Goal: Answer question/provide support: Share knowledge or assist other users

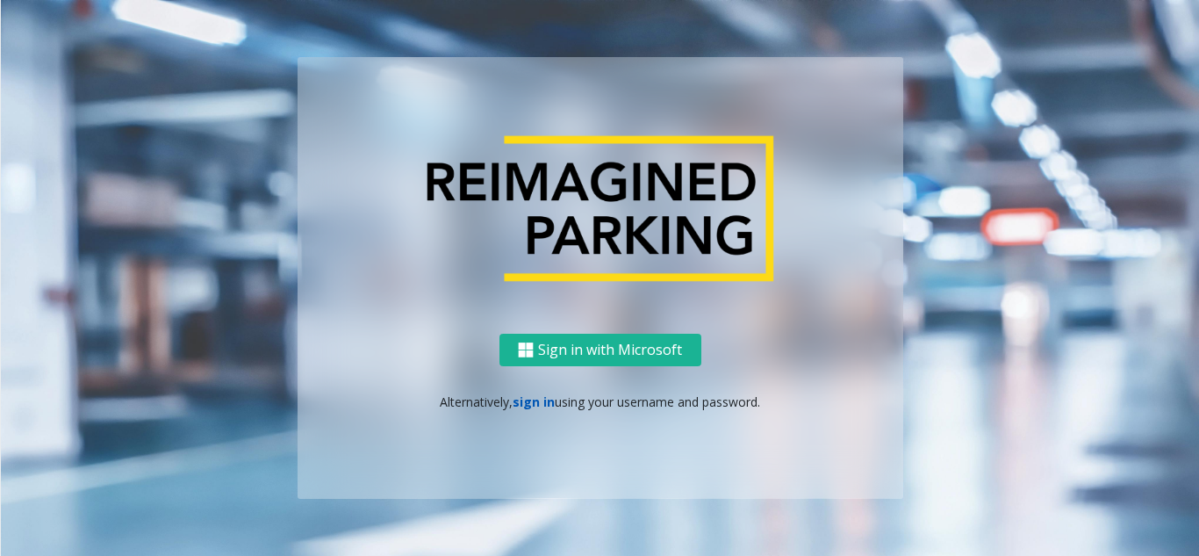
click at [527, 399] on link "sign in" at bounding box center [534, 401] width 42 height 17
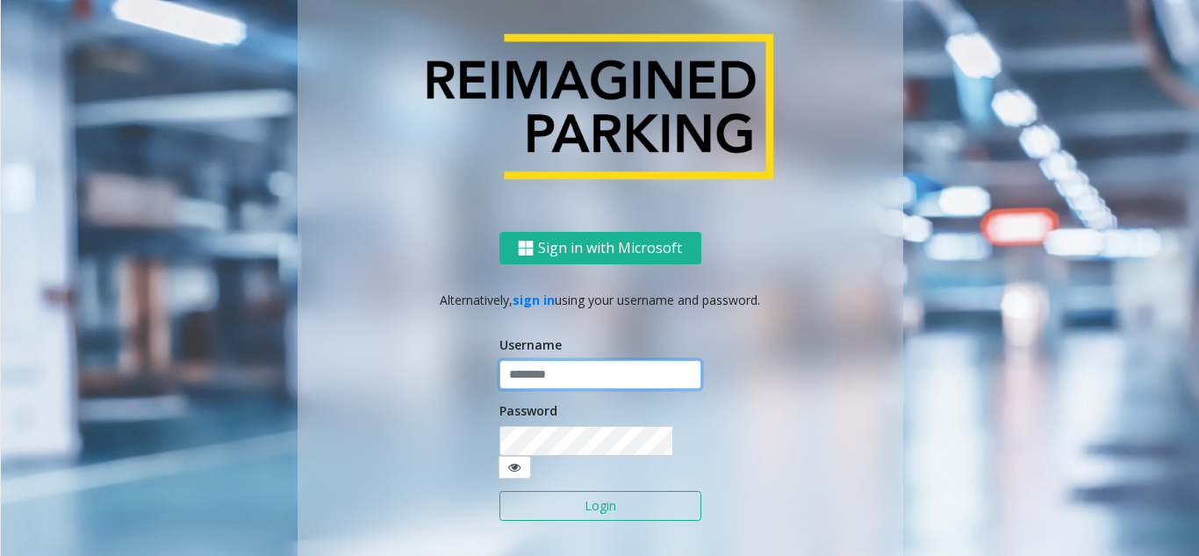
click at [526, 385] on input "text" at bounding box center [601, 375] width 202 height 30
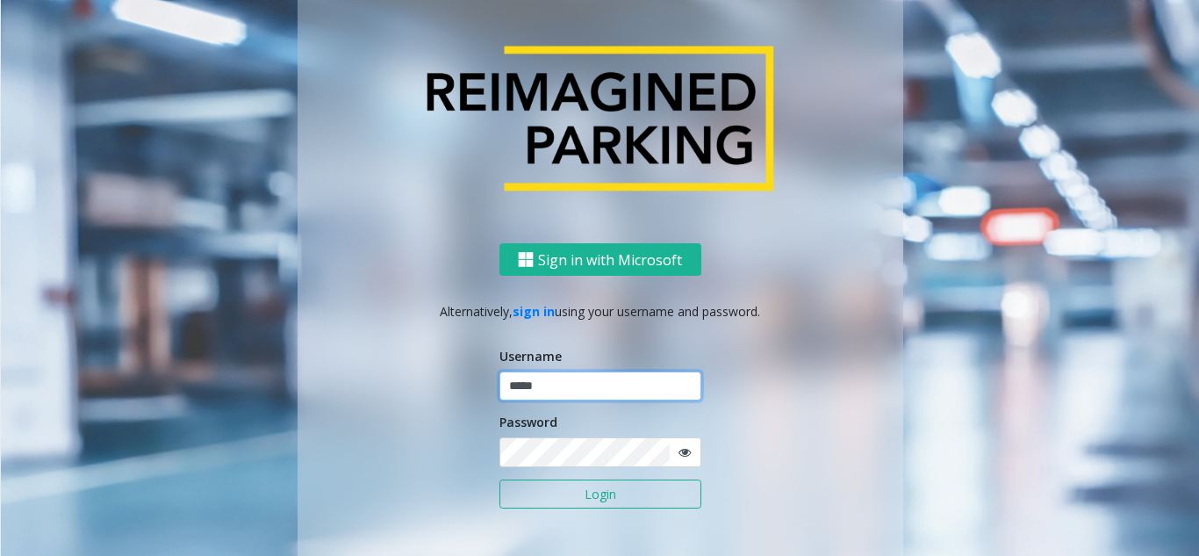
type input "*****"
click at [500, 479] on button "Login" at bounding box center [601, 494] width 202 height 30
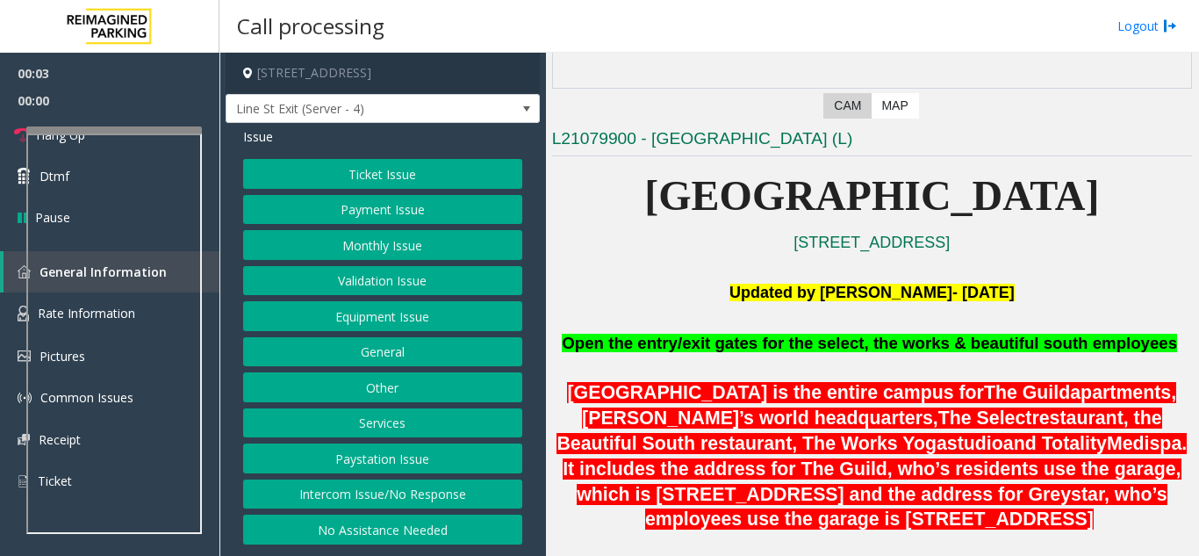
scroll to position [351, 0]
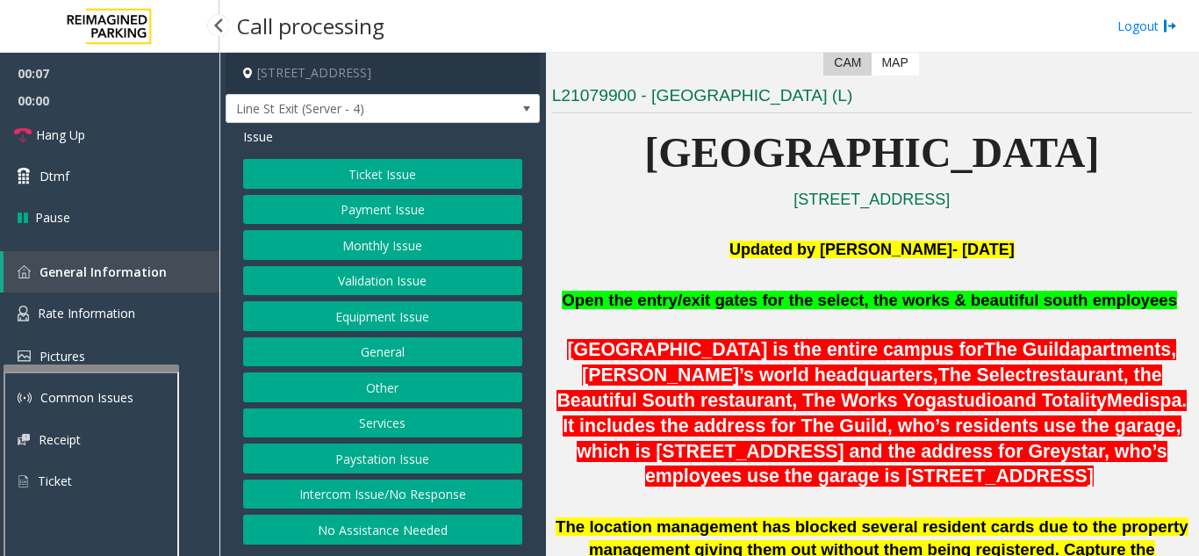
click at [82, 364] on div at bounding box center [92, 367] width 176 height 7
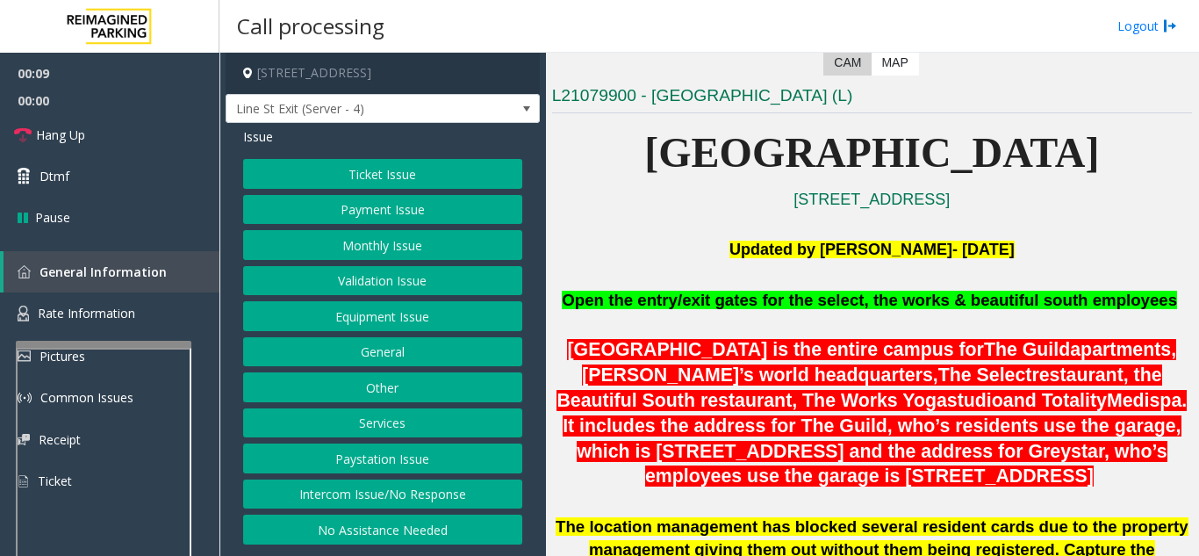
click at [398, 205] on button "Payment Issue" at bounding box center [382, 210] width 279 height 30
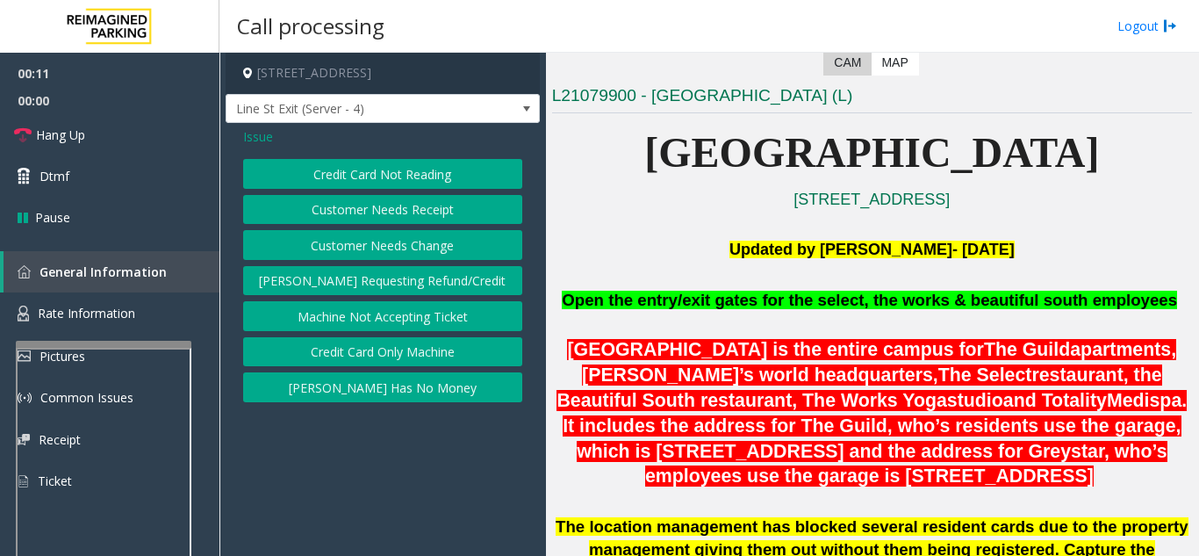
click at [383, 176] on button "Credit Card Not Reading" at bounding box center [382, 174] width 279 height 30
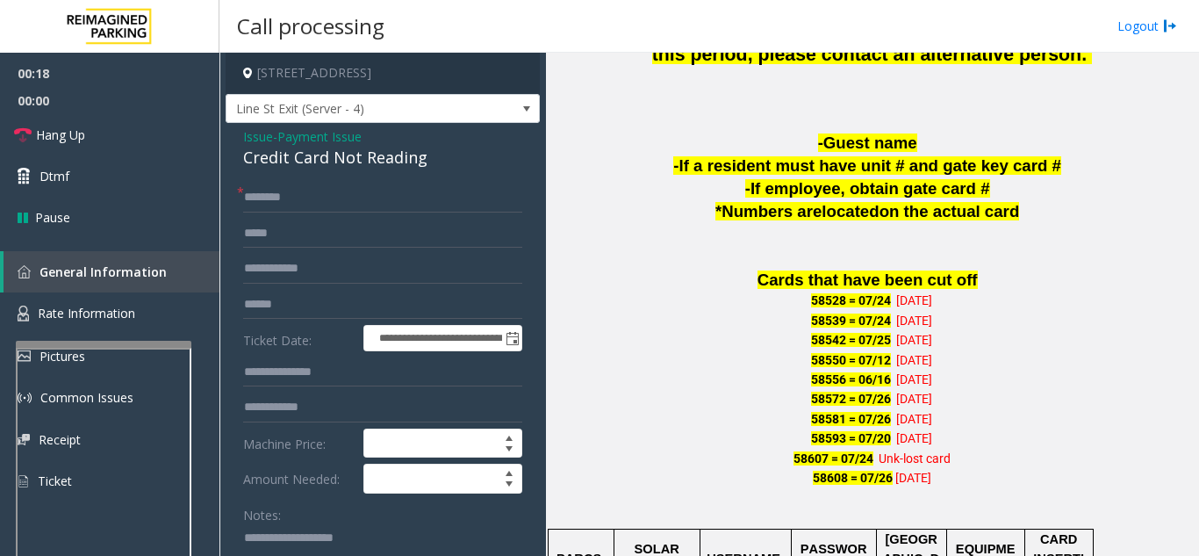
scroll to position [1317, 0]
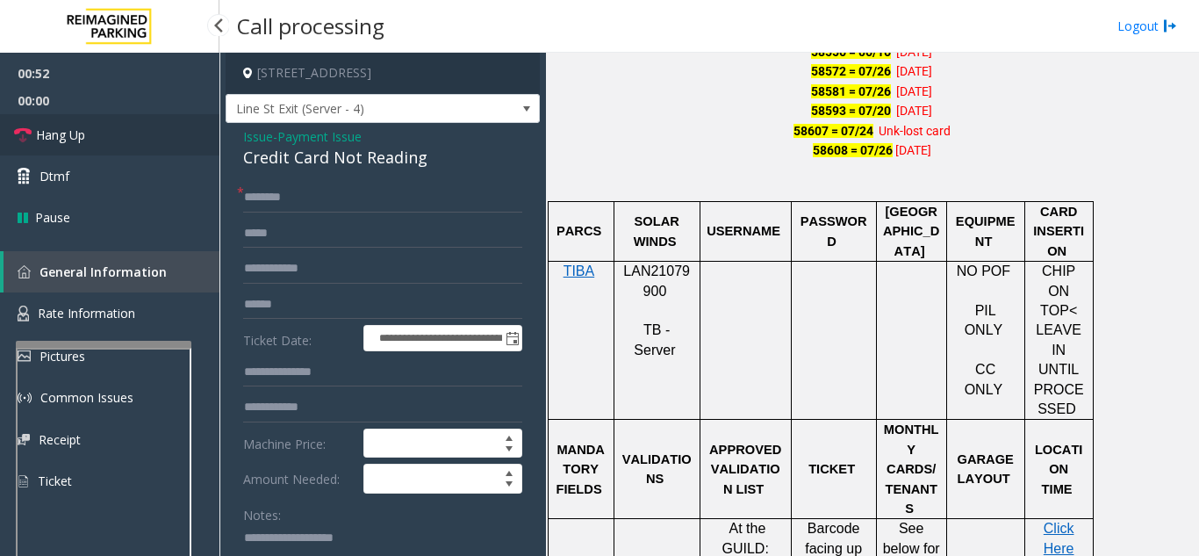
click at [33, 131] on link "Hang Up" at bounding box center [109, 134] width 219 height 41
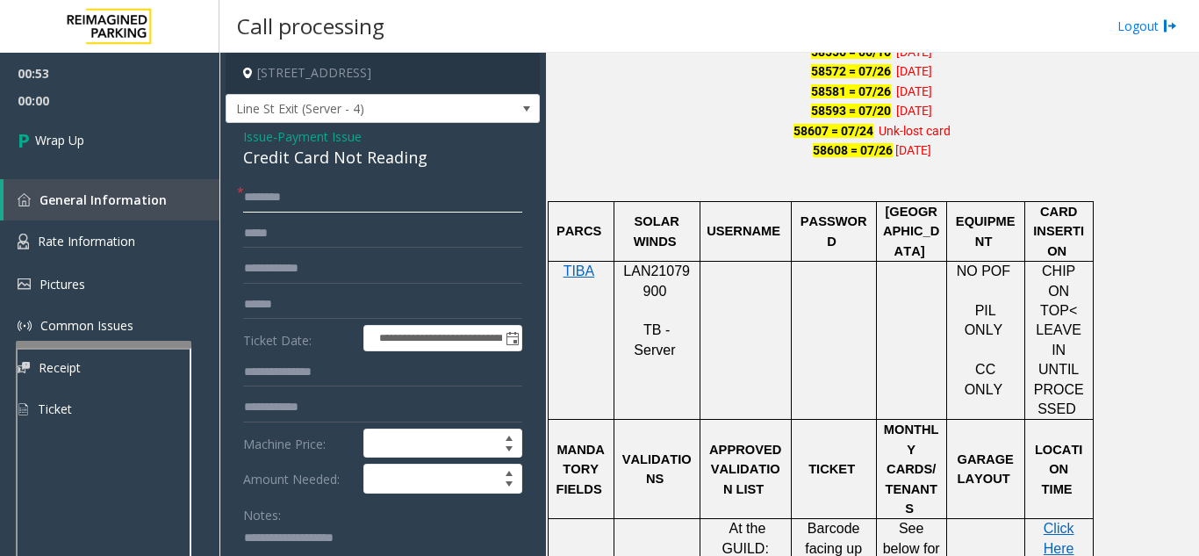
click at [267, 200] on input "text" at bounding box center [382, 198] width 279 height 30
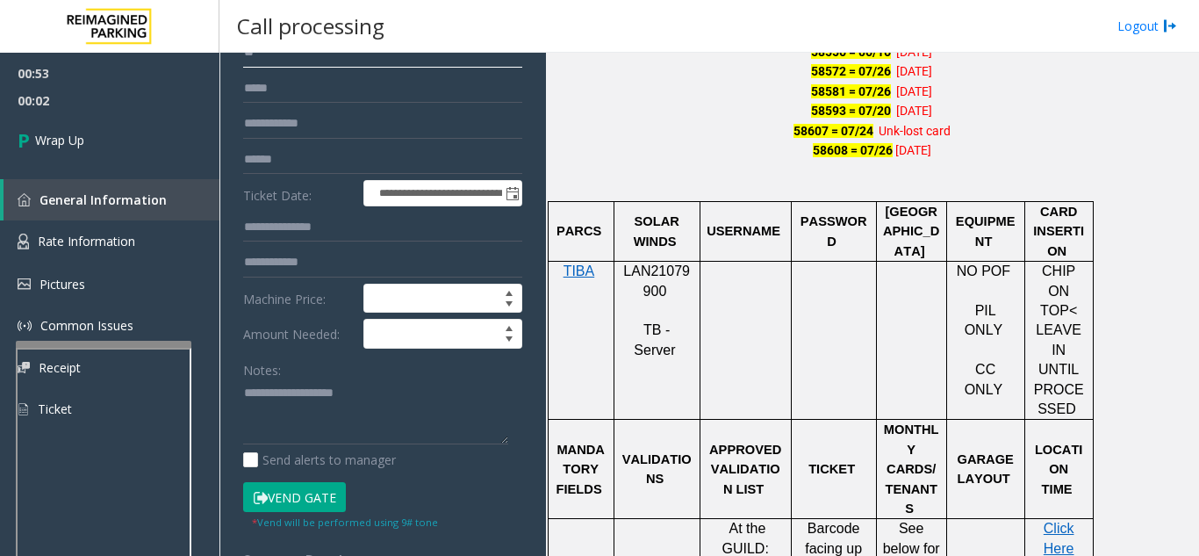
scroll to position [176, 0]
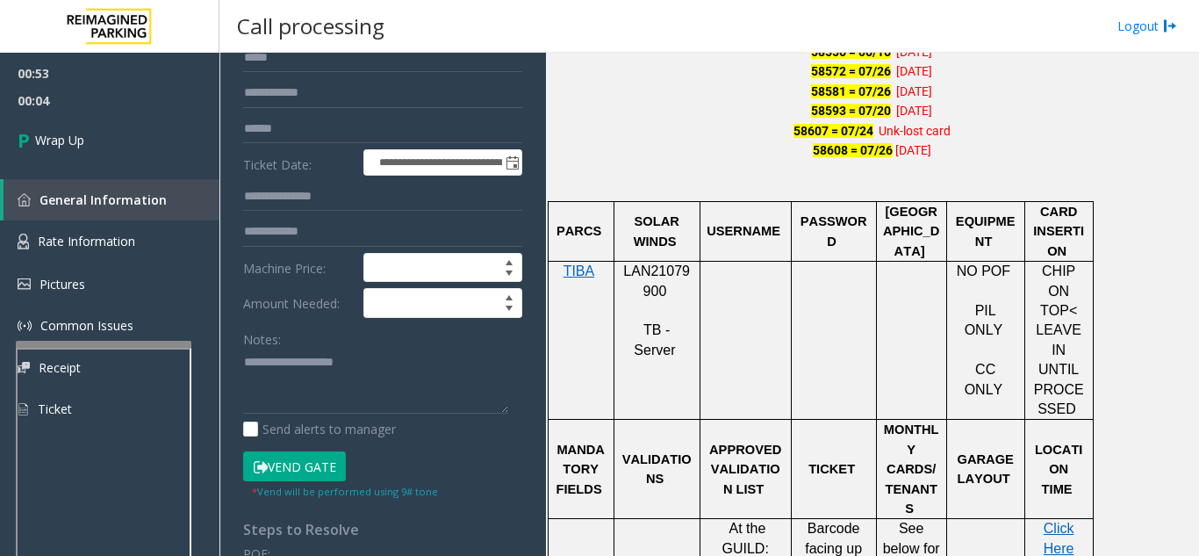
type input "**"
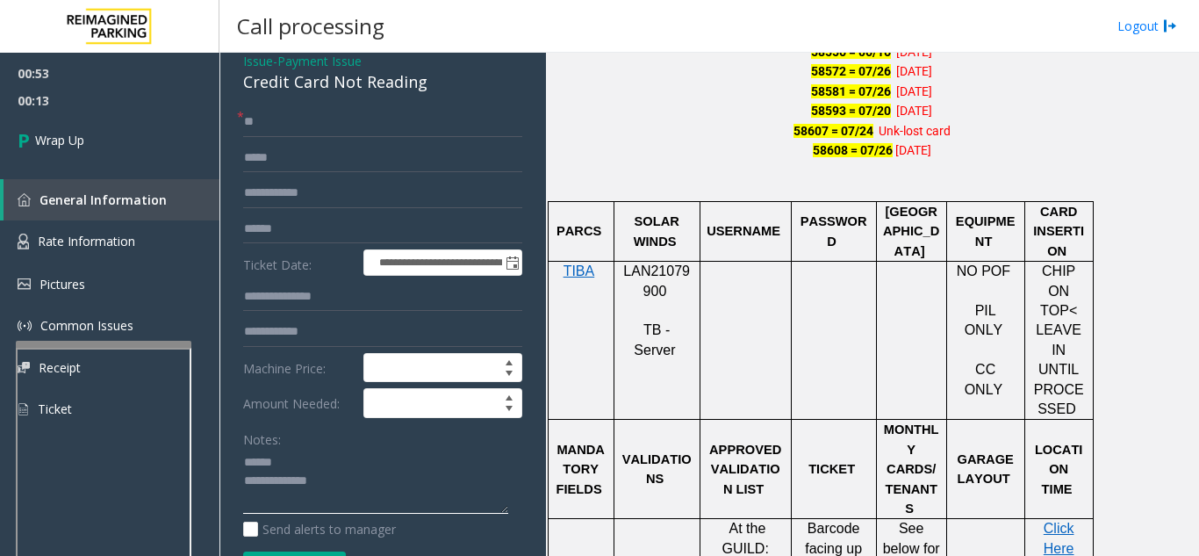
scroll to position [0, 0]
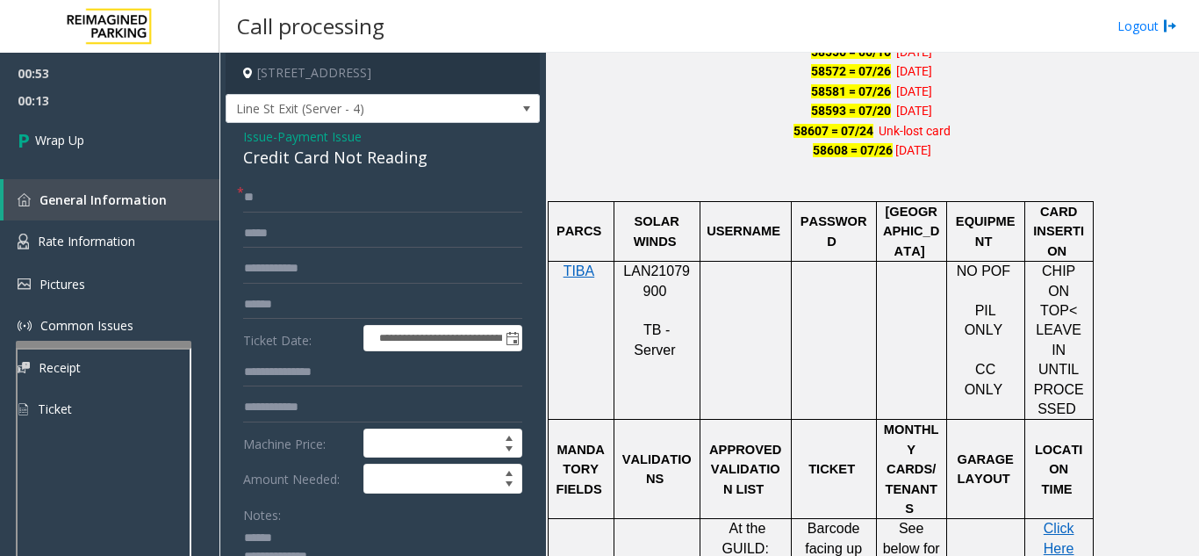
click at [314, 159] on div "Credit Card Not Reading" at bounding box center [382, 158] width 279 height 24
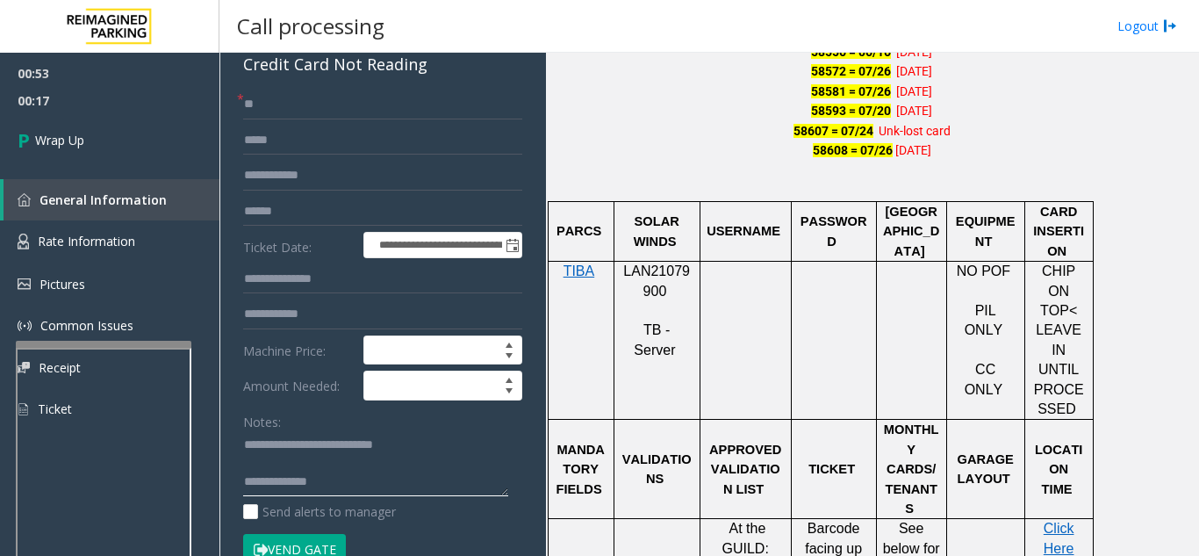
scroll to position [176, 0]
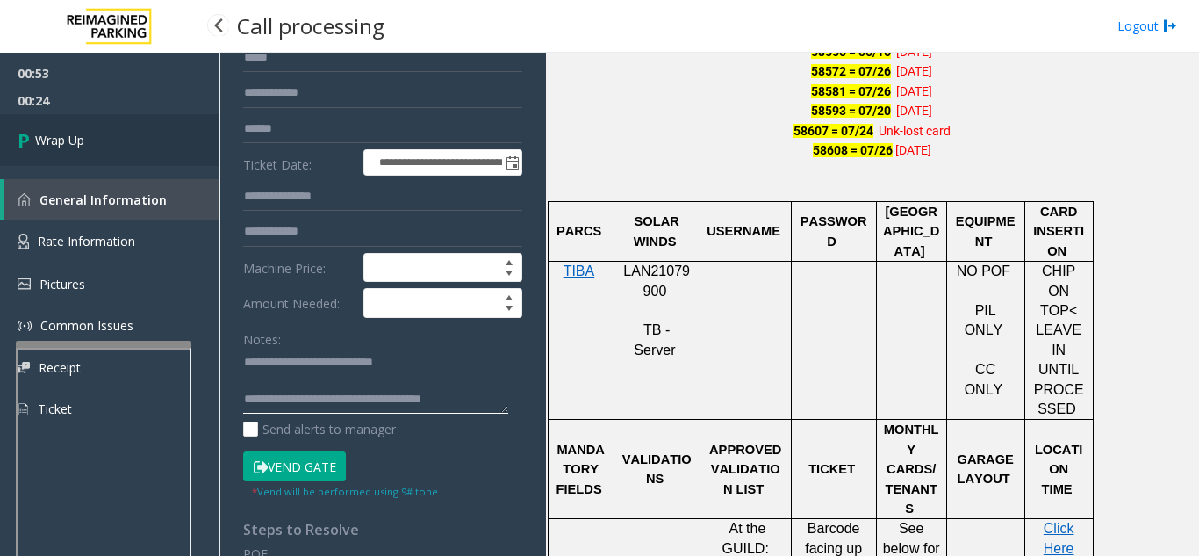
type textarea "**********"
click at [23, 133] on icon at bounding box center [27, 140] width 18 height 29
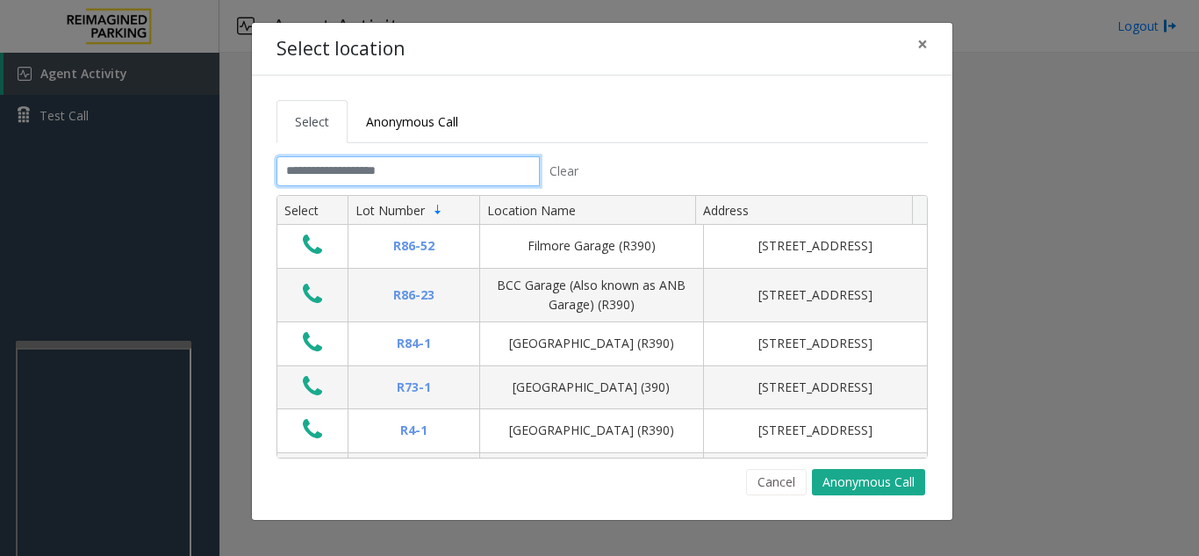
click at [310, 173] on input "text" at bounding box center [408, 171] width 263 height 30
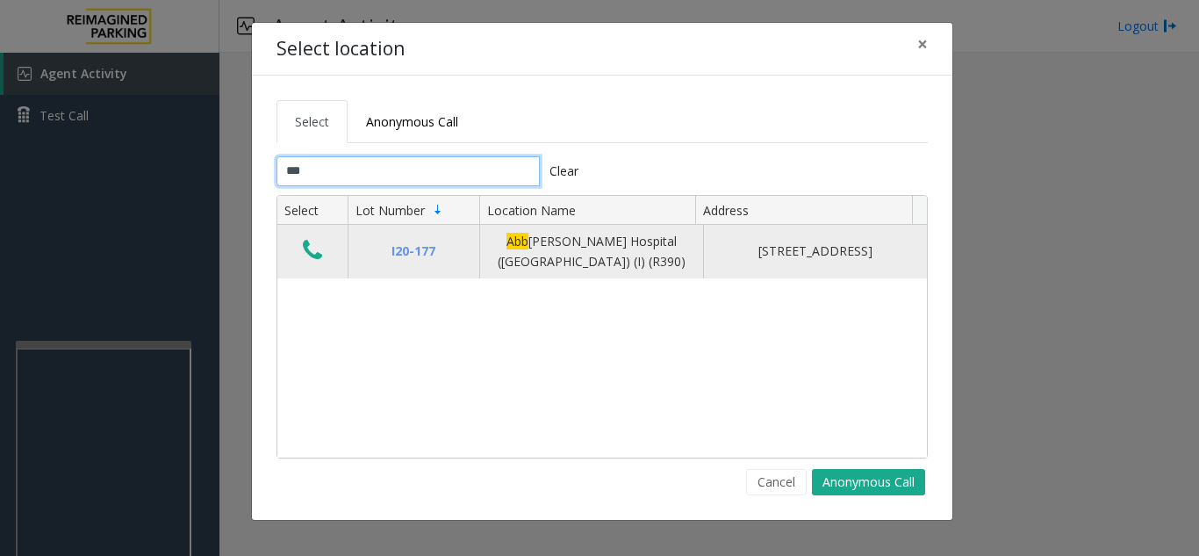
type input "***"
click at [321, 259] on icon "Data table" at bounding box center [312, 250] width 19 height 25
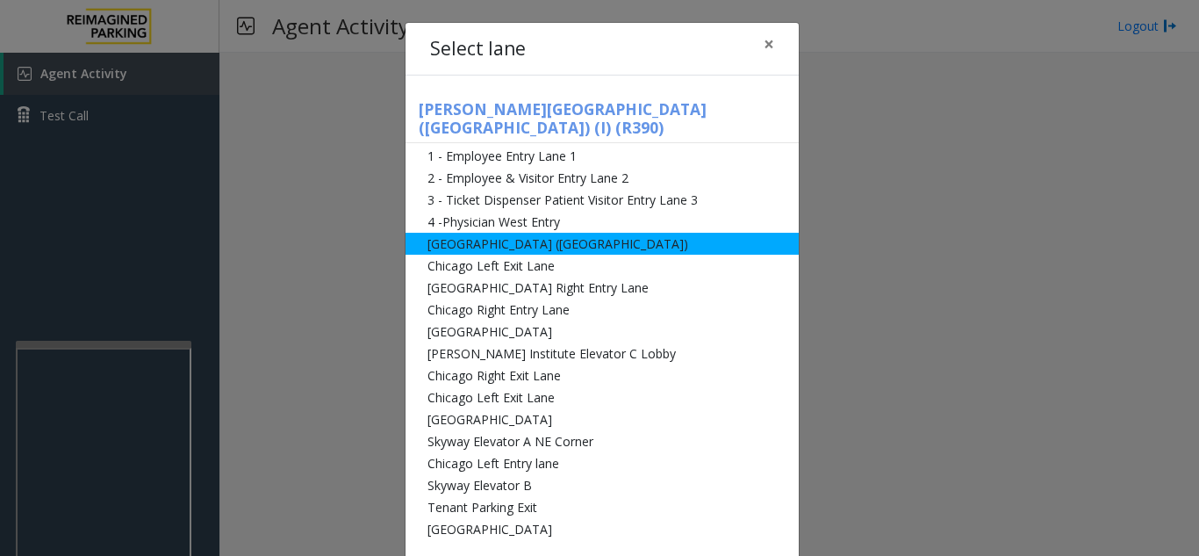
click at [485, 233] on li "[GEOGRAPHIC_DATA] ([GEOGRAPHIC_DATA])" at bounding box center [602, 244] width 393 height 22
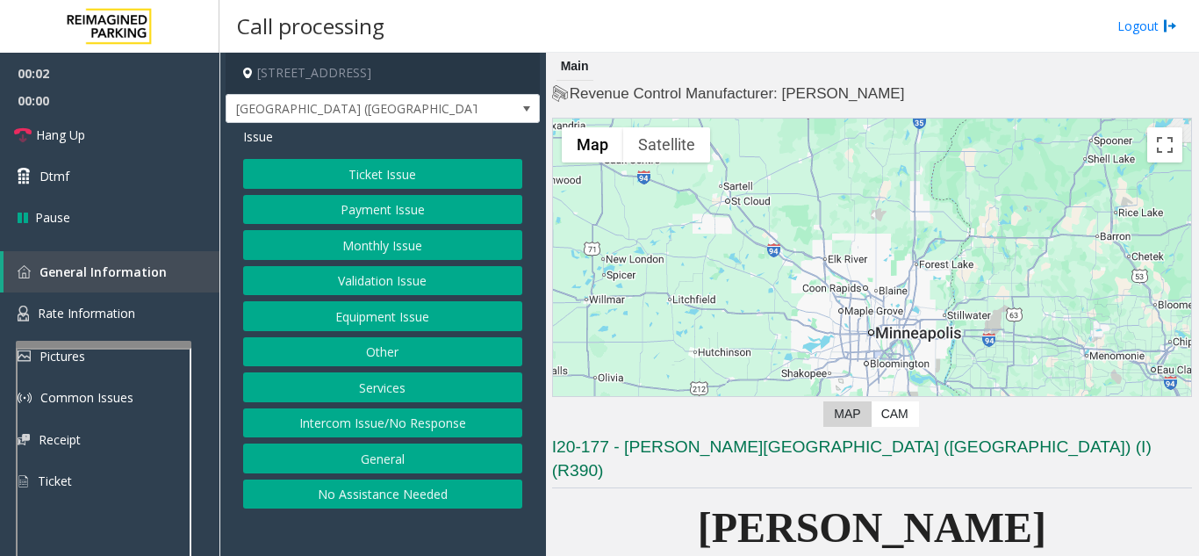
click at [370, 310] on button "Equipment Issue" at bounding box center [382, 316] width 279 height 30
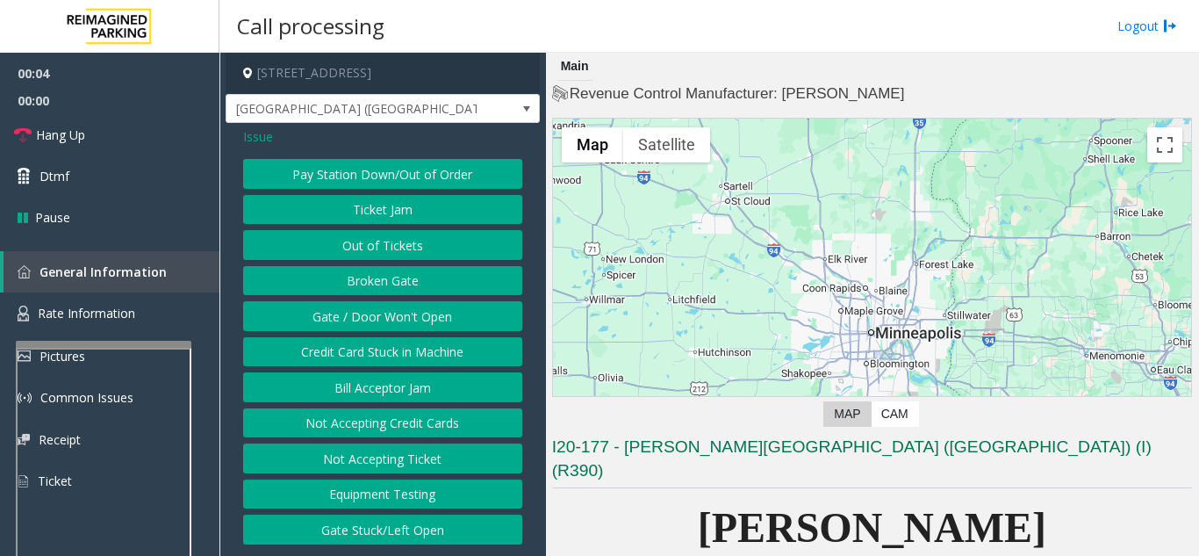
click at [356, 315] on button "Gate / Door Won't Open" at bounding box center [382, 316] width 279 height 30
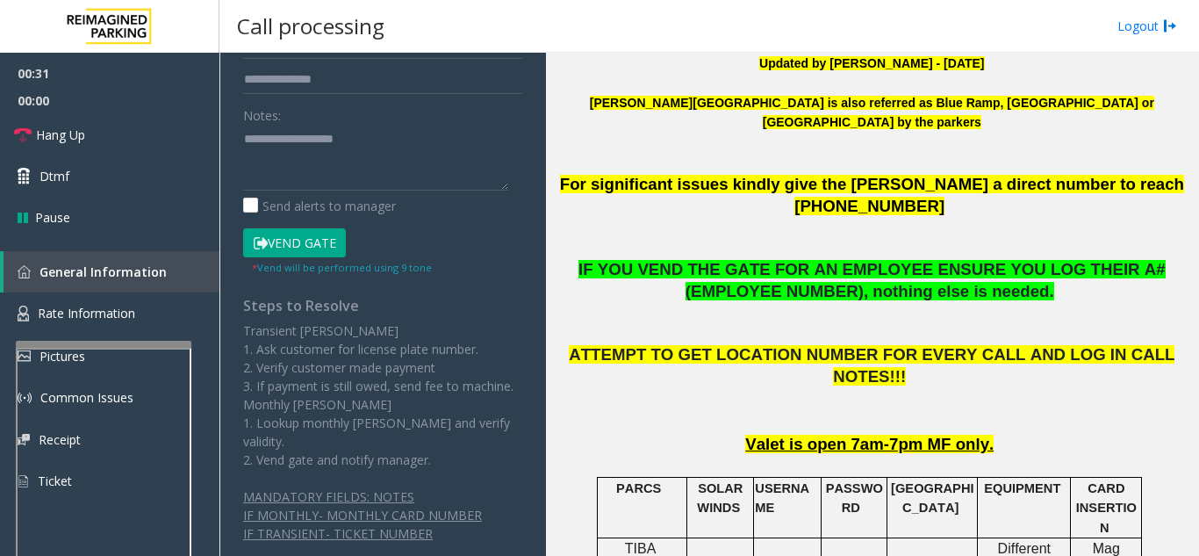
scroll to position [439, 0]
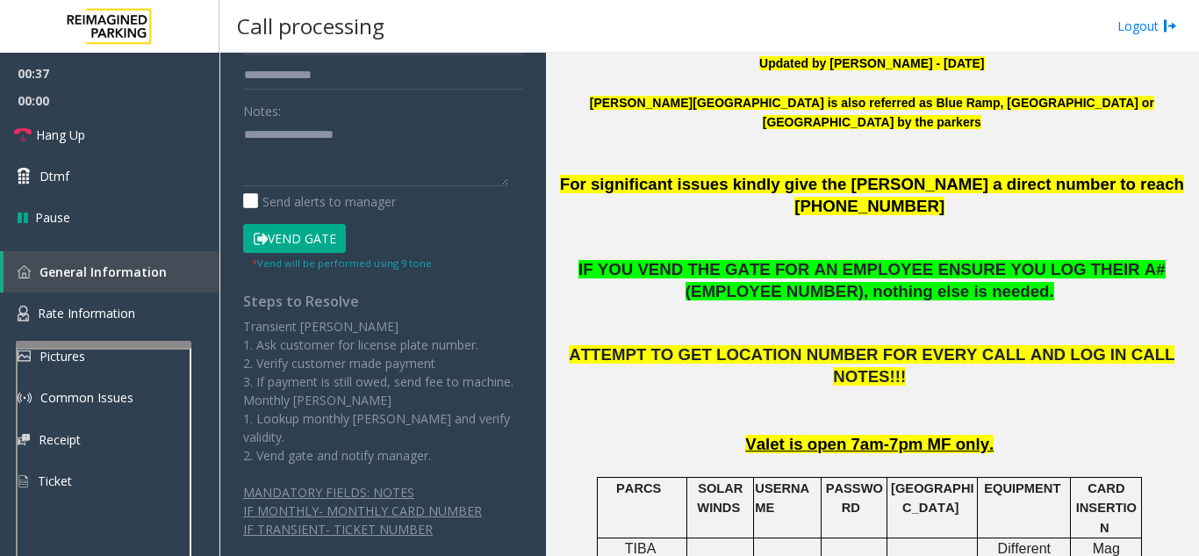
click at [271, 241] on button "Vend Gate" at bounding box center [294, 239] width 103 height 30
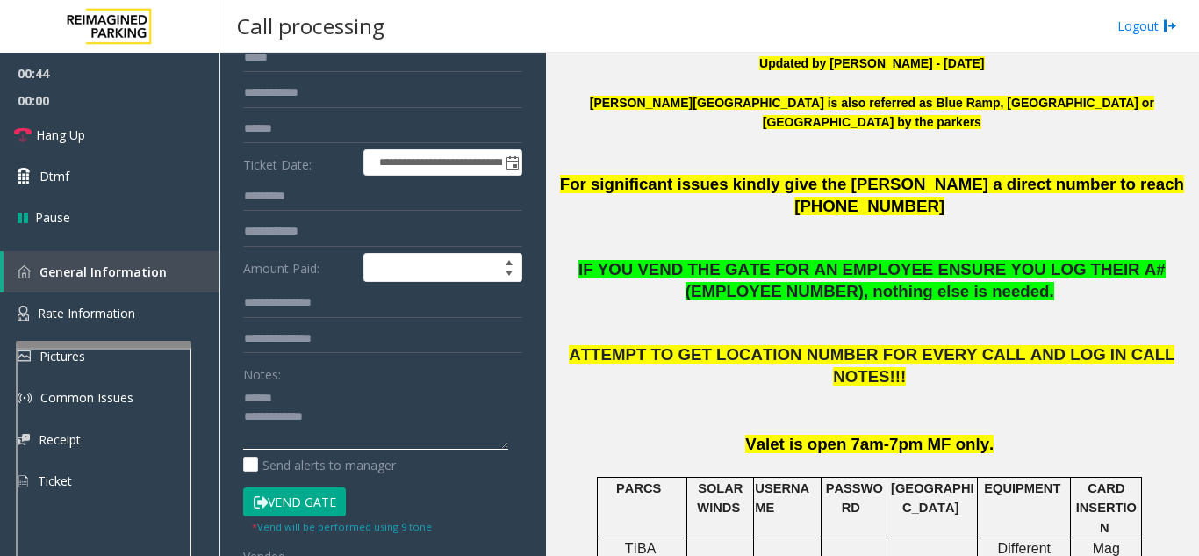
scroll to position [0, 0]
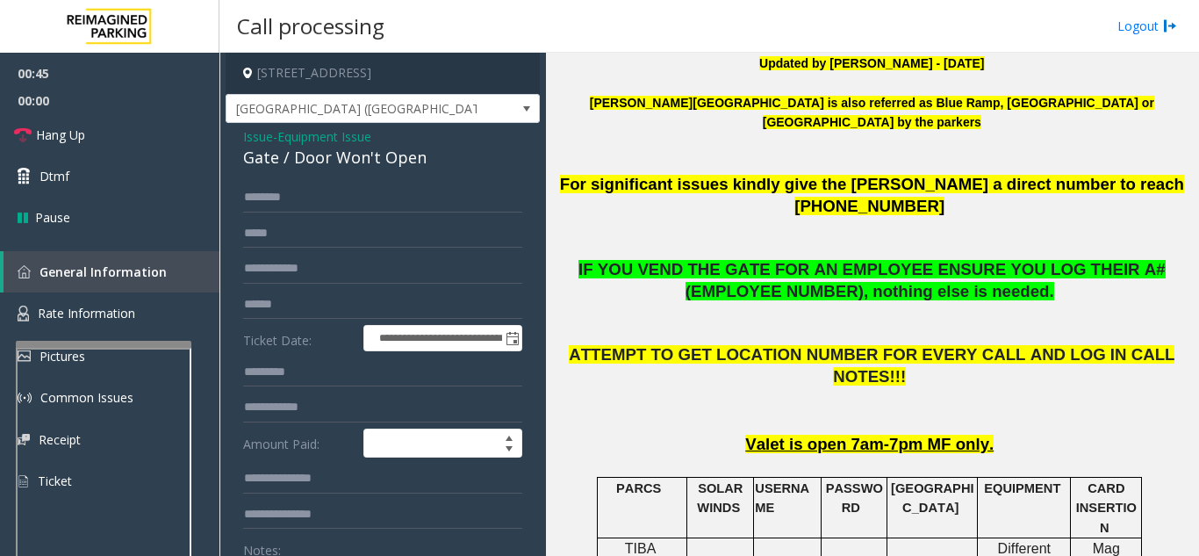
click at [277, 161] on div "Gate / Door Won't Open" at bounding box center [382, 158] width 279 height 24
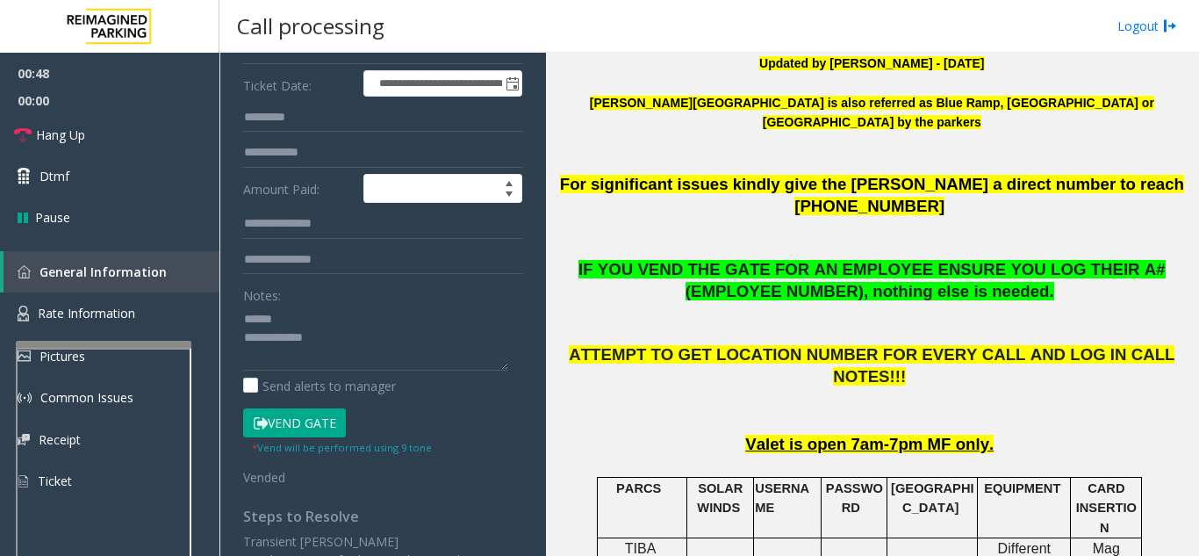
scroll to position [290, 0]
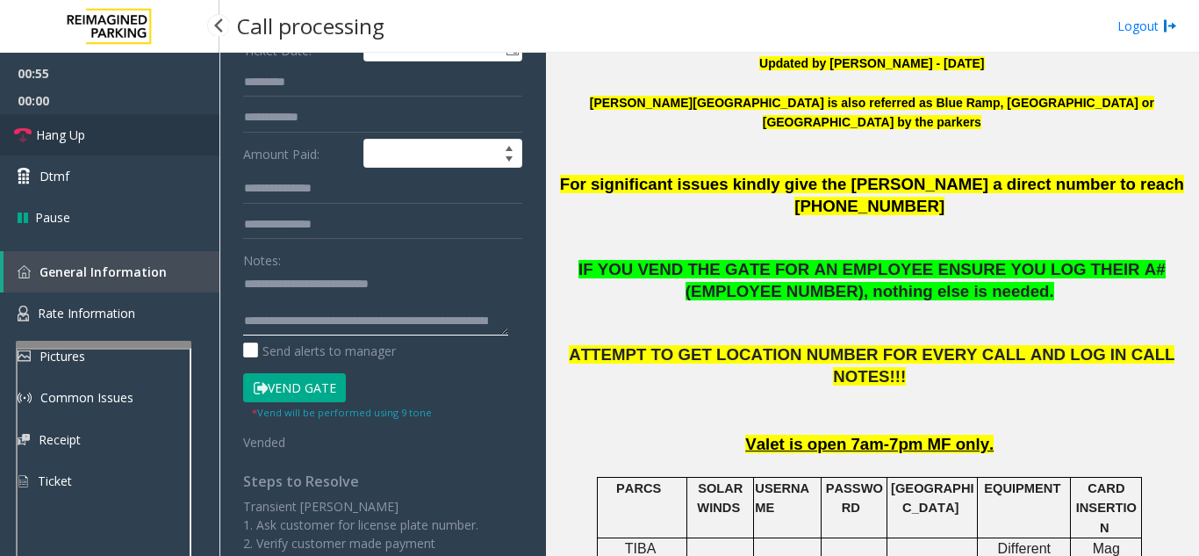
type textarea "**********"
click at [76, 125] on link "Hang Up" at bounding box center [109, 134] width 219 height 41
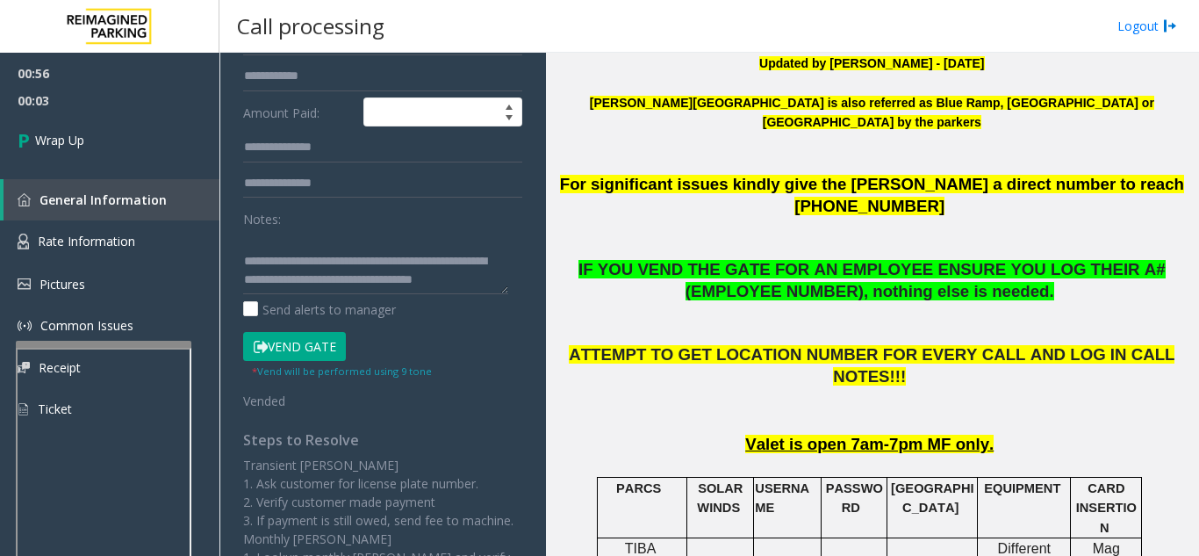
scroll to position [55, 0]
click at [80, 142] on span "Wrap Up" at bounding box center [59, 140] width 49 height 18
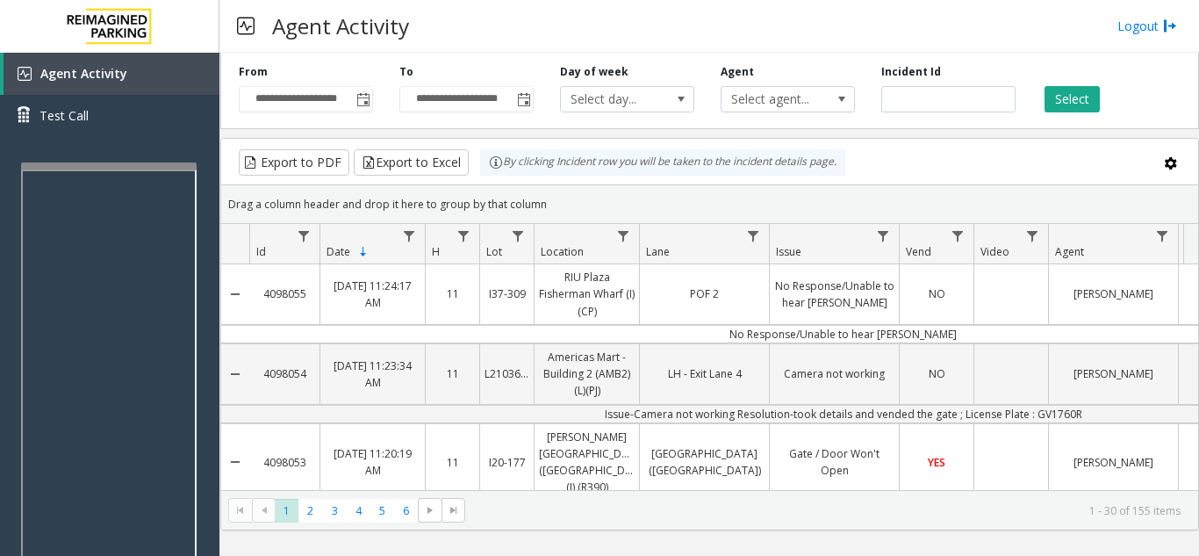
click at [106, 164] on div at bounding box center [109, 165] width 176 height 7
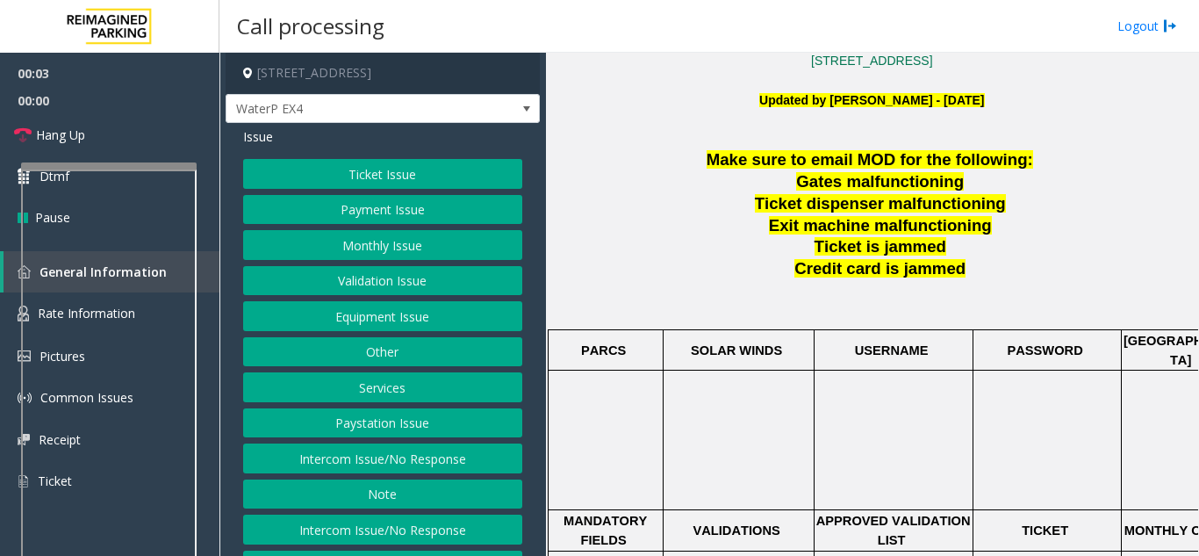
scroll to position [615, 0]
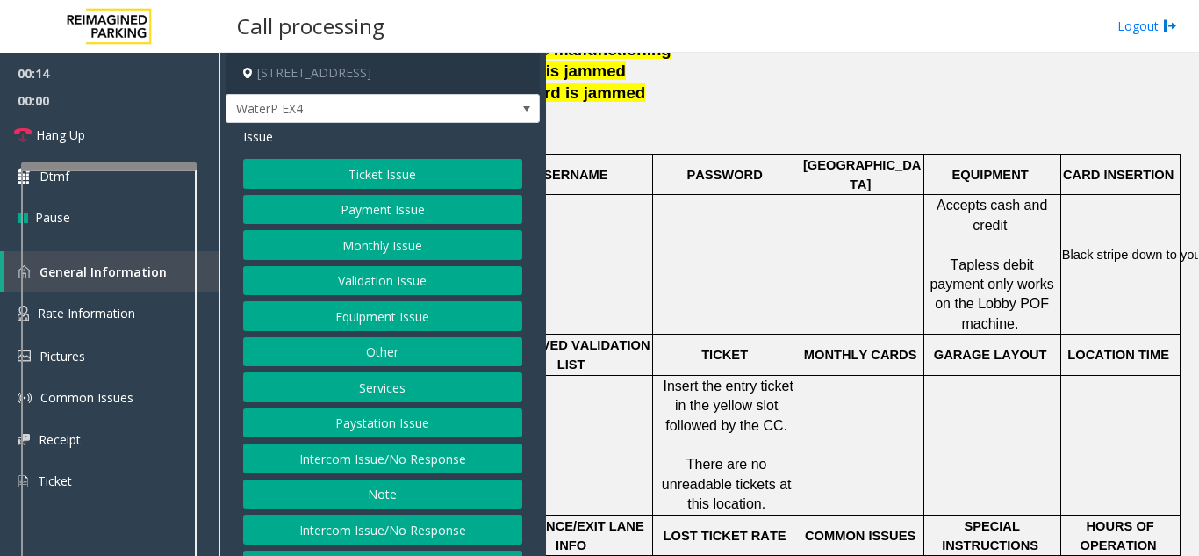
drag, startPoint x: 832, startPoint y: 311, endPoint x: 938, endPoint y: 321, distance: 106.7
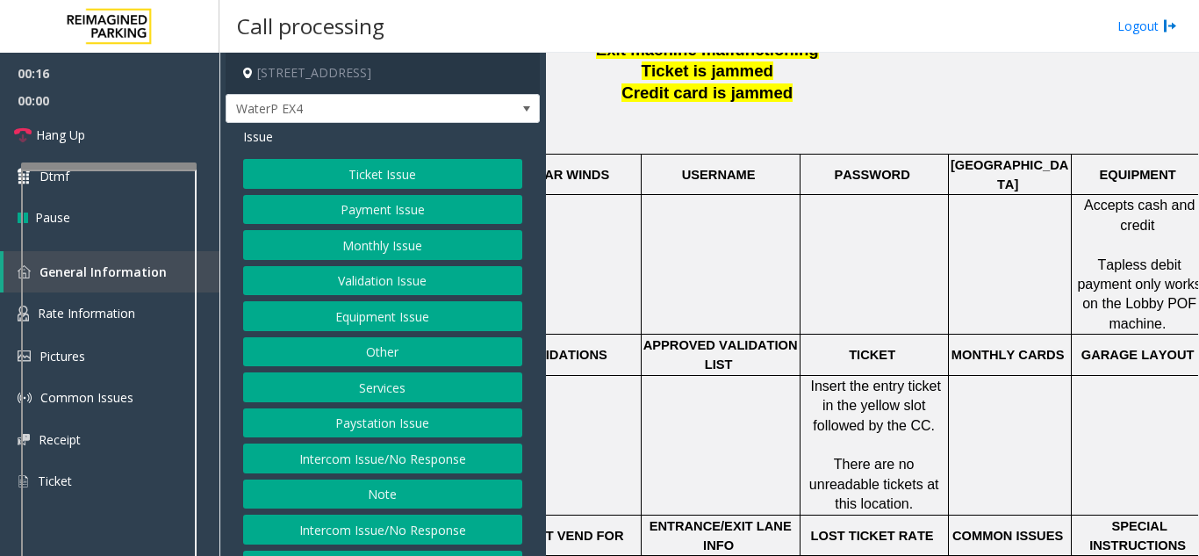
drag, startPoint x: 866, startPoint y: 363, endPoint x: 770, endPoint y: 356, distance: 96.8
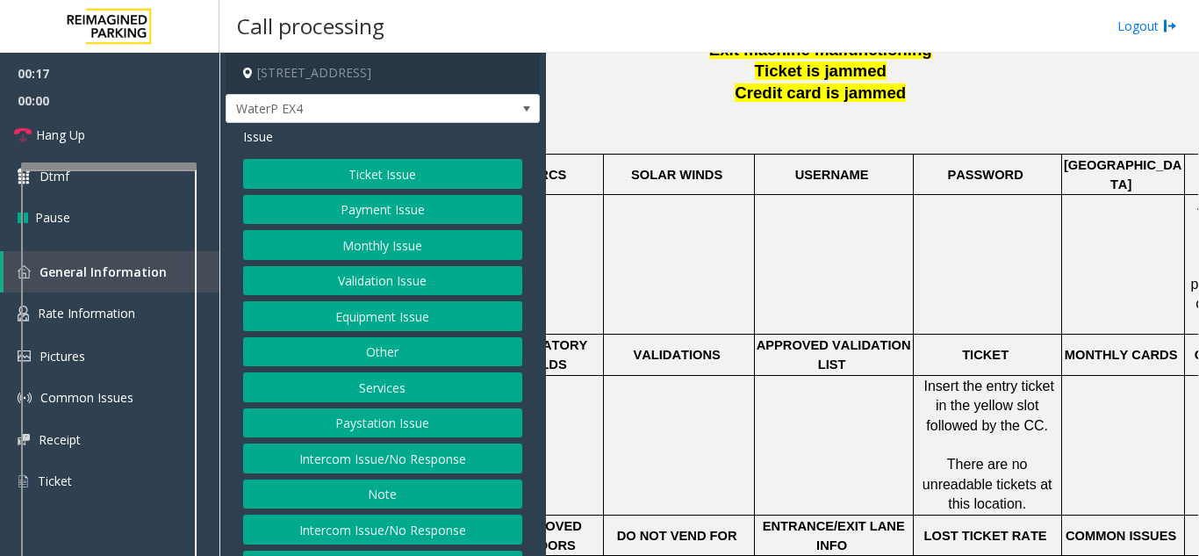
click at [399, 162] on button "Ticket Issue" at bounding box center [382, 174] width 279 height 30
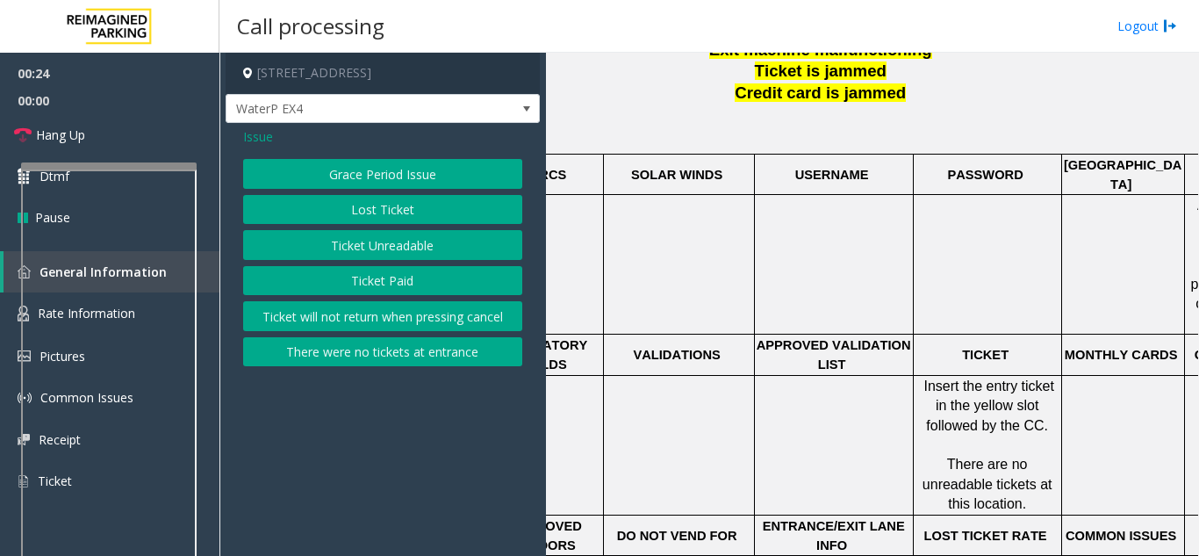
click at [388, 250] on button "Ticket Unreadable" at bounding box center [382, 245] width 279 height 30
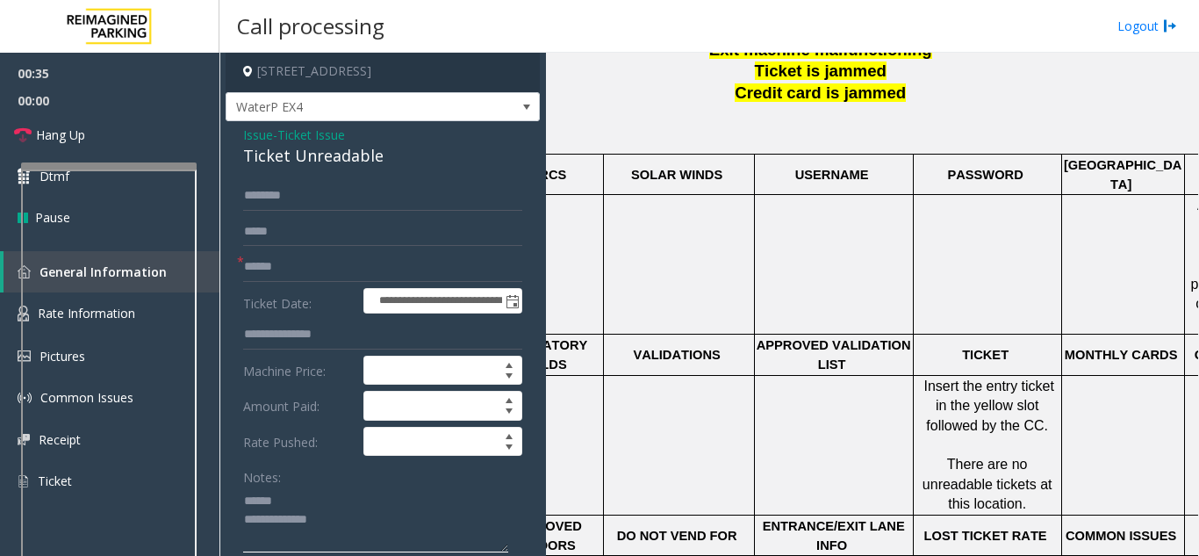
scroll to position [0, 0]
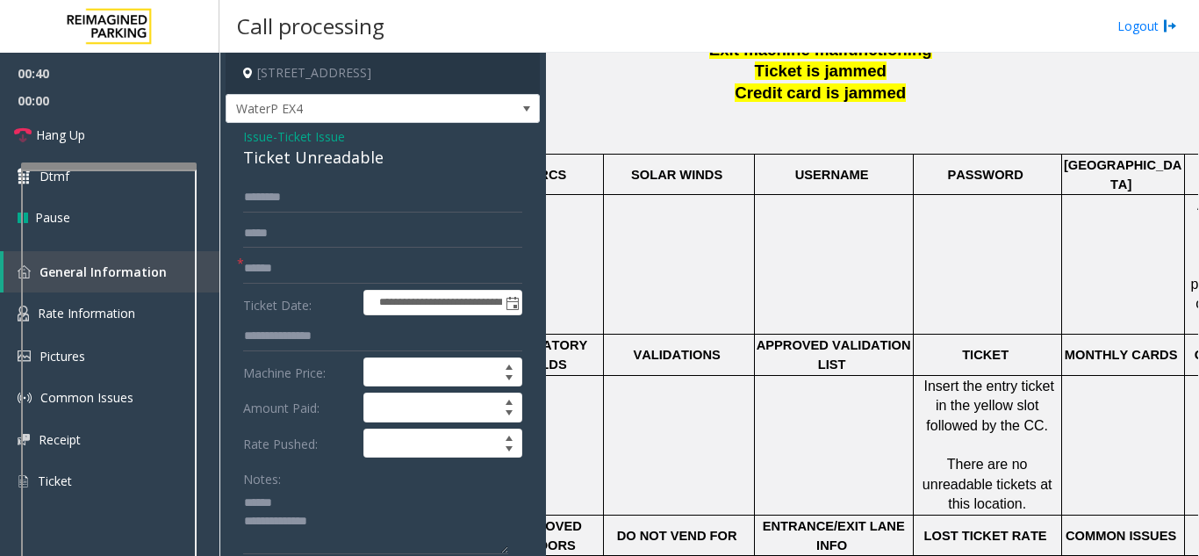
click at [286, 157] on div "Ticket Unreadable" at bounding box center [382, 158] width 279 height 24
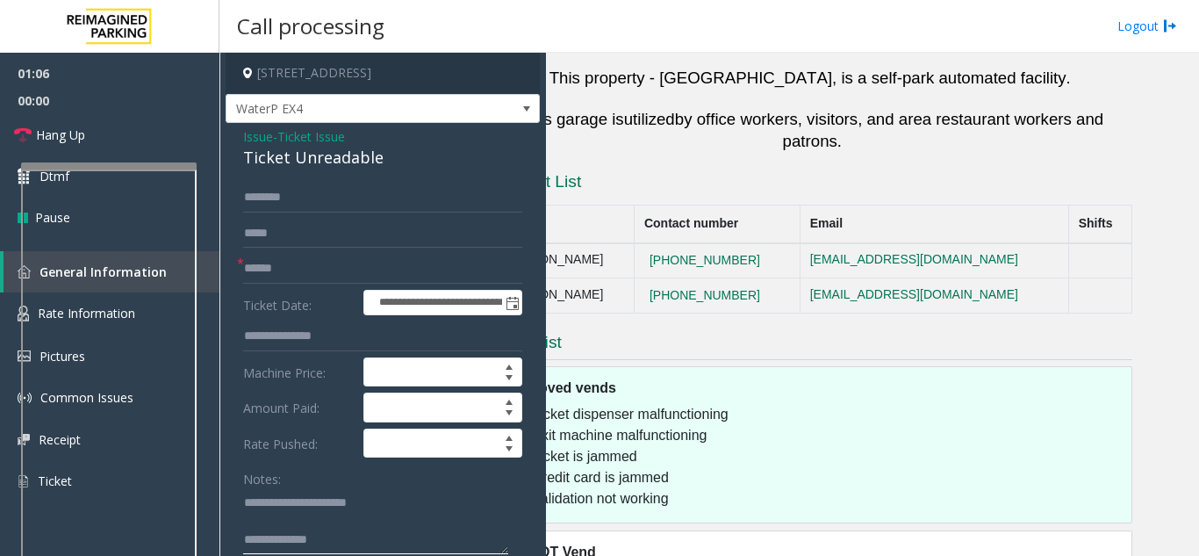
scroll to position [1405, 60]
type textarea "**********"
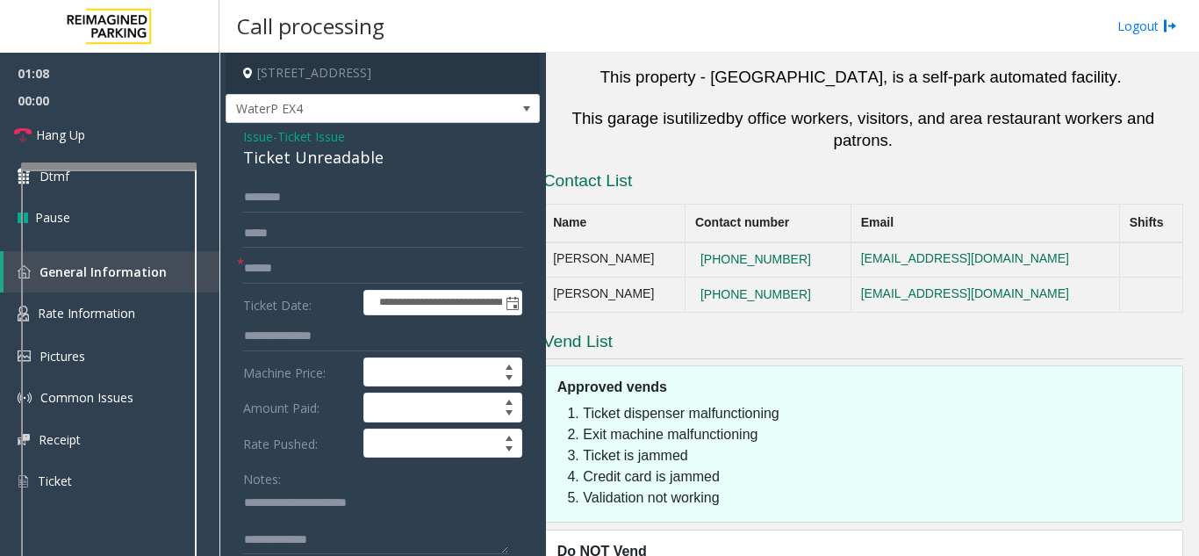
scroll to position [1405, 0]
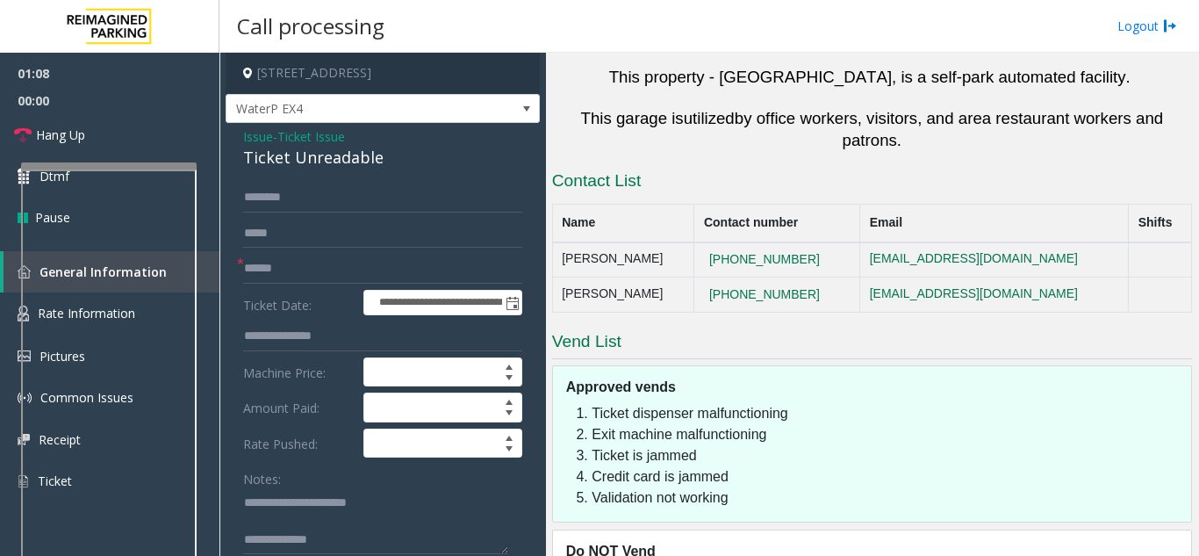
drag, startPoint x: 669, startPoint y: 341, endPoint x: 600, endPoint y: 339, distance: 69.4
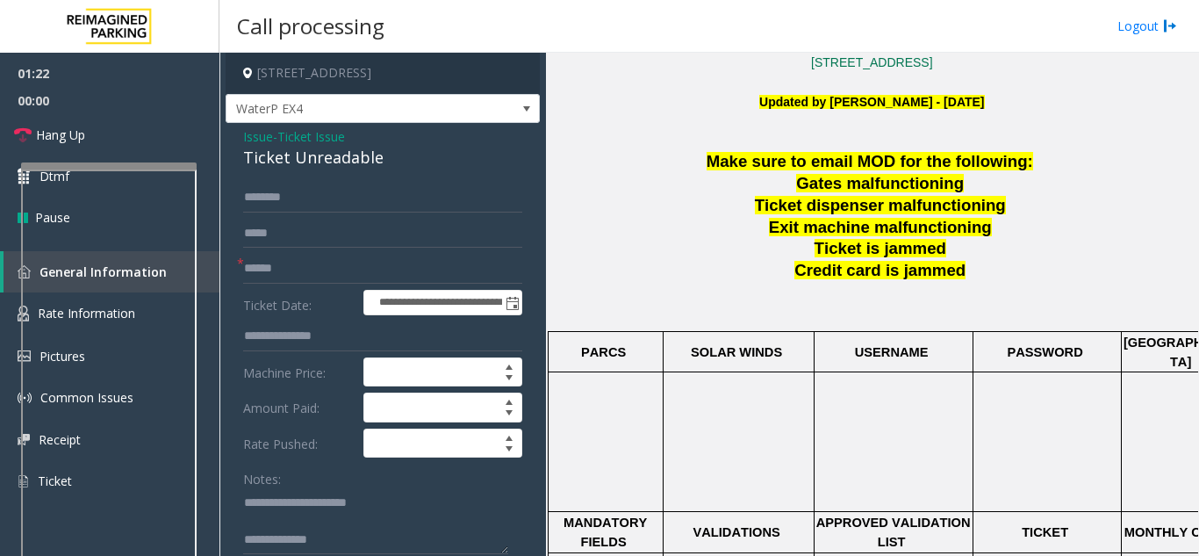
scroll to position [439, 0]
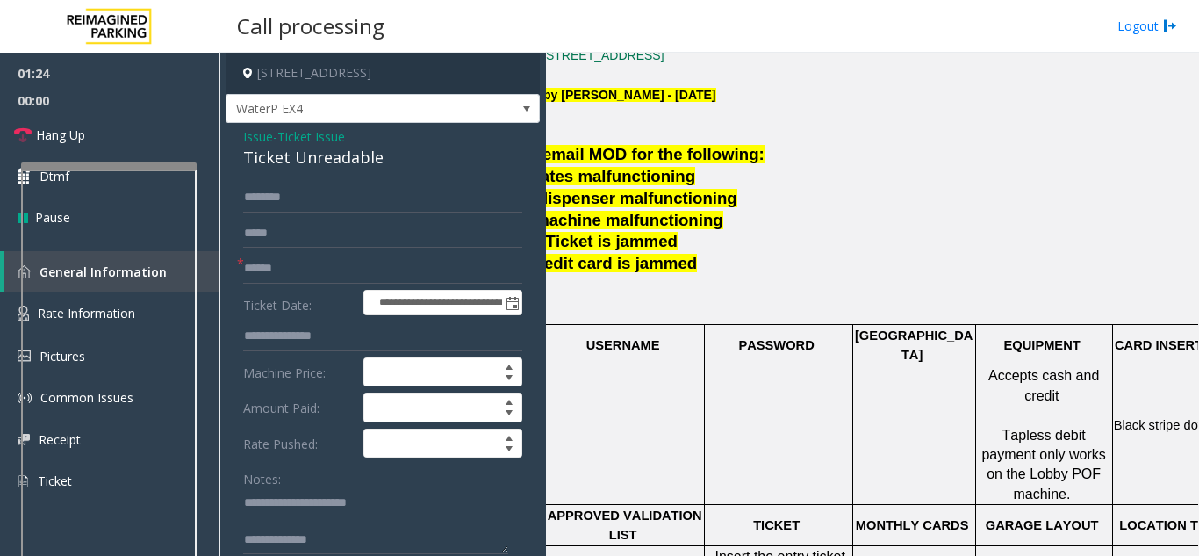
drag, startPoint x: 760, startPoint y: 377, endPoint x: 913, endPoint y: 398, distance: 154.2
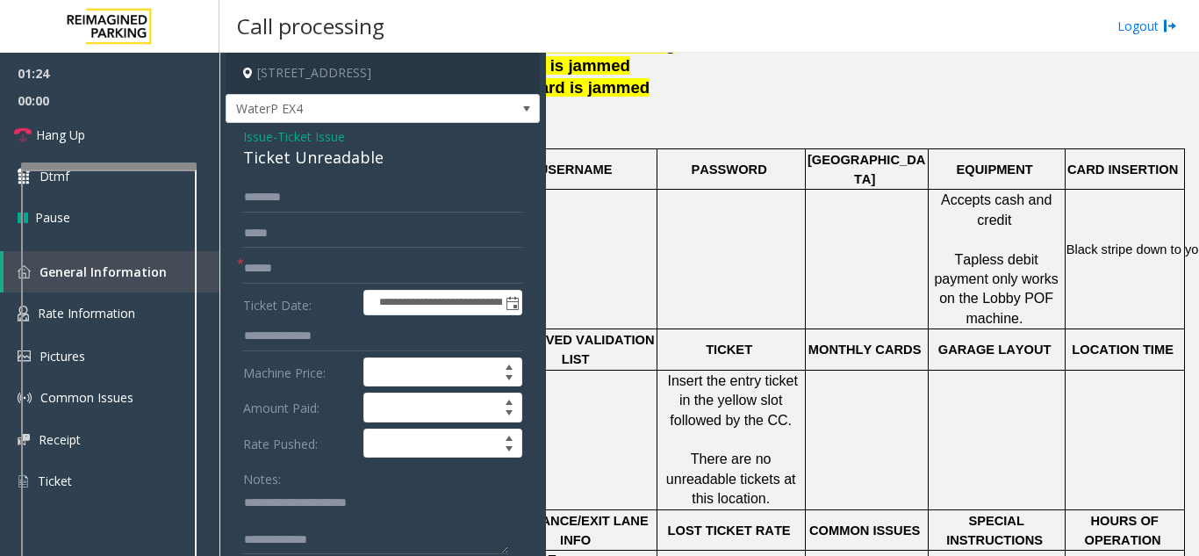
scroll to position [621, 316]
click at [275, 197] on input "text" at bounding box center [382, 198] width 279 height 30
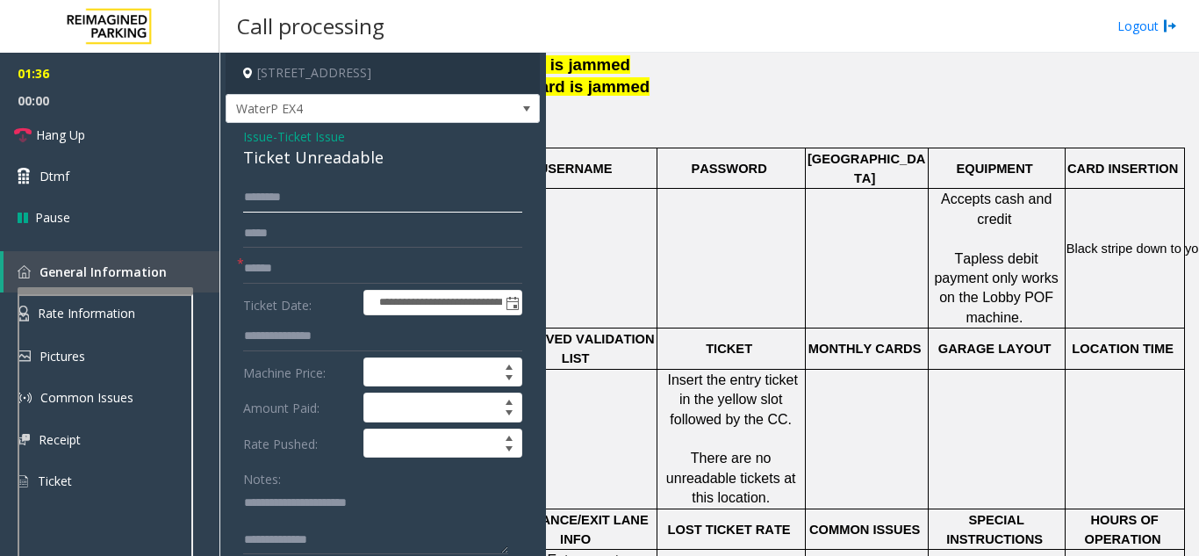
click at [135, 294] on div at bounding box center [106, 290] width 176 height 7
click at [294, 205] on input "text" at bounding box center [382, 198] width 279 height 30
type input "******"
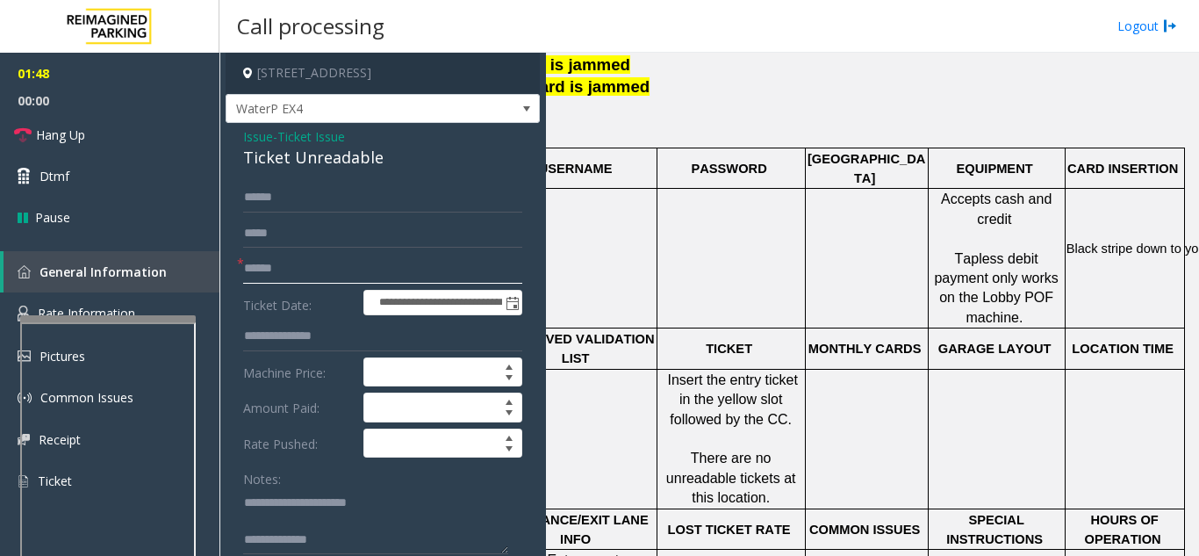
click at [279, 273] on input "text" at bounding box center [382, 269] width 279 height 30
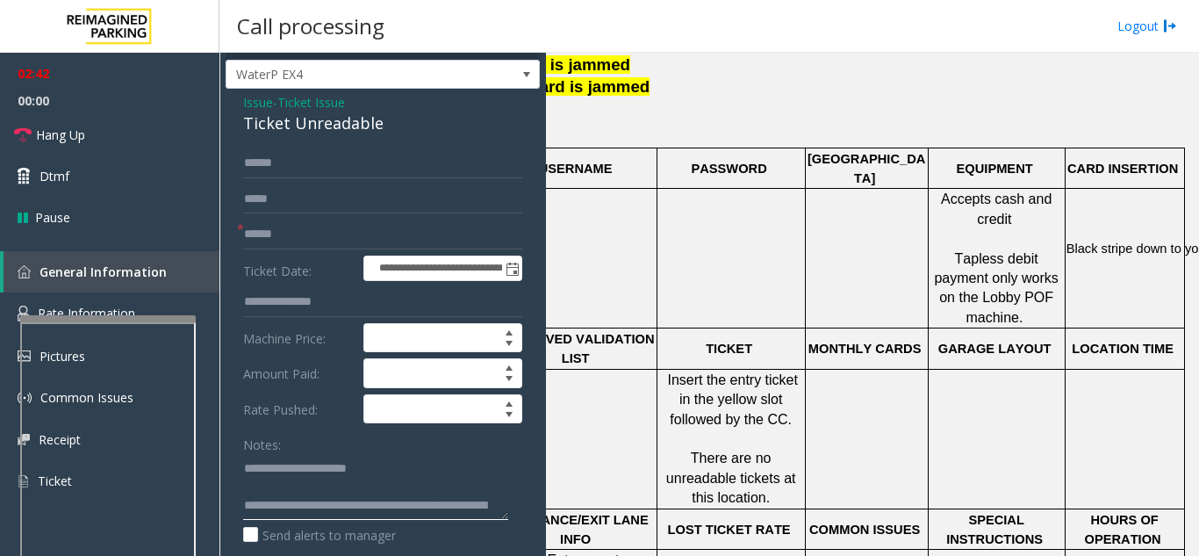
scroll to position [0, 0]
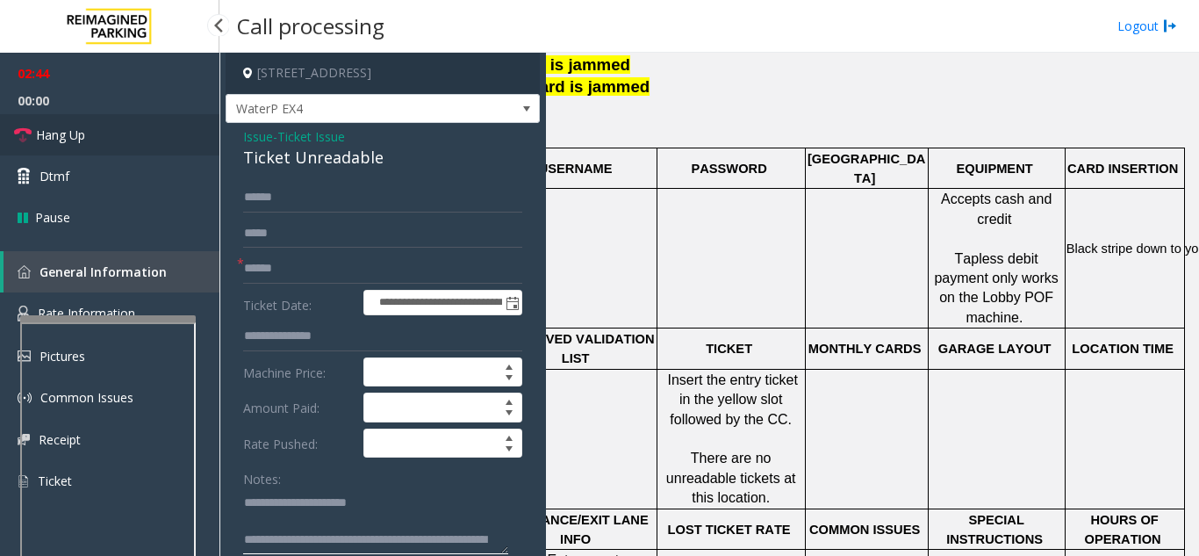
type textarea "**********"
click at [96, 124] on link "Hang Up" at bounding box center [109, 134] width 219 height 41
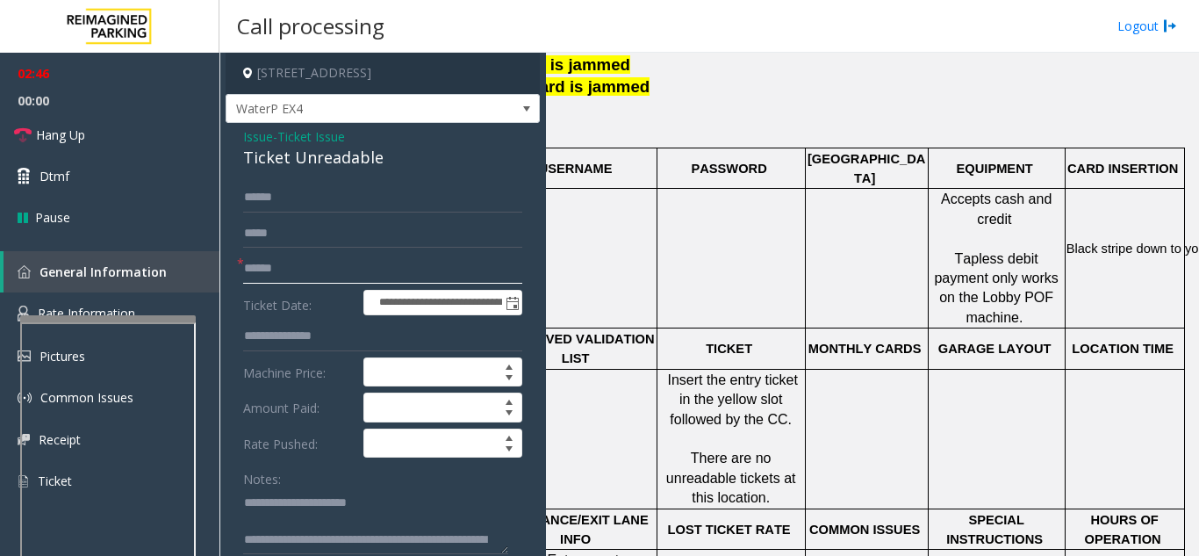
click at [270, 263] on input "text" at bounding box center [382, 269] width 279 height 30
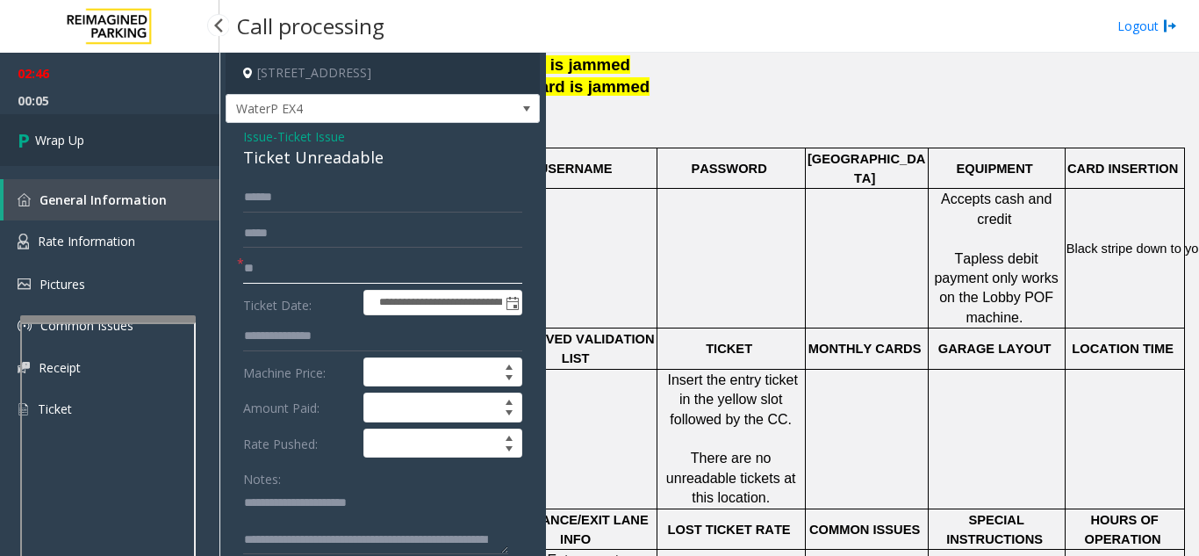
type input "**"
click at [64, 136] on span "Wrap Up" at bounding box center [59, 140] width 49 height 18
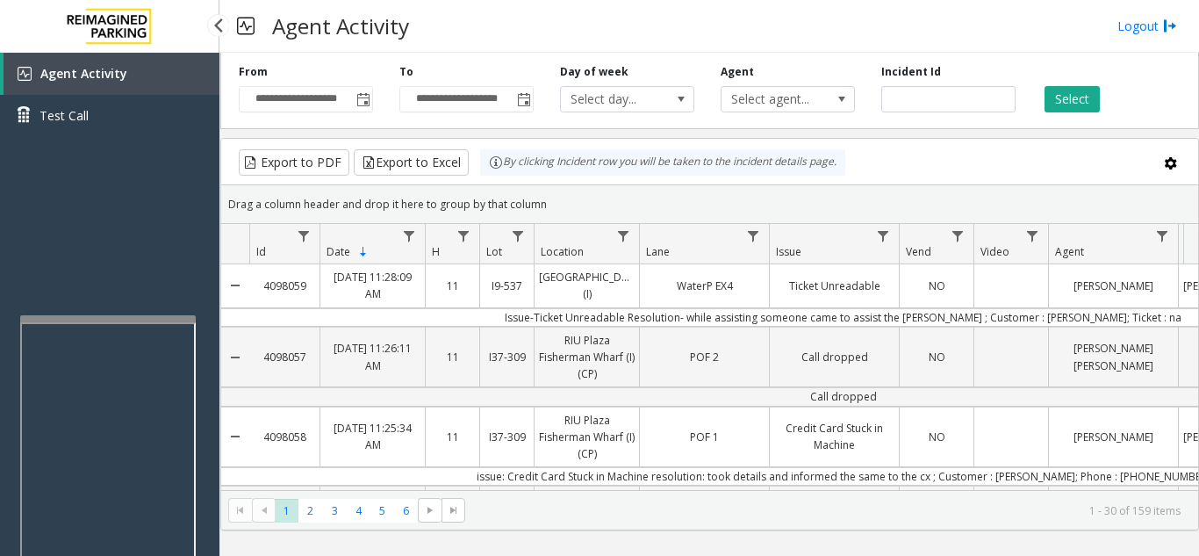
drag, startPoint x: 114, startPoint y: 288, endPoint x: 114, endPoint y: 274, distance: 14.0
click at [114, 274] on div "Agent Activity Test Call" at bounding box center [109, 331] width 219 height 556
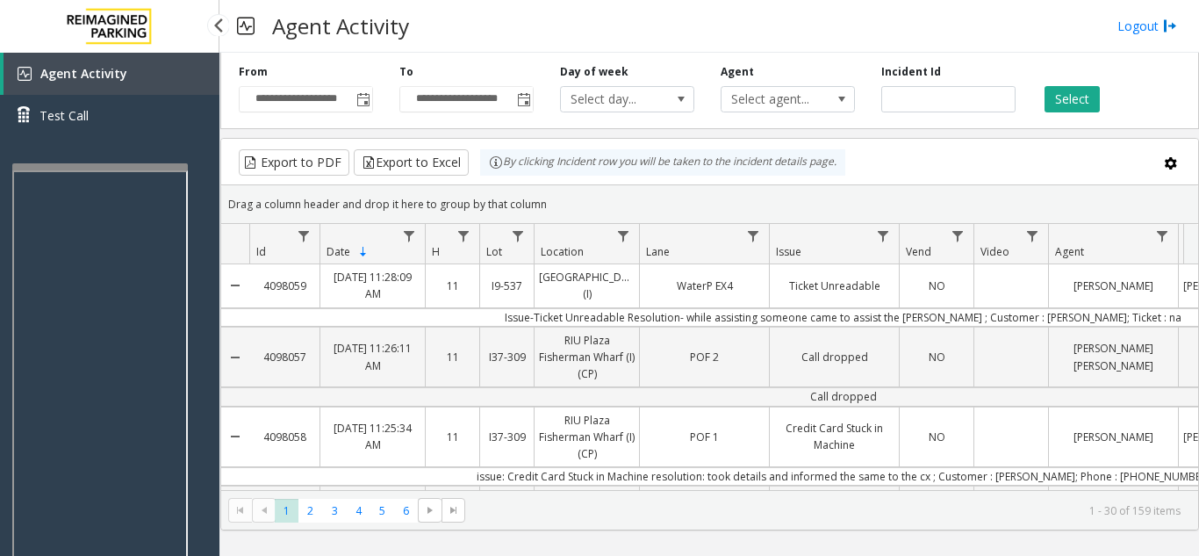
click at [98, 161] on app-root "**********" at bounding box center [599, 278] width 1199 height 556
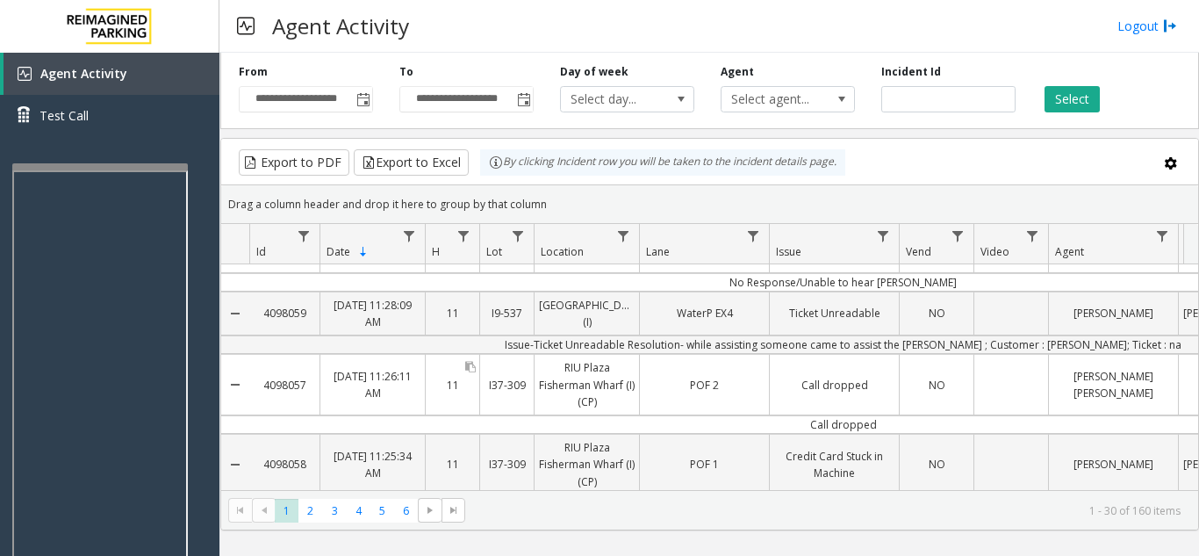
scroll to position [88, 0]
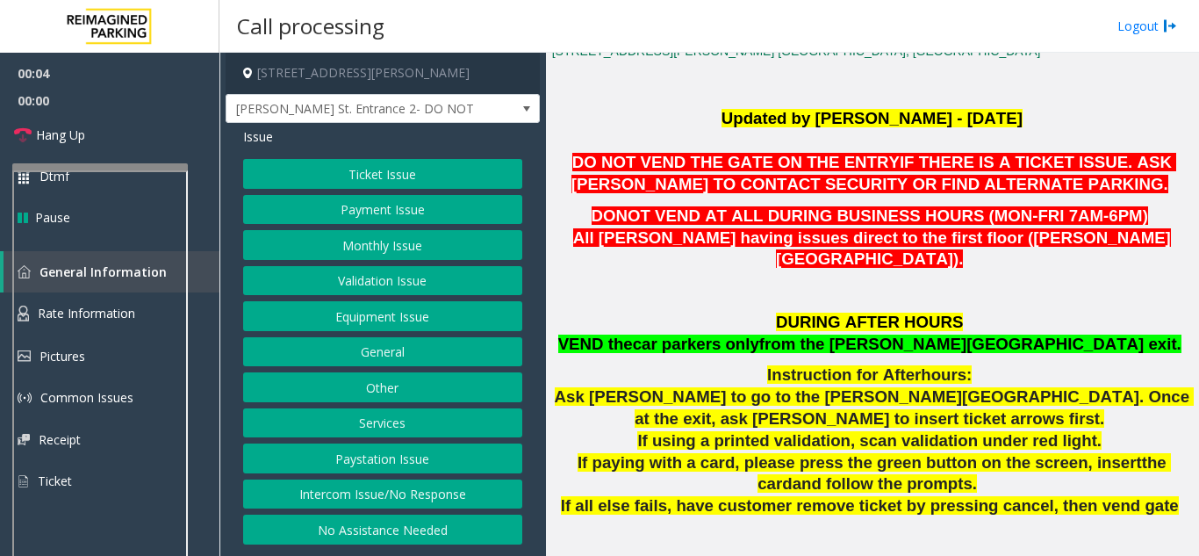
scroll to position [439, 0]
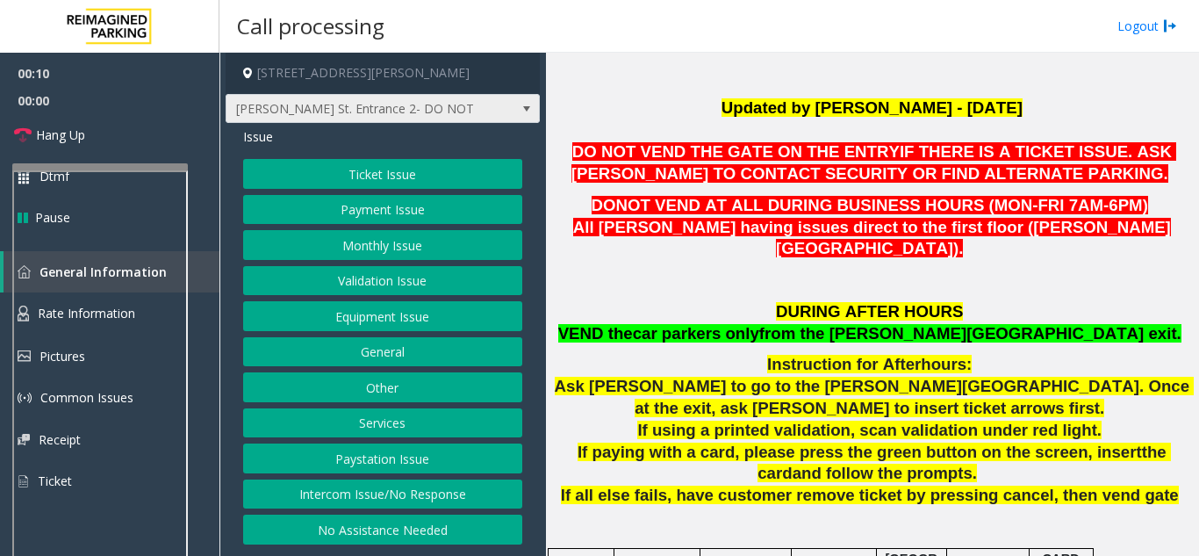
click at [490, 113] on span "Anderson St. Entrance 2- DO NOT VEND" at bounding box center [383, 109] width 314 height 30
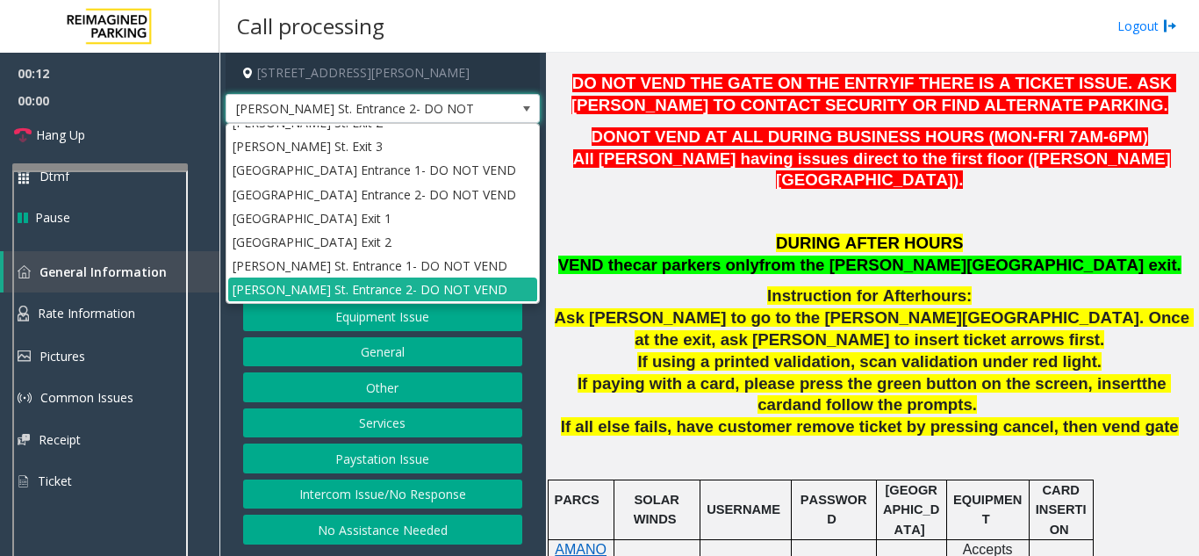
scroll to position [615, 0]
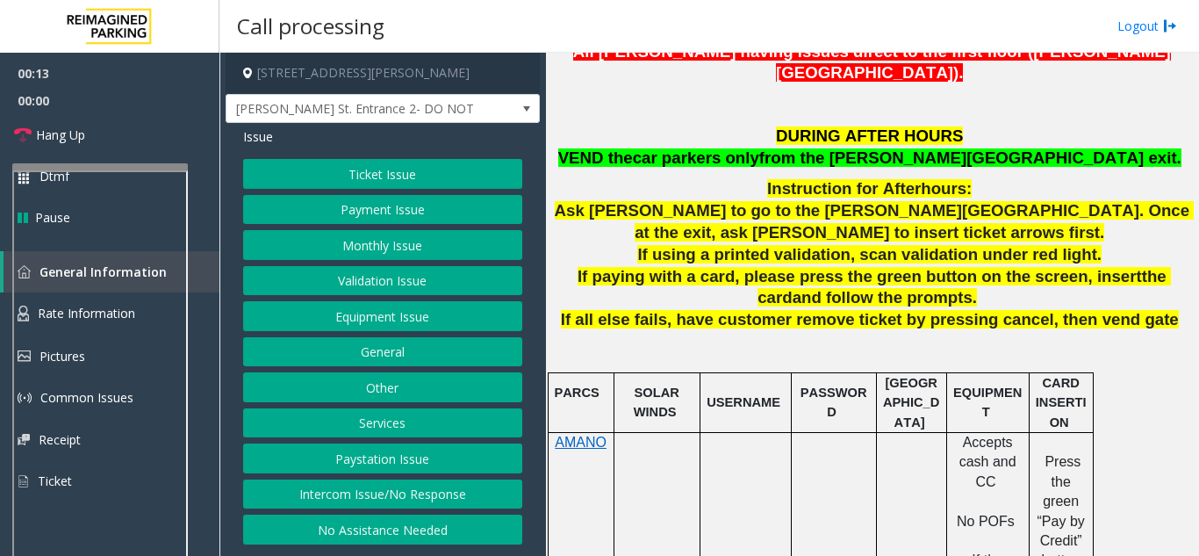
click at [611, 137] on p "DURING AFTER HOURS VEND the car parkers only from the BOONE Ave exit." at bounding box center [872, 148] width 640 height 44
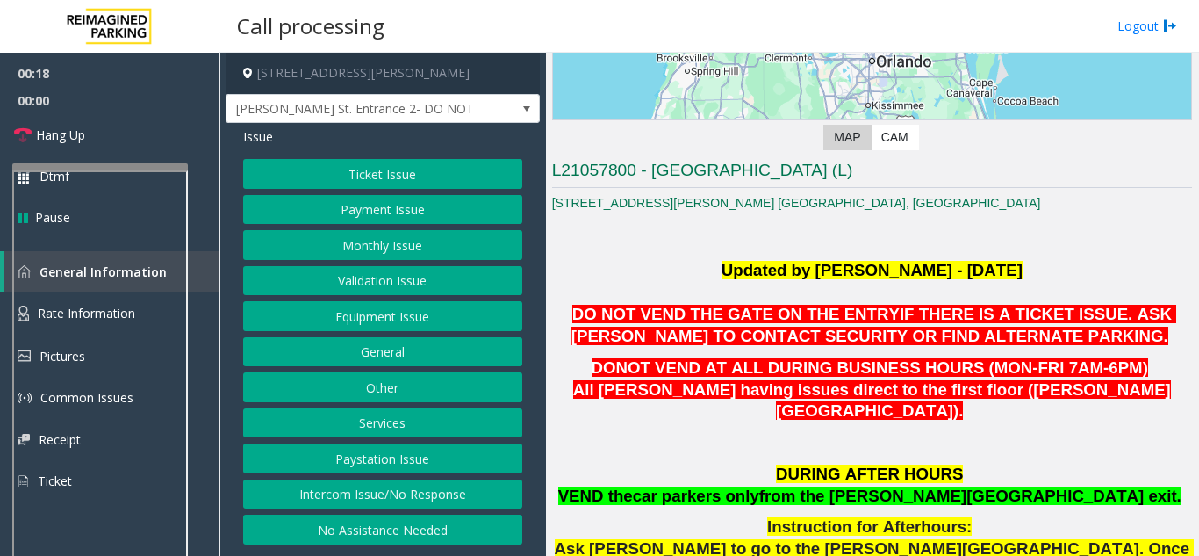
scroll to position [351, 0]
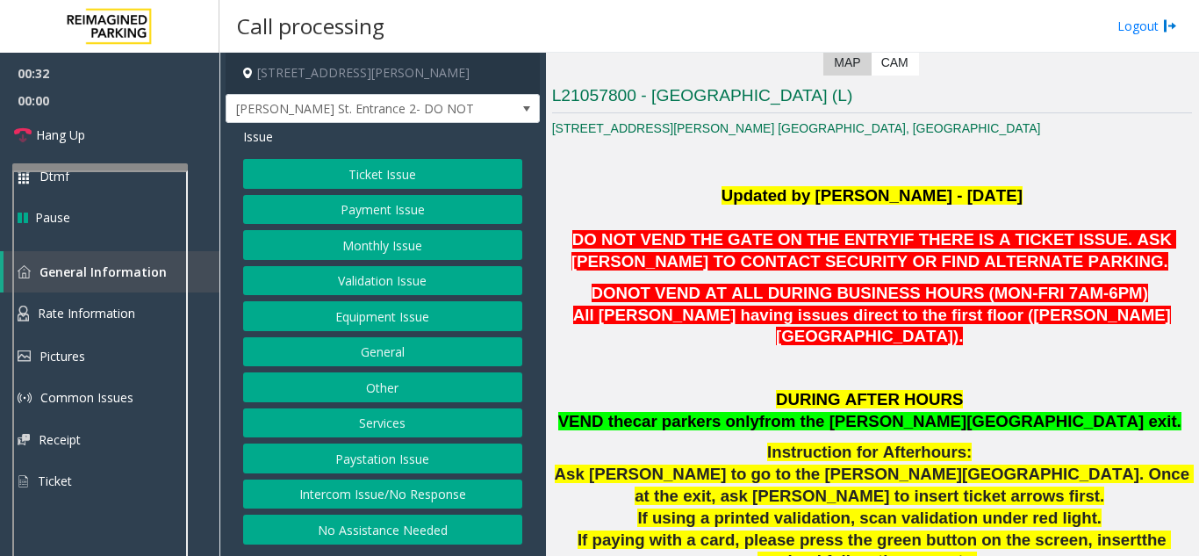
click at [446, 319] on button "Equipment Issue" at bounding box center [382, 316] width 279 height 30
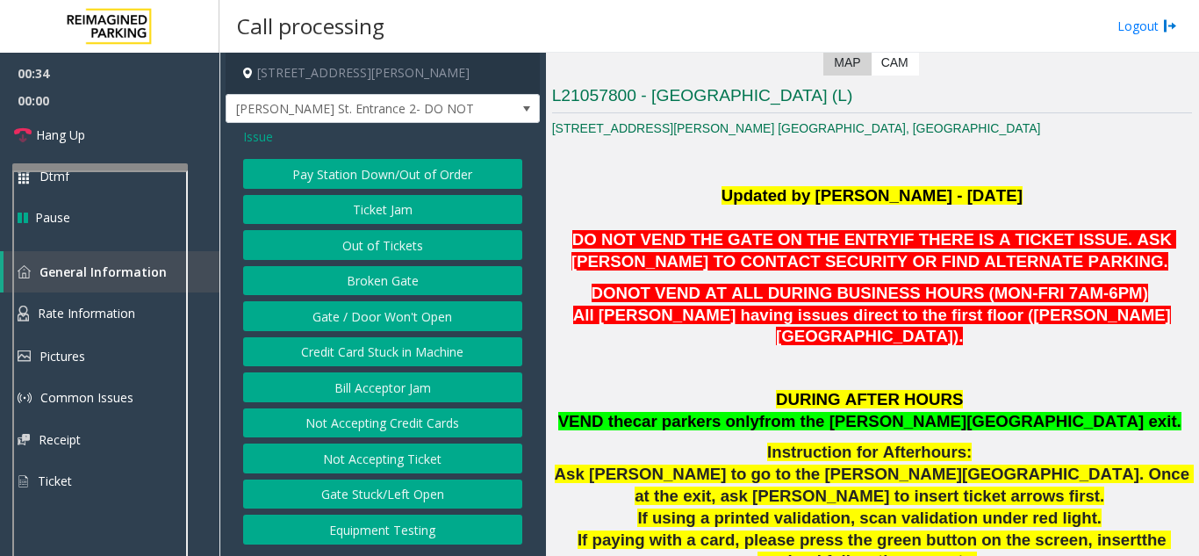
click at [378, 320] on button "Gate / Door Won't Open" at bounding box center [382, 316] width 279 height 30
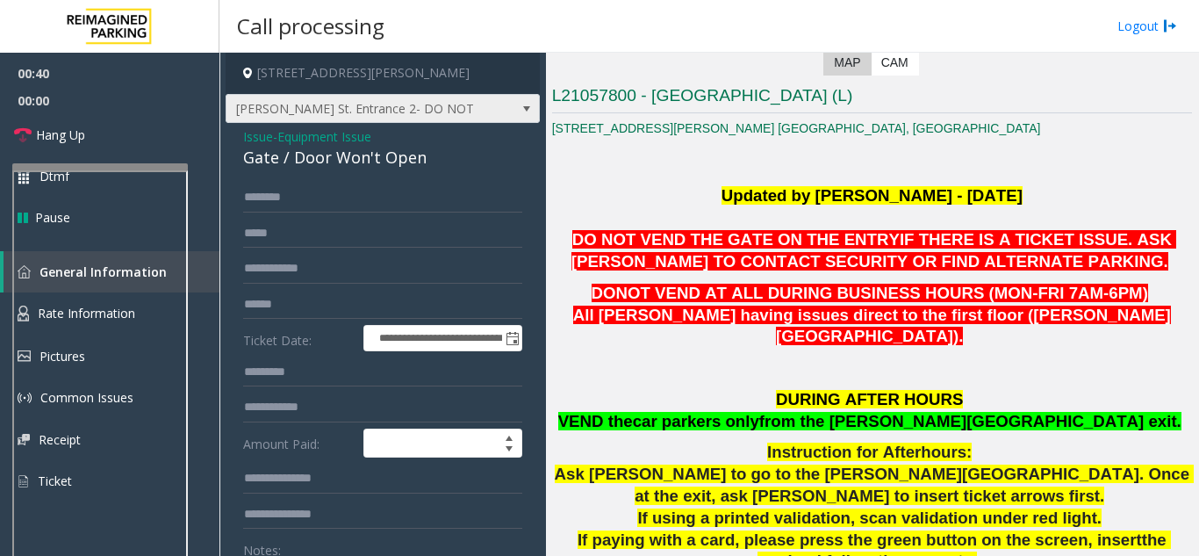
click at [454, 111] on span "Anderson St. Entrance 2- DO NOT VEND" at bounding box center [351, 109] width 250 height 28
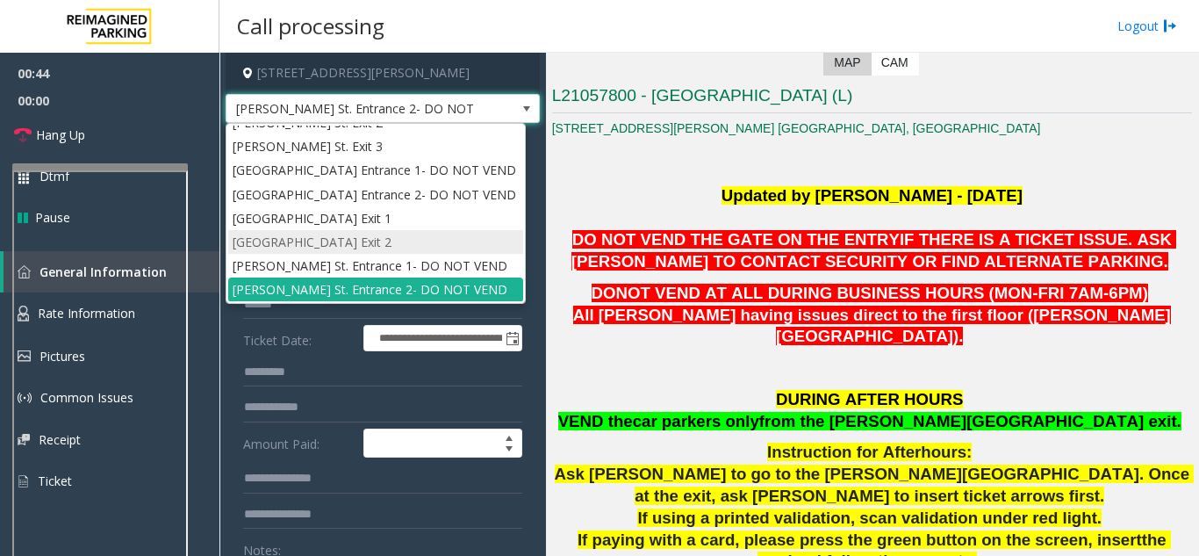
scroll to position [0, 0]
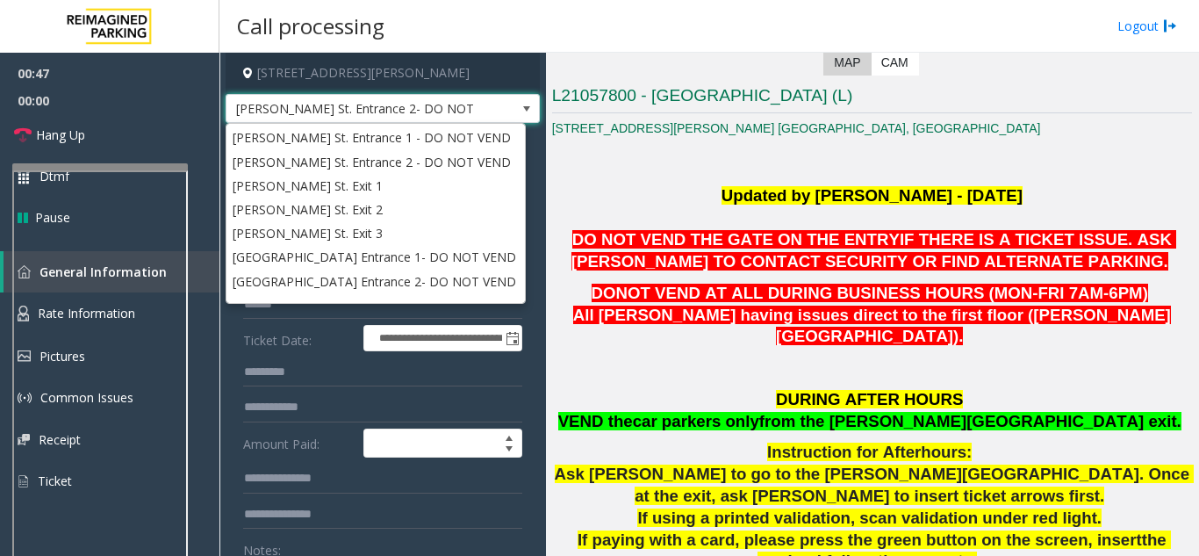
click at [579, 304] on p "DONOT VEND AT ALL DURING BUSINESS HOURS (MON-FRI 7AM-6PM) All parkers having is…" at bounding box center [872, 315] width 640 height 65
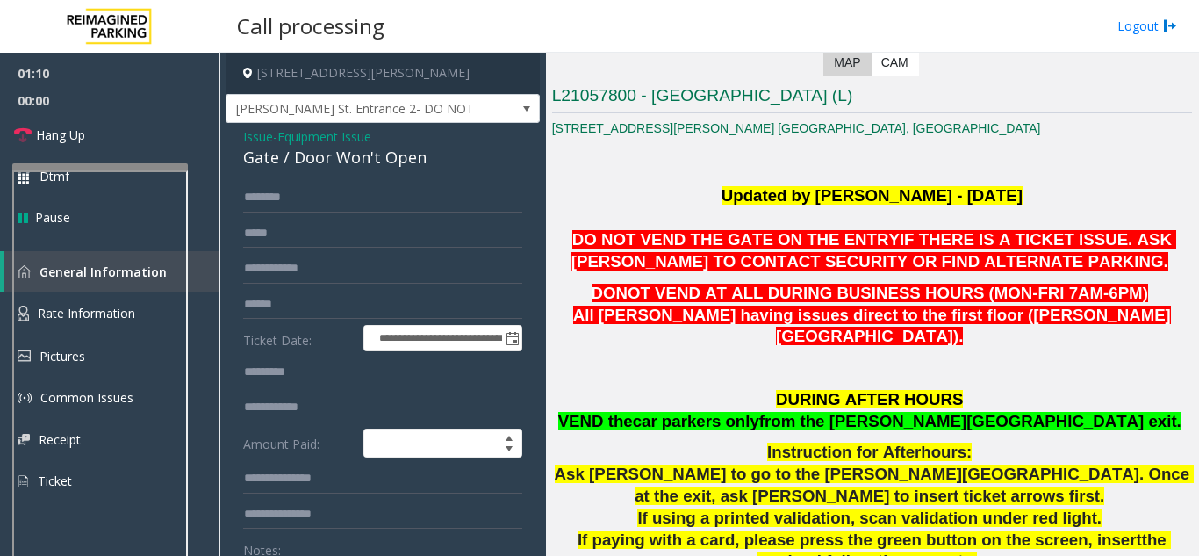
click at [305, 155] on div "Gate / Door Won't Open" at bounding box center [382, 158] width 279 height 24
click at [304, 155] on div "Gate / Door Won't Open" at bounding box center [382, 158] width 279 height 24
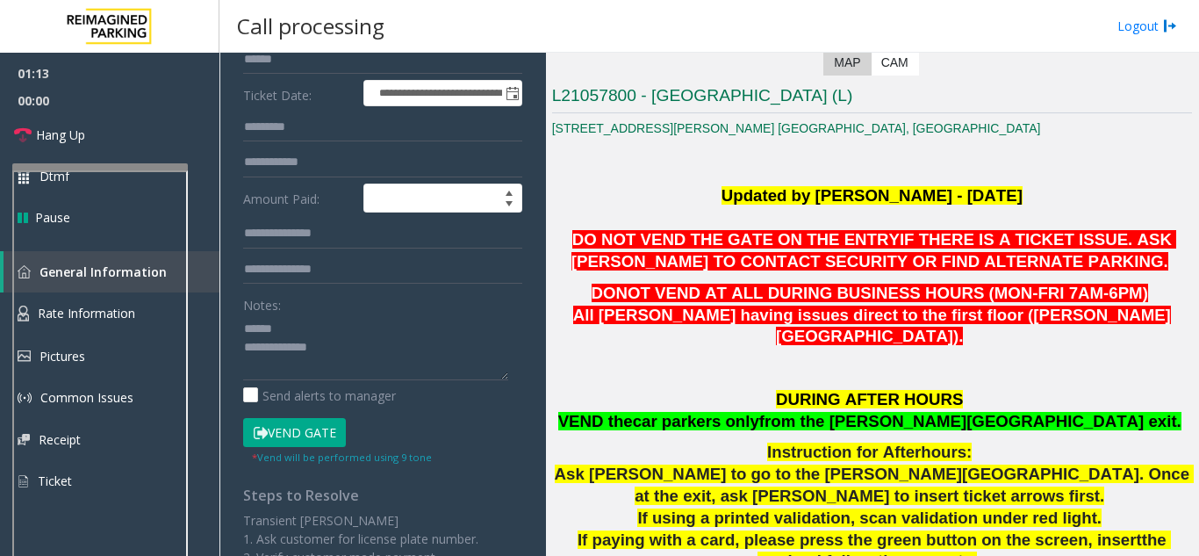
scroll to position [248, 0]
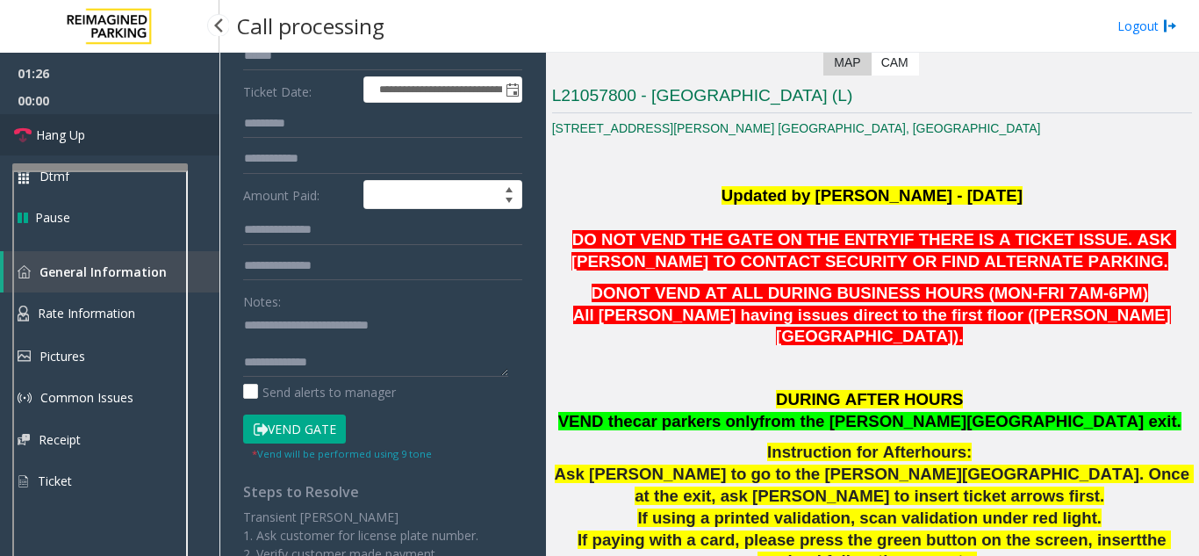
click at [71, 142] on span "Hang Up" at bounding box center [60, 135] width 49 height 18
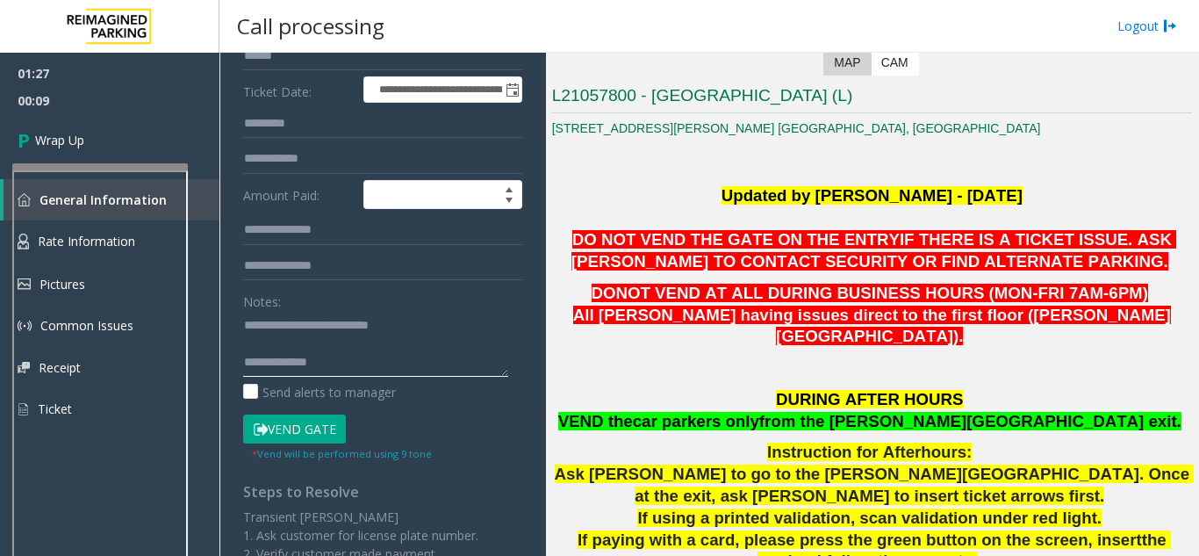
click at [323, 364] on textarea at bounding box center [375, 344] width 265 height 66
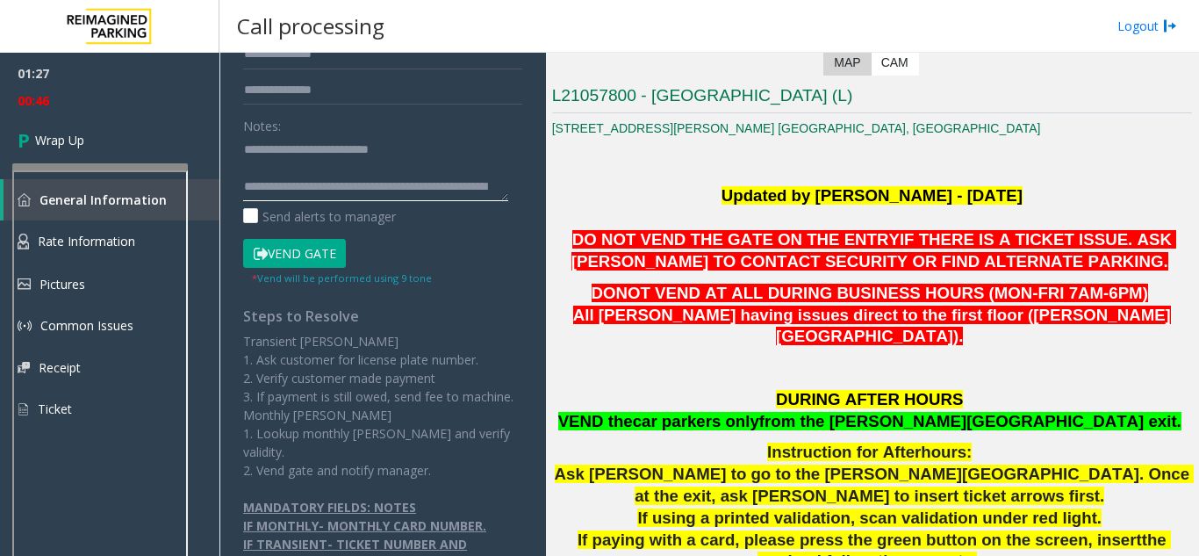
scroll to position [18, 0]
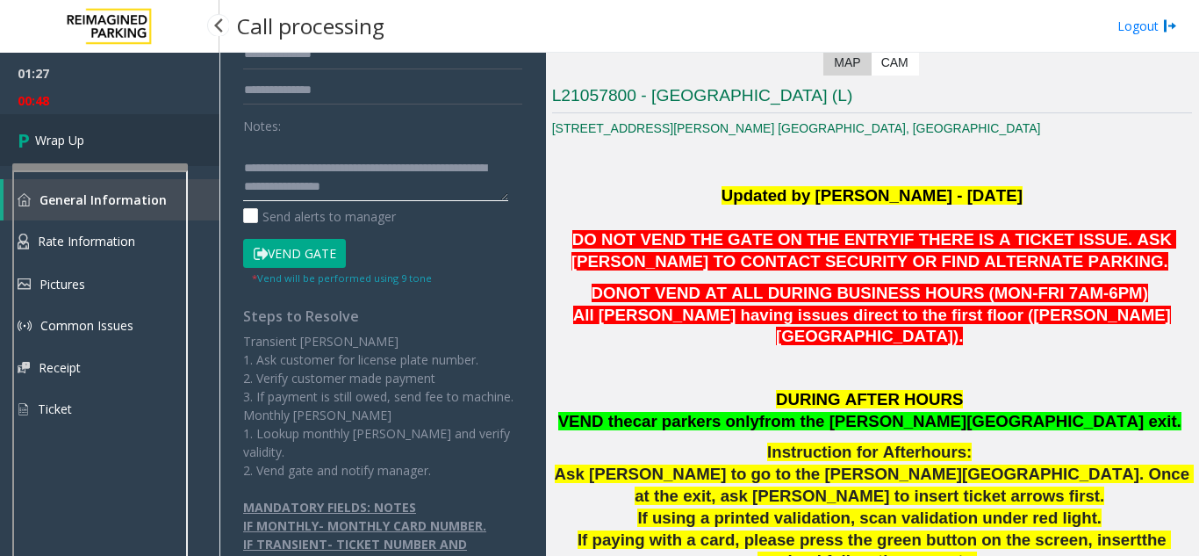
type textarea "**********"
click at [139, 124] on link "Wrap Up" at bounding box center [109, 140] width 219 height 52
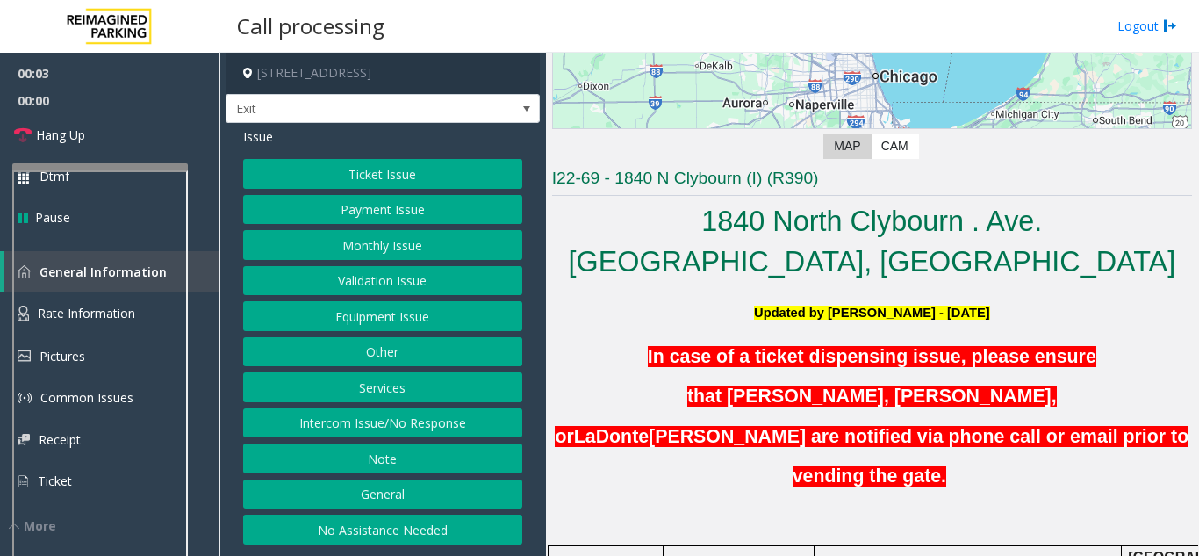
scroll to position [351, 0]
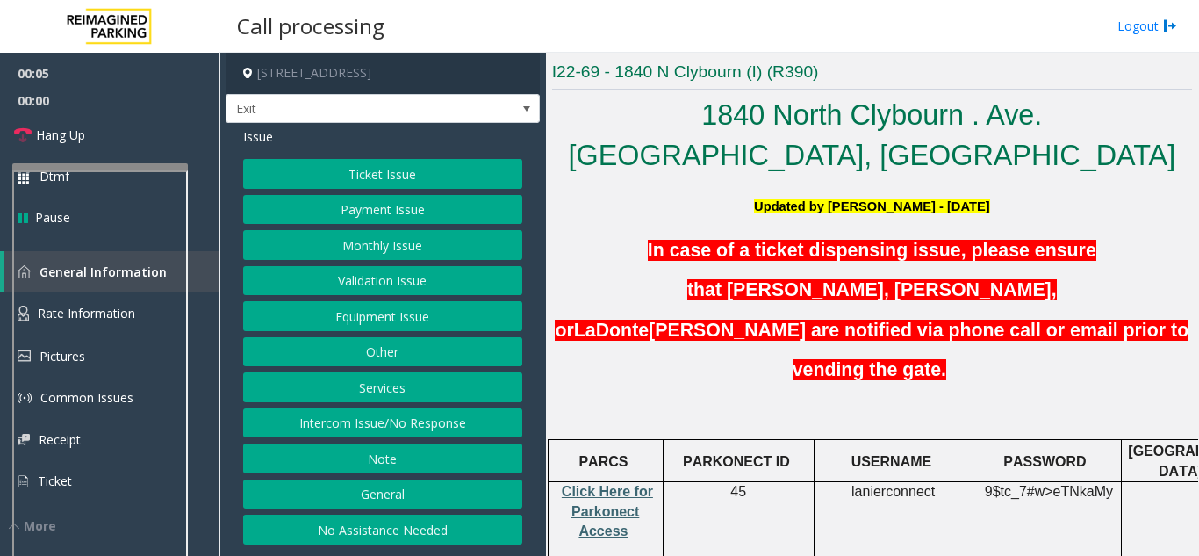
click at [610, 484] on span "Click Here for Parkonect Access" at bounding box center [607, 511] width 91 height 54
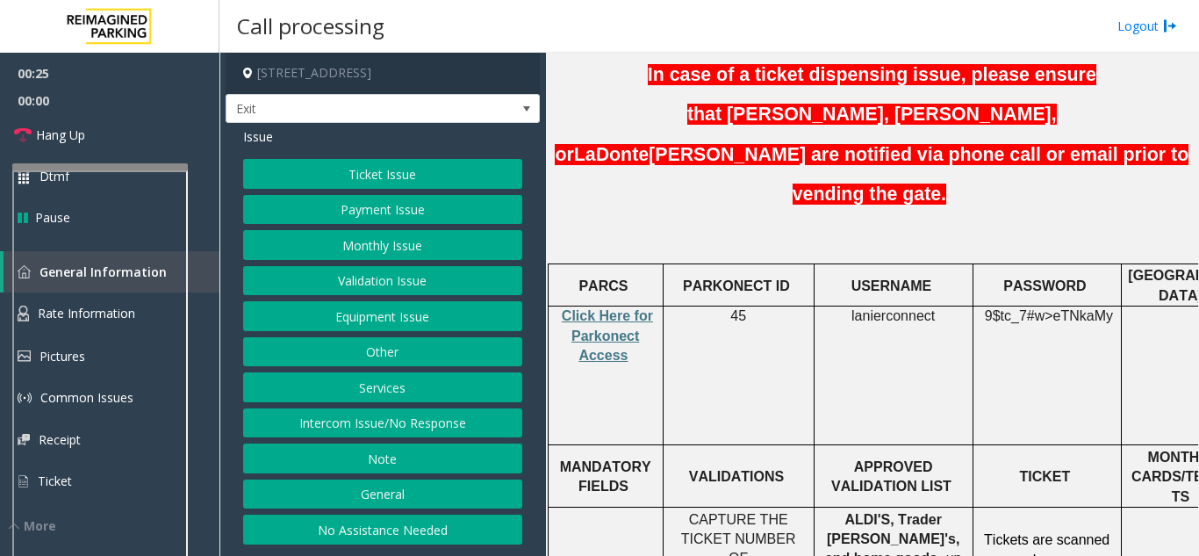
click at [406, 273] on button "Validation Issue" at bounding box center [382, 281] width 279 height 30
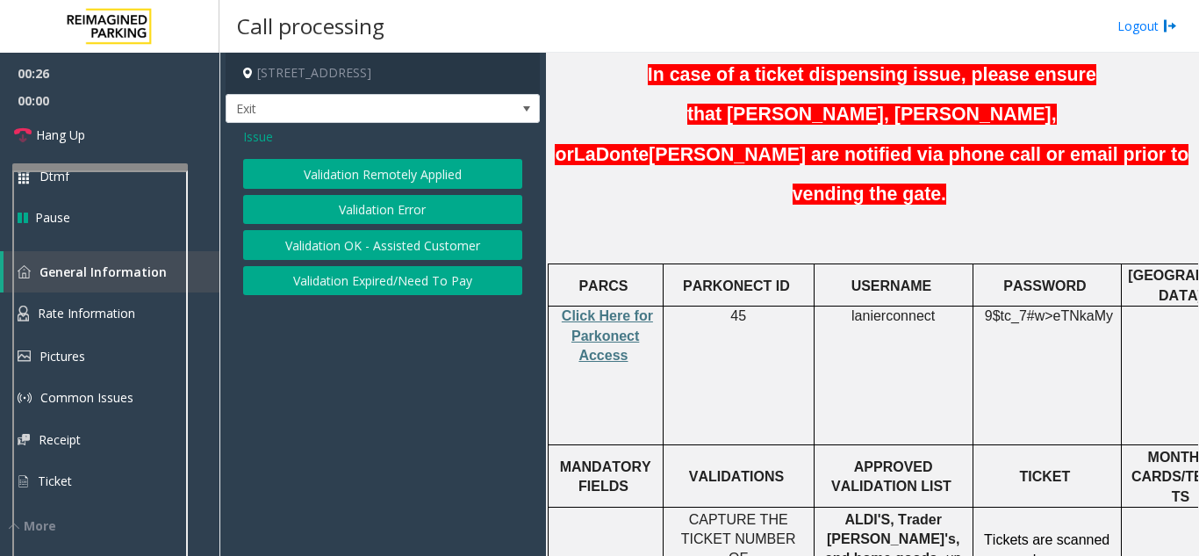
click at [392, 217] on button "Validation Error" at bounding box center [382, 210] width 279 height 30
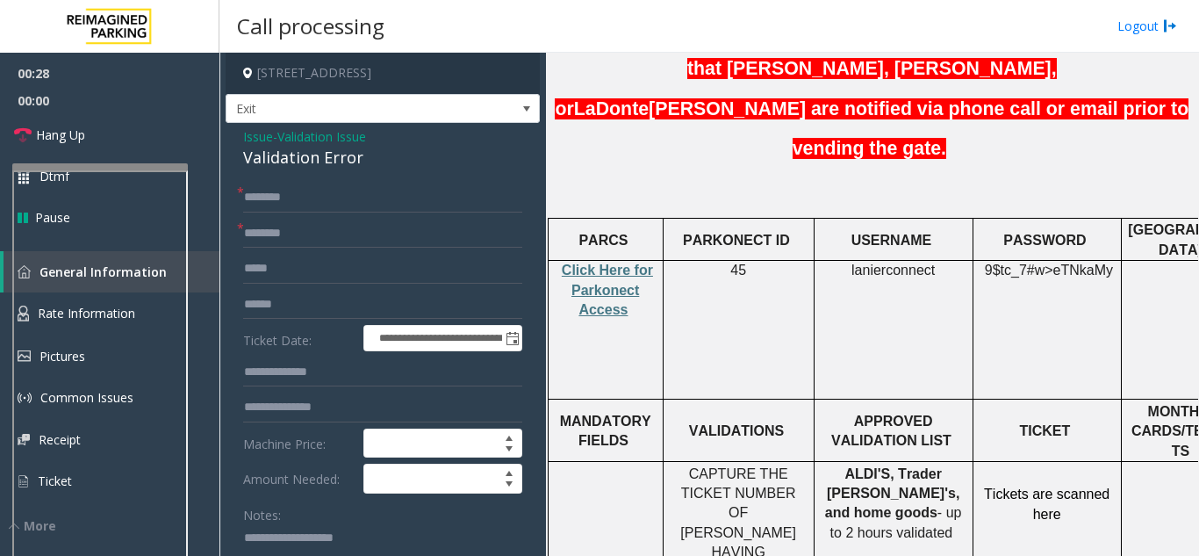
scroll to position [615, 0]
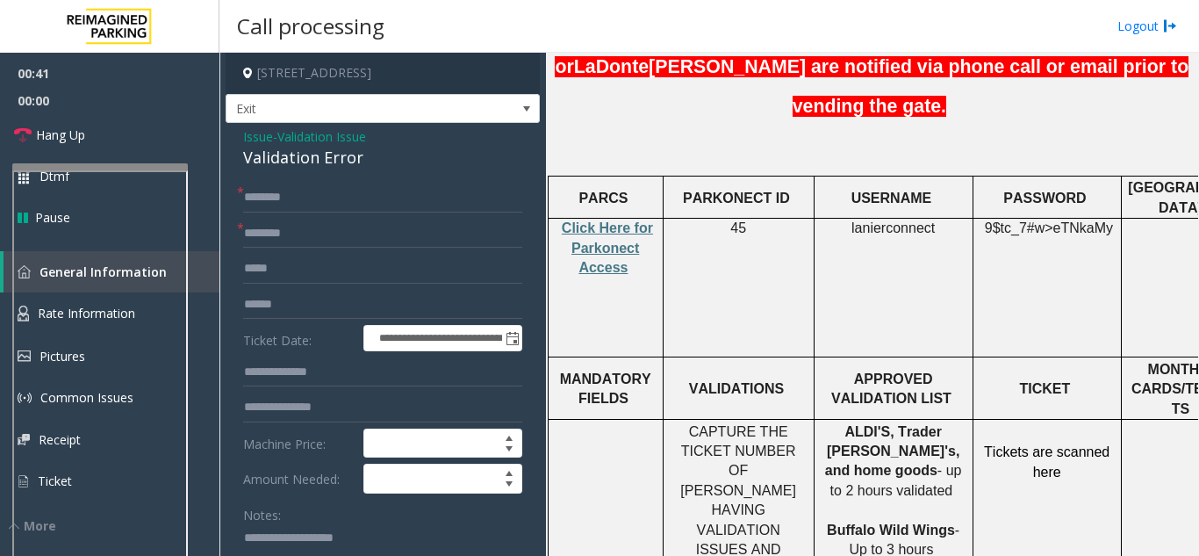
click at [869, 220] on span "lanierconnect" at bounding box center [893, 228] width 83 height 16
click at [873, 220] on span "lanierconnect" at bounding box center [893, 228] width 83 height 16
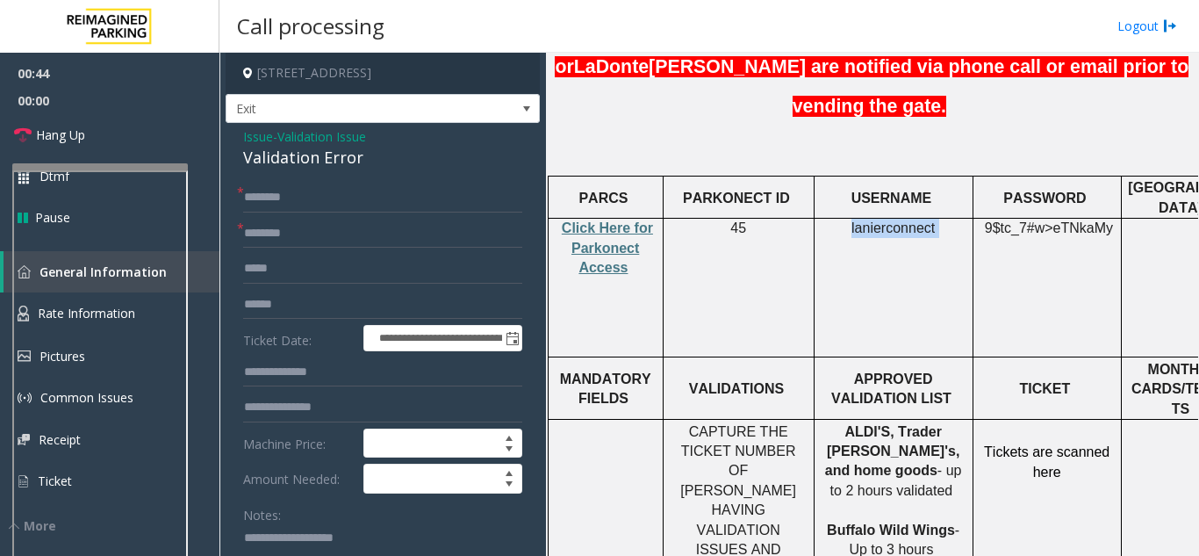
click at [873, 220] on span "lanierconnect" at bounding box center [893, 228] width 83 height 16
copy p "lanierconnect"
click at [1055, 220] on span "eTNkaMy" at bounding box center [1083, 228] width 60 height 16
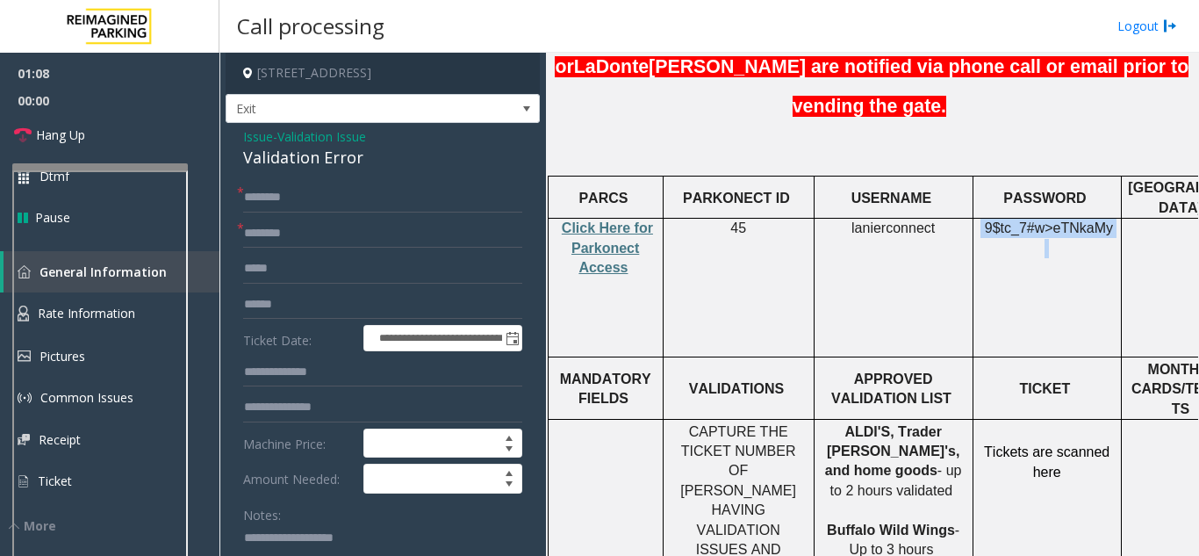
copy p "9$tc_7#w> eTNkaMy"
click at [1049, 231] on td "9$tc_7#w> eTNkaMy" at bounding box center [1047, 288] width 148 height 139
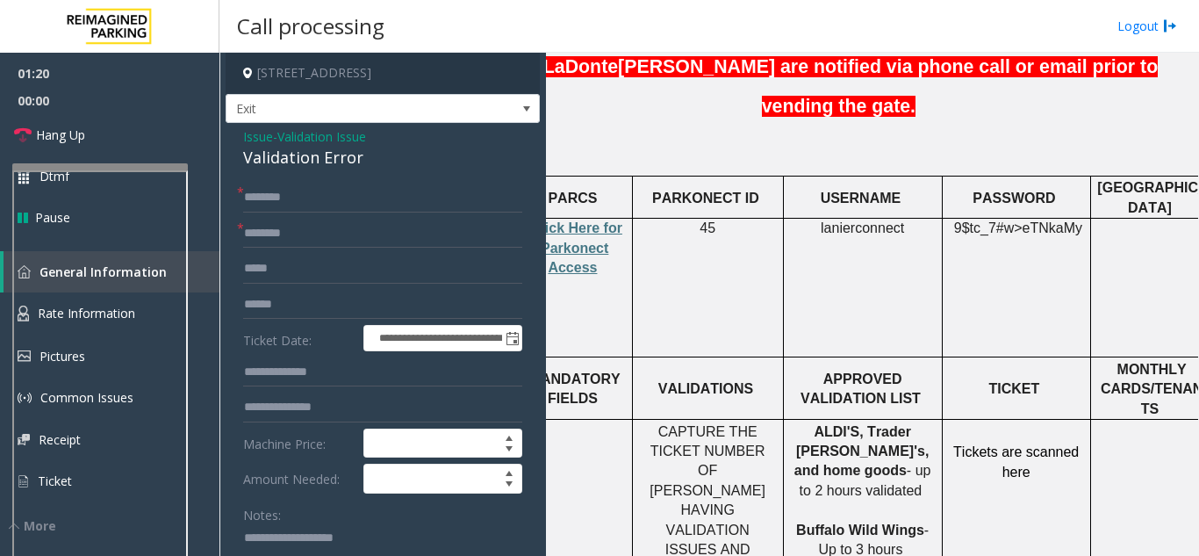
drag, startPoint x: 1014, startPoint y: 382, endPoint x: 1054, endPoint y: 378, distance: 40.5
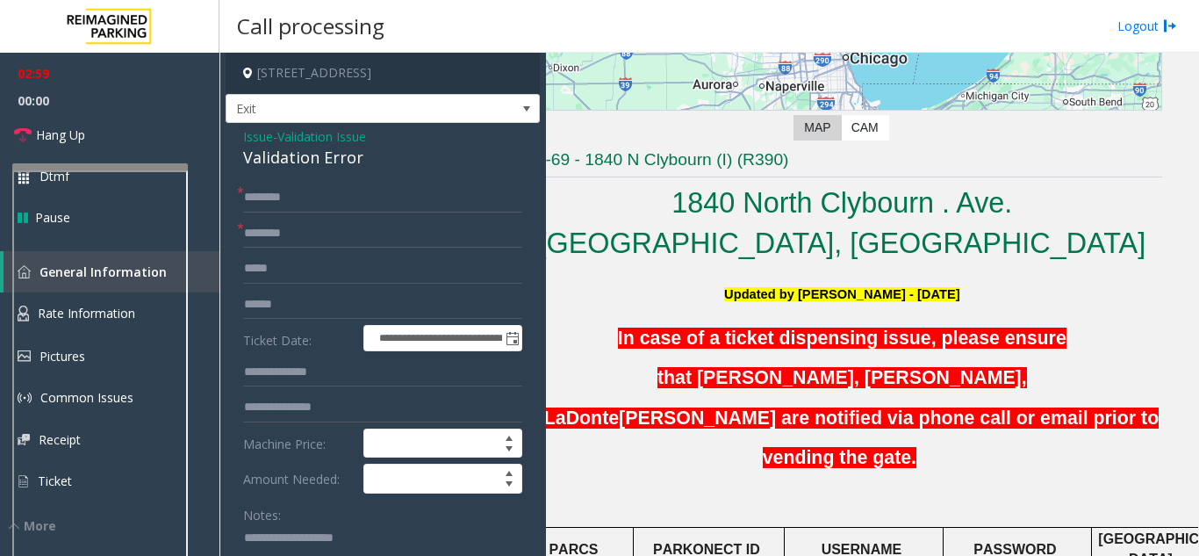
scroll to position [263, 0]
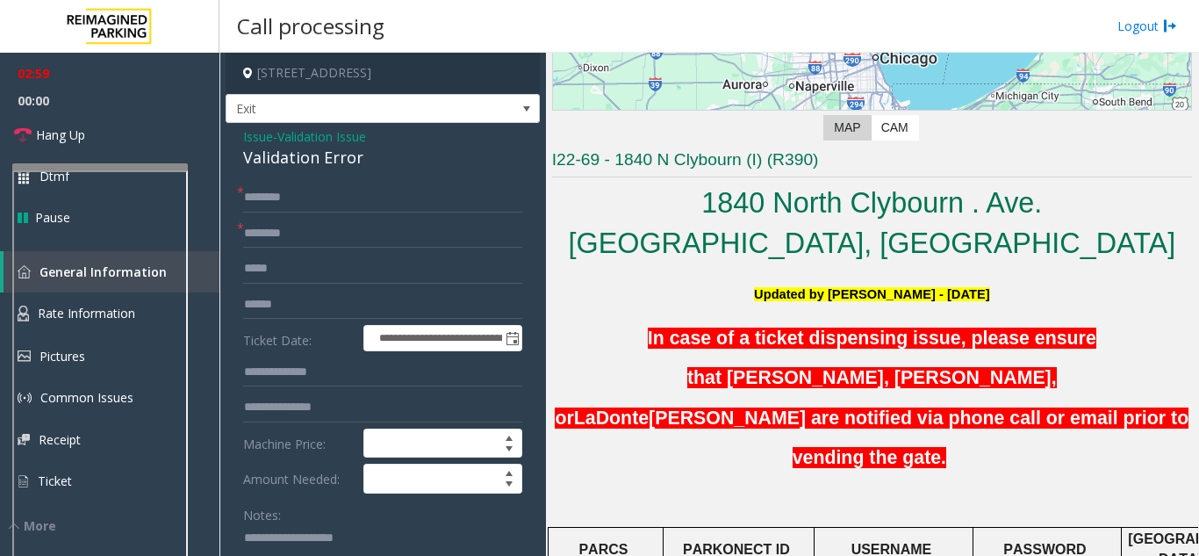
drag, startPoint x: 819, startPoint y: 346, endPoint x: 649, endPoint y: 349, distance: 170.4
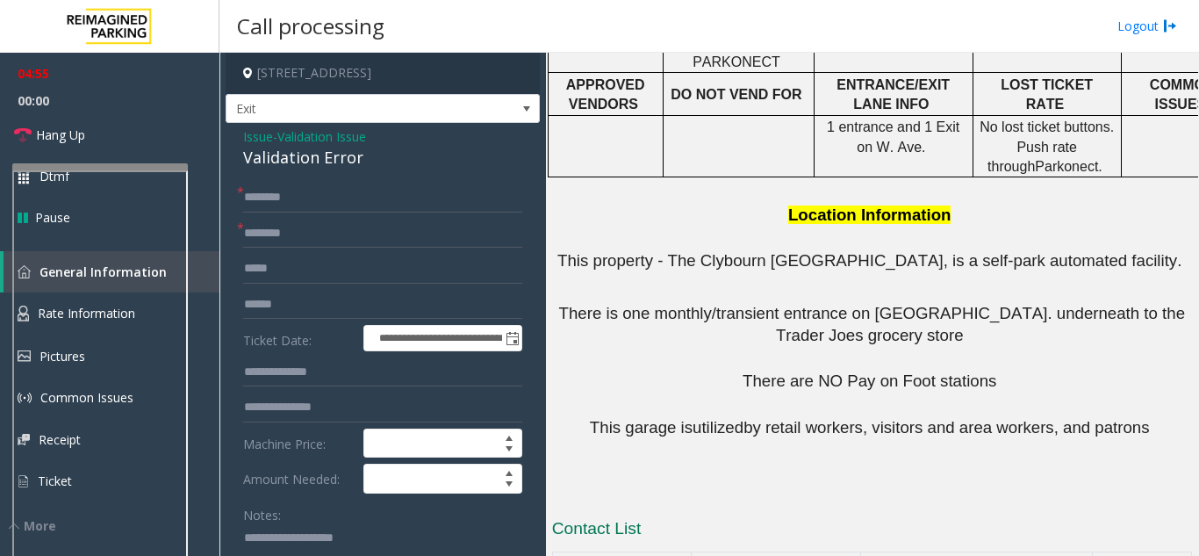
scroll to position [1188, 0]
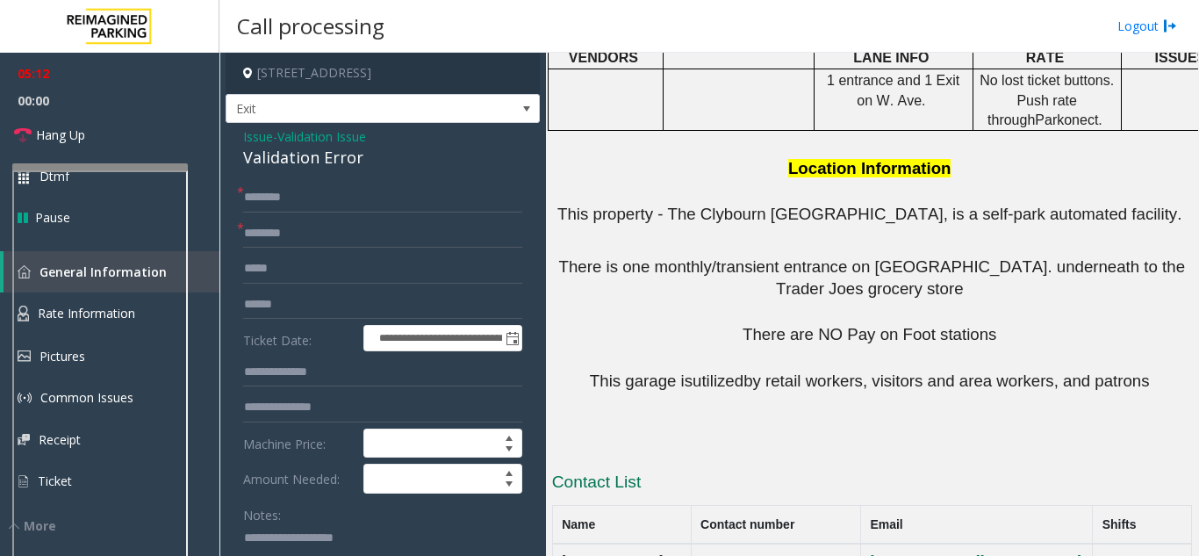
drag, startPoint x: 743, startPoint y: 398, endPoint x: 691, endPoint y: 399, distance: 51.8
click at [701, 554] on button "3122964198" at bounding box center [740, 562] width 79 height 16
drag, startPoint x: 744, startPoint y: 392, endPoint x: 703, endPoint y: 395, distance: 41.3
click at [703, 554] on button "3122964198" at bounding box center [740, 562] width 79 height 16
drag, startPoint x: 734, startPoint y: 397, endPoint x: 651, endPoint y: 391, distance: 83.6
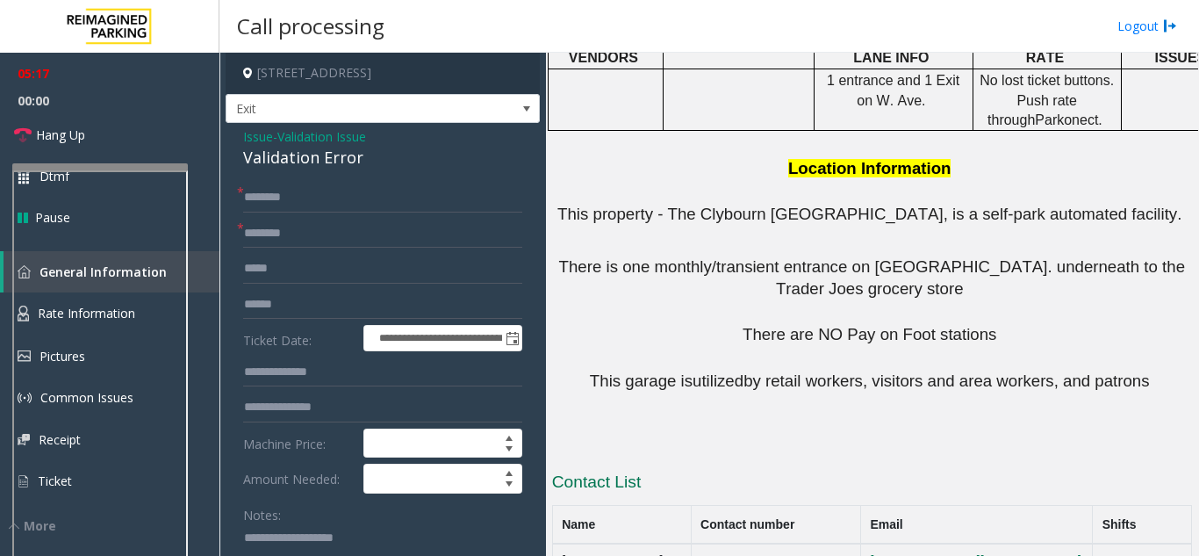
click at [274, 199] on input "text" at bounding box center [382, 198] width 279 height 30
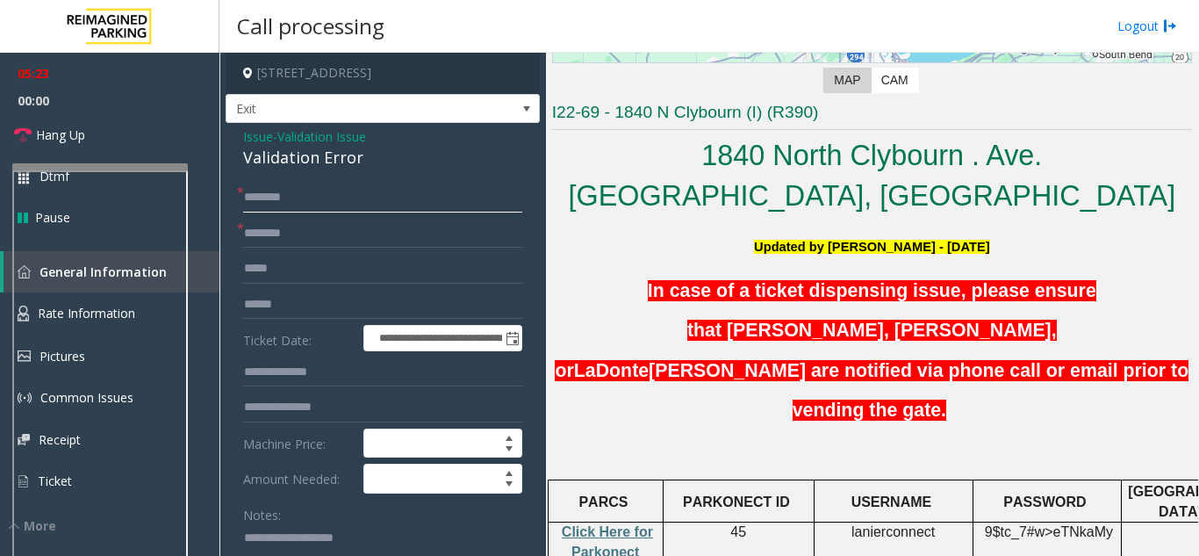
scroll to position [310, 0]
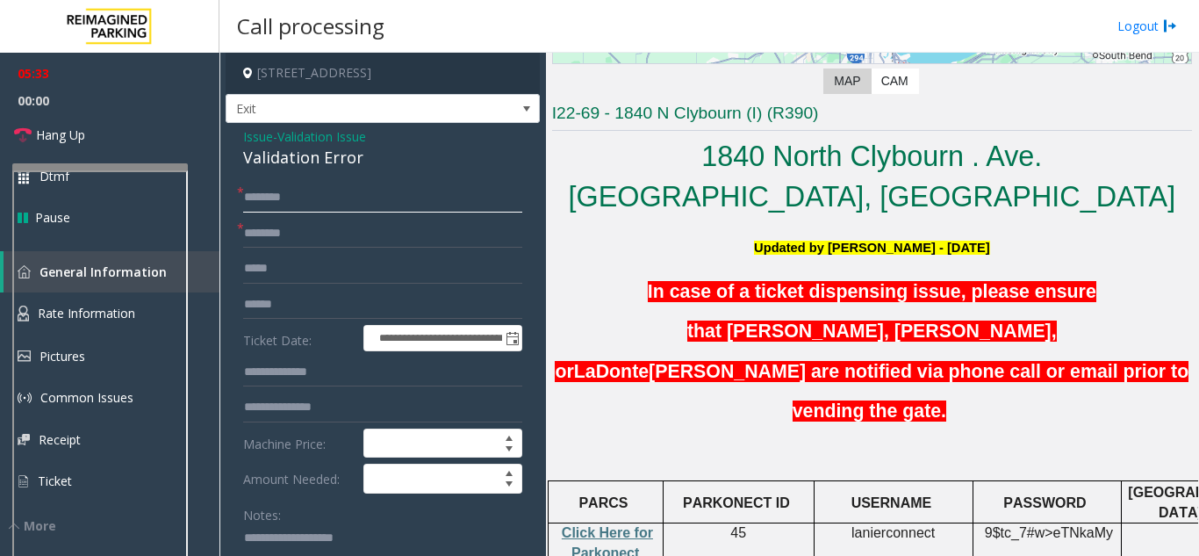
click at [270, 198] on input "text" at bounding box center [382, 198] width 279 height 30
click at [343, 234] on input "text" at bounding box center [382, 234] width 279 height 30
type input "*********"
click at [318, 204] on input "text" at bounding box center [382, 198] width 279 height 30
type input "*********"
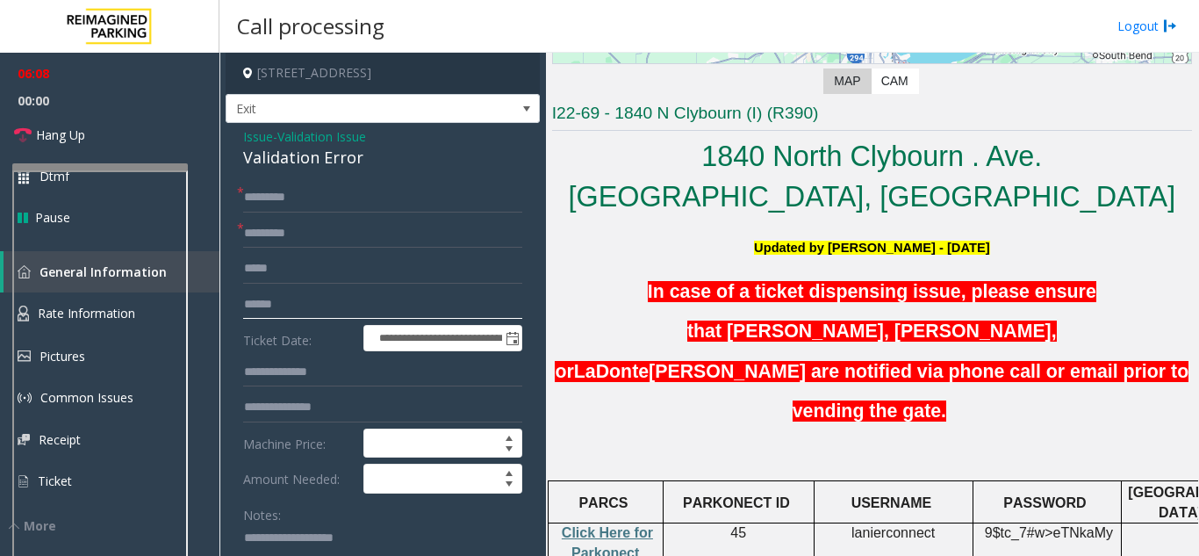
click at [283, 303] on input "text" at bounding box center [382, 305] width 279 height 30
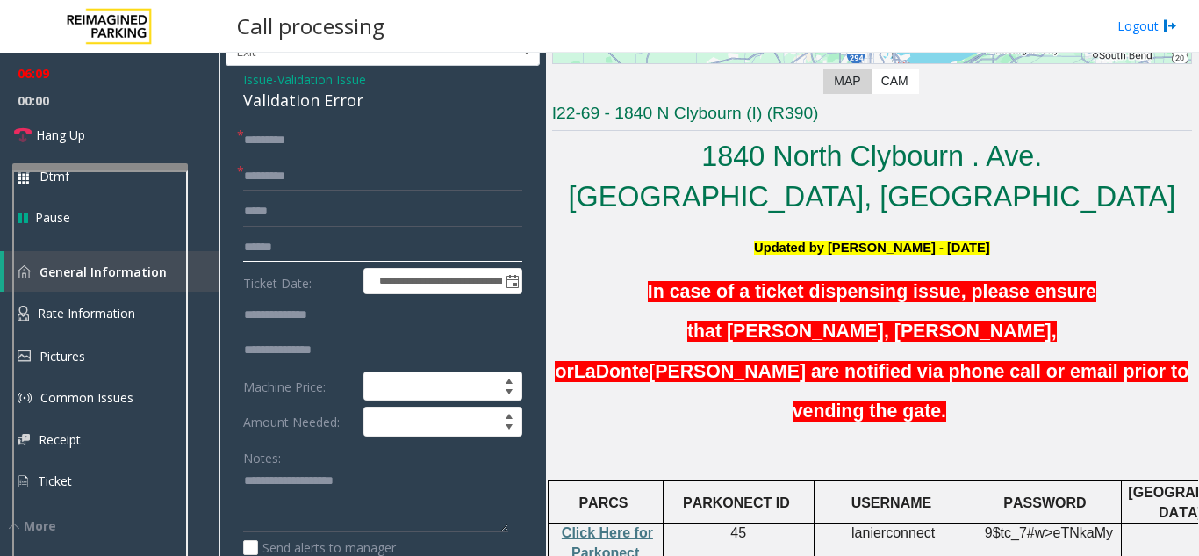
scroll to position [88, 0]
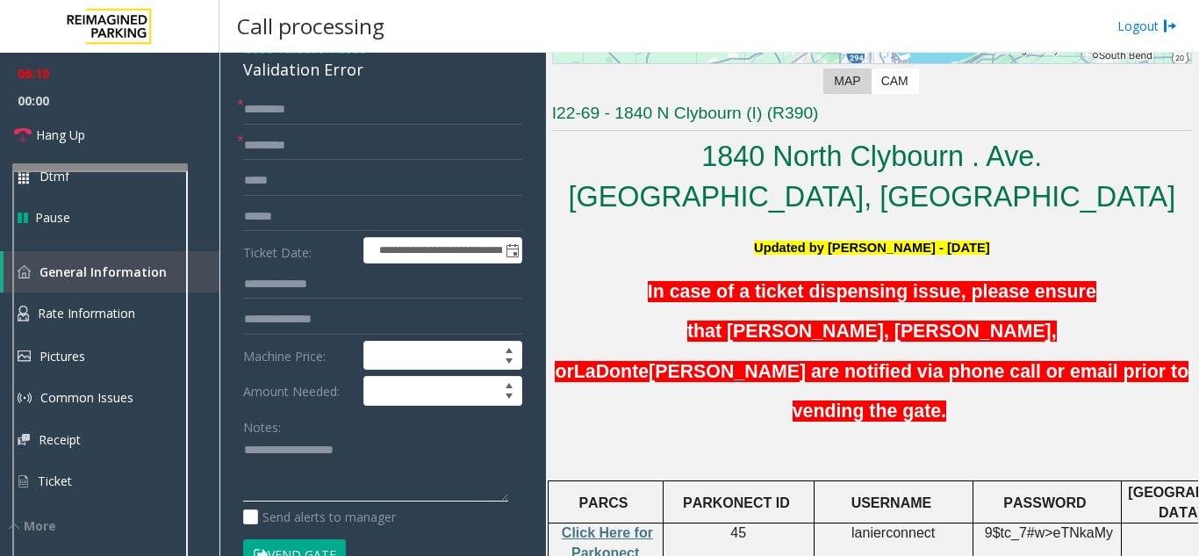
click at [269, 436] on textarea at bounding box center [375, 469] width 265 height 66
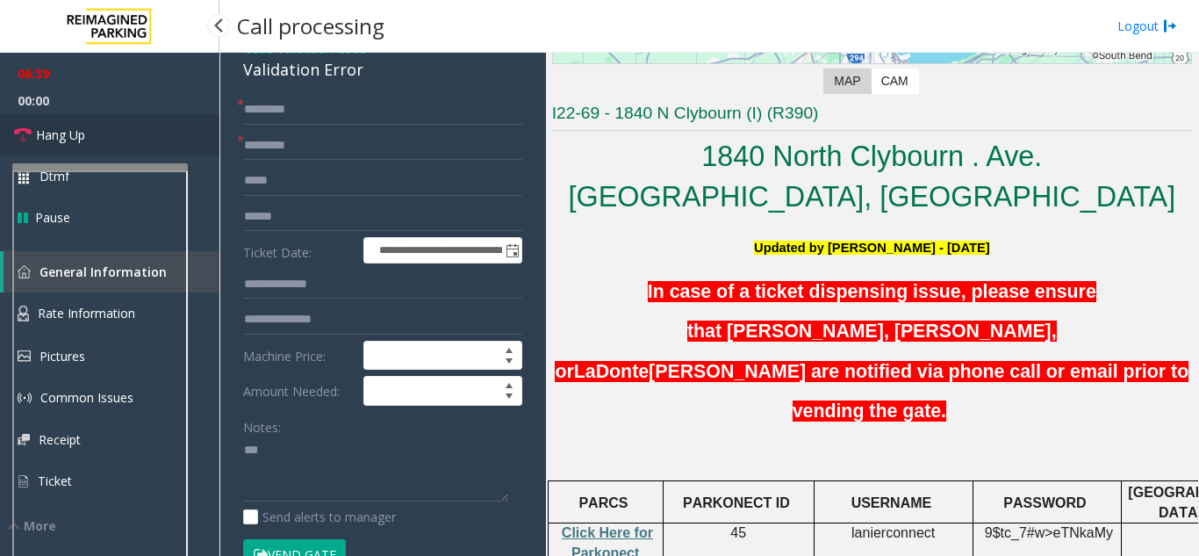
click at [44, 140] on span "Hang Up" at bounding box center [60, 135] width 49 height 18
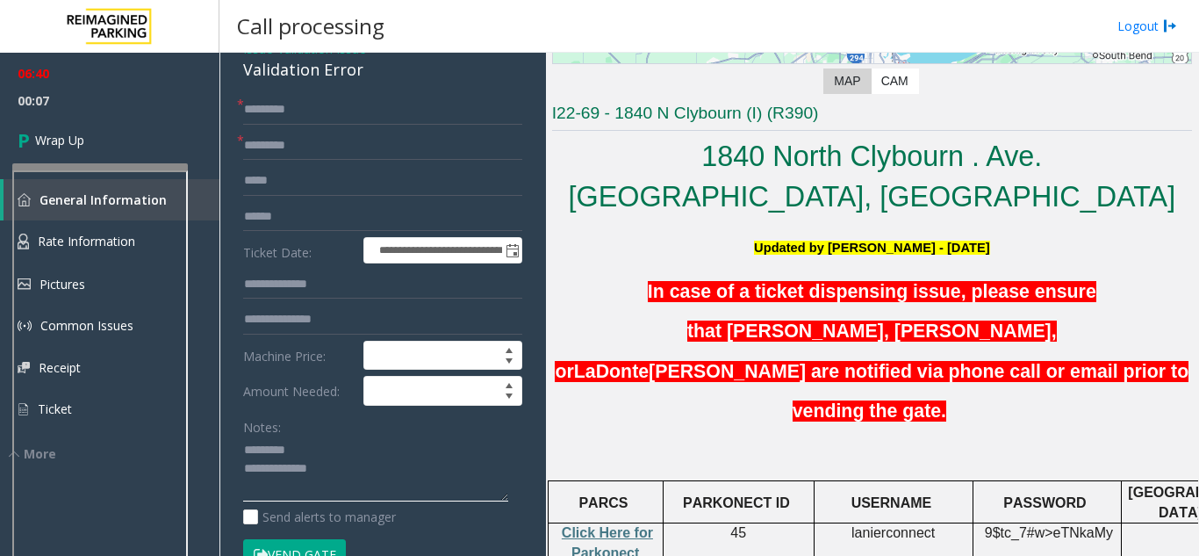
click at [258, 453] on textarea at bounding box center [375, 469] width 265 height 66
click at [255, 449] on textarea at bounding box center [375, 469] width 265 height 66
click at [258, 450] on textarea at bounding box center [375, 469] width 265 height 66
click at [281, 464] on textarea at bounding box center [375, 469] width 265 height 66
click at [337, 74] on div "Validation Error" at bounding box center [382, 70] width 279 height 24
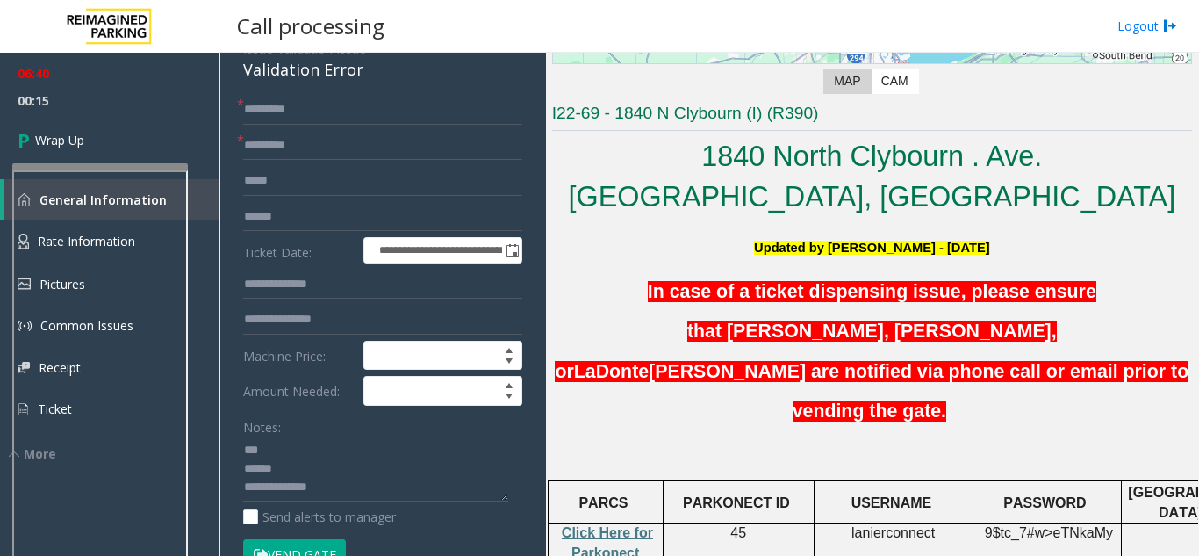
click at [334, 73] on div "Validation Error" at bounding box center [382, 70] width 279 height 24
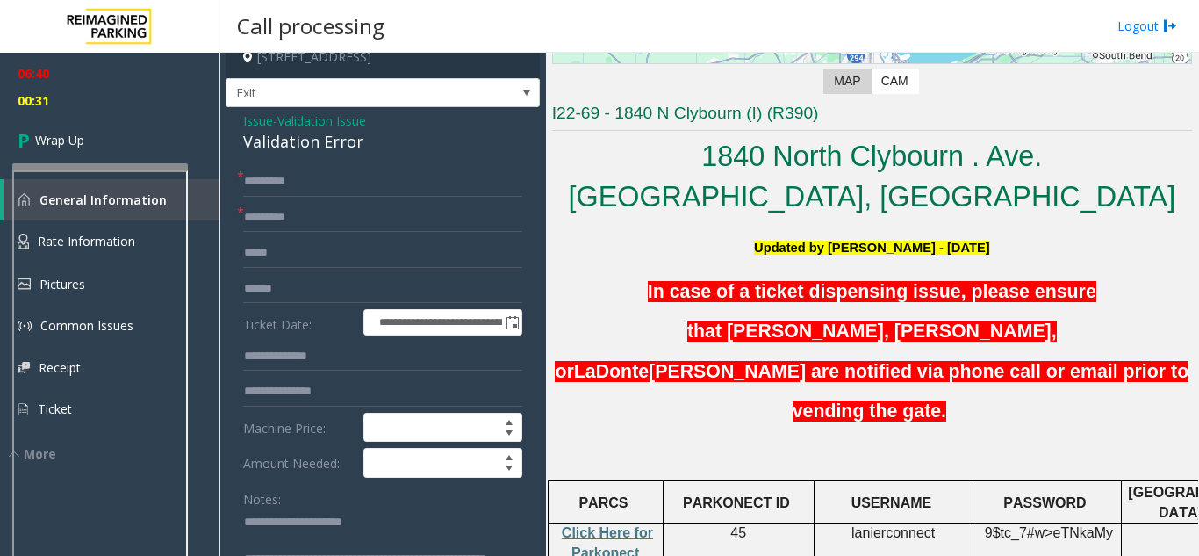
scroll to position [0, 0]
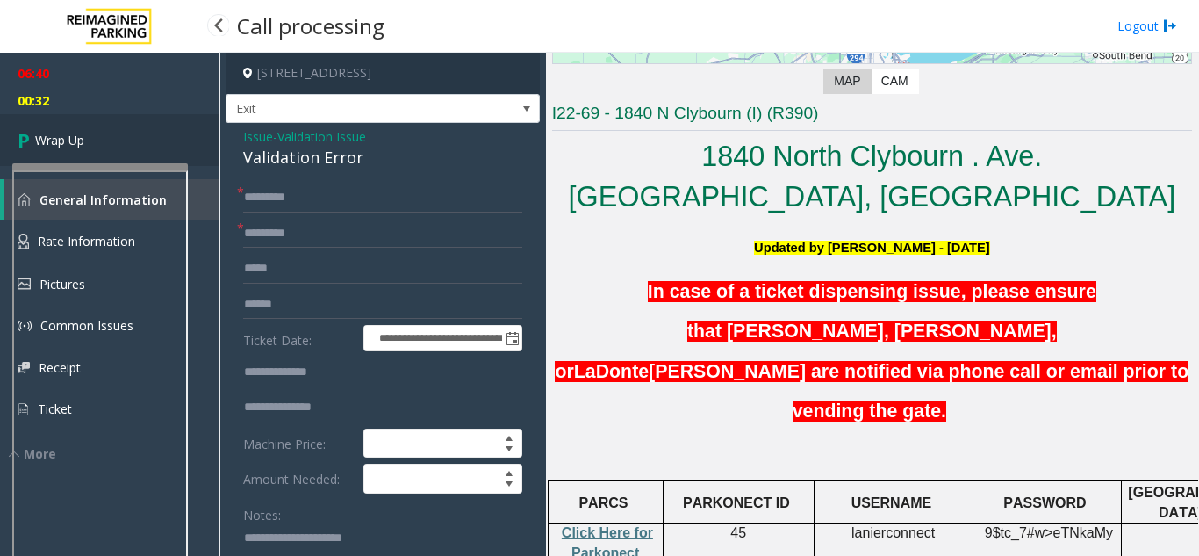
type textarea "**********"
click at [166, 146] on link "Wrap Up" at bounding box center [109, 140] width 219 height 52
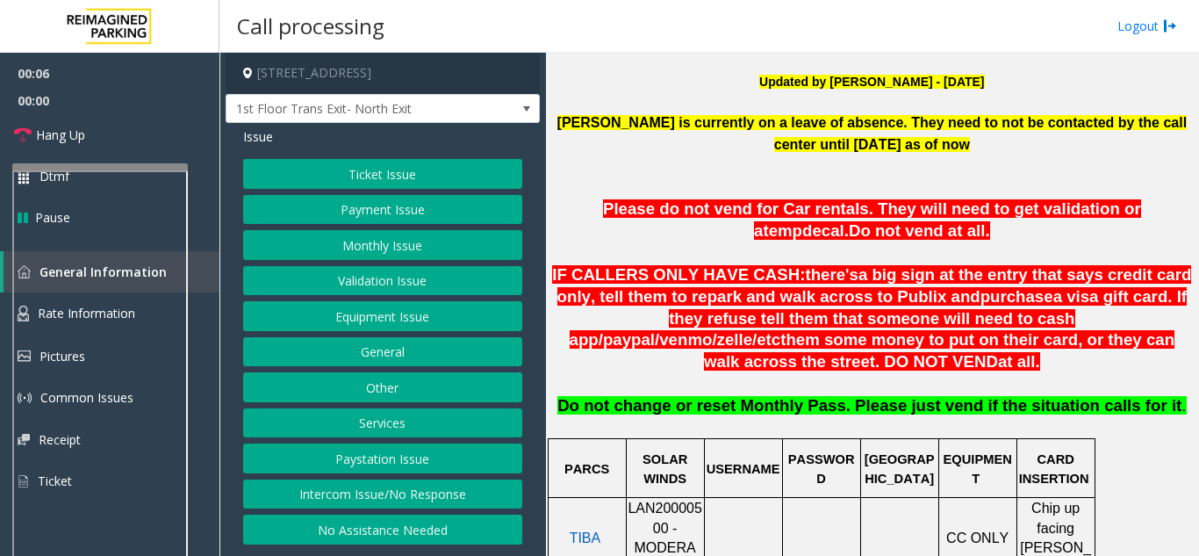
scroll to position [527, 0]
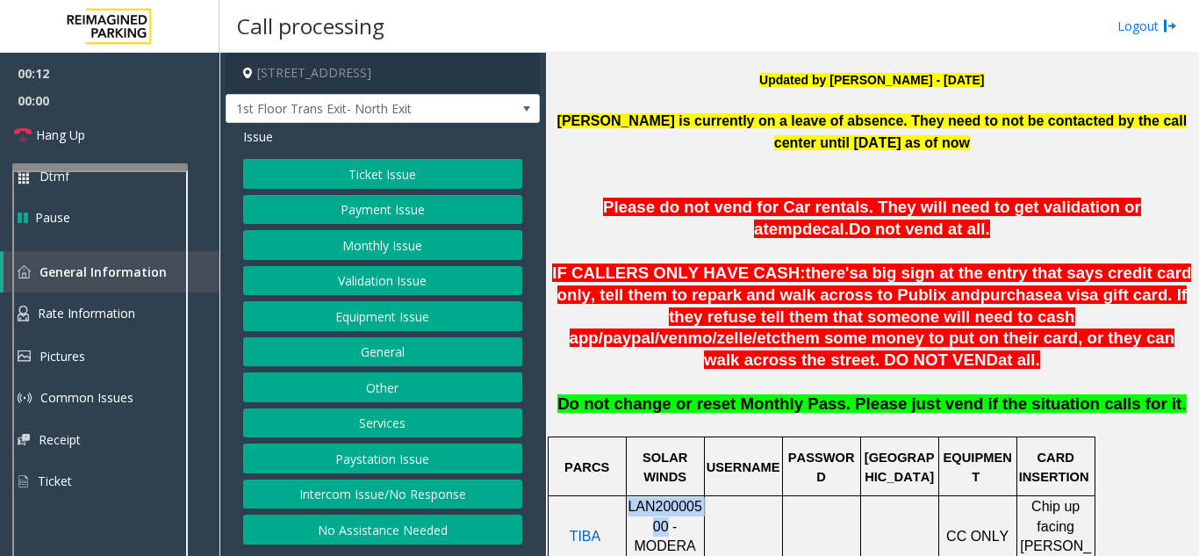
drag, startPoint x: 635, startPoint y: 507, endPoint x: 631, endPoint y: 486, distance: 21.4
click at [631, 499] on span "LAN20000500 - MODERA MIDTOWN" at bounding box center [665, 536] width 75 height 74
copy span "LAN20000500"
click at [392, 241] on button "Monthly Issue" at bounding box center [382, 245] width 279 height 30
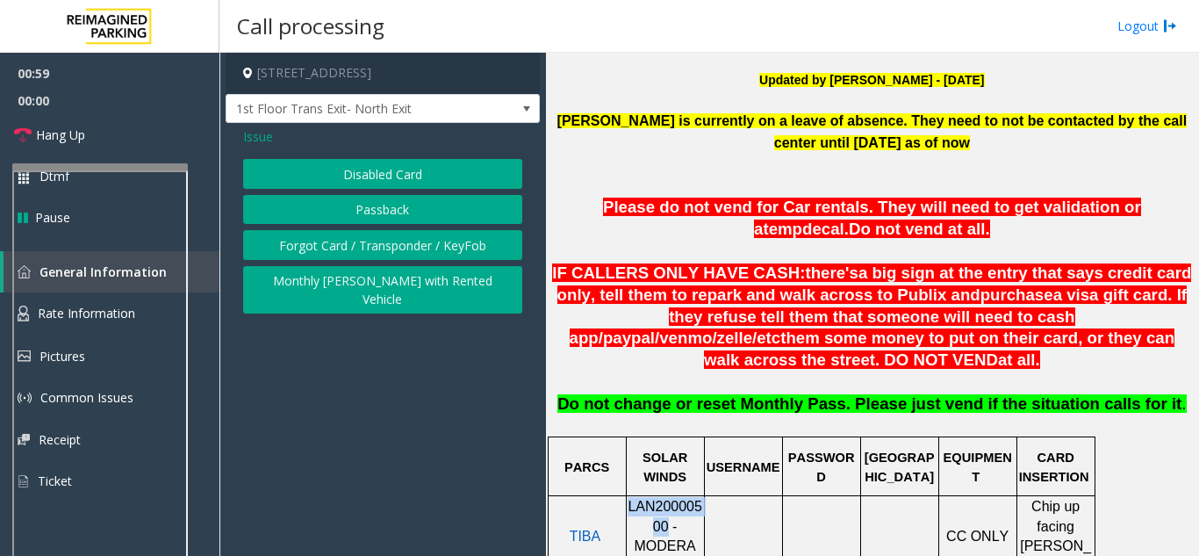
click at [399, 172] on button "Disabled Card" at bounding box center [382, 174] width 279 height 30
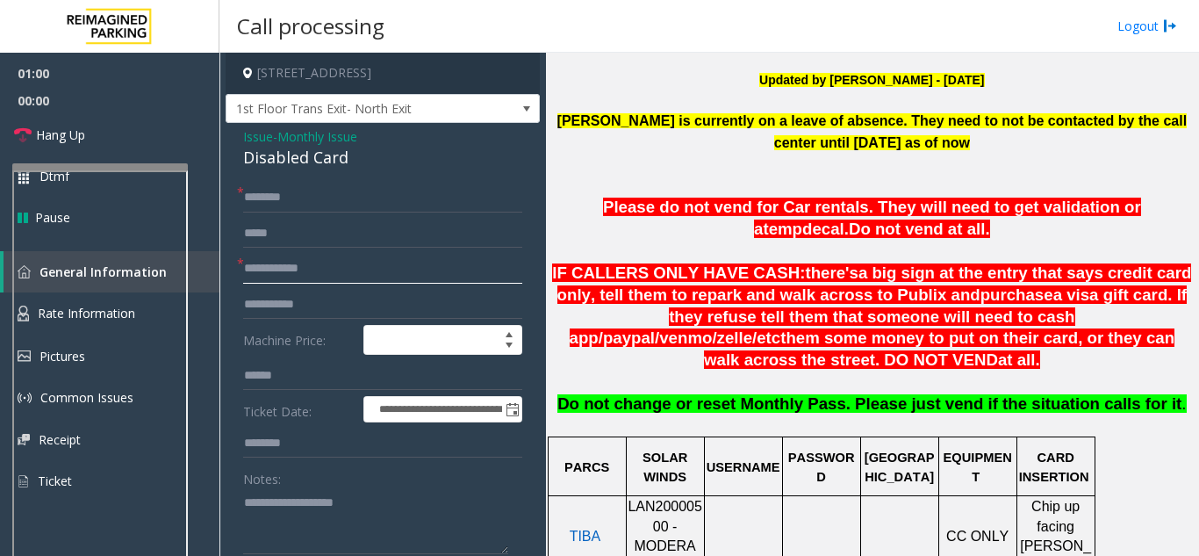
click at [337, 270] on input "text" at bounding box center [382, 269] width 279 height 30
type input "*****"
click at [337, 194] on input "text" at bounding box center [382, 198] width 279 height 30
type input "*"
click at [251, 198] on input "*******" at bounding box center [382, 198] width 279 height 30
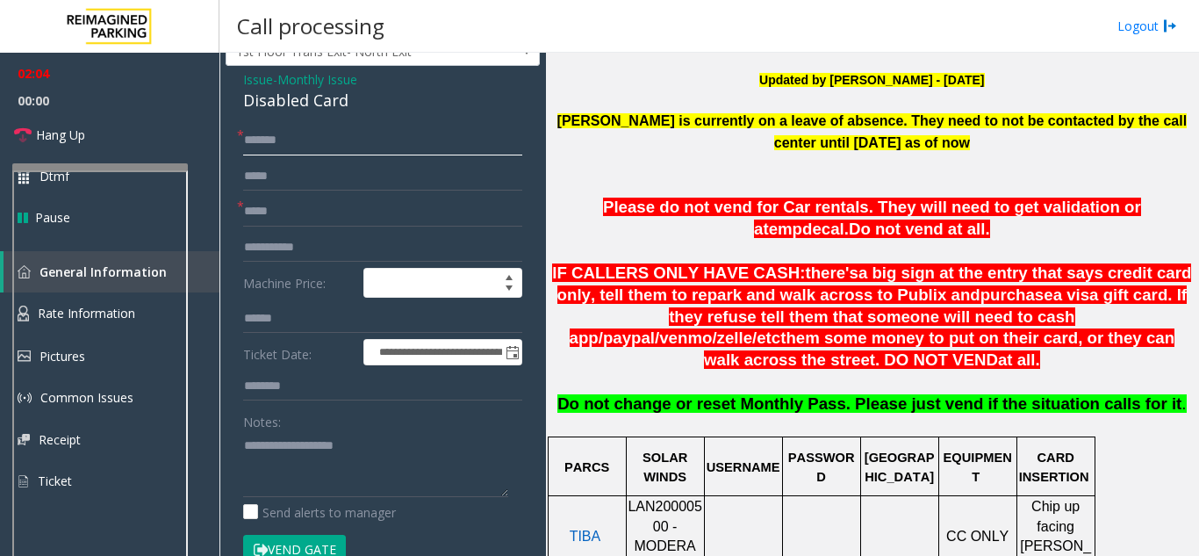
scroll to position [88, 0]
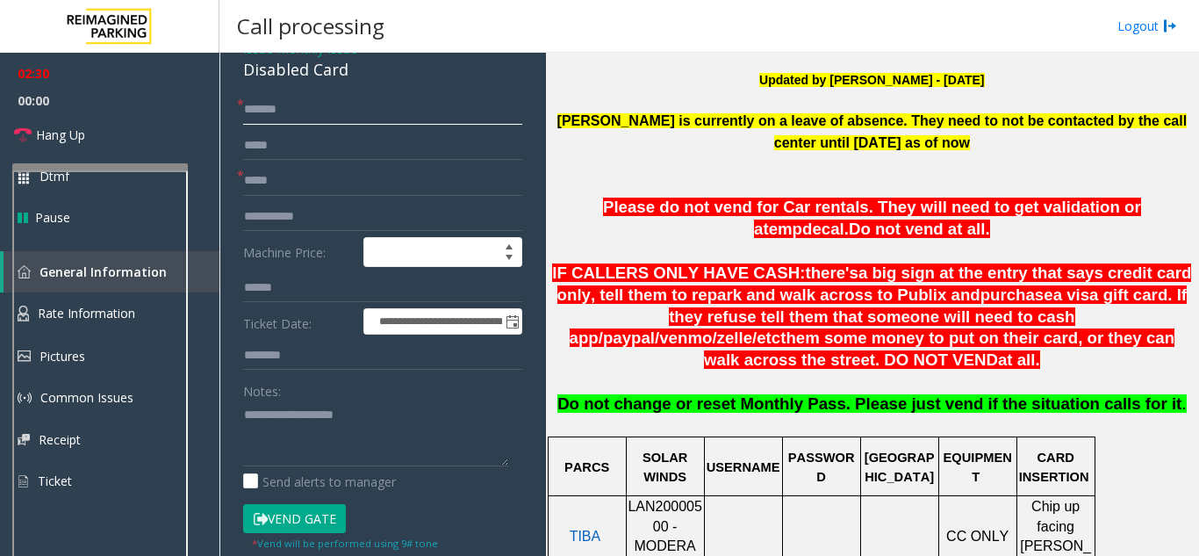
type input "*******"
click at [313, 517] on button "Vend Gate" at bounding box center [294, 519] width 103 height 30
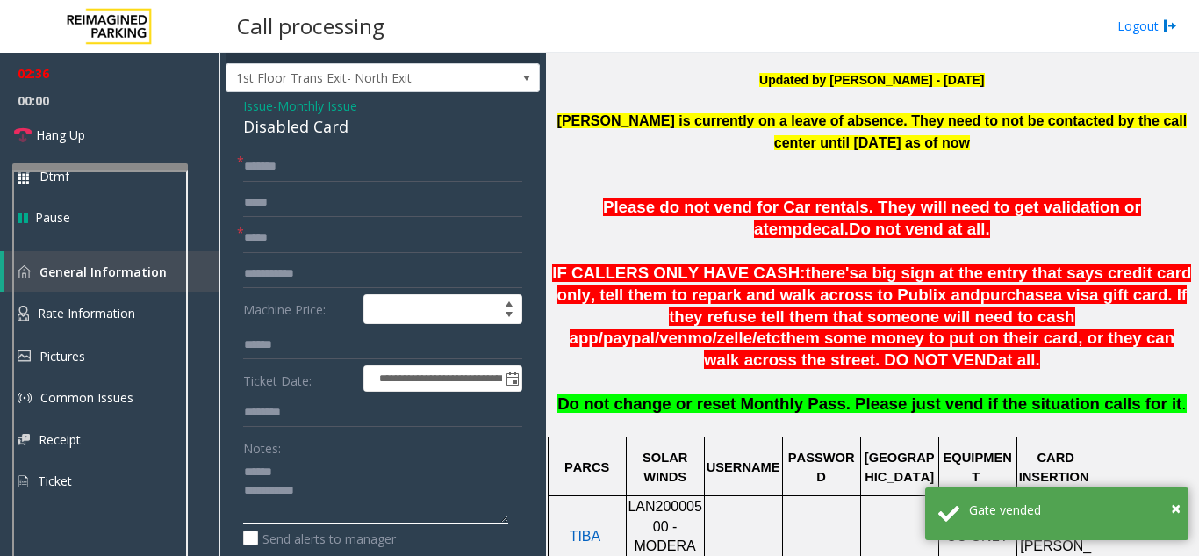
scroll to position [0, 0]
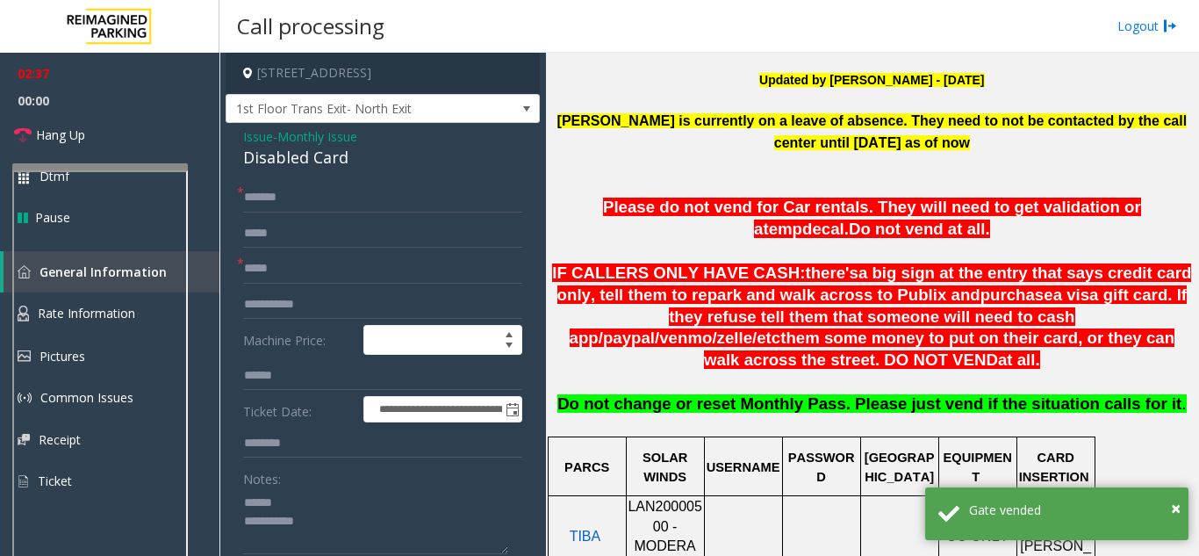
click at [303, 152] on div "Disabled Card" at bounding box center [382, 158] width 279 height 24
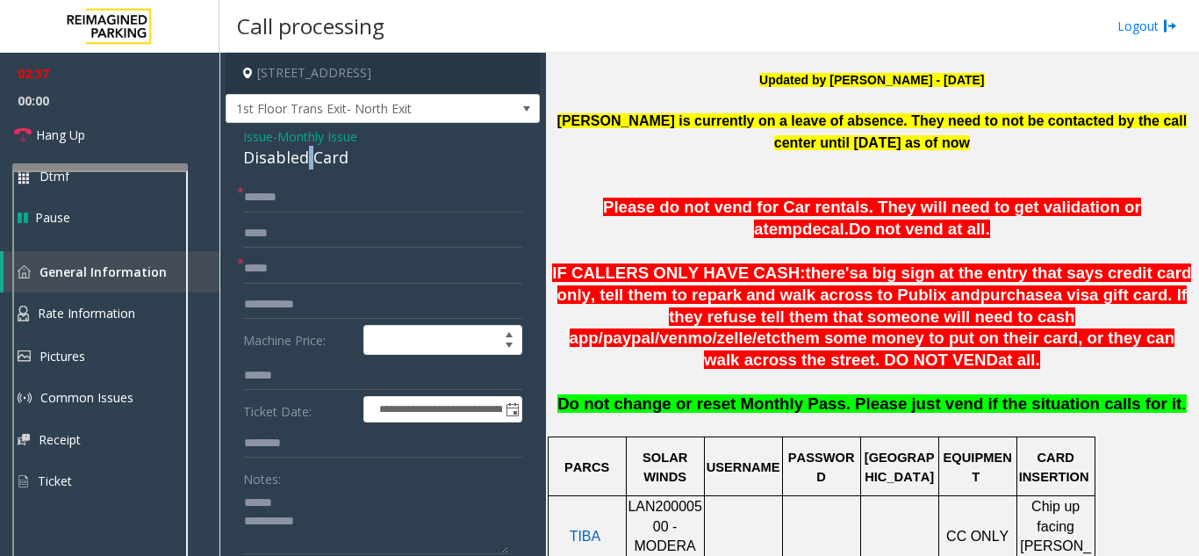
click at [303, 152] on div "Disabled Card" at bounding box center [382, 158] width 279 height 24
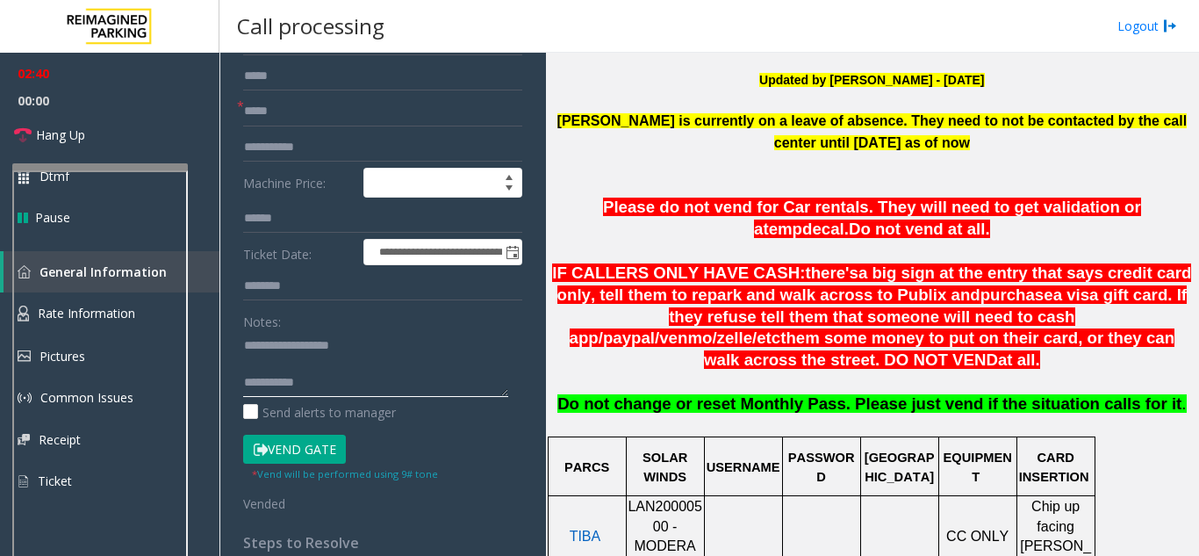
scroll to position [176, 0]
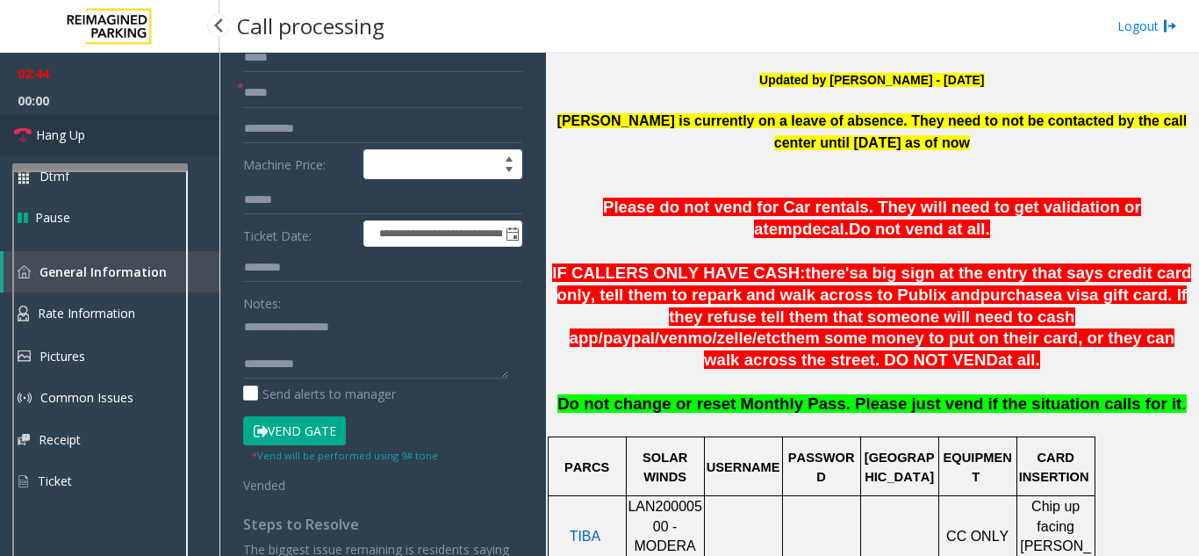
click at [78, 126] on span "Hang Up" at bounding box center [60, 135] width 49 height 18
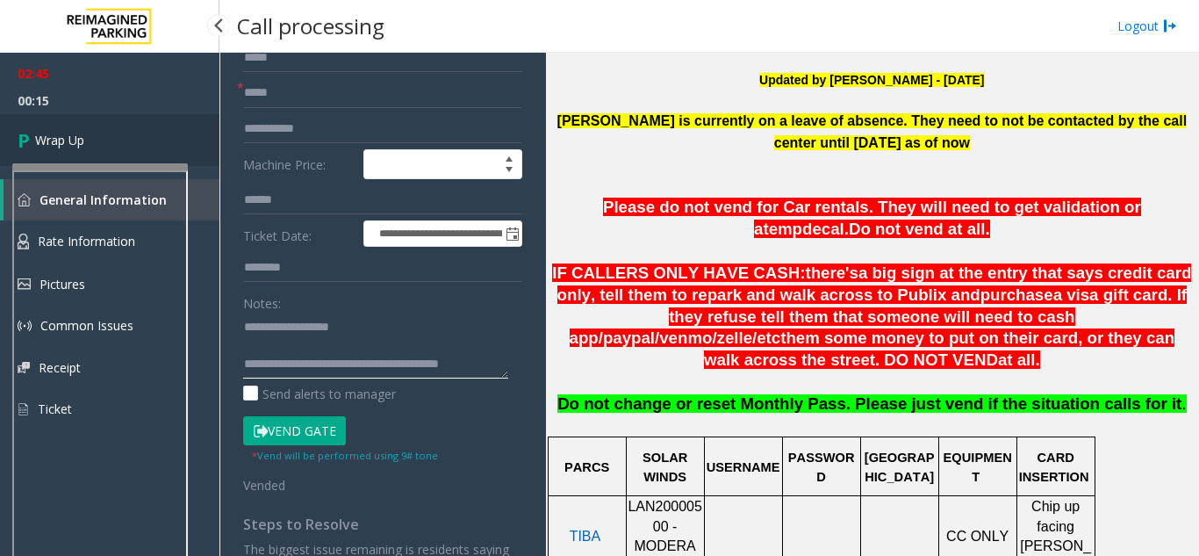
type textarea "**********"
click at [30, 135] on icon at bounding box center [27, 140] width 18 height 29
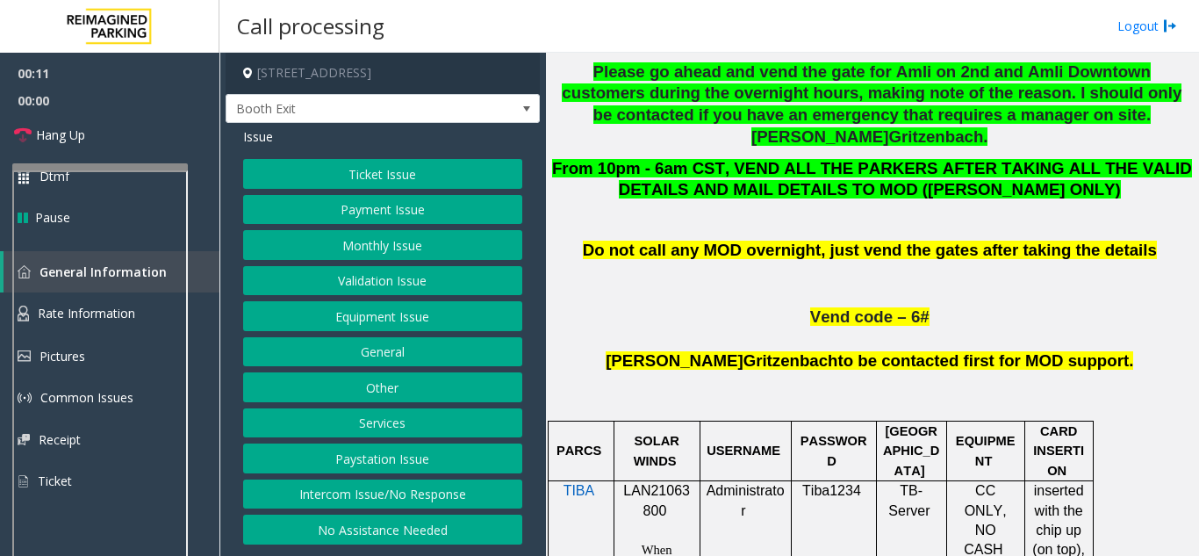
scroll to position [878, 0]
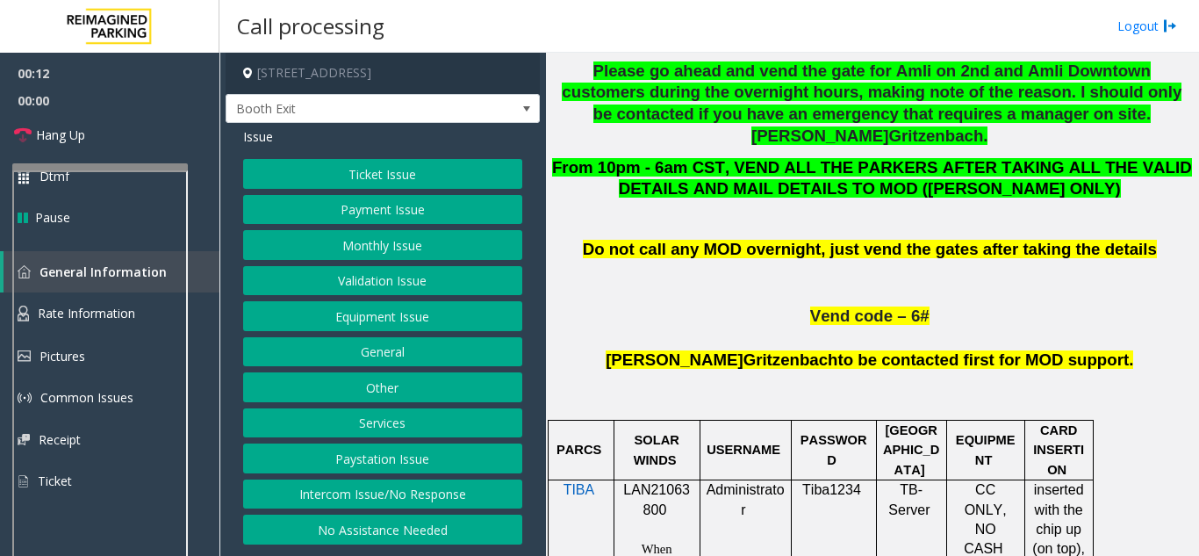
click at [356, 174] on button "Ticket Issue" at bounding box center [382, 174] width 279 height 30
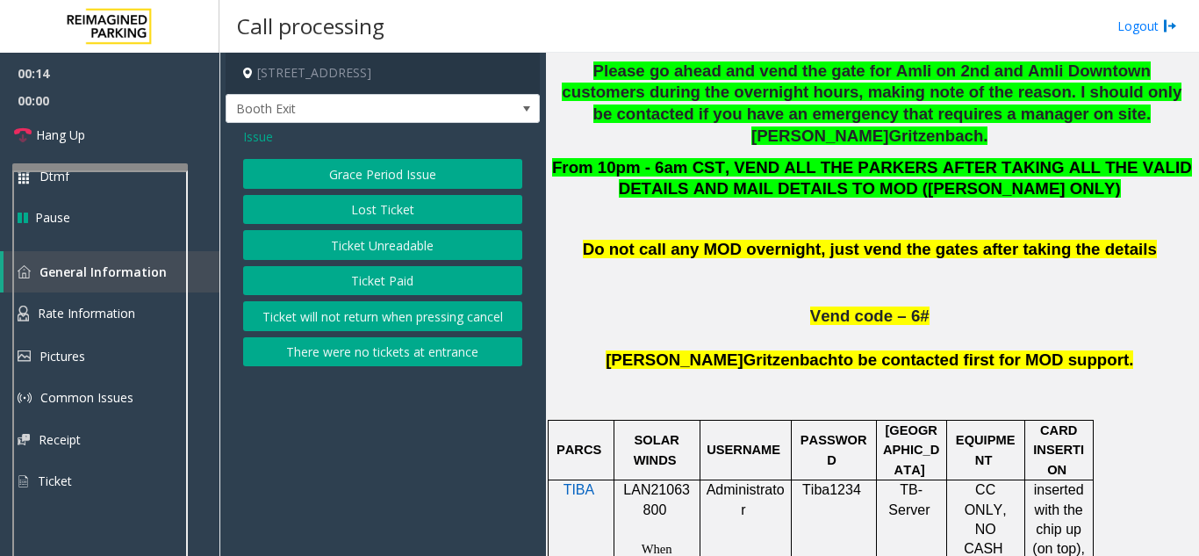
click at [351, 277] on button "Ticket Paid" at bounding box center [382, 281] width 279 height 30
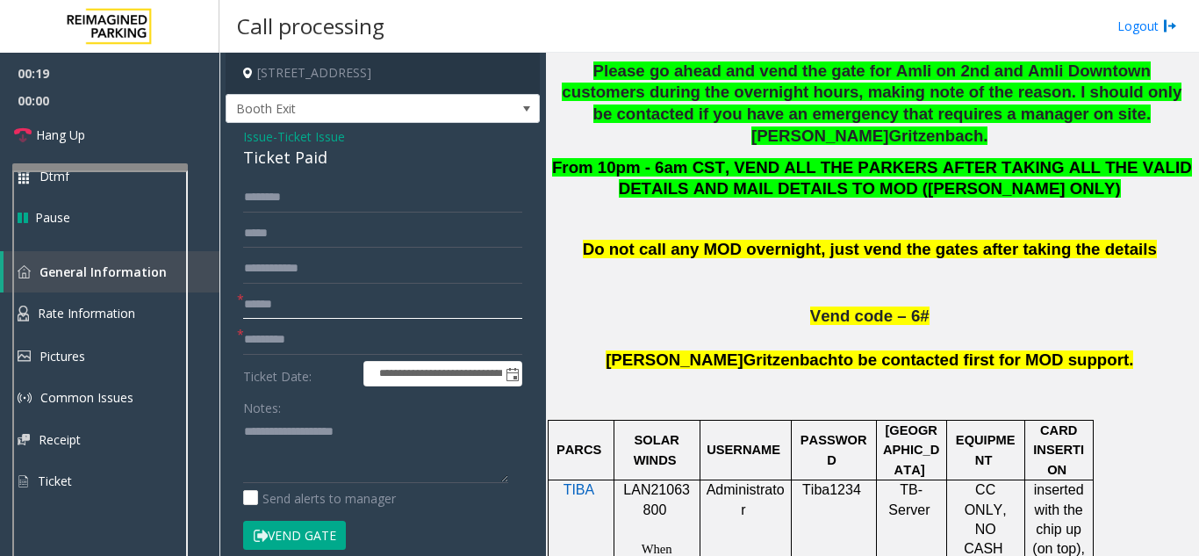
click at [261, 298] on input "text" at bounding box center [382, 305] width 279 height 30
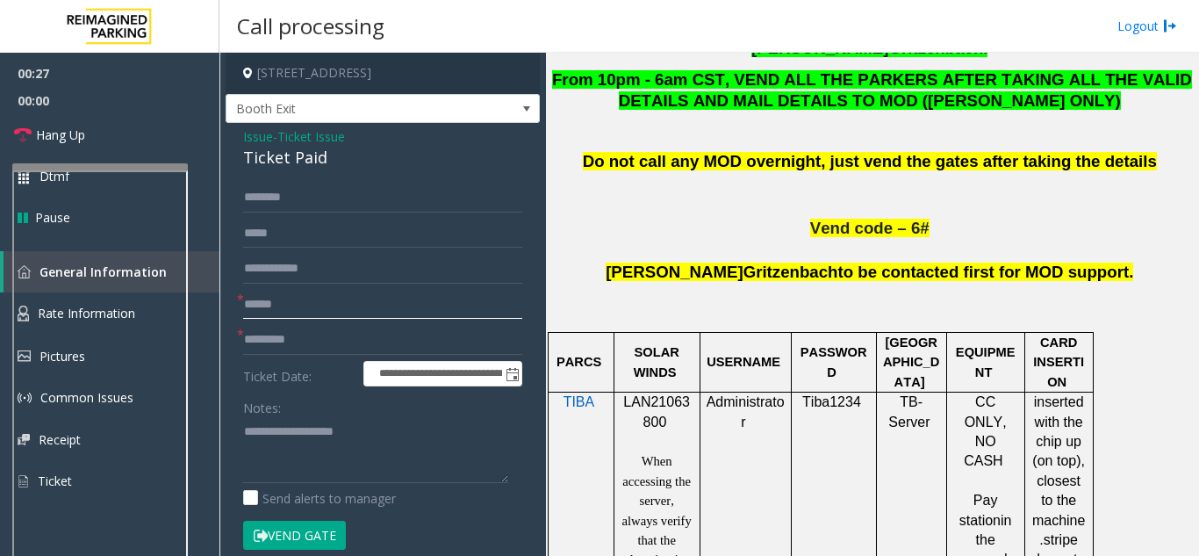
type input "******"
drag, startPoint x: 667, startPoint y: 329, endPoint x: 625, endPoint y: 313, distance: 45.0
click at [625, 392] on p "LAN21063800" at bounding box center [657, 412] width 73 height 40
copy p "LAN21063800"
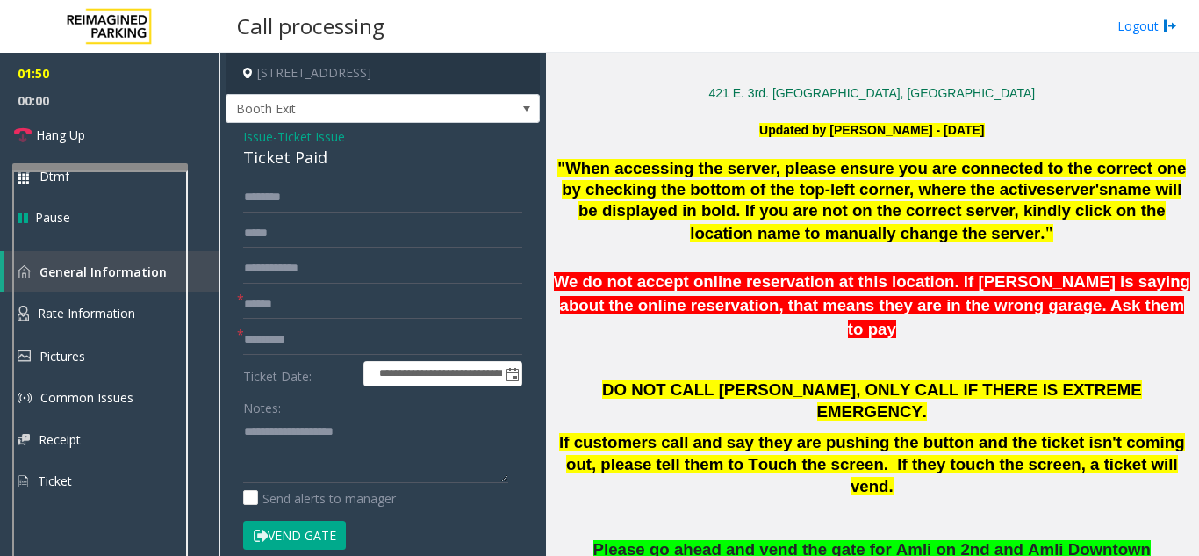
scroll to position [439, 0]
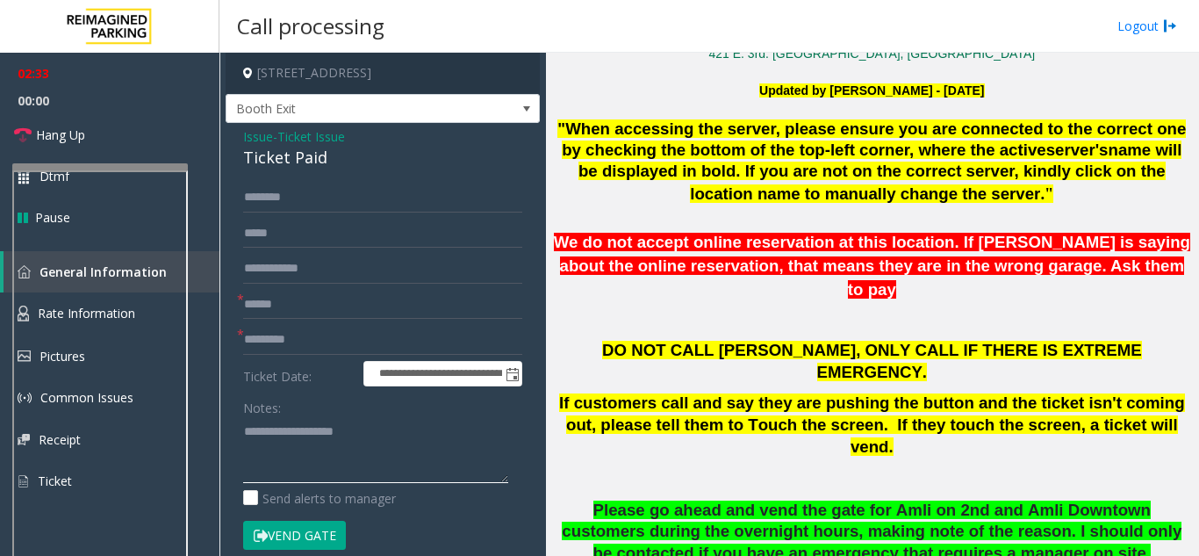
click at [271, 423] on textarea at bounding box center [375, 450] width 265 height 66
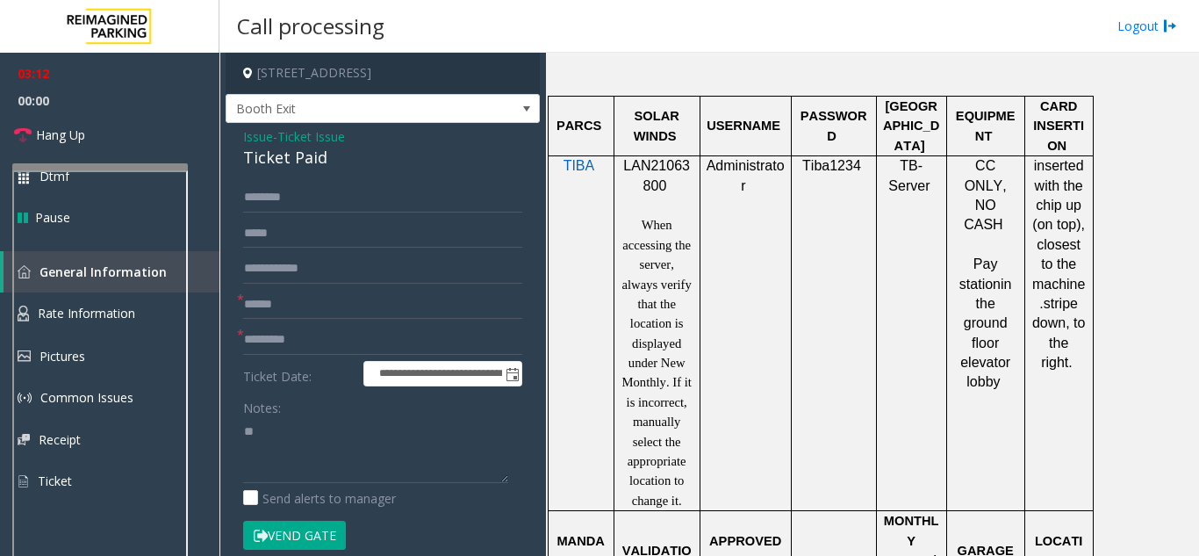
scroll to position [1317, 0]
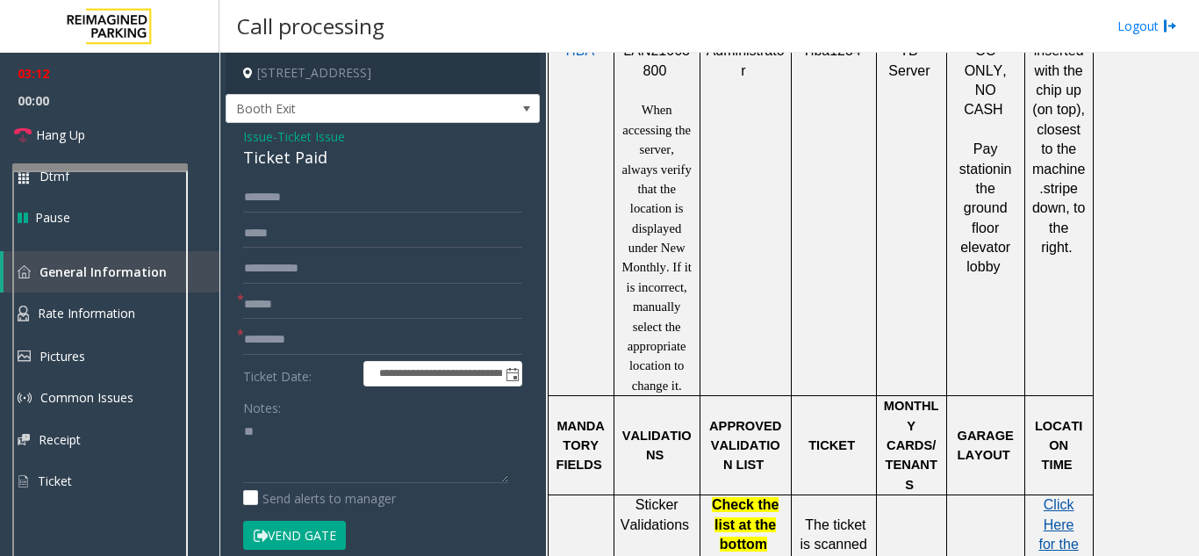
click at [1061, 497] on span "Click Here for the local time" at bounding box center [1059, 544] width 40 height 94
click at [271, 192] on input "text" at bounding box center [382, 198] width 279 height 30
click at [294, 344] on input "text" at bounding box center [382, 340] width 279 height 30
click at [272, 441] on textarea at bounding box center [375, 450] width 265 height 66
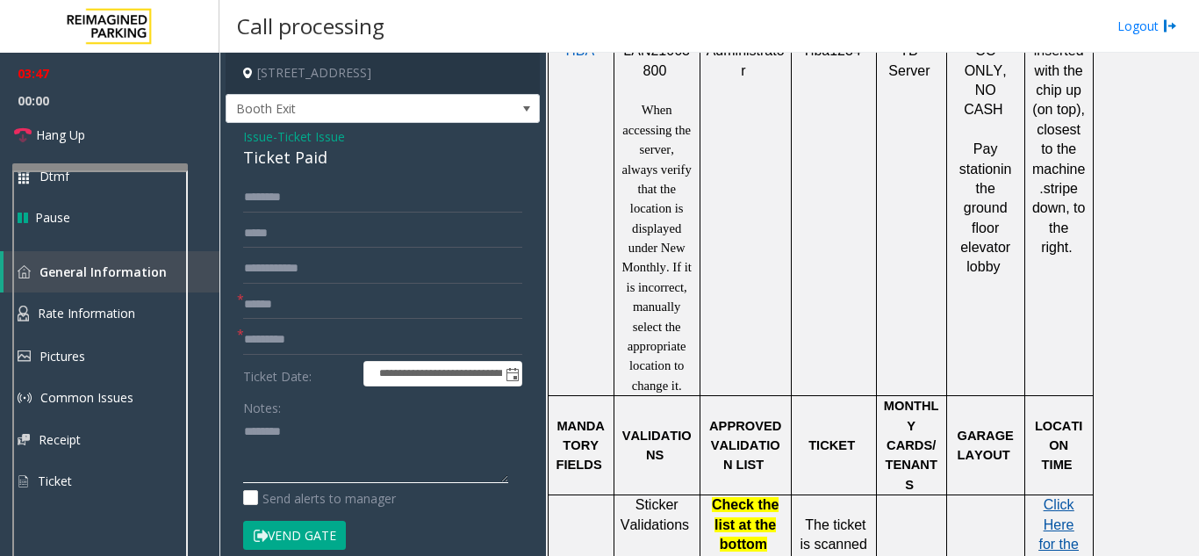
type textarea "*******"
click at [1059, 497] on span "Click Here for the local time" at bounding box center [1059, 544] width 40 height 94
click at [291, 463] on textarea at bounding box center [375, 450] width 265 height 66
click at [249, 332] on input "text" at bounding box center [382, 340] width 279 height 30
type input "********"
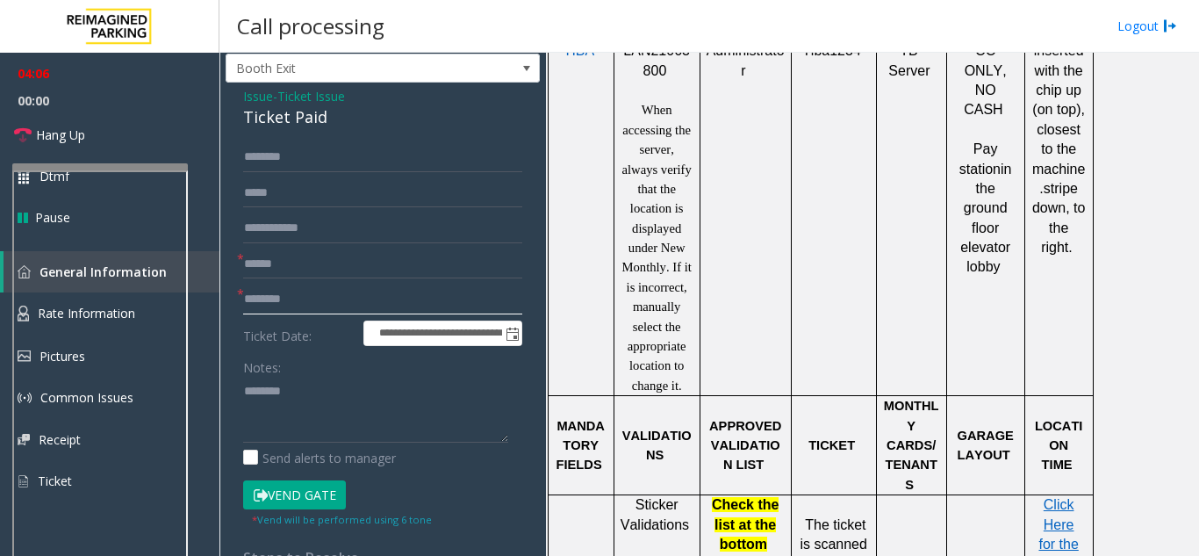
scroll to position [0, 0]
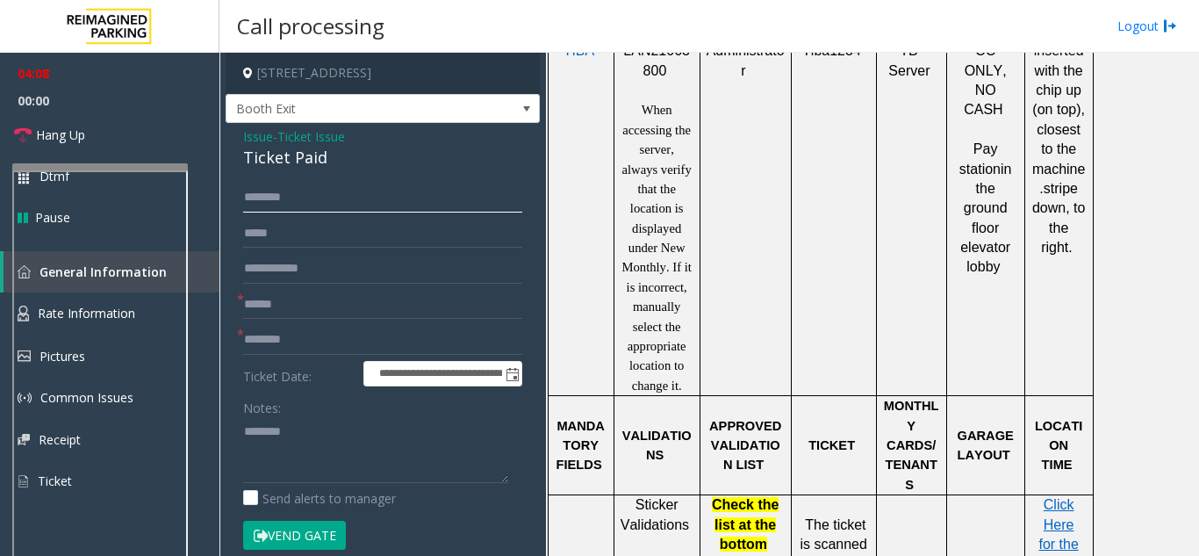
click at [260, 200] on input "text" at bounding box center [382, 198] width 279 height 30
click at [258, 197] on input "**********" at bounding box center [382, 198] width 279 height 30
click at [289, 197] on input "**********" at bounding box center [382, 198] width 279 height 30
type input "**********"
click at [281, 542] on button "Vend Gate" at bounding box center [294, 536] width 103 height 30
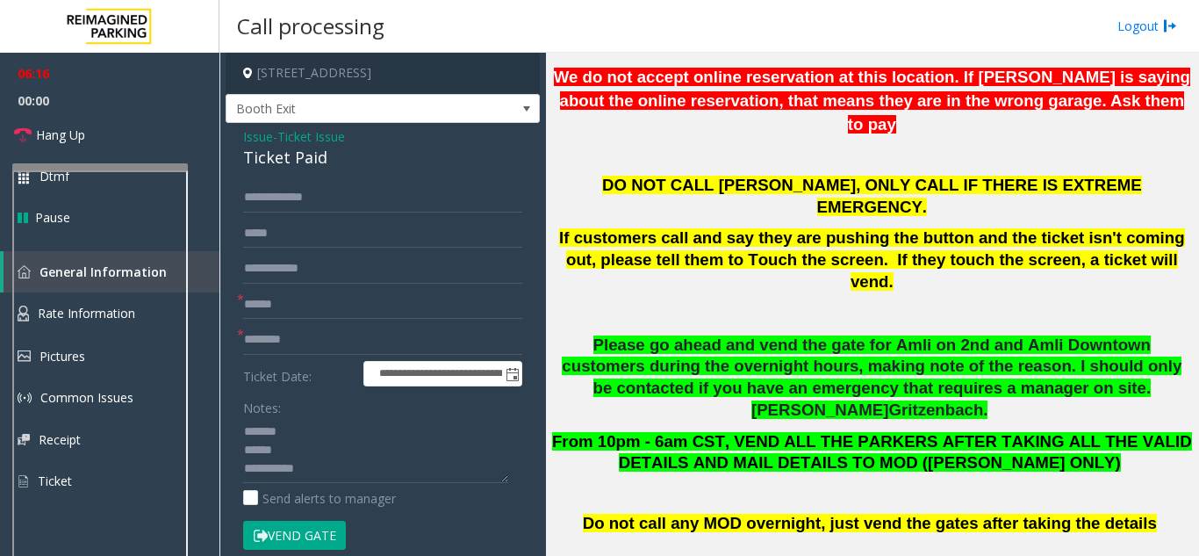
scroll to position [176, 0]
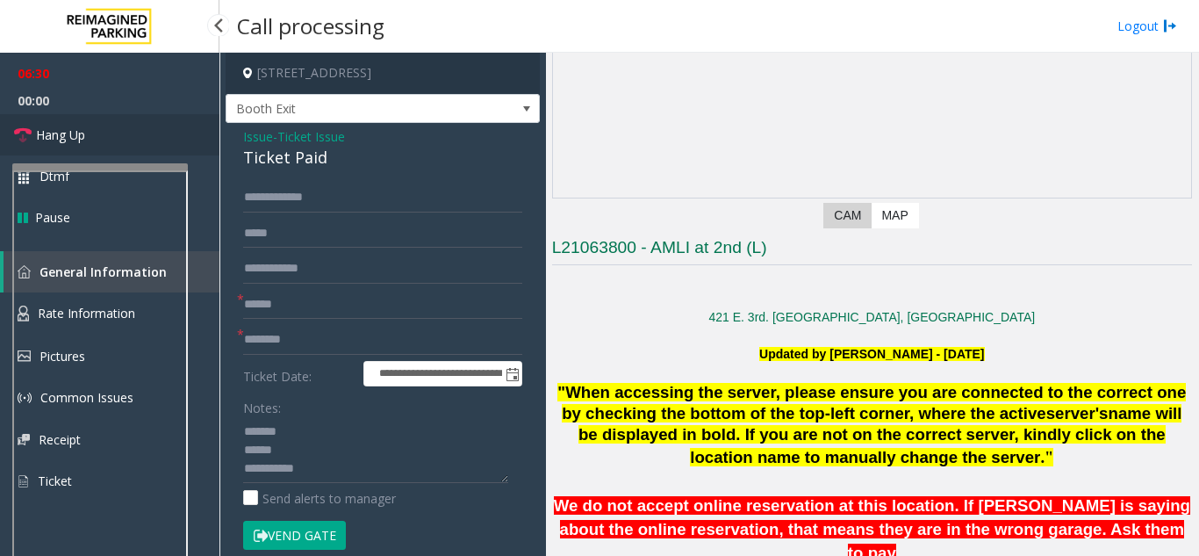
click at [117, 128] on link "Hang Up" at bounding box center [109, 134] width 219 height 41
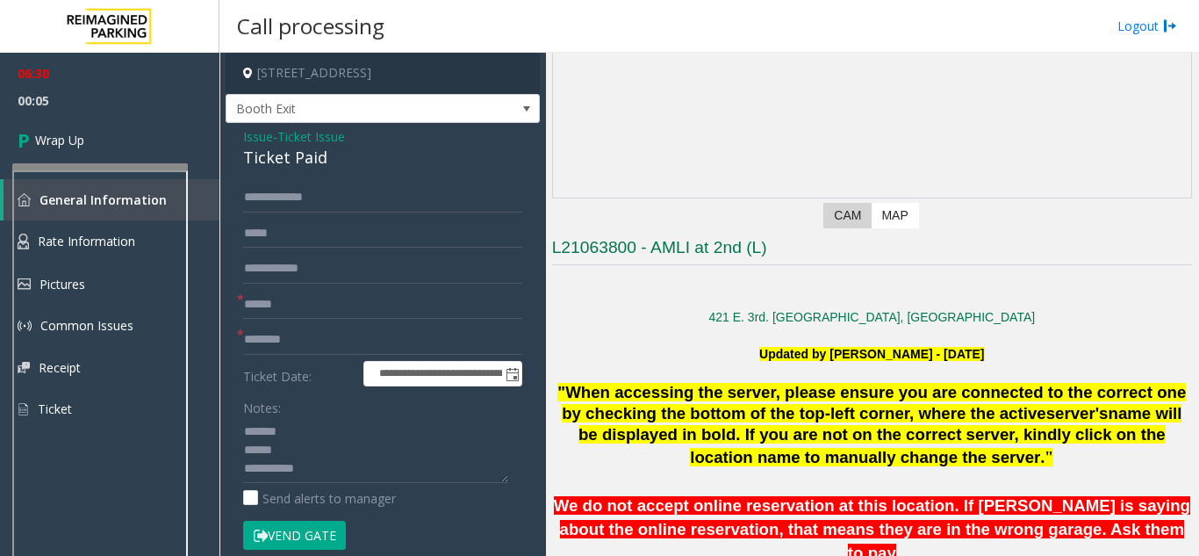
click at [272, 158] on div "Ticket Paid" at bounding box center [382, 158] width 279 height 24
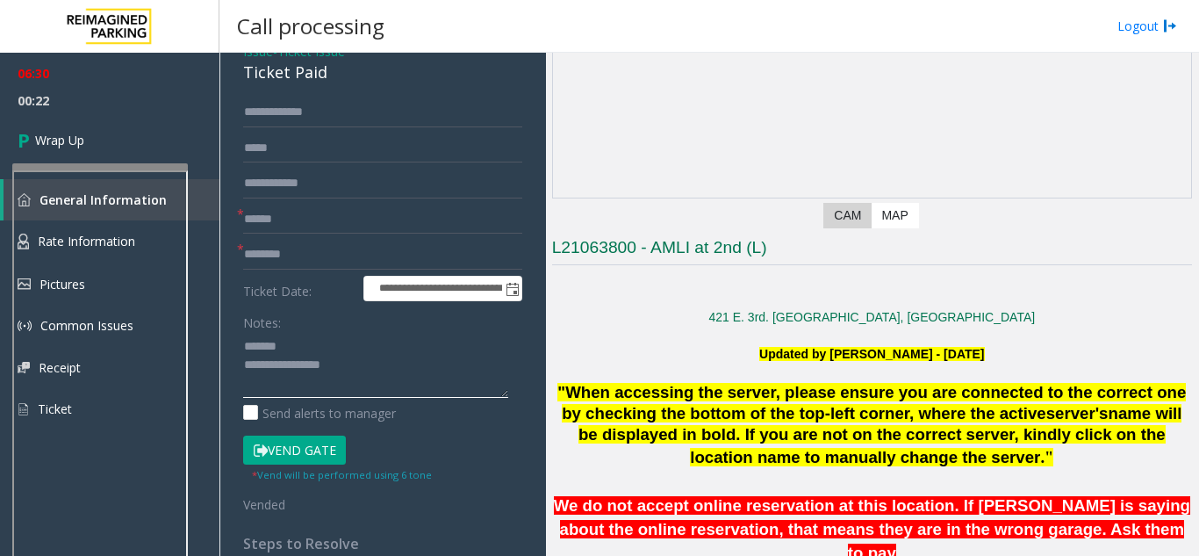
scroll to position [0, 0]
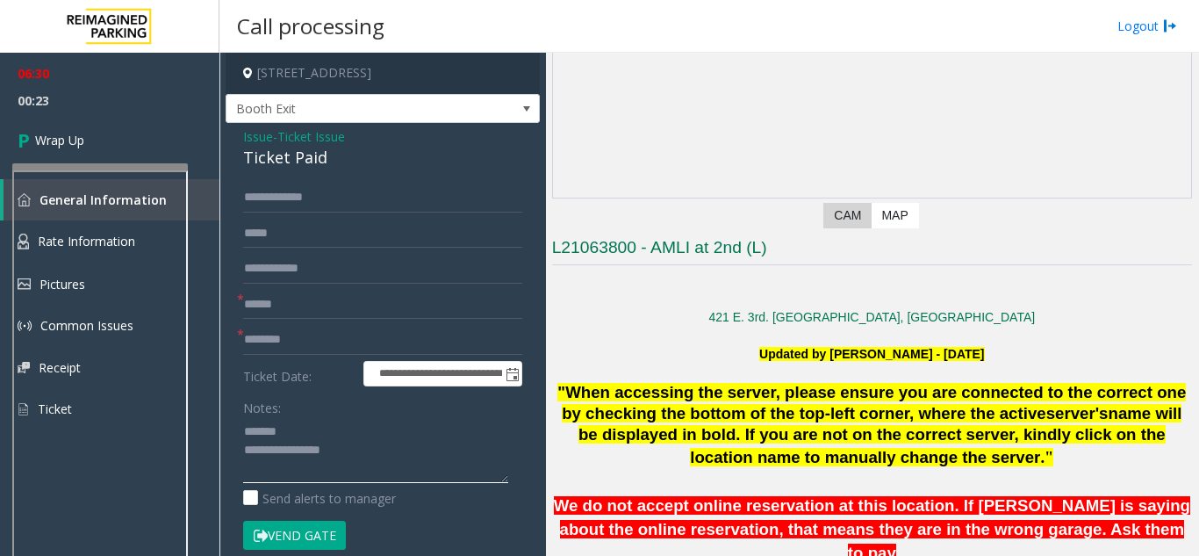
type textarea "**********"
click at [310, 198] on input "**********" at bounding box center [382, 198] width 279 height 30
click at [359, 191] on input "**********" at bounding box center [382, 198] width 279 height 30
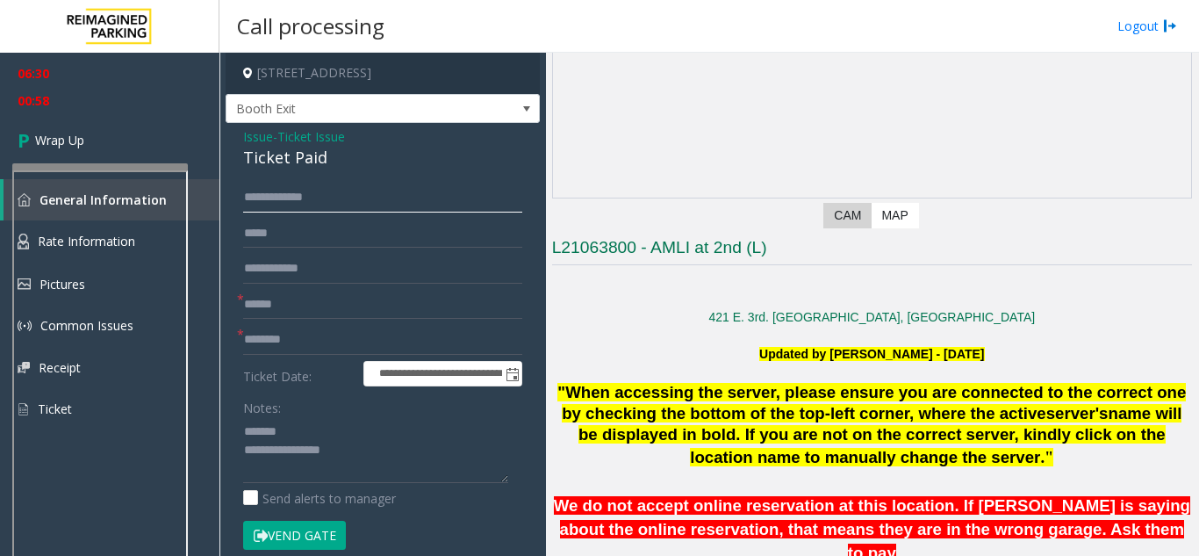
click at [264, 198] on input "**********" at bounding box center [382, 198] width 279 height 30
type input "**********"
click at [126, 141] on link "Wrap Up" at bounding box center [109, 140] width 219 height 52
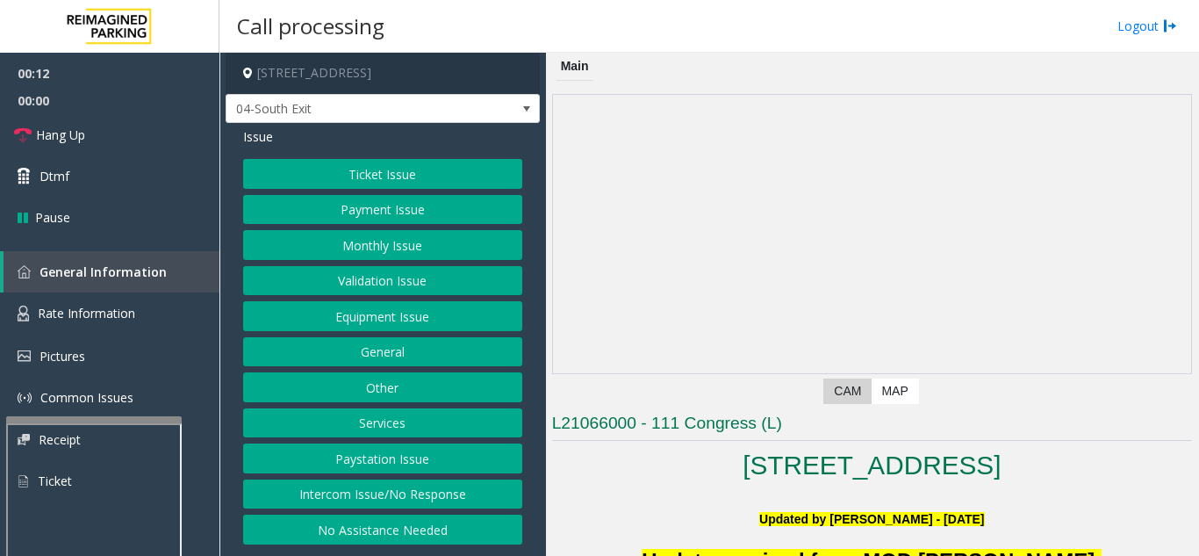
click at [119, 416] on div at bounding box center [94, 419] width 176 height 7
click at [117, 319] on span "Rate Information" at bounding box center [86, 313] width 97 height 17
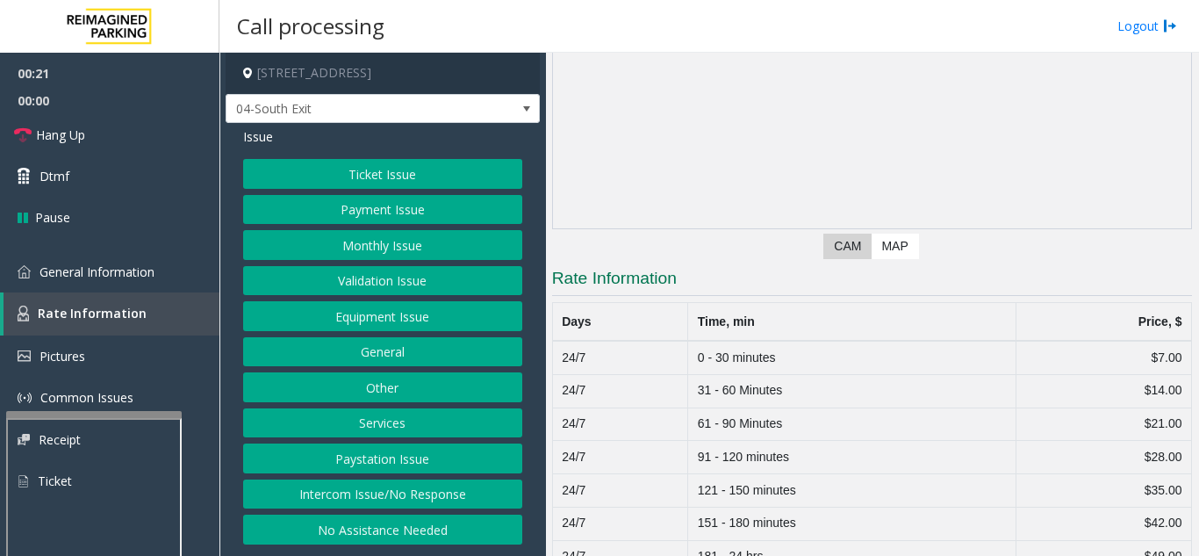
scroll to position [176, 0]
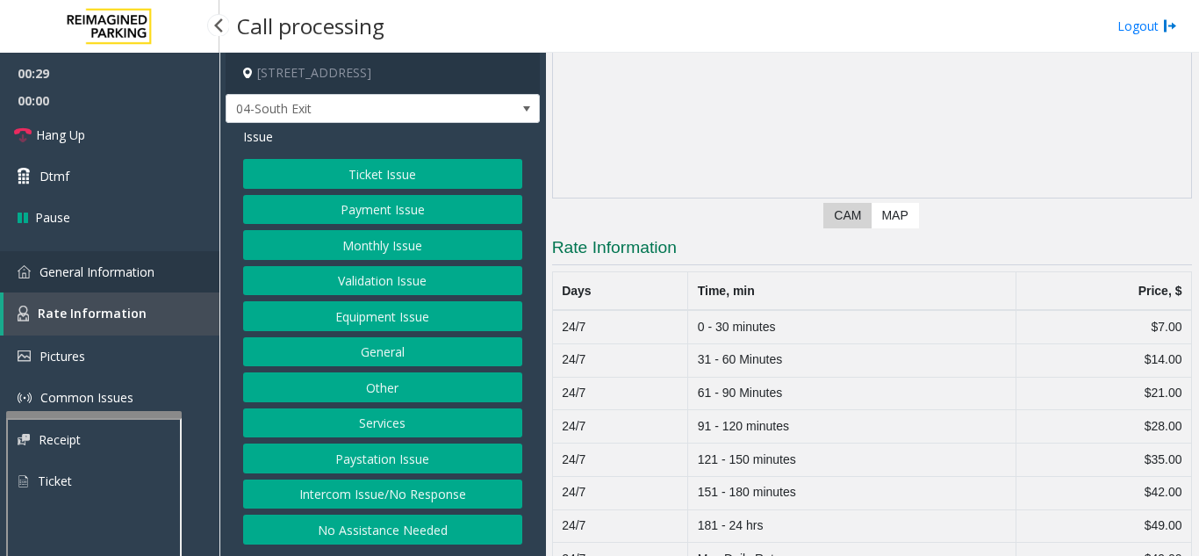
click at [83, 265] on span "General Information" at bounding box center [97, 271] width 115 height 17
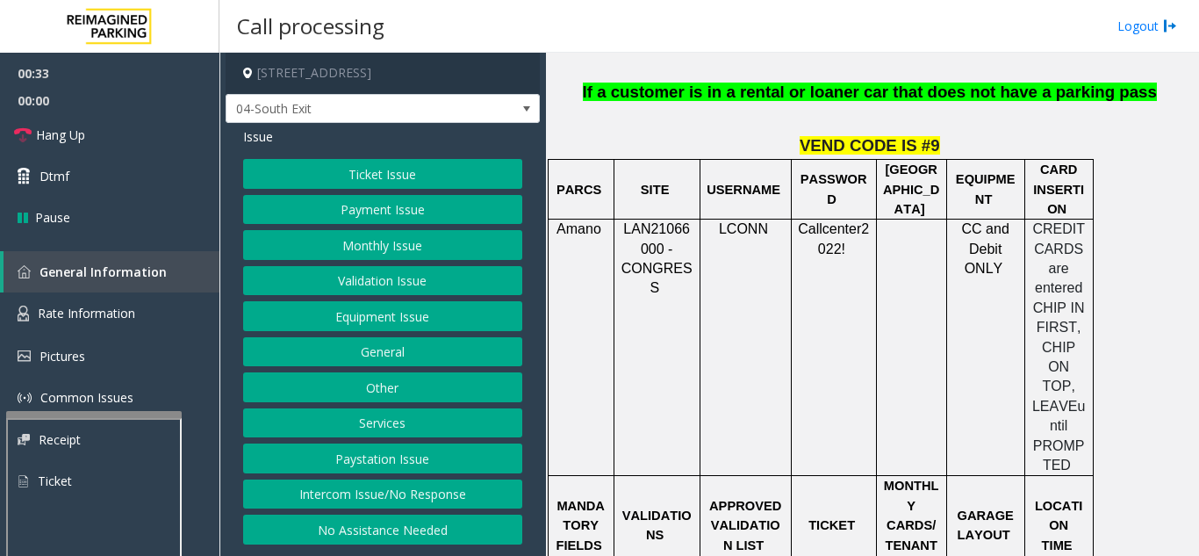
scroll to position [1756, 0]
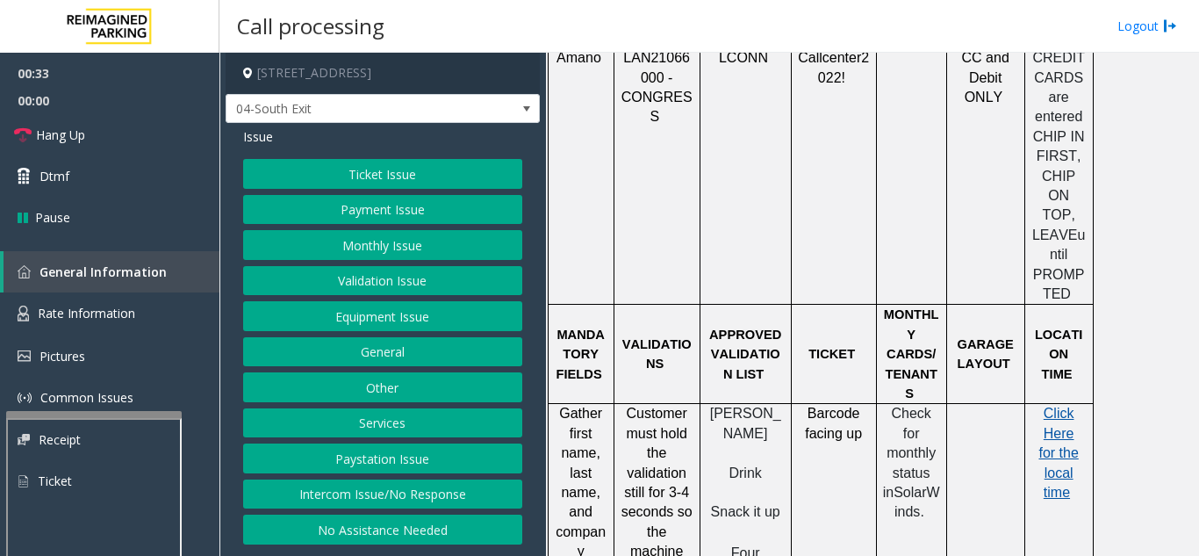
click at [1054, 406] on span "Click Here for the local time" at bounding box center [1059, 453] width 40 height 94
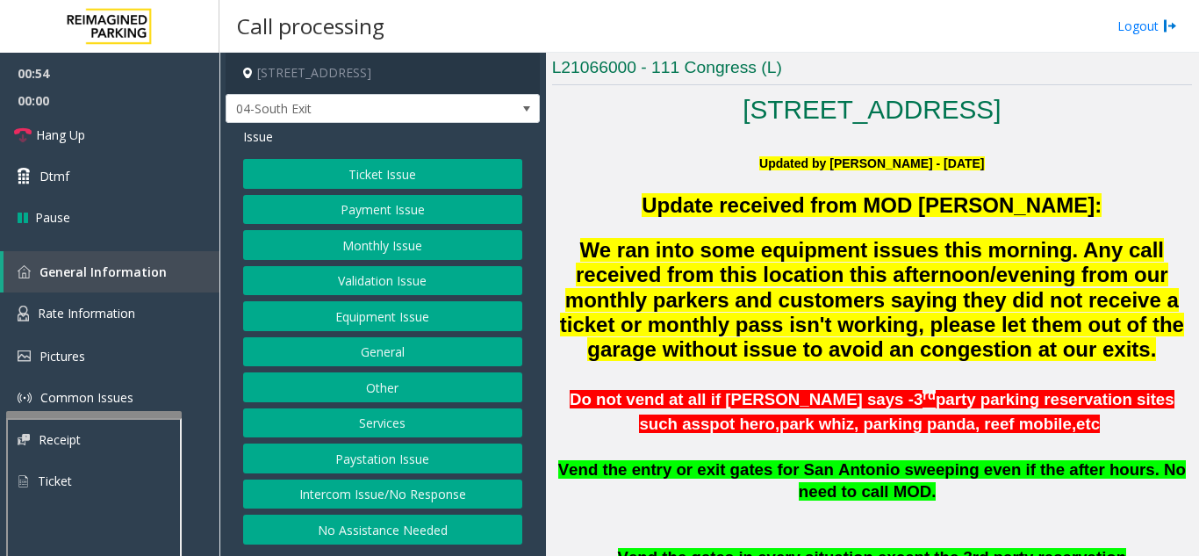
scroll to position [351, 0]
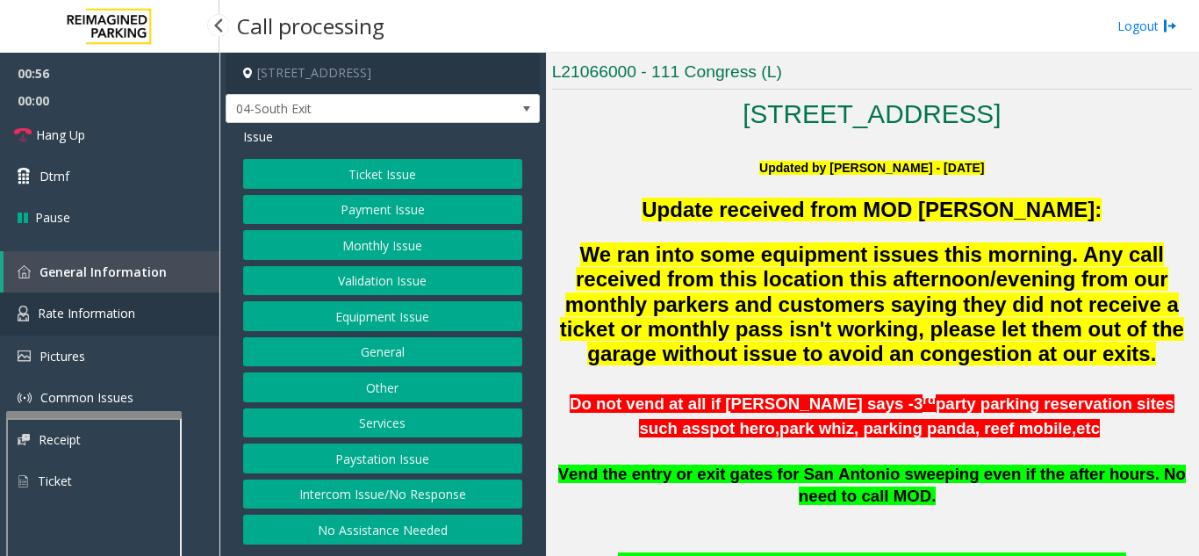
click at [90, 318] on span "Rate Information" at bounding box center [86, 313] width 97 height 17
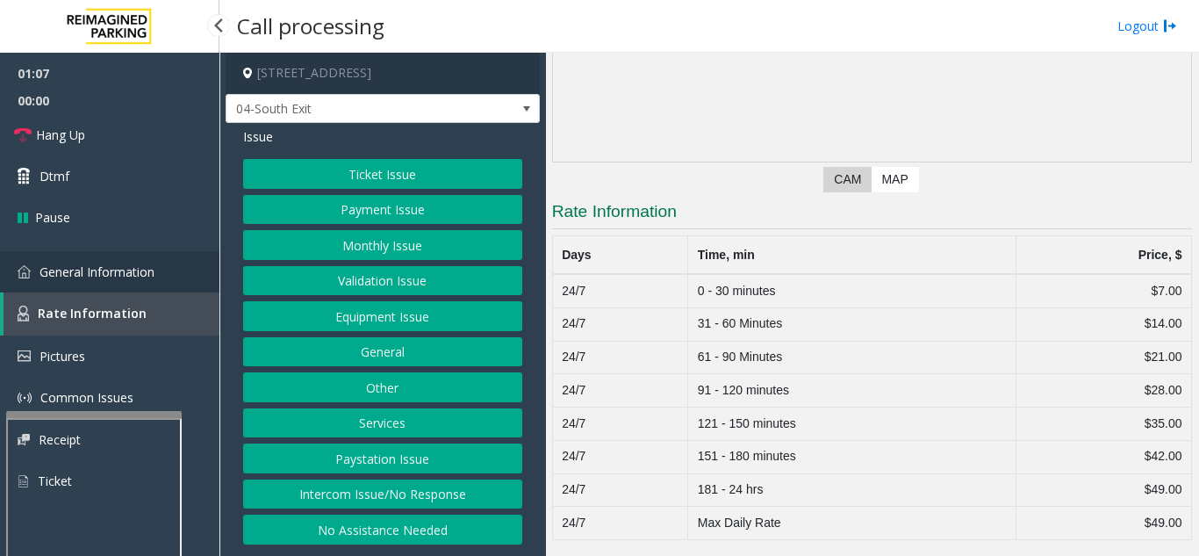
click at [148, 268] on span "General Information" at bounding box center [97, 271] width 115 height 17
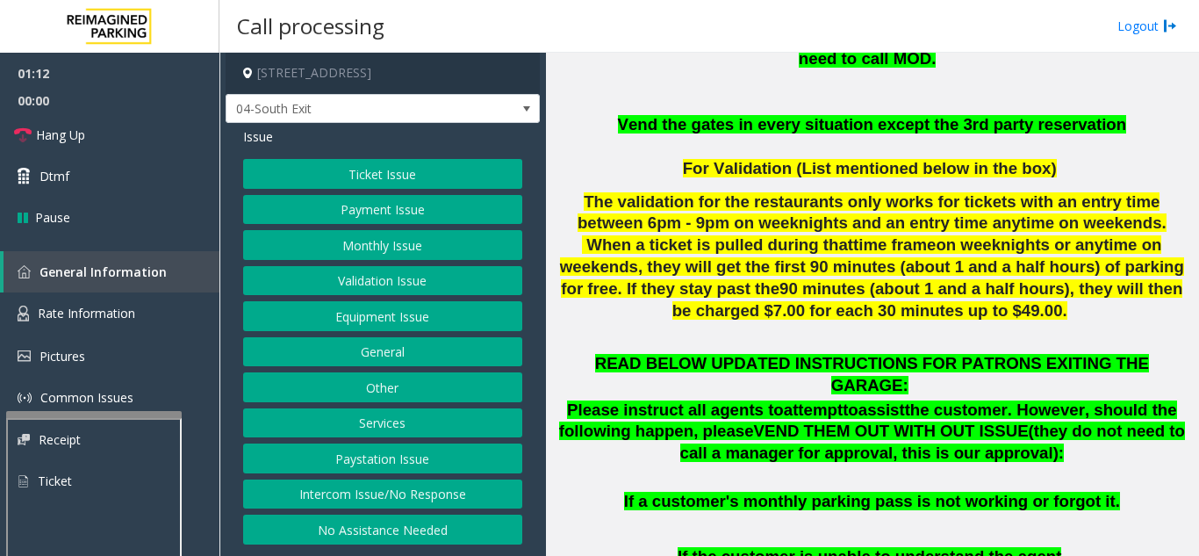
scroll to position [790, 0]
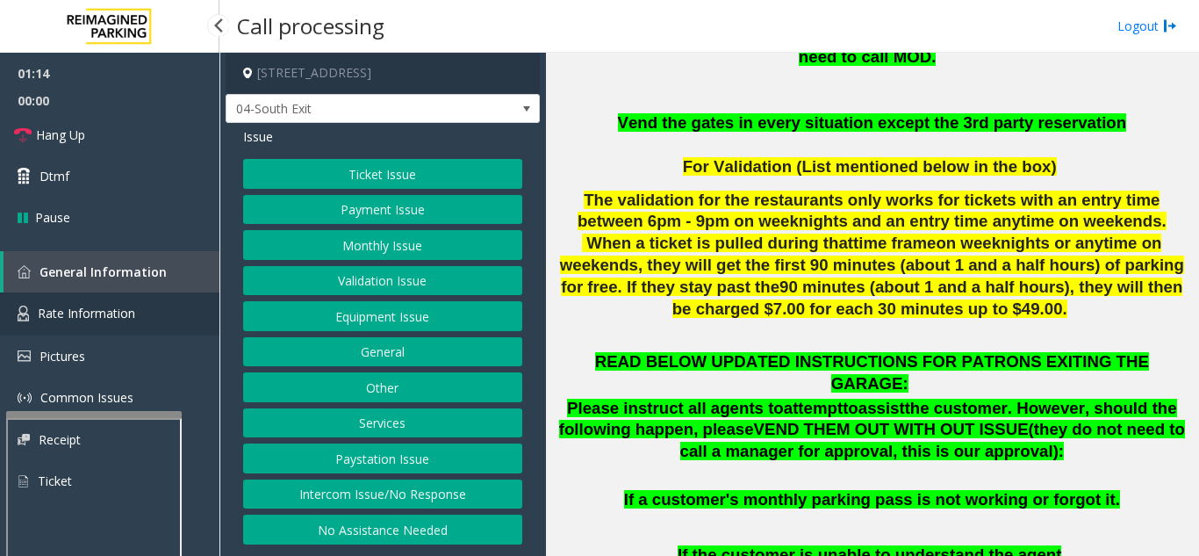
click at [148, 300] on link "Rate Information" at bounding box center [109, 313] width 219 height 43
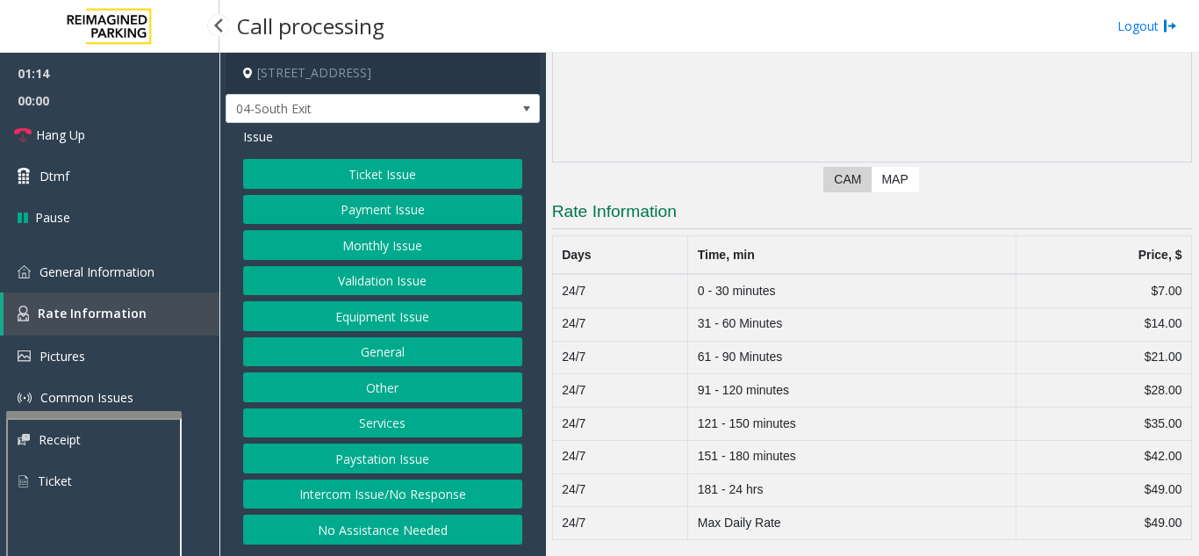
scroll to position [212, 0]
click at [405, 316] on button "Equipment Issue" at bounding box center [382, 316] width 279 height 30
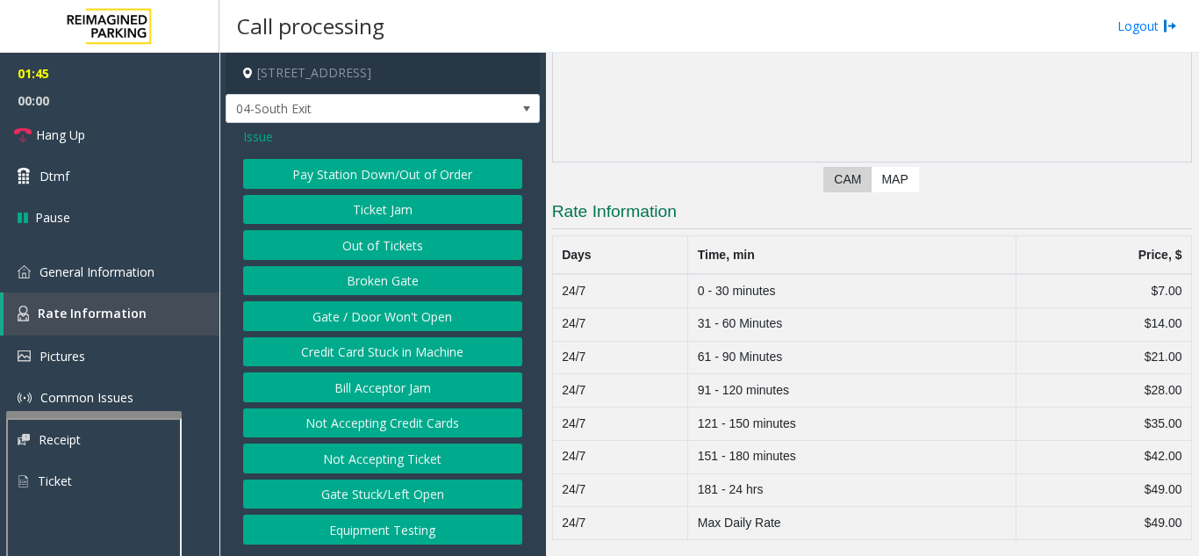
click at [253, 133] on span "Issue" at bounding box center [258, 136] width 30 height 18
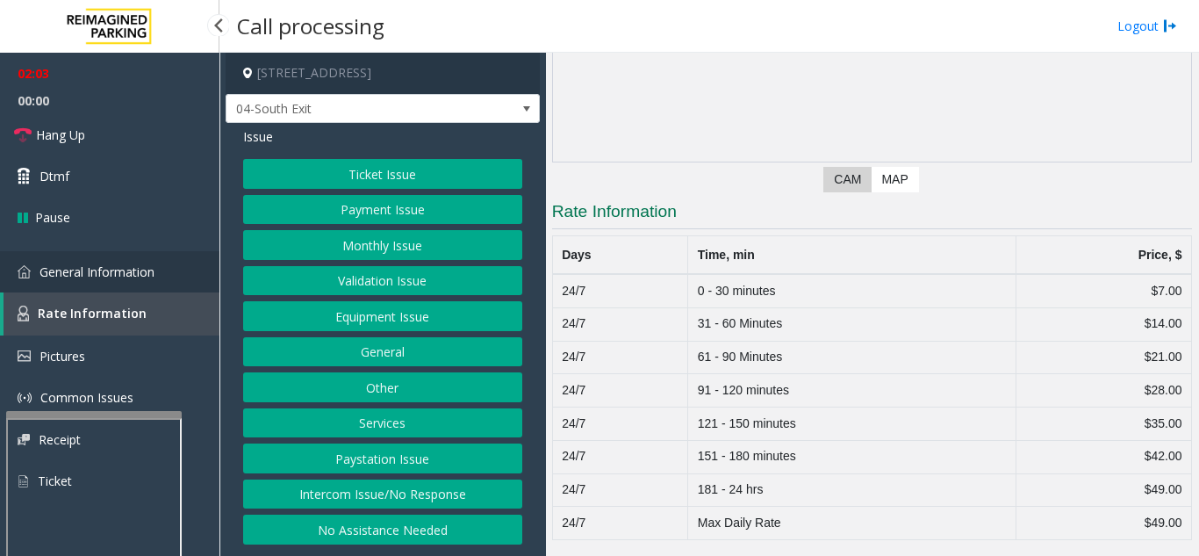
click at [109, 263] on span "General Information" at bounding box center [97, 271] width 115 height 17
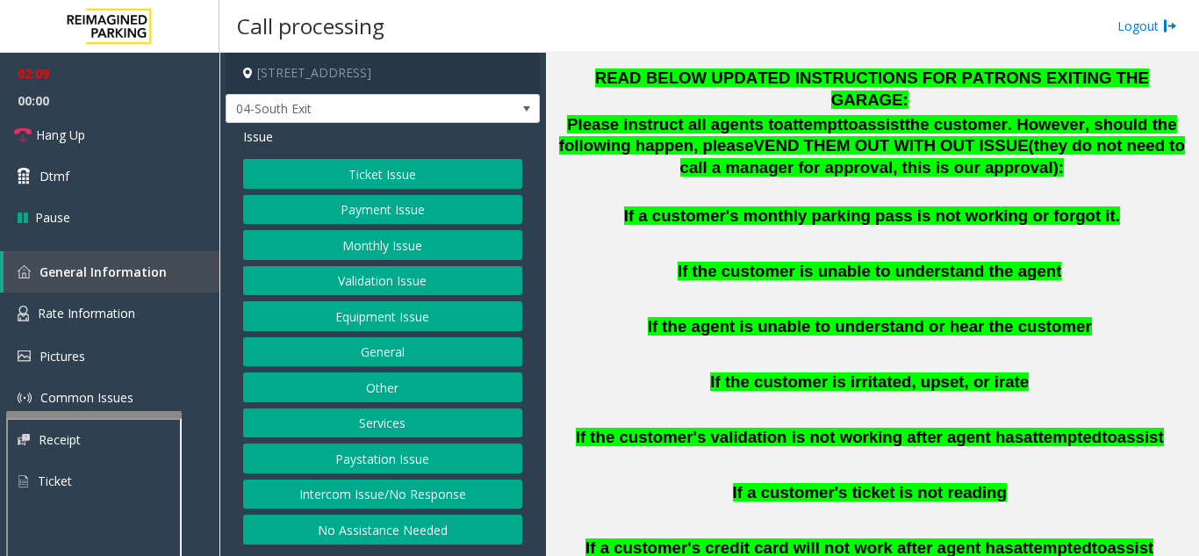
scroll to position [1053, 0]
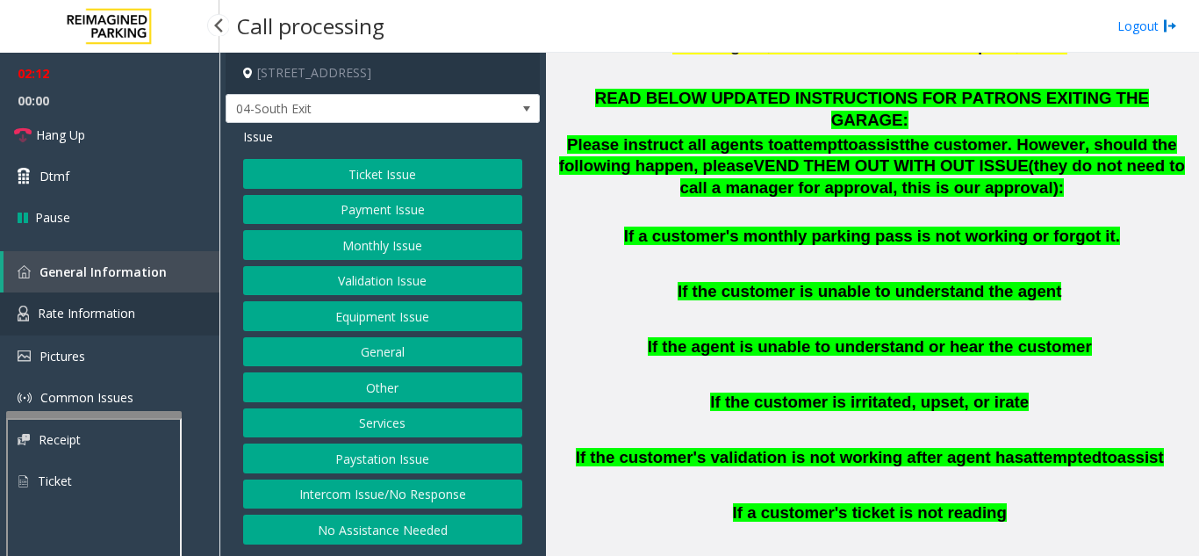
click at [179, 318] on link "Rate Information" at bounding box center [109, 313] width 219 height 43
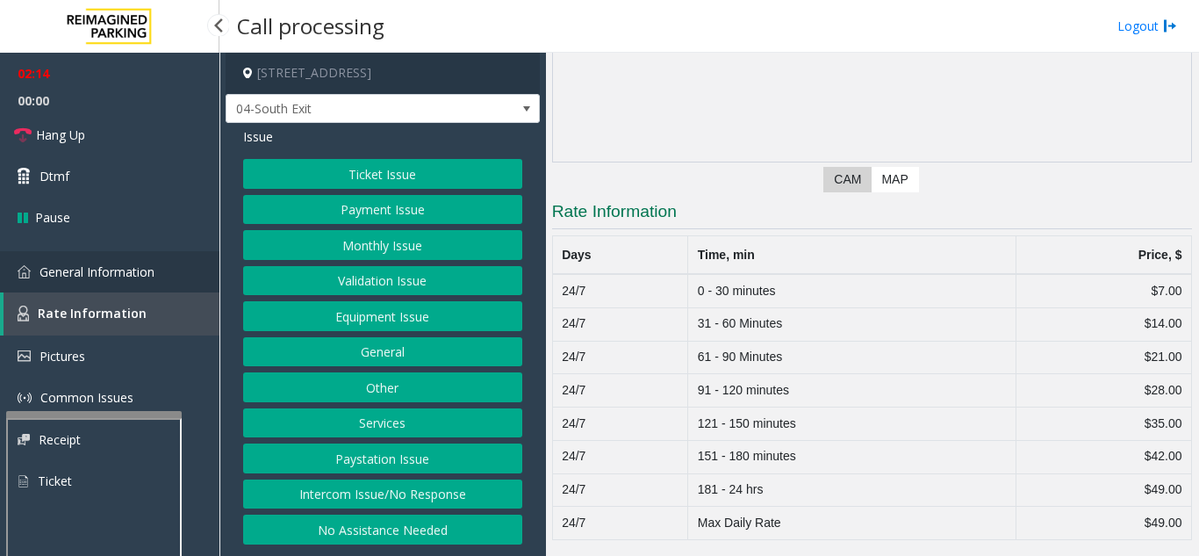
click at [41, 270] on span "General Information" at bounding box center [97, 271] width 115 height 17
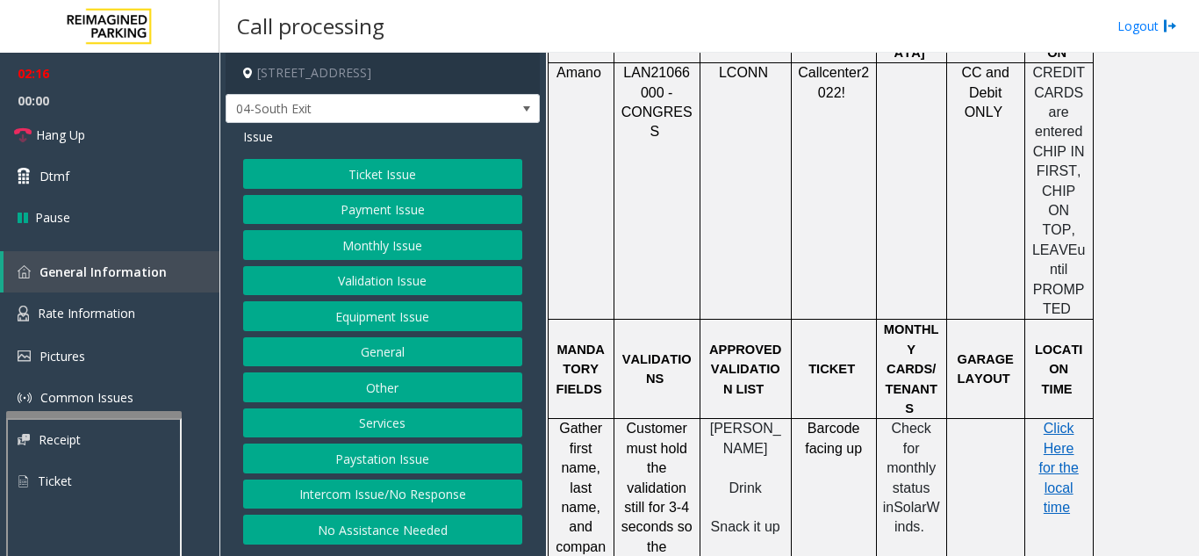
scroll to position [1844, 0]
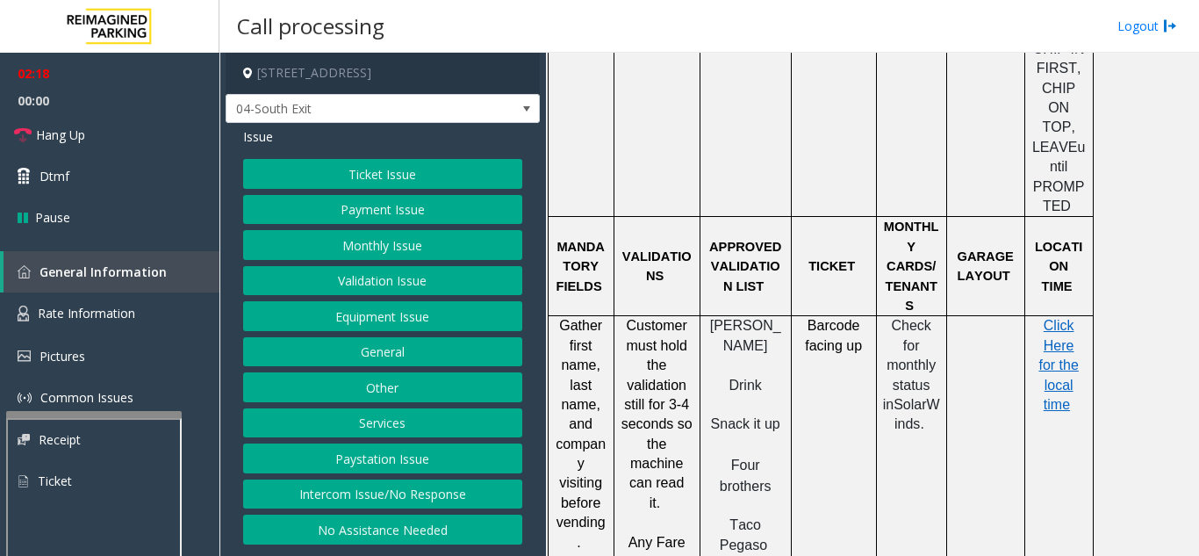
click at [349, 313] on button "Equipment Issue" at bounding box center [382, 316] width 279 height 30
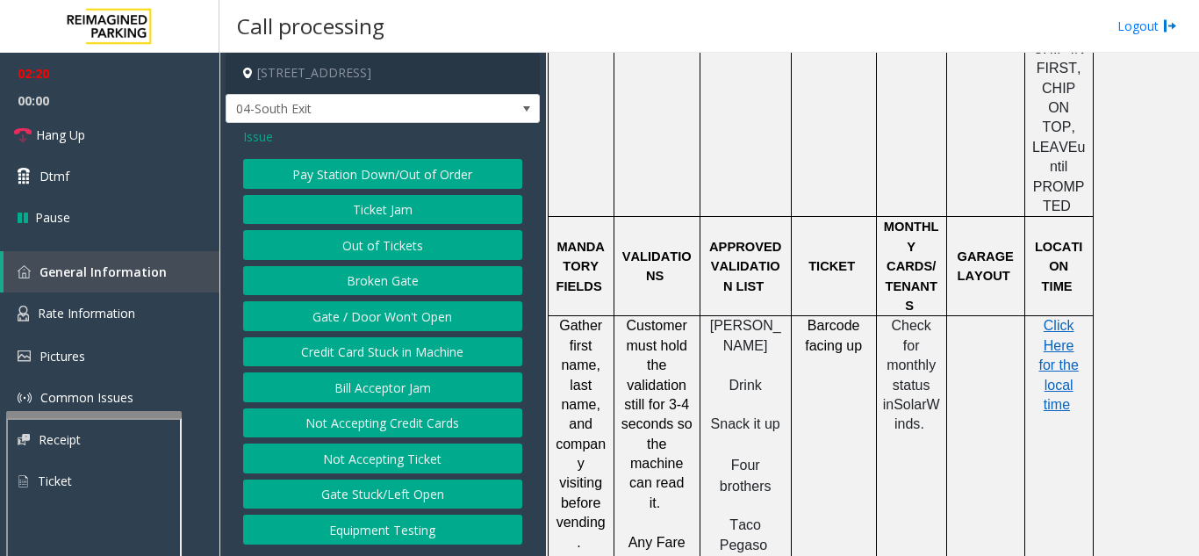
click at [351, 313] on button "Gate / Door Won't Open" at bounding box center [382, 316] width 279 height 30
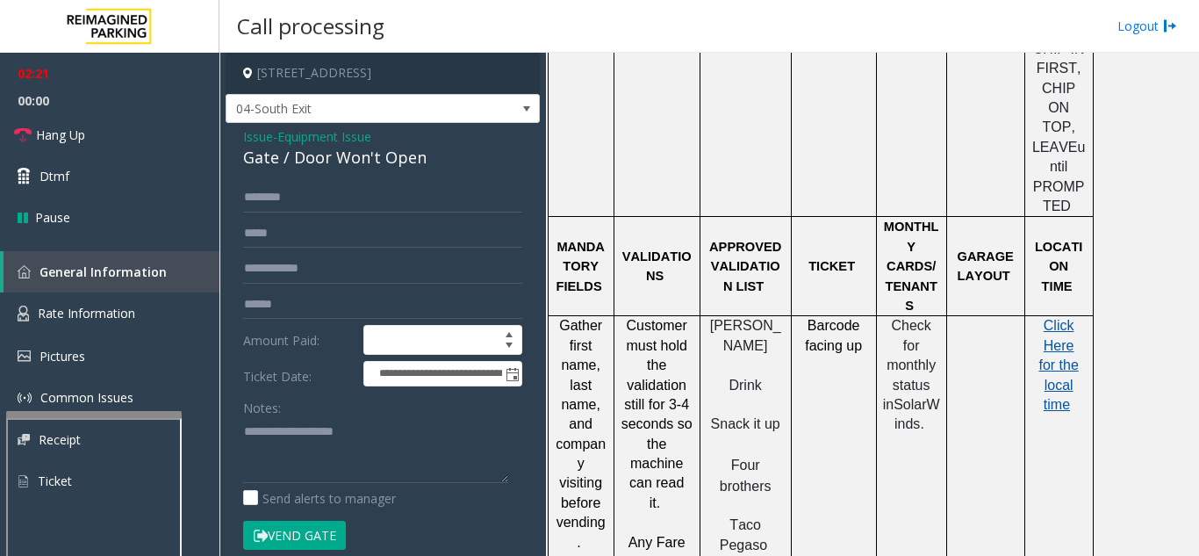
click at [1057, 318] on span "Click Here for the local time" at bounding box center [1059, 365] width 40 height 94
click at [335, 160] on div "Gate / Door Won't Open" at bounding box center [382, 158] width 279 height 24
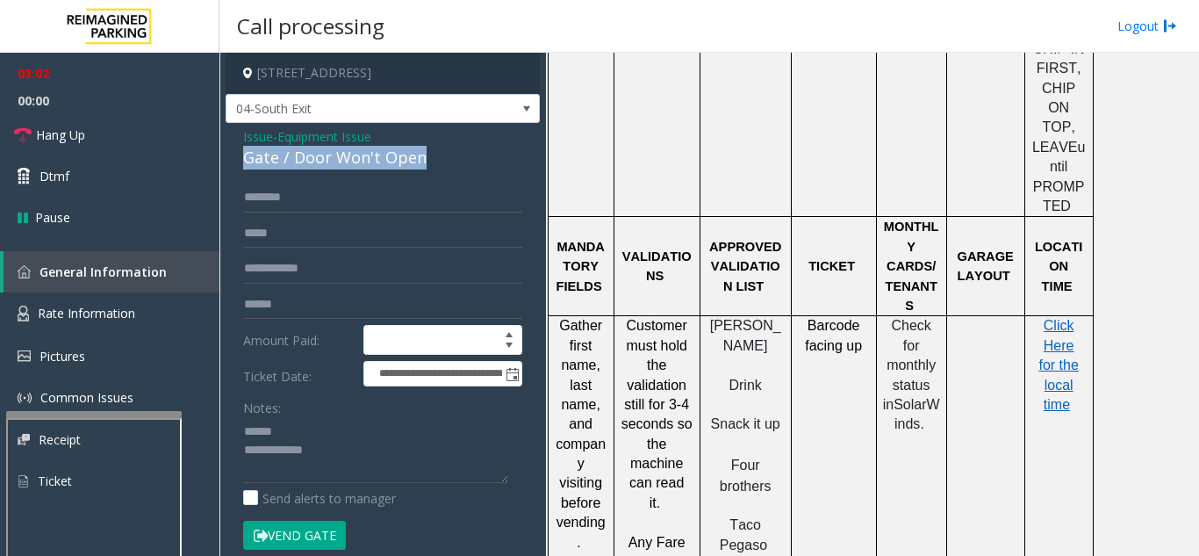
click at [335, 160] on div "Gate / Door Won't Open" at bounding box center [382, 158] width 279 height 24
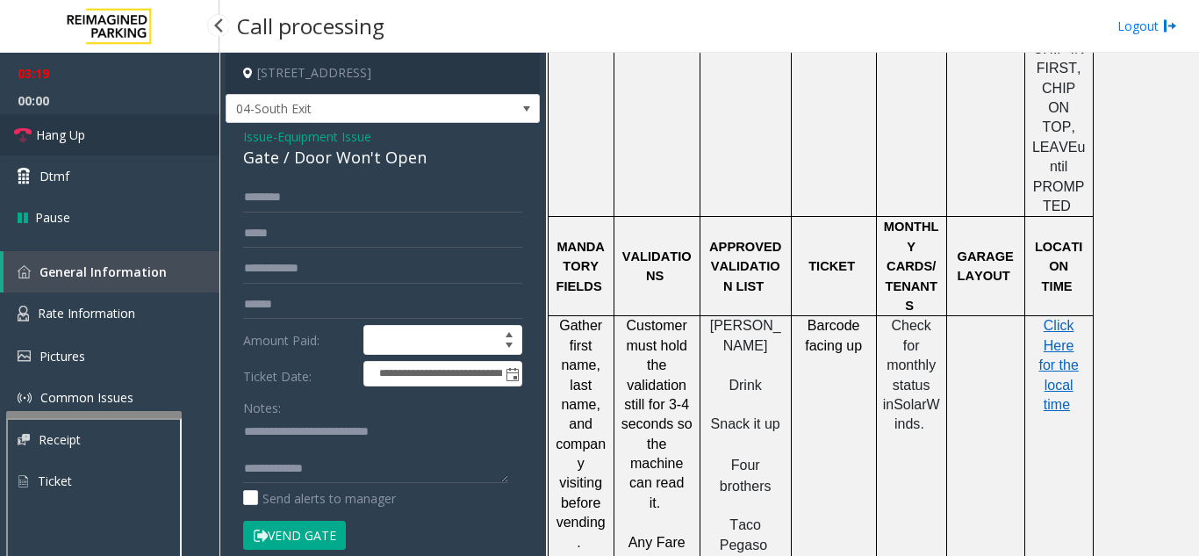
click at [148, 146] on link "Hang Up" at bounding box center [109, 134] width 219 height 41
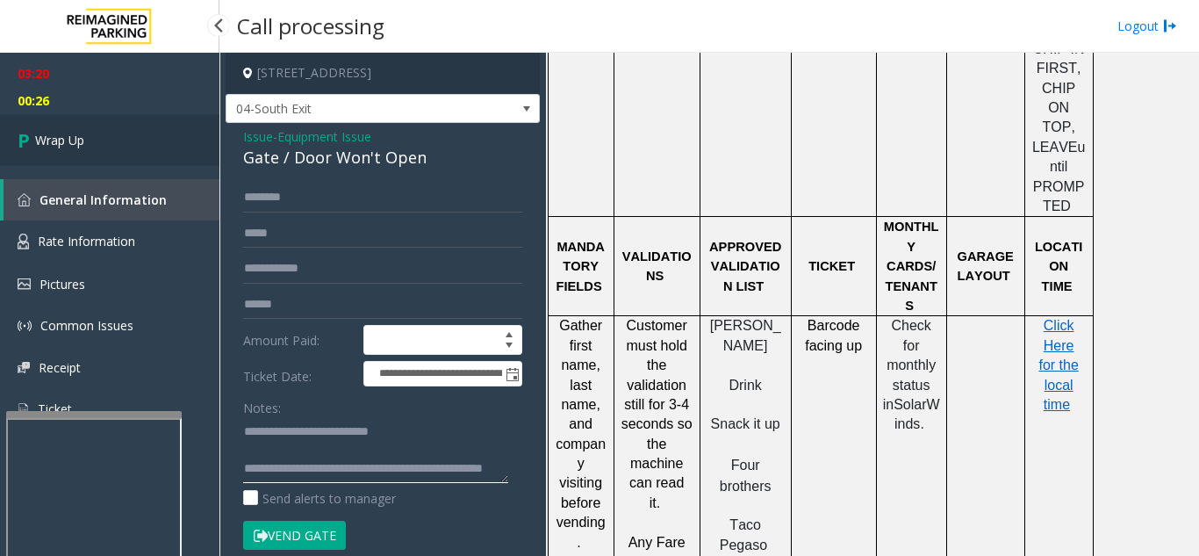
type textarea "**********"
click at [130, 151] on link "Wrap Up" at bounding box center [109, 140] width 219 height 52
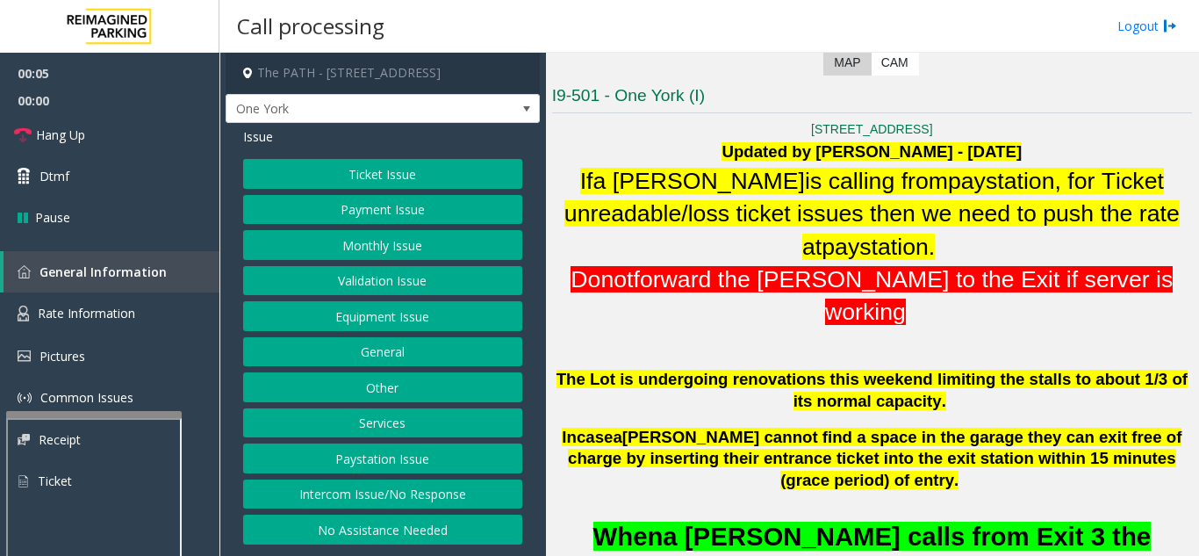
scroll to position [439, 0]
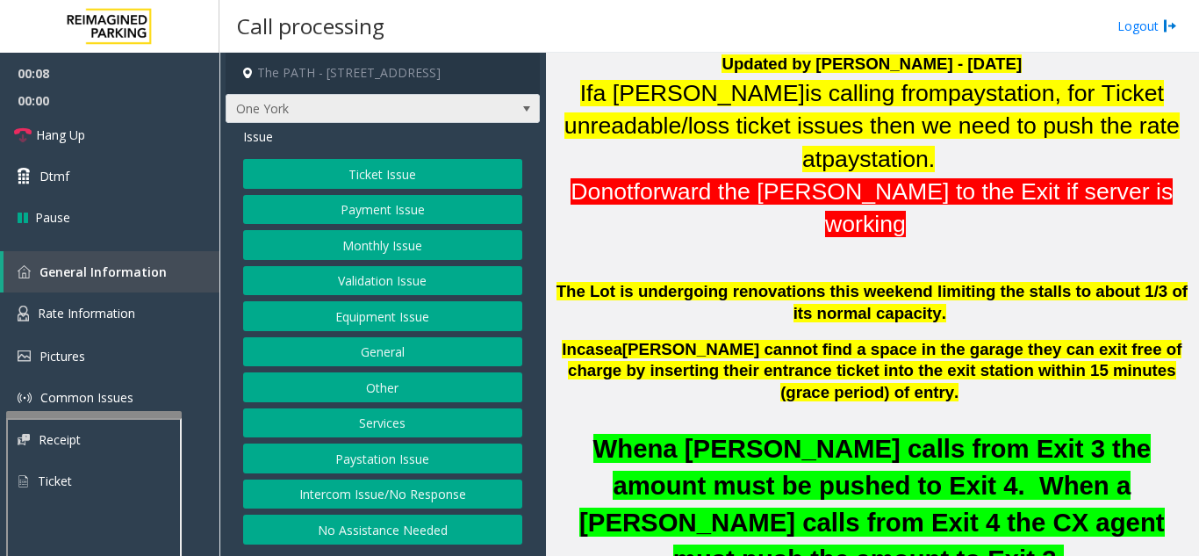
click at [421, 111] on span "One York" at bounding box center [351, 109] width 250 height 28
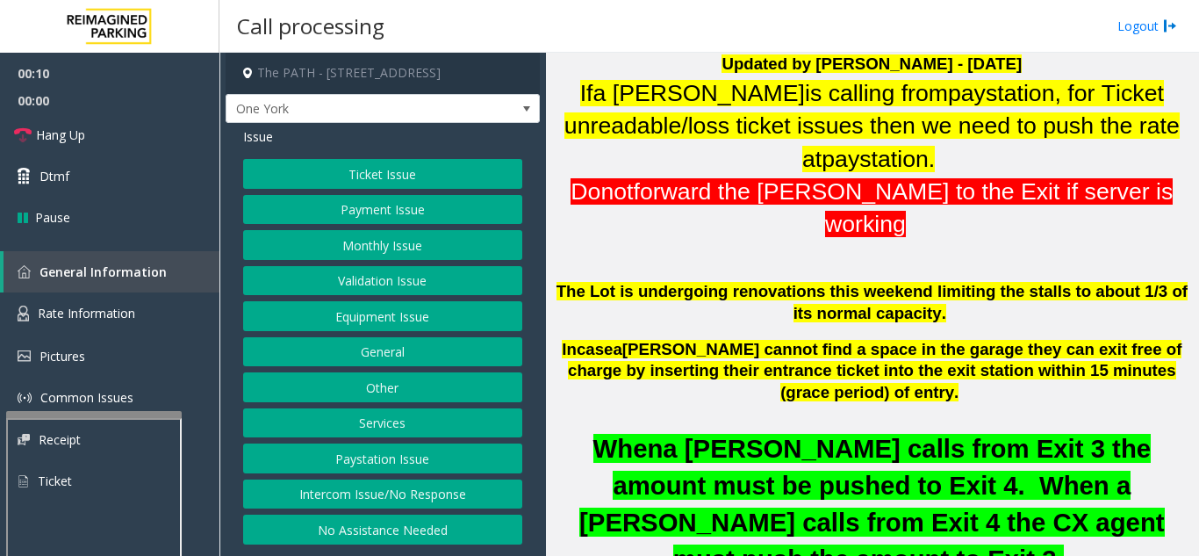
click at [621, 176] on p "Do n ot forward the parker to the Exit if server is working" at bounding box center [872, 208] width 640 height 65
click at [428, 170] on button "Ticket Issue" at bounding box center [382, 174] width 279 height 30
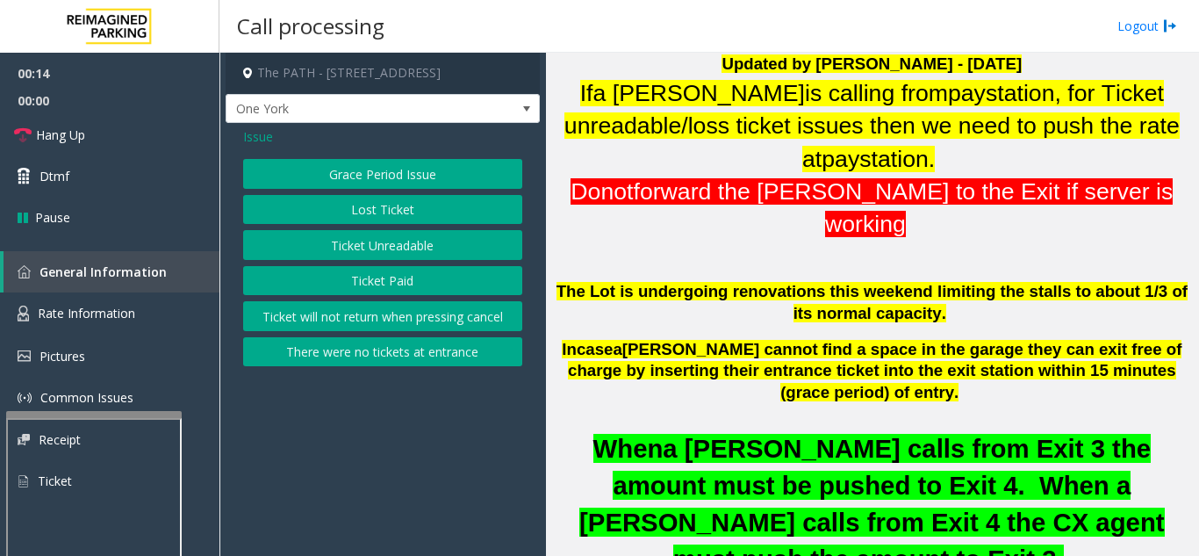
click at [349, 278] on button "Ticket Paid" at bounding box center [382, 281] width 279 height 30
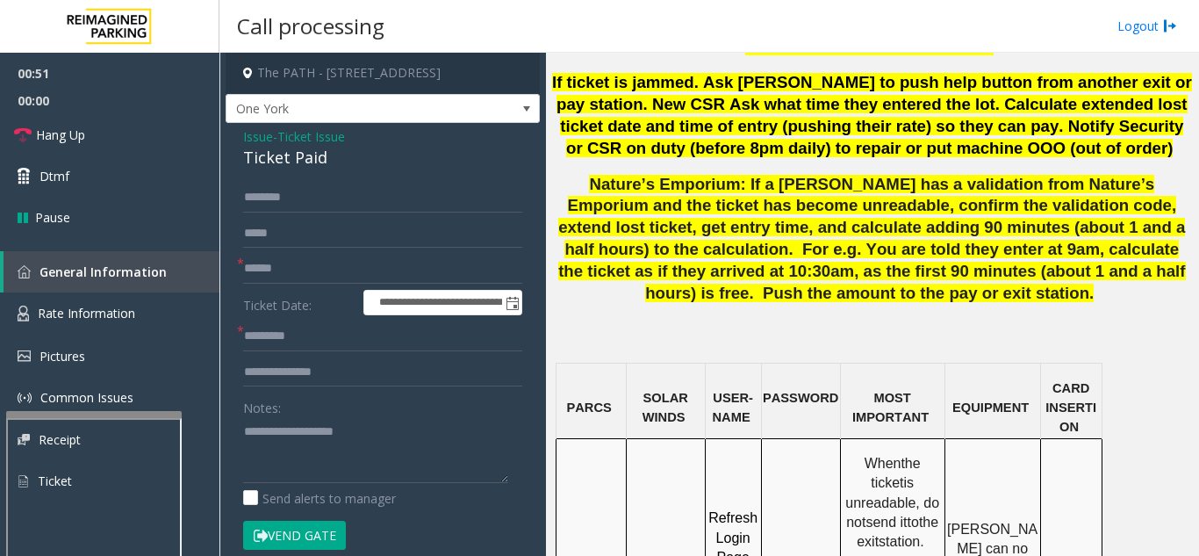
scroll to position [1317, 0]
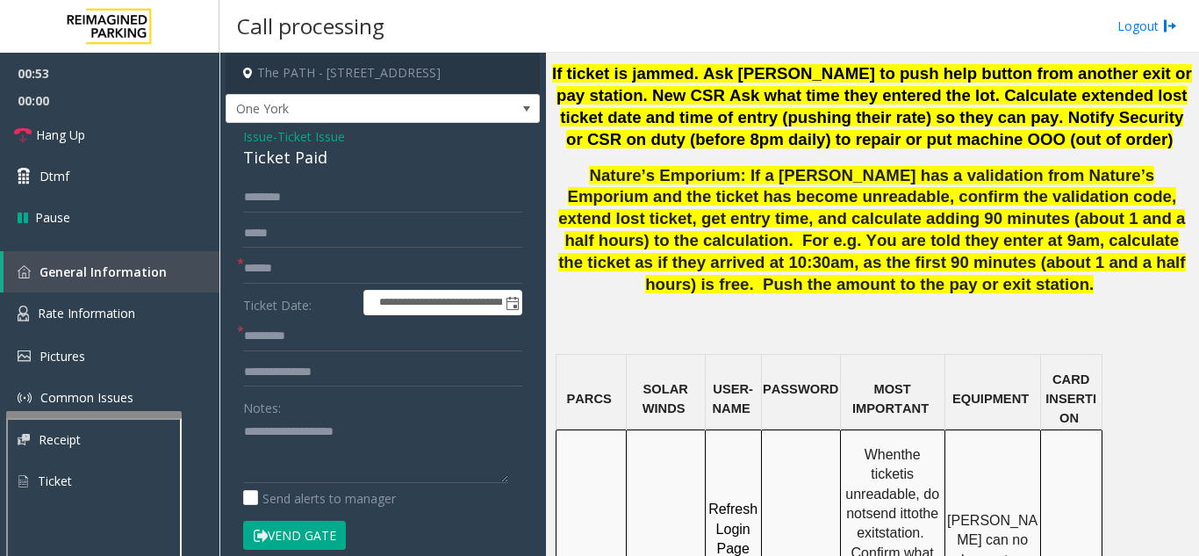
drag, startPoint x: 660, startPoint y: 433, endPoint x: 635, endPoint y: 413, distance: 32.0
copy span "IMP009-0501"
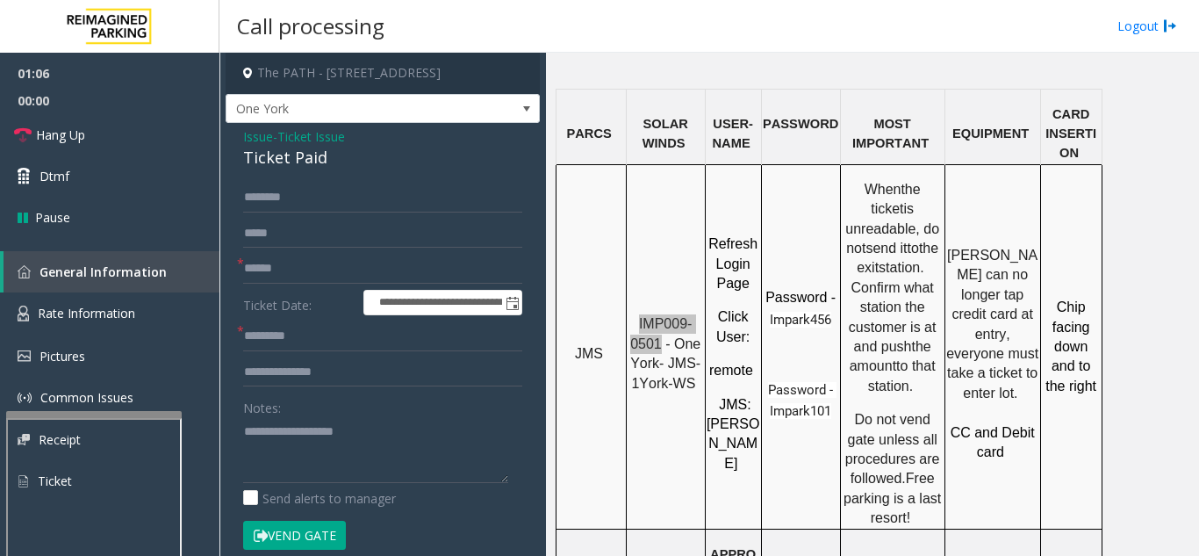
scroll to position [1580, 0]
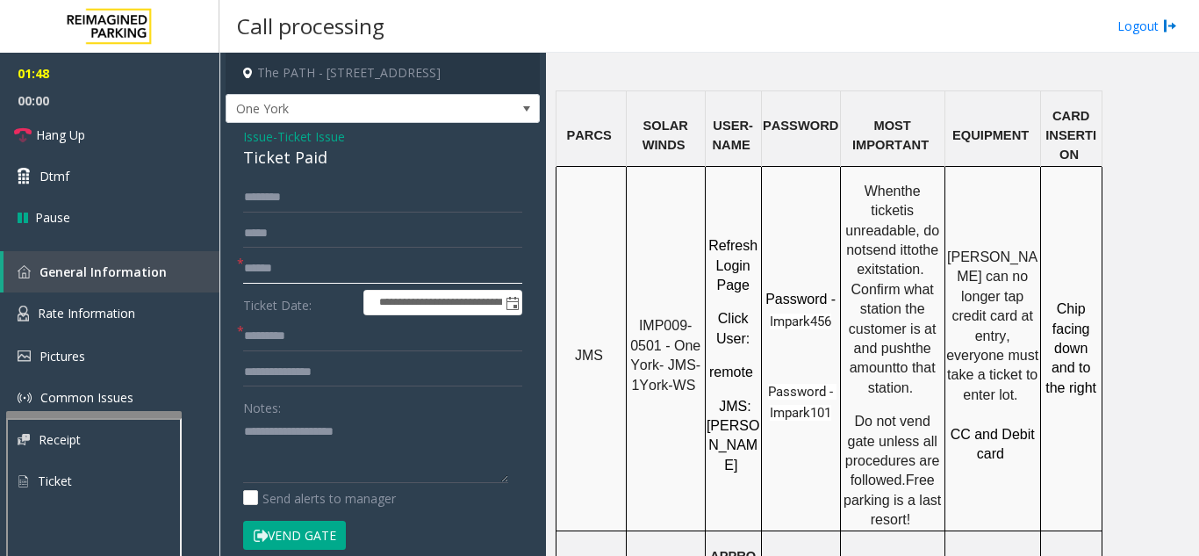
click at [269, 266] on input "text" at bounding box center [382, 269] width 279 height 30
click at [779, 313] on span "Impark456" at bounding box center [800, 321] width 61 height 16
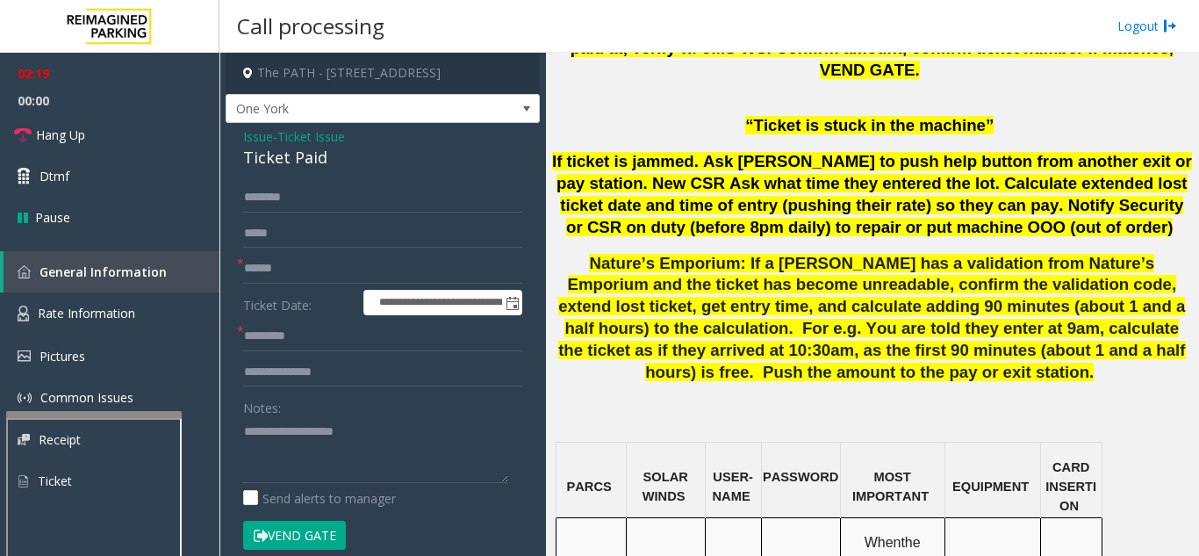
scroll to position [1492, 0]
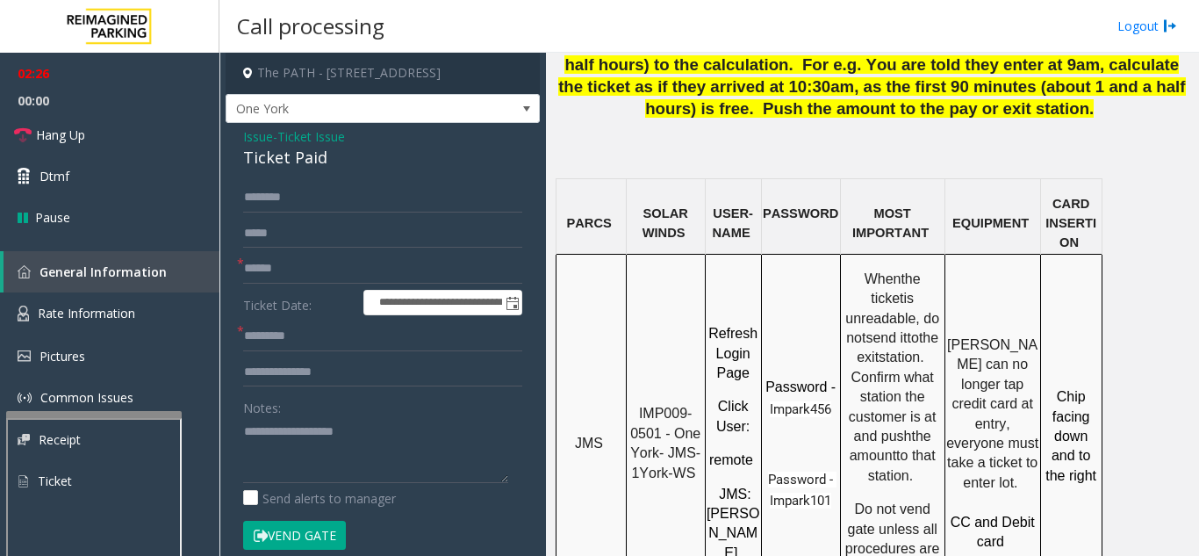
click at [798, 471] on span "Password - Impark101" at bounding box center [802, 489] width 68 height 37
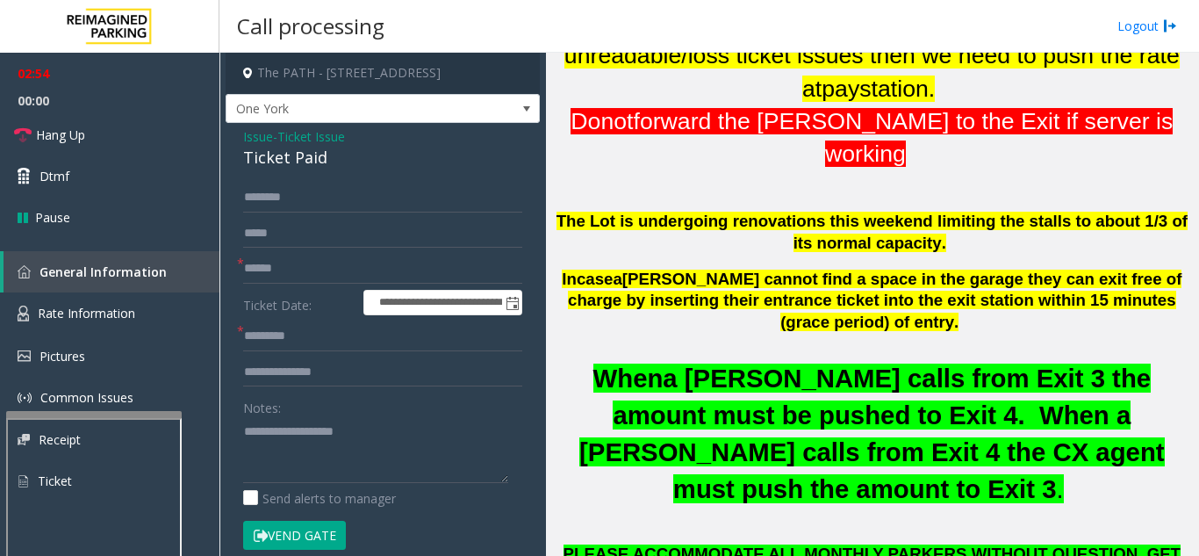
scroll to position [510, 0]
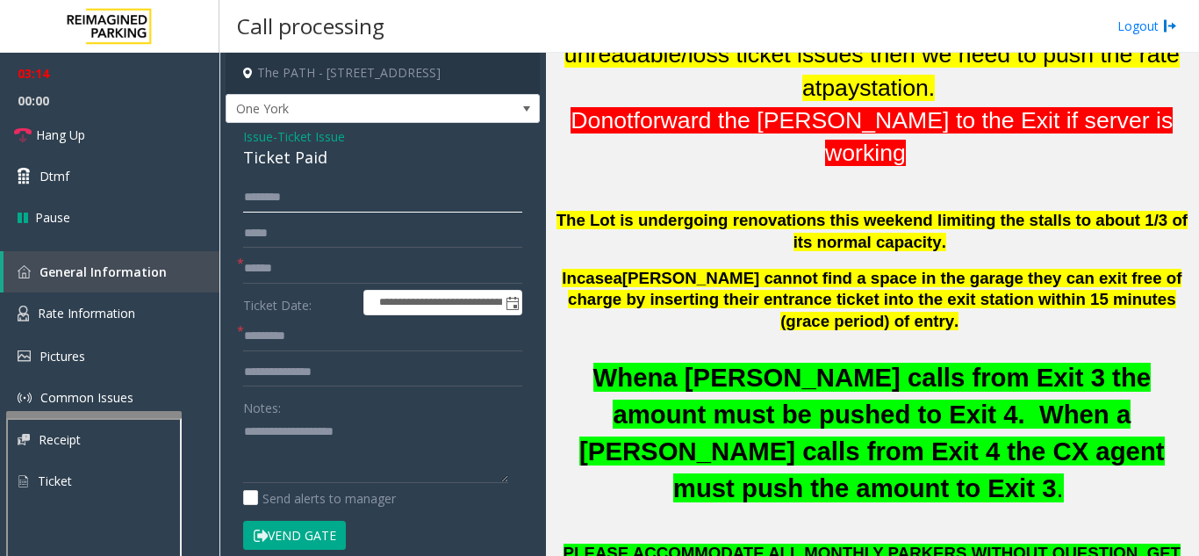
click at [280, 199] on input "text" at bounding box center [382, 198] width 279 height 30
type input "*"
type input "**"
click at [297, 155] on div "Ticket Paid" at bounding box center [382, 158] width 279 height 24
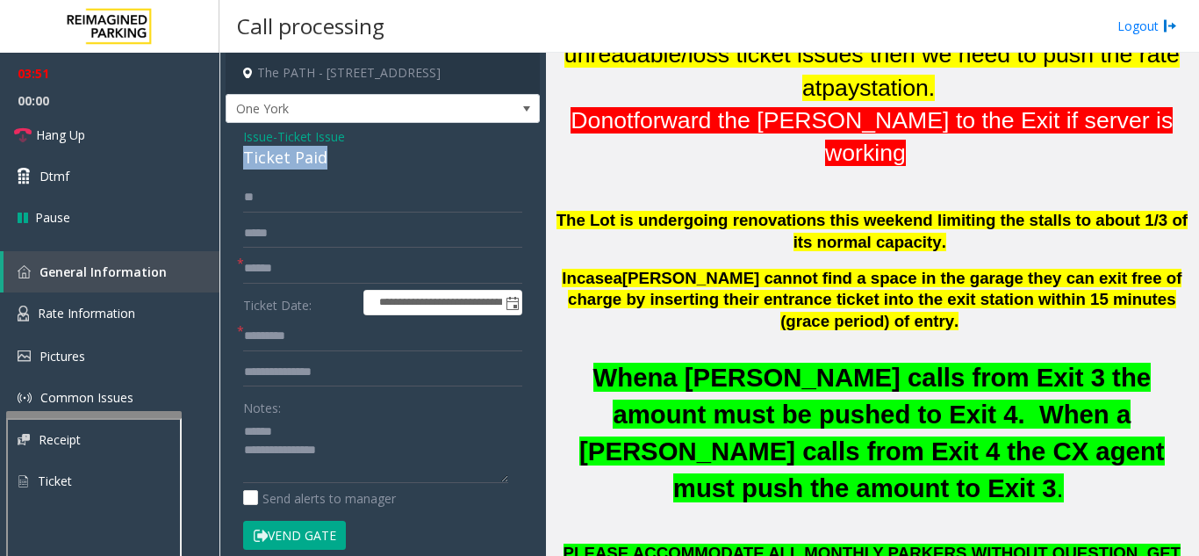
click at [297, 155] on div "Ticket Paid" at bounding box center [382, 158] width 279 height 24
type textarea "**********"
click at [289, 203] on input "**" at bounding box center [382, 198] width 279 height 30
type input "*"
click at [250, 198] on input "***" at bounding box center [382, 198] width 279 height 30
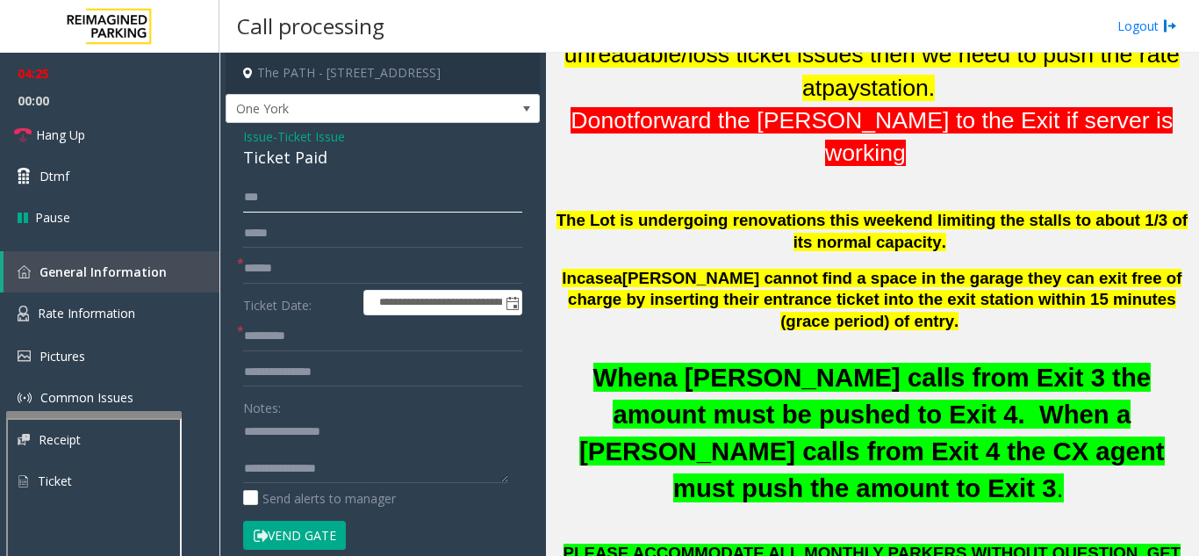
type input "***"
click at [277, 371] on input "text" at bounding box center [382, 372] width 279 height 30
type input "**********"
click at [310, 341] on input "text" at bounding box center [382, 336] width 279 height 30
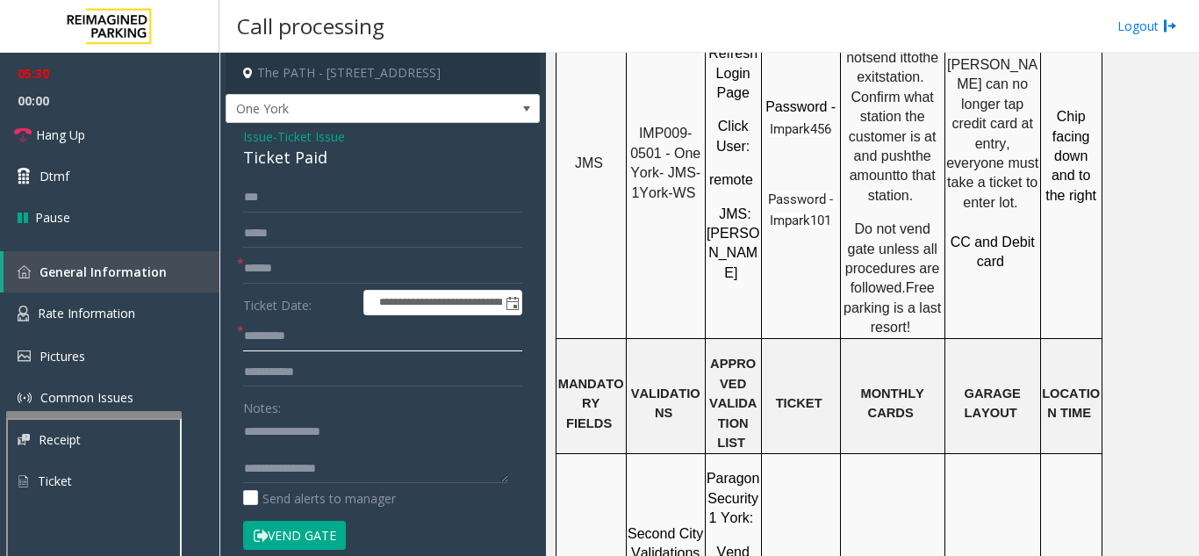
scroll to position [1827, 0]
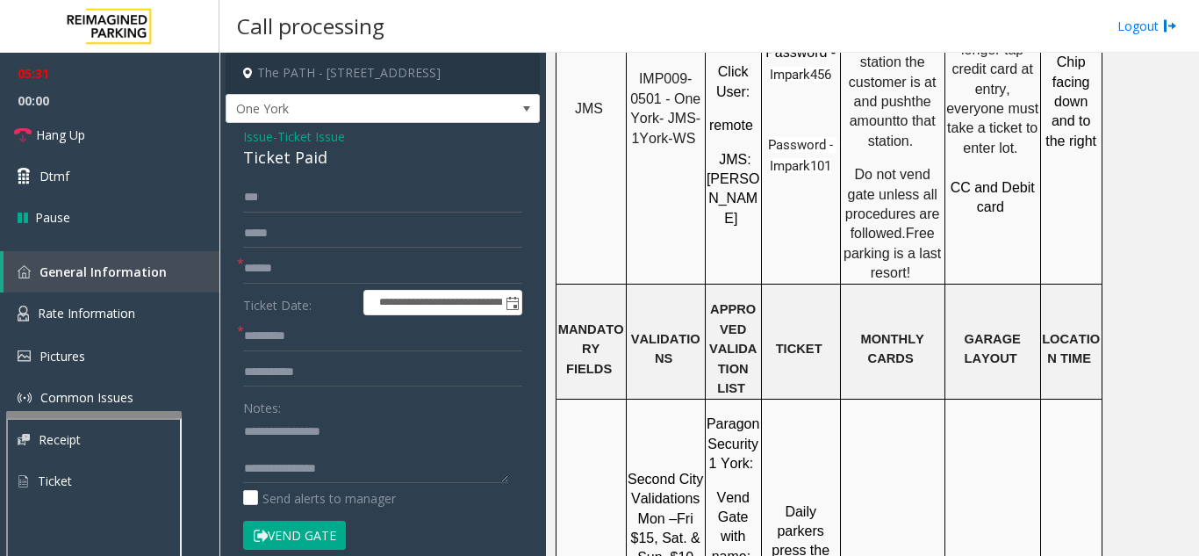
click at [275, 336] on input "text" at bounding box center [382, 336] width 279 height 30
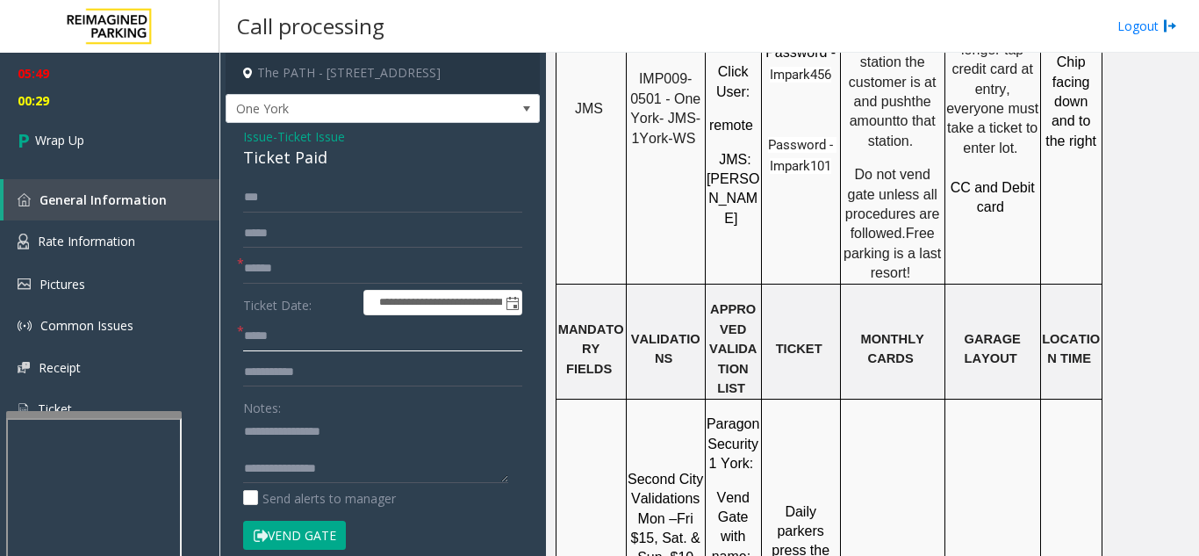
type input "*****"
click at [436, 461] on textarea at bounding box center [375, 450] width 265 height 66
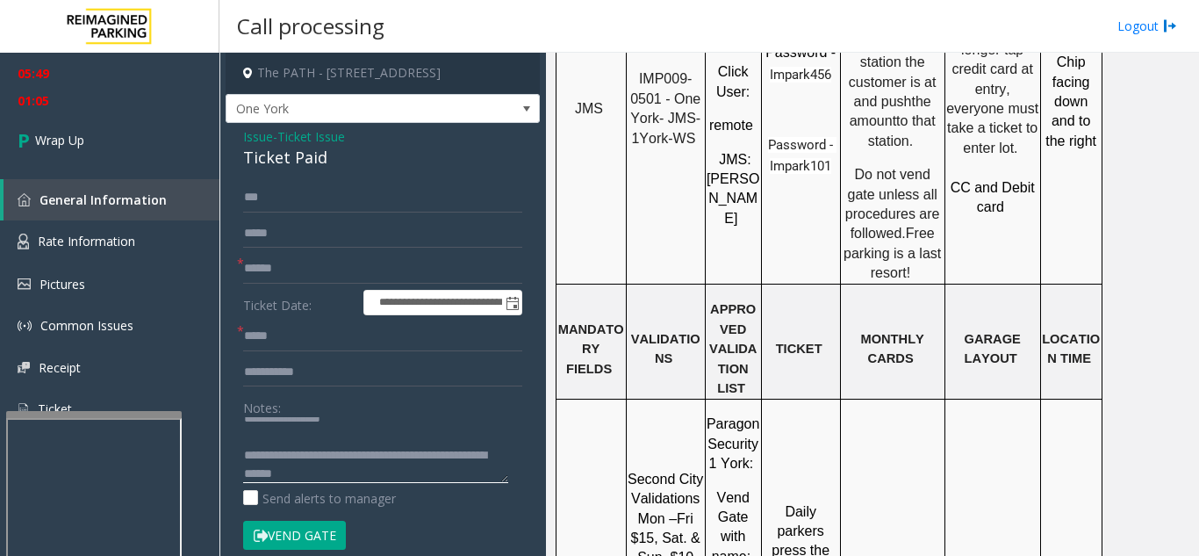
type textarea "**********"
click at [304, 263] on input "text" at bounding box center [382, 269] width 279 height 30
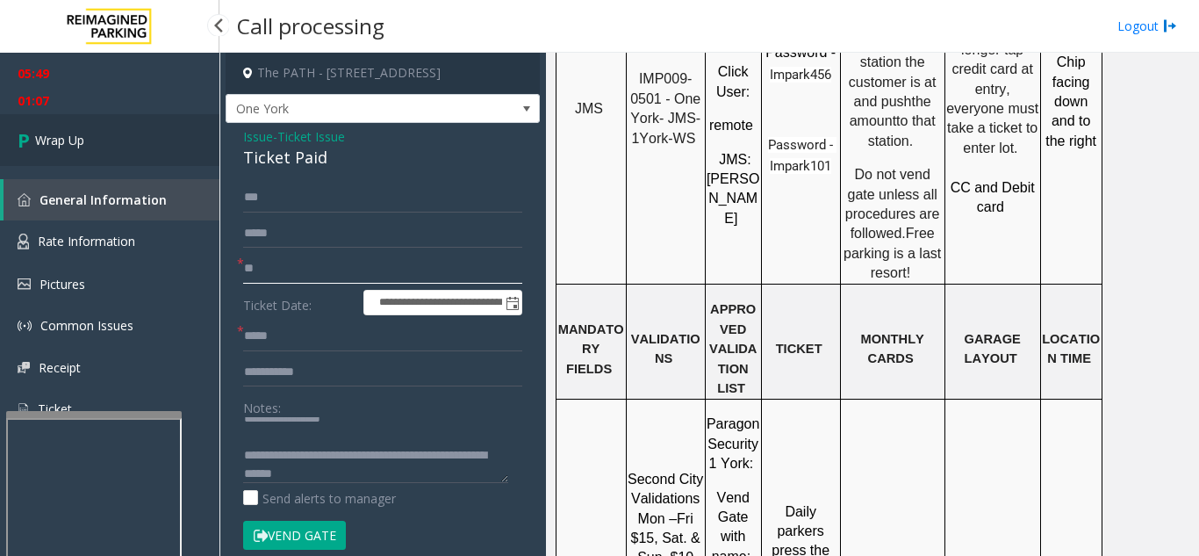
type input "**"
click at [111, 131] on link "Wrap Up" at bounding box center [109, 140] width 219 height 52
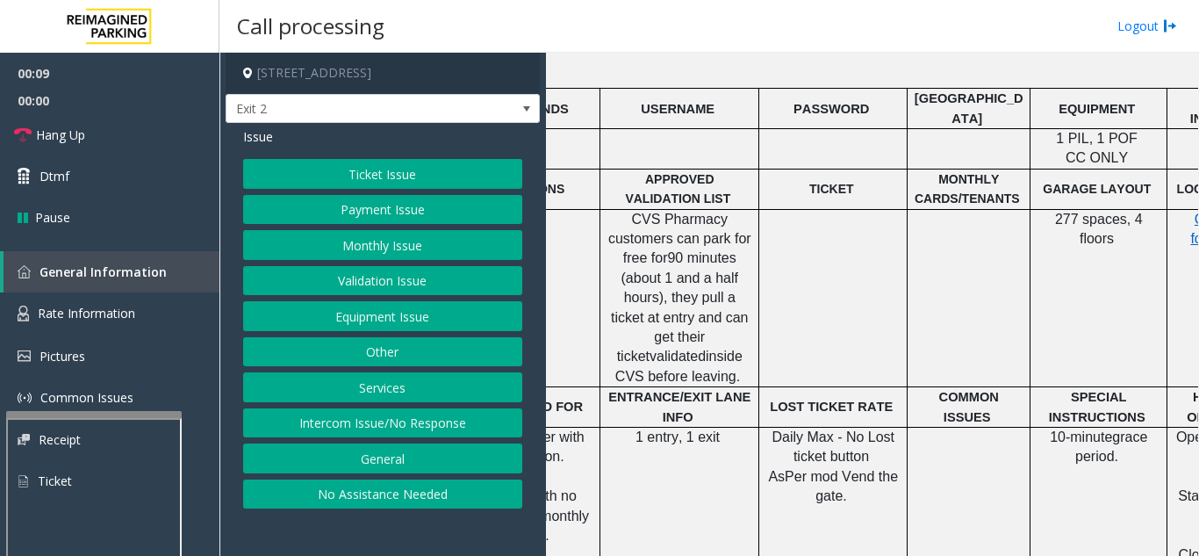
scroll to position [615, 362]
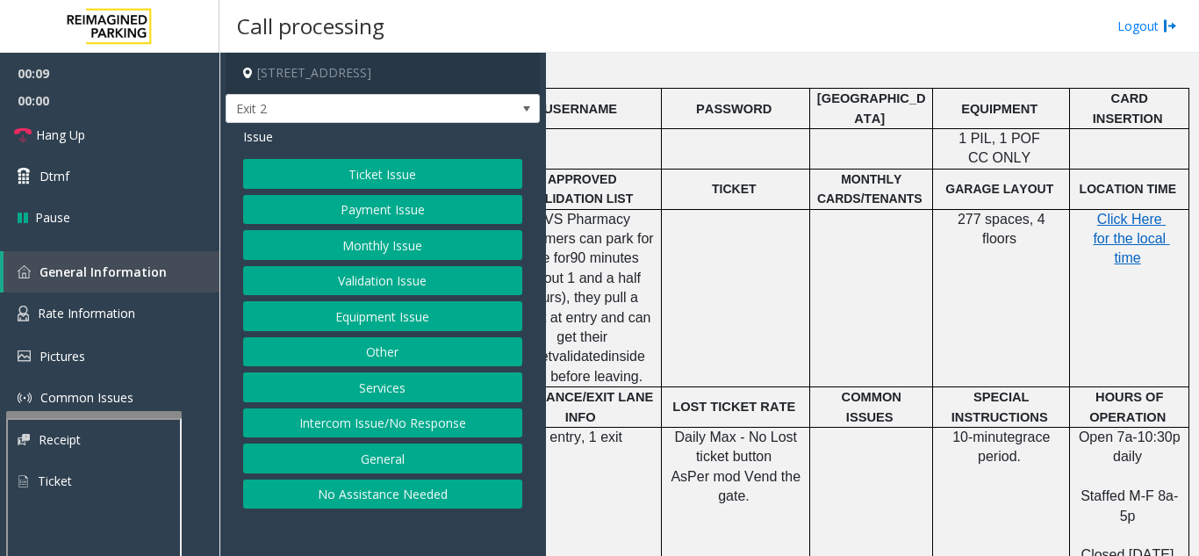
drag, startPoint x: 1048, startPoint y: 294, endPoint x: 1119, endPoint y: 291, distance: 71.2
click at [1110, 225] on p "Click Here for the local time" at bounding box center [1129, 239] width 106 height 59
click at [1104, 212] on span "Click Here for the local time" at bounding box center [1131, 239] width 76 height 54
click at [395, 320] on button "Equipment Issue" at bounding box center [382, 316] width 279 height 30
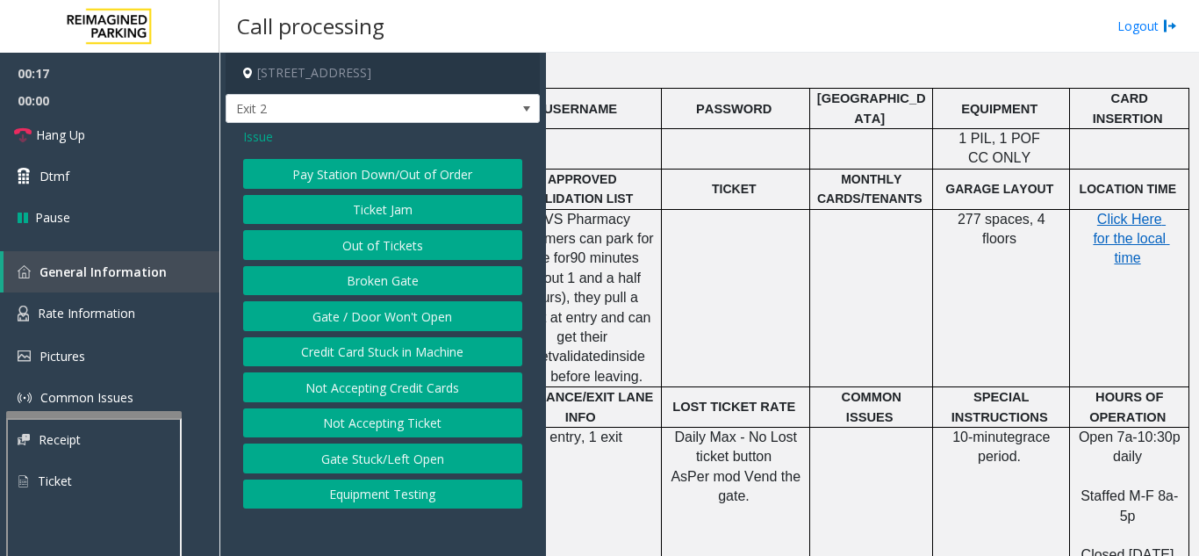
click at [387, 313] on button "Gate / Door Won't Open" at bounding box center [382, 316] width 279 height 30
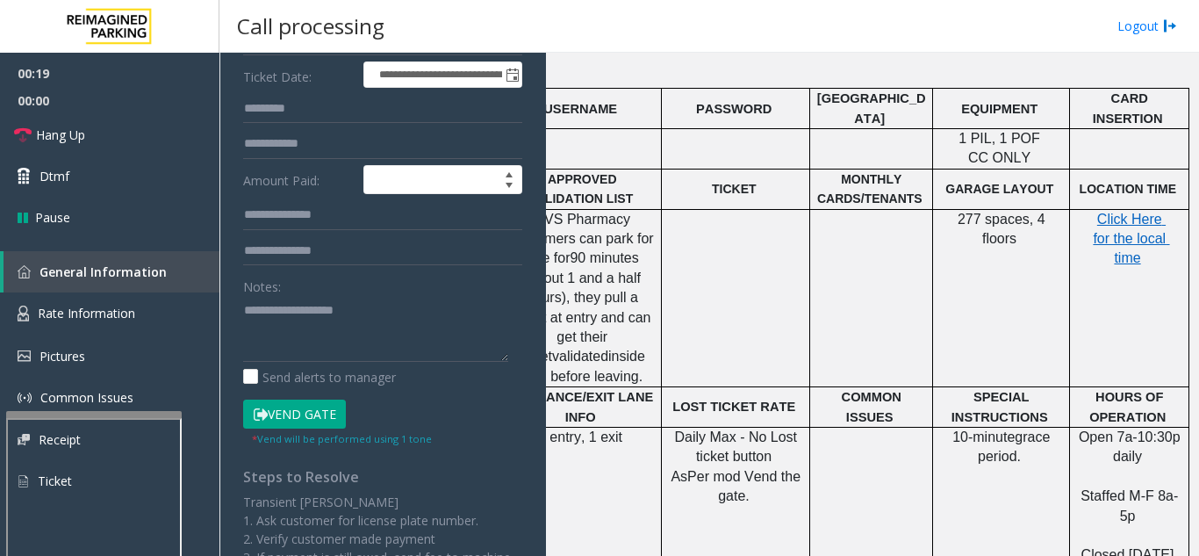
scroll to position [88, 0]
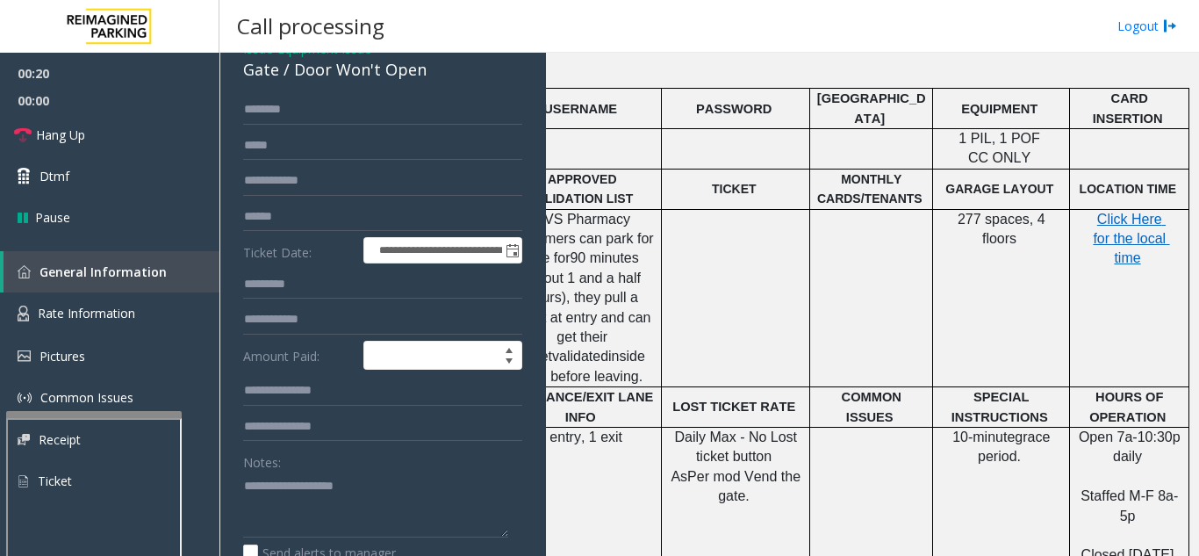
click at [305, 76] on div "Gate / Door Won't Open" at bounding box center [382, 70] width 279 height 24
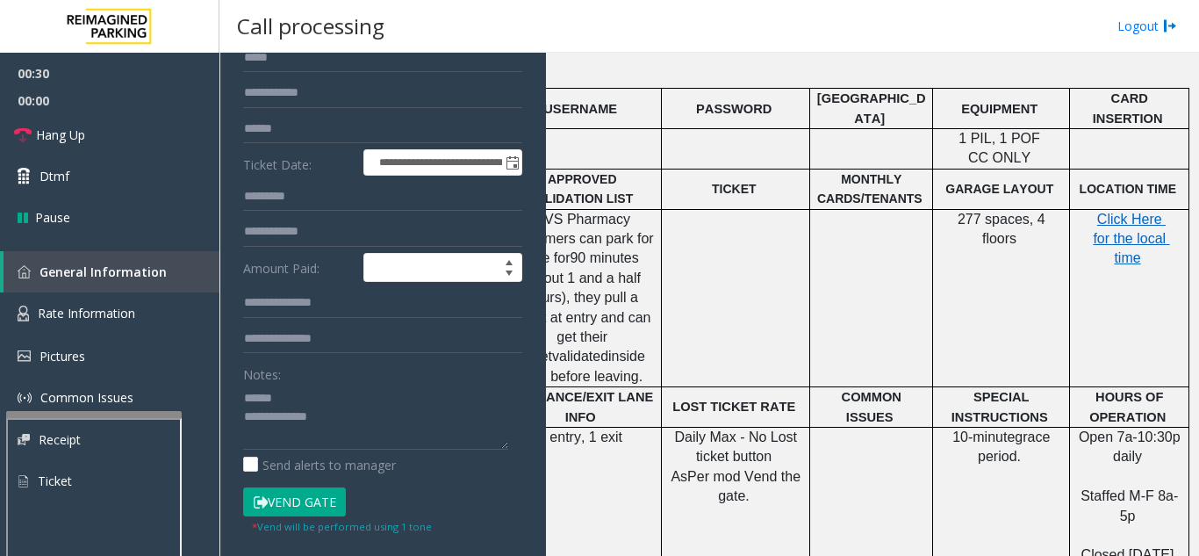
click at [307, 509] on button "Vend Gate" at bounding box center [294, 502] width 103 height 30
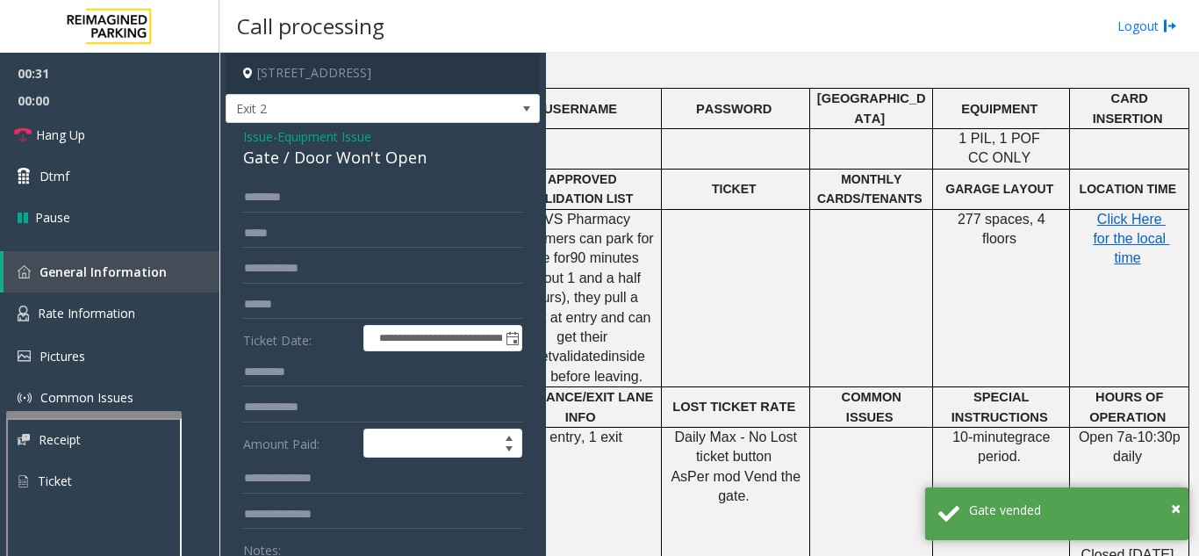
click at [266, 157] on div "Gate / Door Won't Open" at bounding box center [382, 158] width 279 height 24
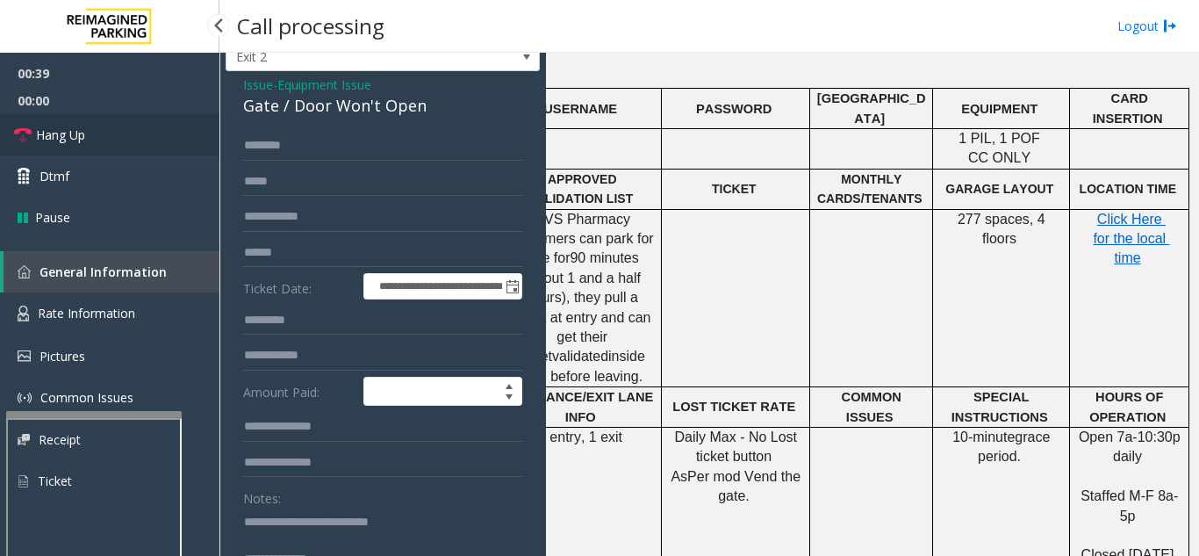
click at [101, 129] on link "Hang Up" at bounding box center [109, 134] width 219 height 41
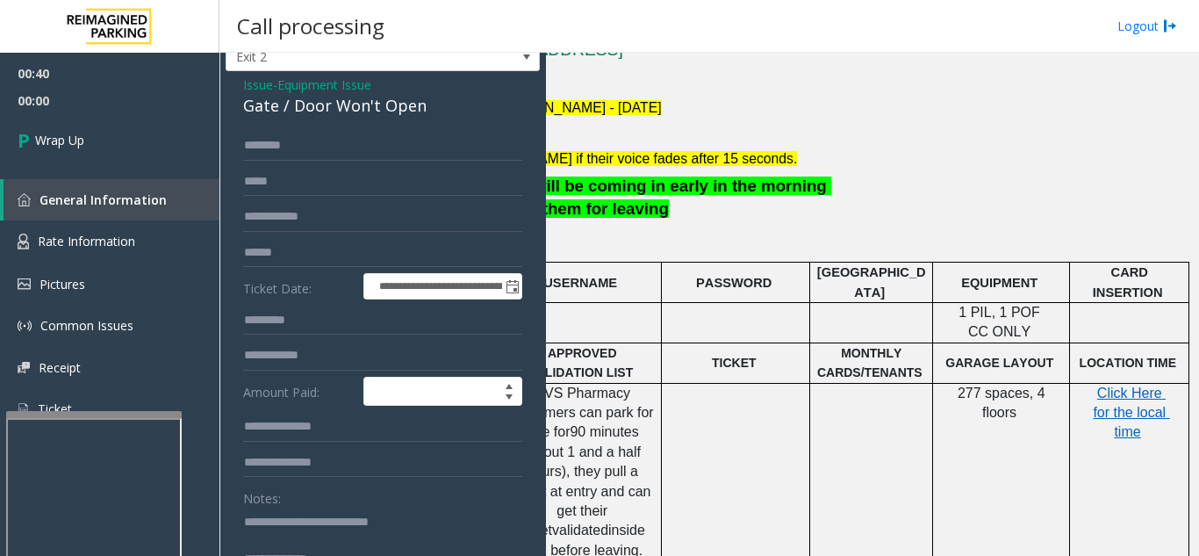
scroll to position [439, 362]
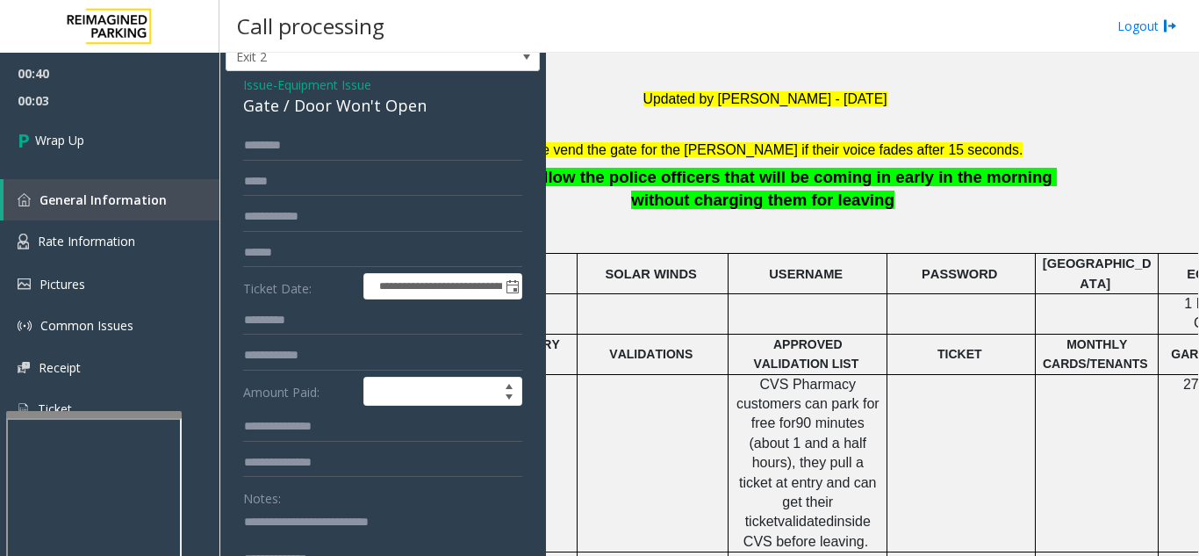
drag, startPoint x: 845, startPoint y: 239, endPoint x: 737, endPoint y: 263, distance: 109.9
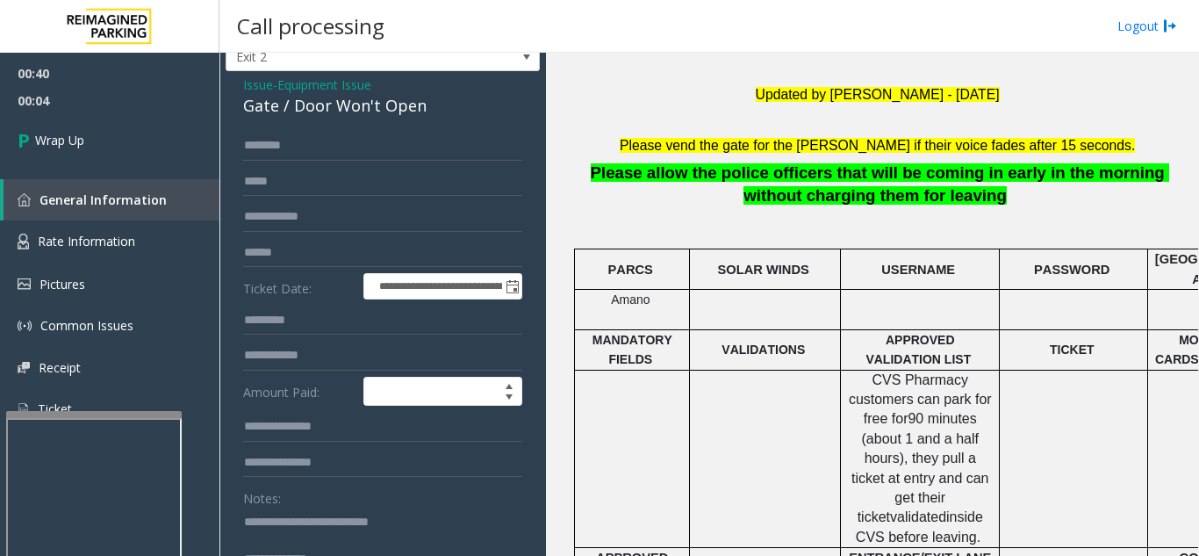
click at [787, 171] on span "Please allow the police officers that will be coming in early in the morning wi…" at bounding box center [880, 183] width 579 height 41
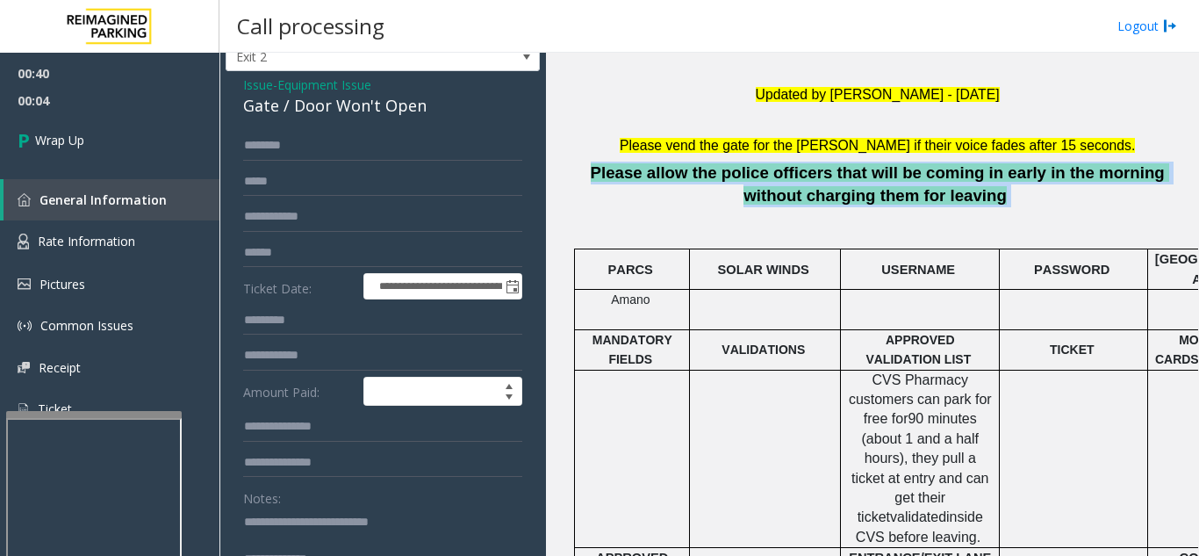
click at [787, 171] on span "Please allow the police officers that will be coming in early in the morning wi…" at bounding box center [880, 183] width 579 height 41
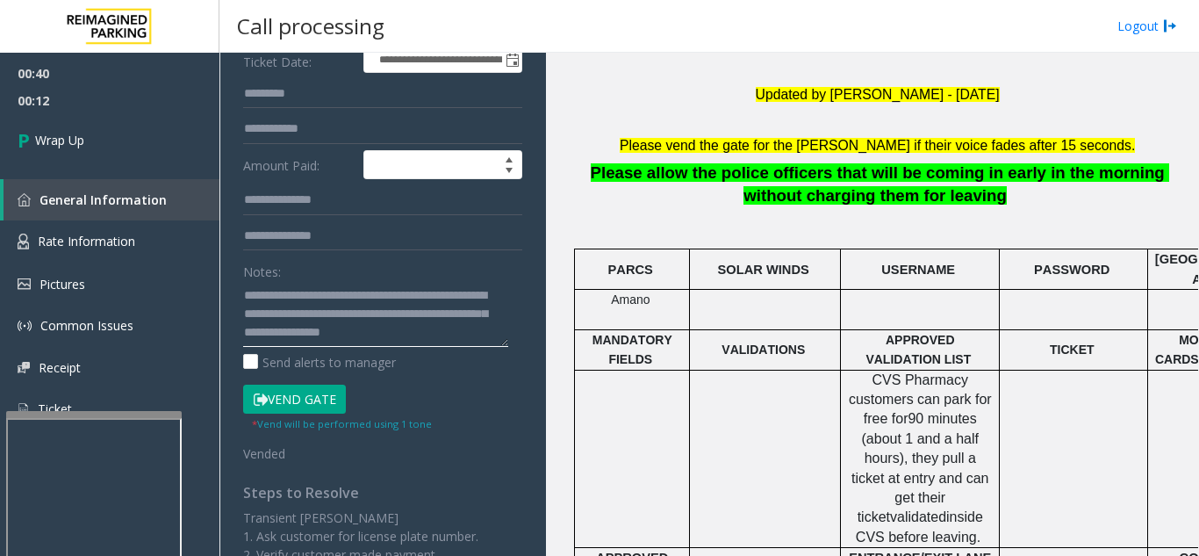
scroll to position [0, 0]
click at [315, 330] on textarea at bounding box center [375, 314] width 265 height 66
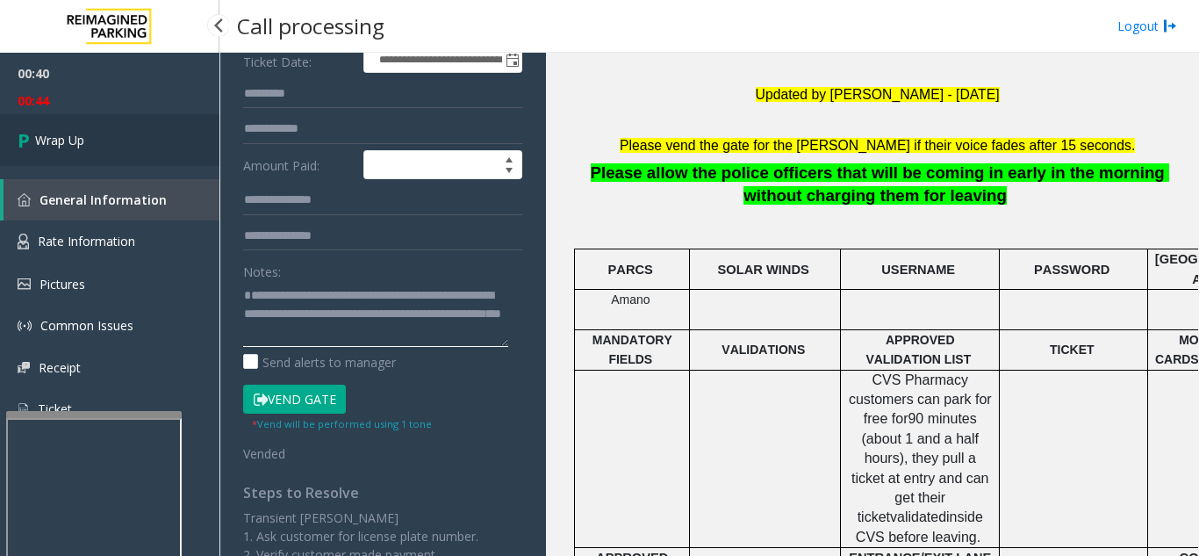
type textarea "**********"
click at [28, 137] on icon at bounding box center [27, 140] width 18 height 29
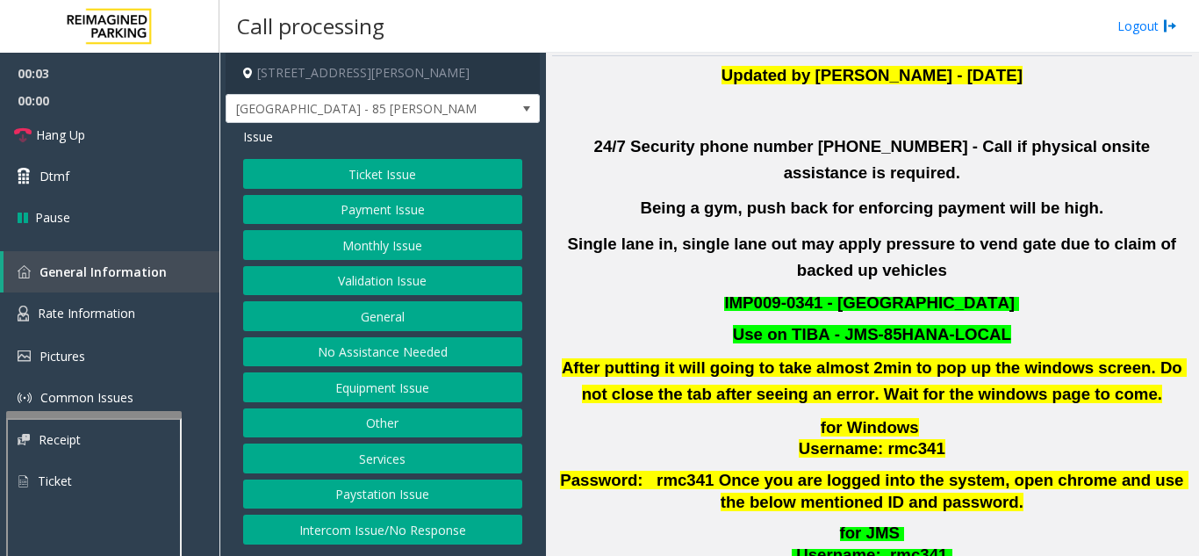
scroll to position [439, 0]
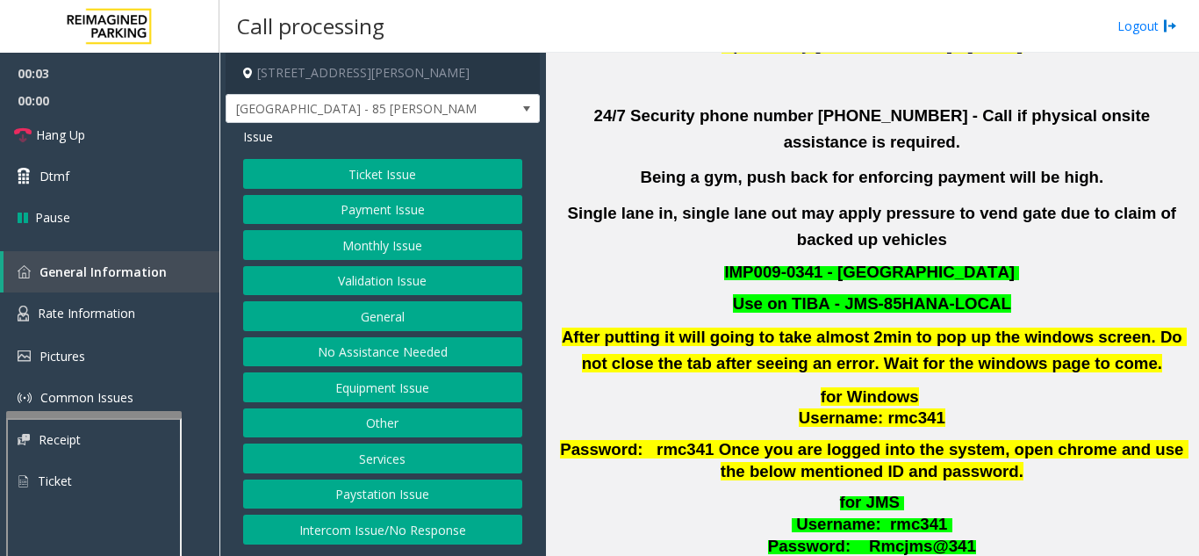
click at [389, 273] on button "Validation Issue" at bounding box center [382, 281] width 279 height 30
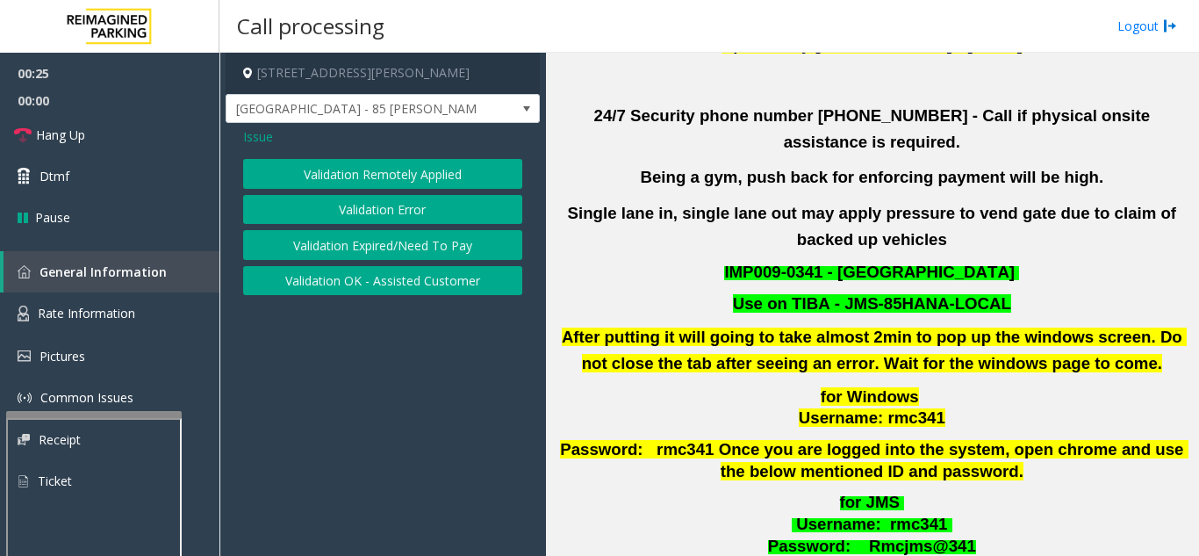
click at [371, 212] on button "Validation Error" at bounding box center [382, 210] width 279 height 30
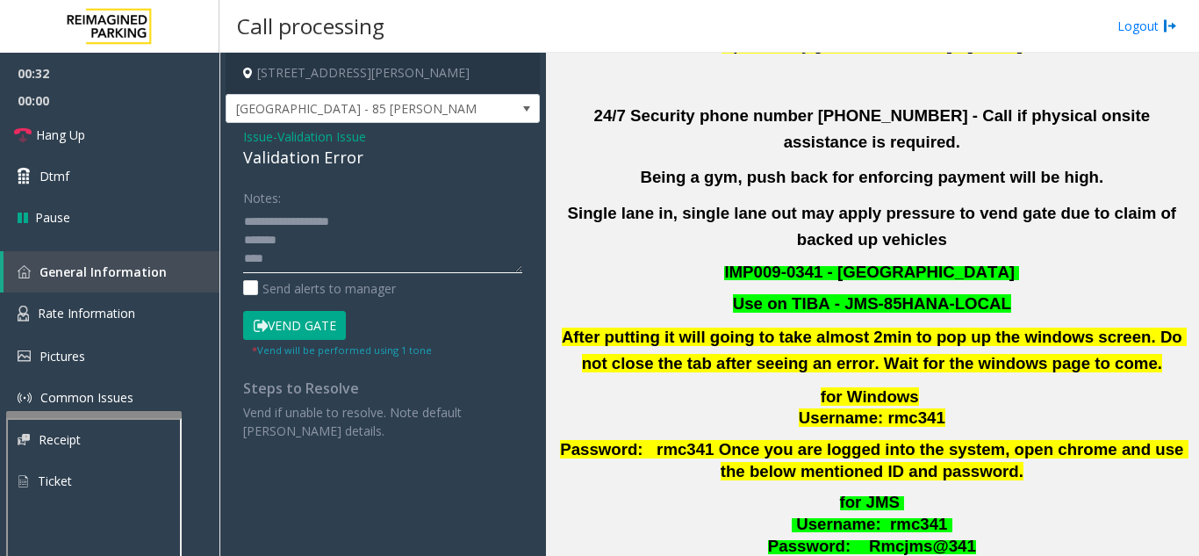
click at [306, 242] on textarea at bounding box center [382, 240] width 279 height 66
click at [304, 264] on textarea at bounding box center [382, 240] width 279 height 66
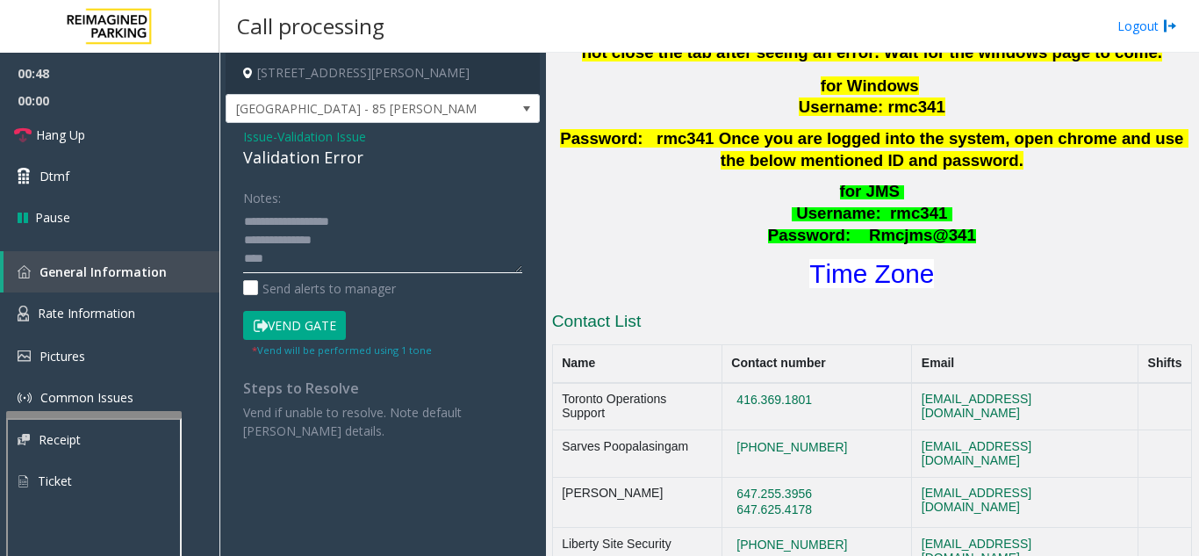
scroll to position [878, 0]
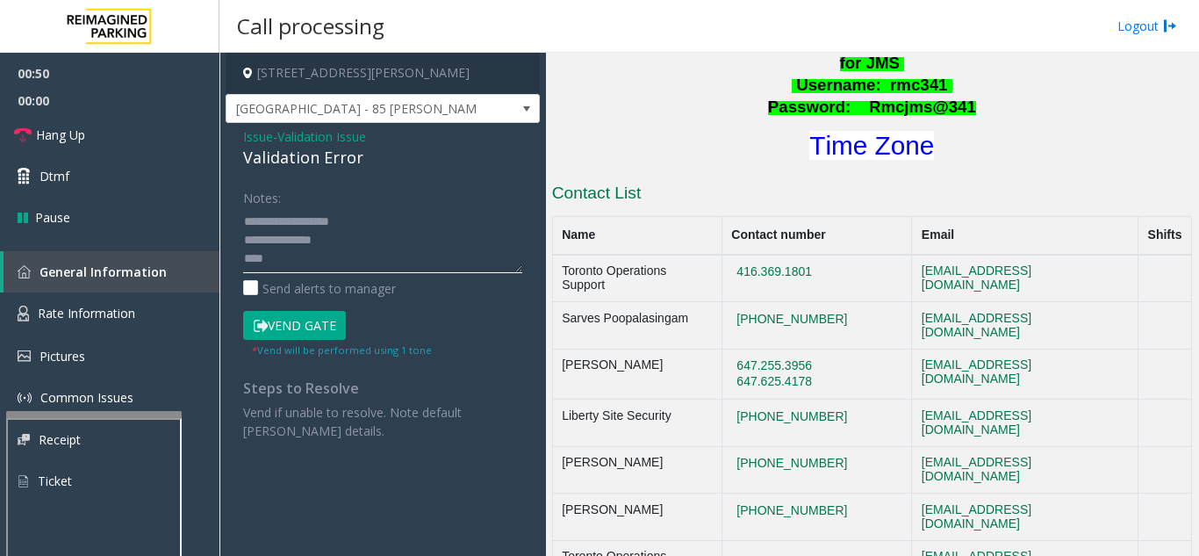
click at [351, 240] on textarea at bounding box center [382, 240] width 279 height 66
click at [291, 263] on textarea at bounding box center [382, 240] width 279 height 66
click at [858, 131] on font "Time Zone" at bounding box center [871, 145] width 125 height 29
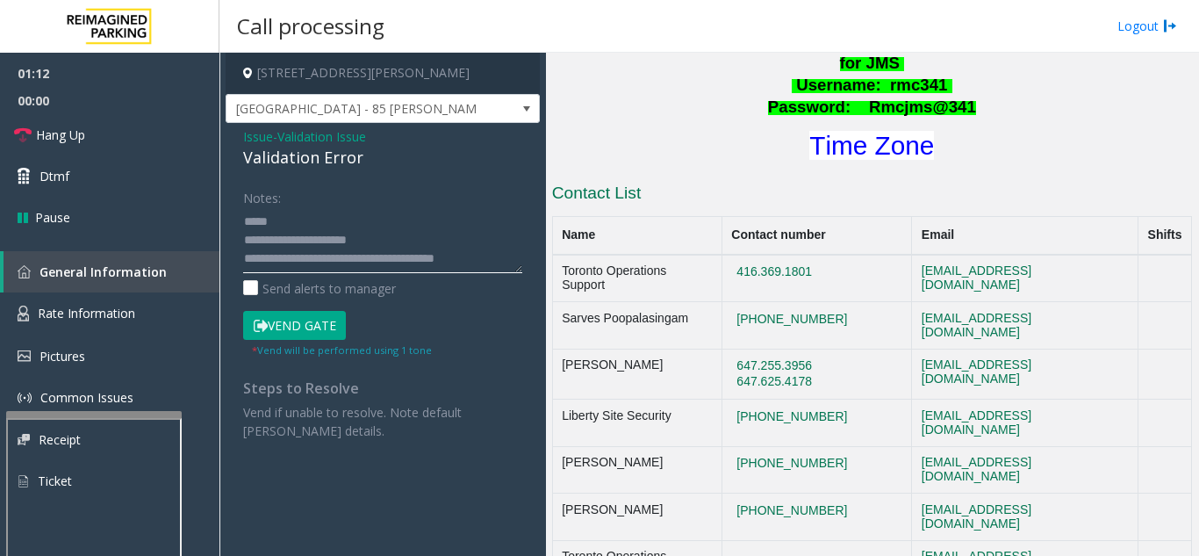
click at [330, 222] on textarea at bounding box center [382, 240] width 279 height 66
type textarea "**********"
click at [303, 329] on button "Vend Gate" at bounding box center [294, 326] width 103 height 30
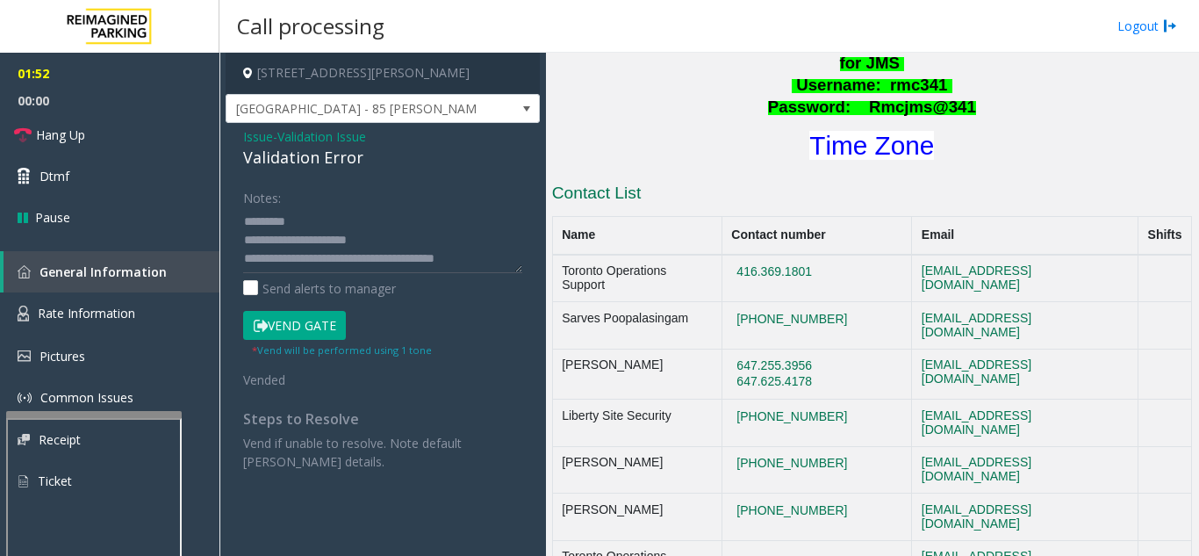
scroll to position [0, 0]
click at [107, 126] on link "Hang Up" at bounding box center [109, 134] width 219 height 41
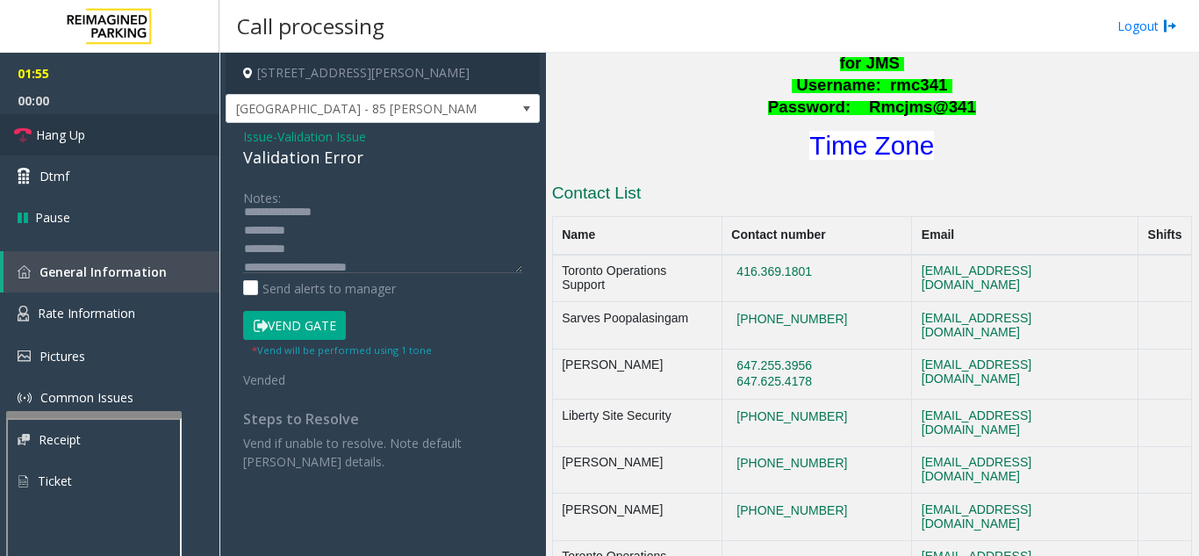
scroll to position [55, 0]
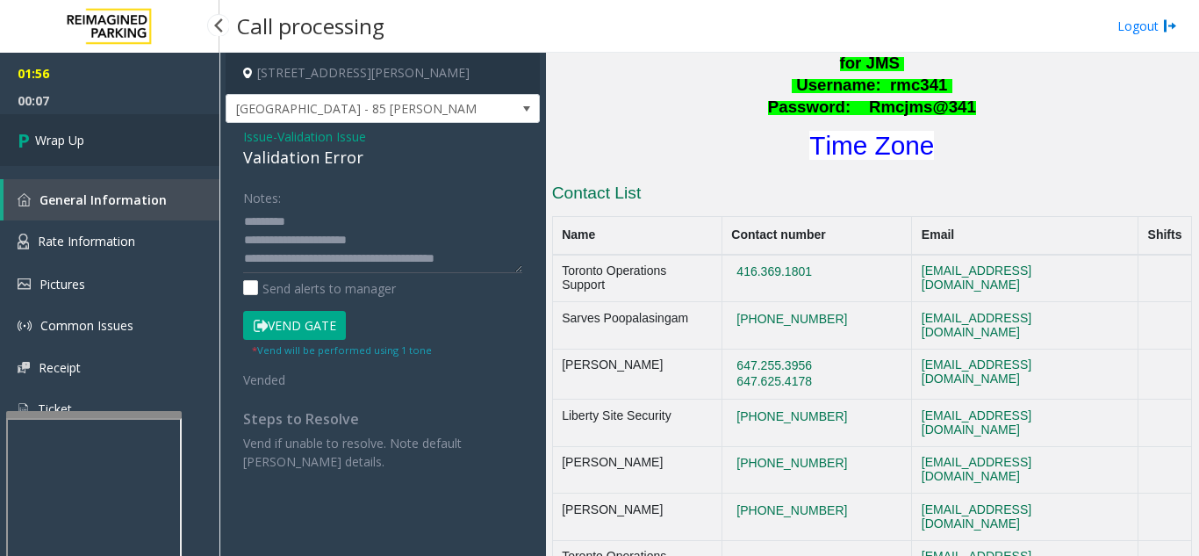
click at [106, 132] on link "Wrap Up" at bounding box center [109, 140] width 219 height 52
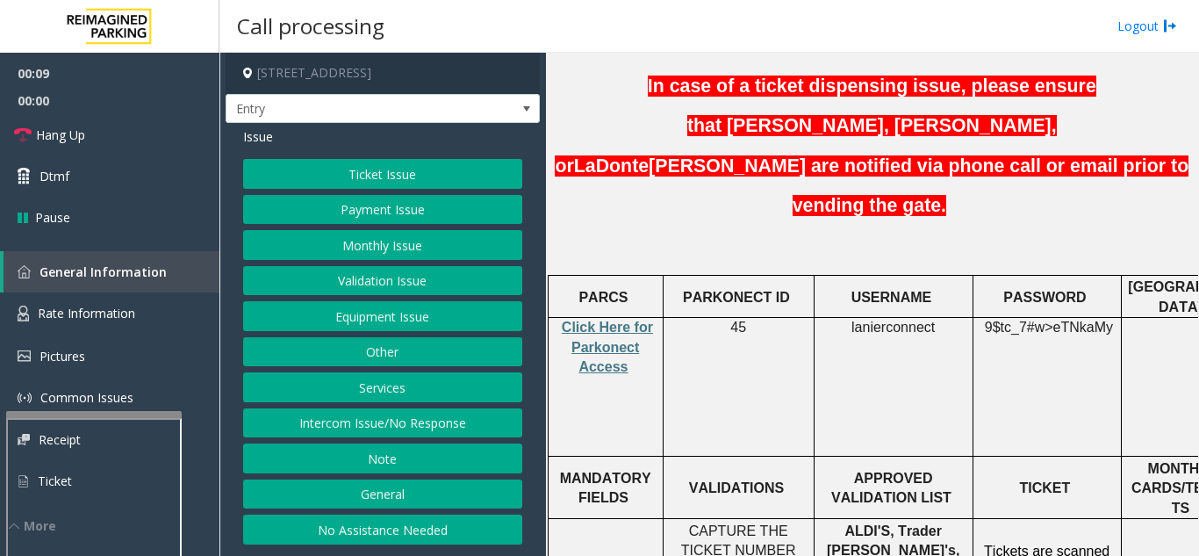
scroll to position [615, 0]
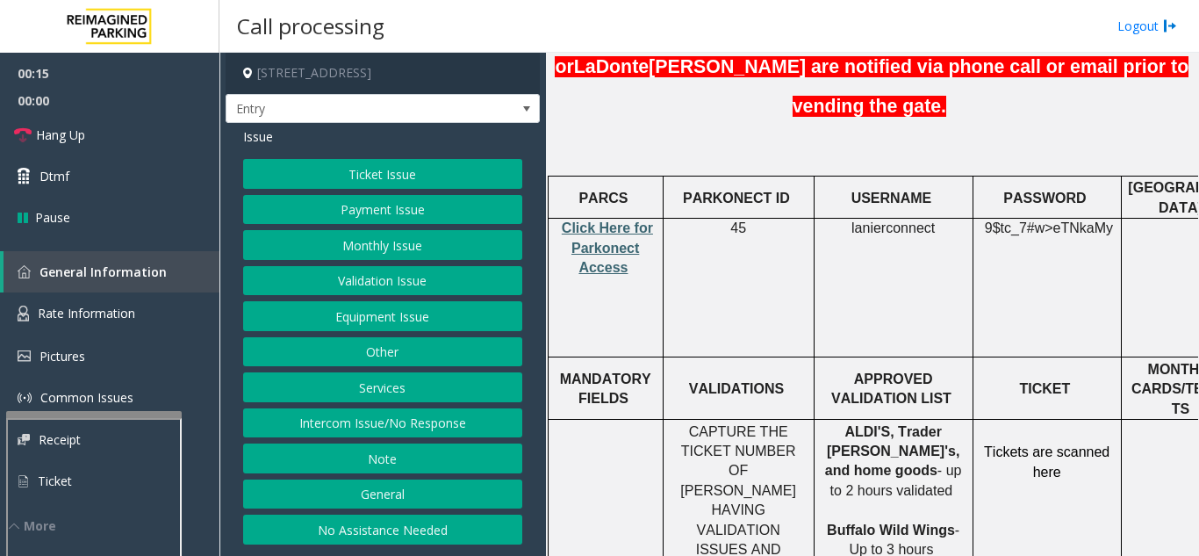
click at [602, 220] on span "Click Here for Parkonect Access" at bounding box center [607, 247] width 91 height 54
click at [377, 172] on button "Ticket Issue" at bounding box center [382, 174] width 279 height 30
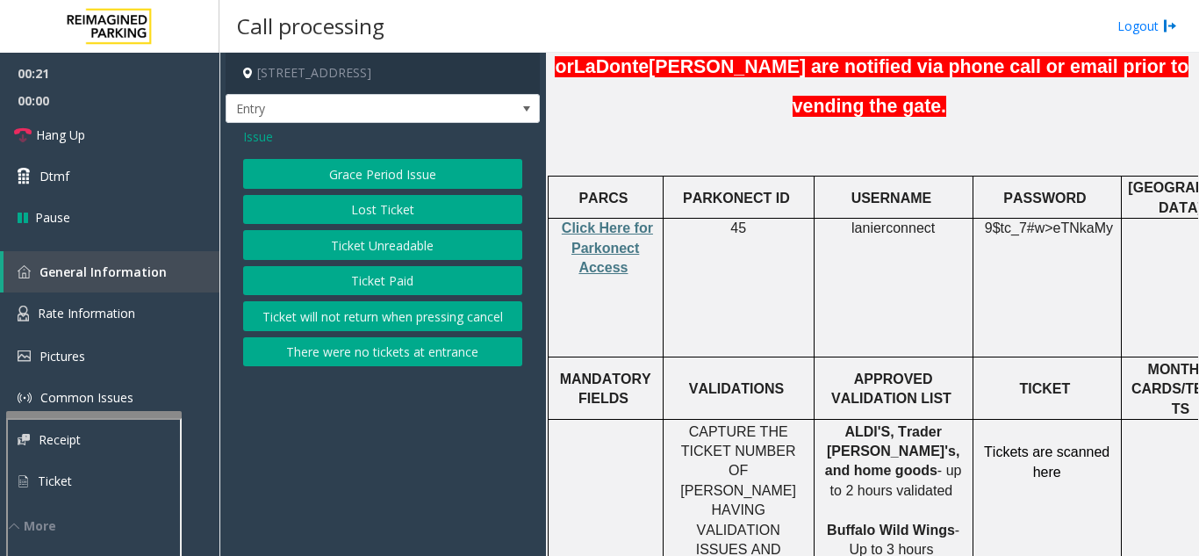
click at [355, 247] on button "Ticket Unreadable" at bounding box center [382, 245] width 279 height 30
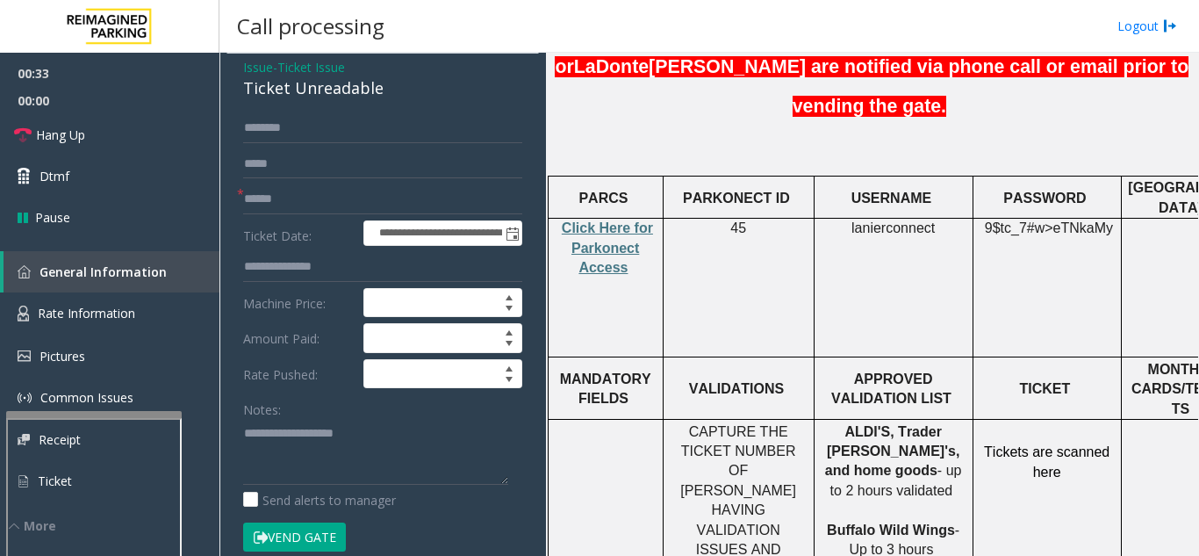
scroll to position [176, 0]
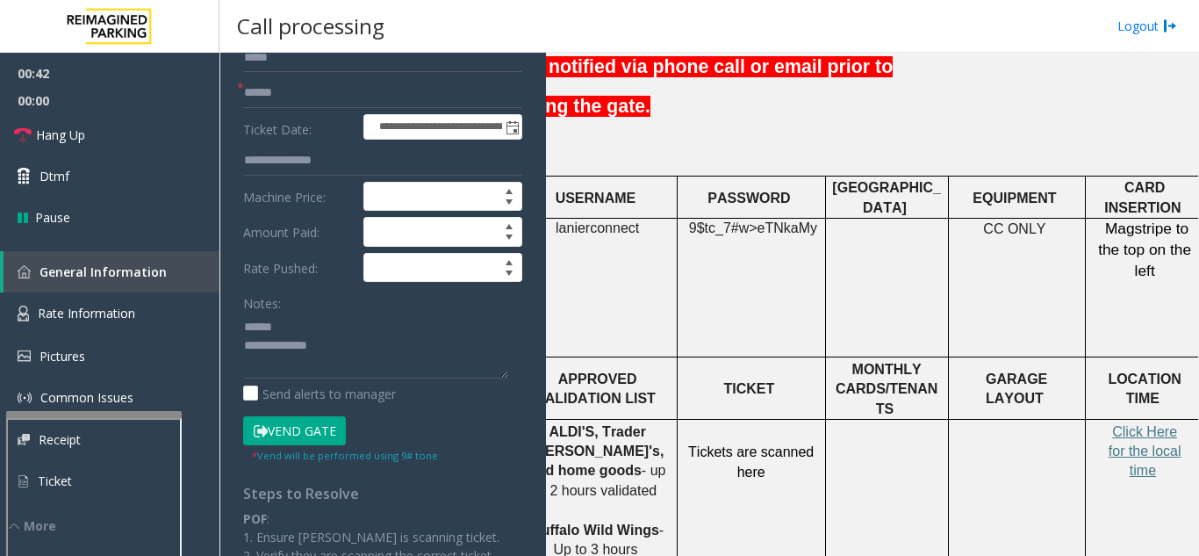
drag, startPoint x: 982, startPoint y: 357, endPoint x: 1067, endPoint y: 365, distance: 84.6
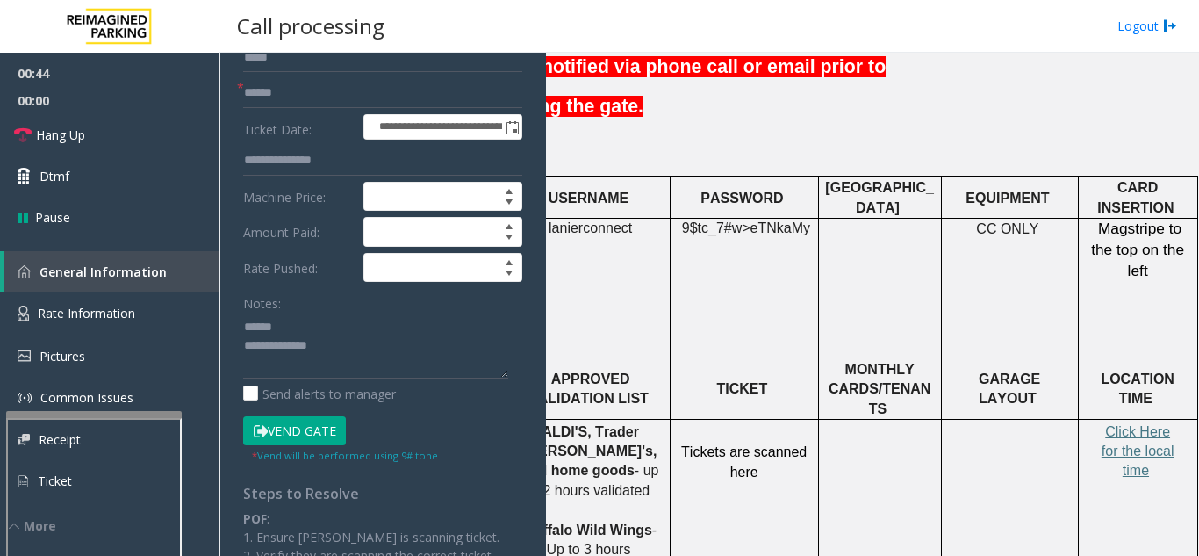
scroll to position [615, 0]
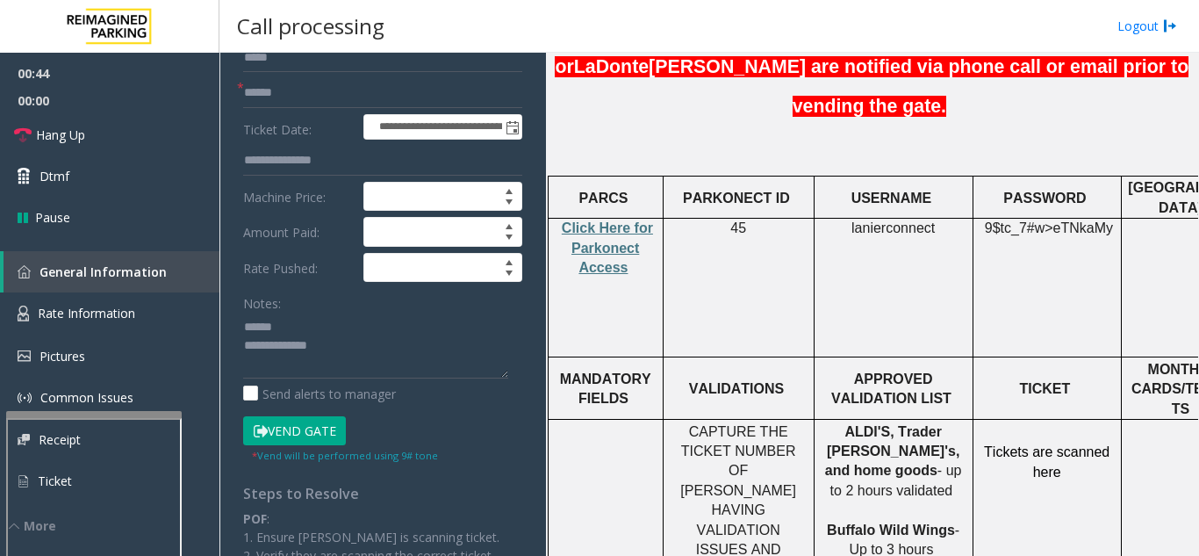
drag, startPoint x: 1067, startPoint y: 365, endPoint x: 855, endPoint y: 362, distance: 211.6
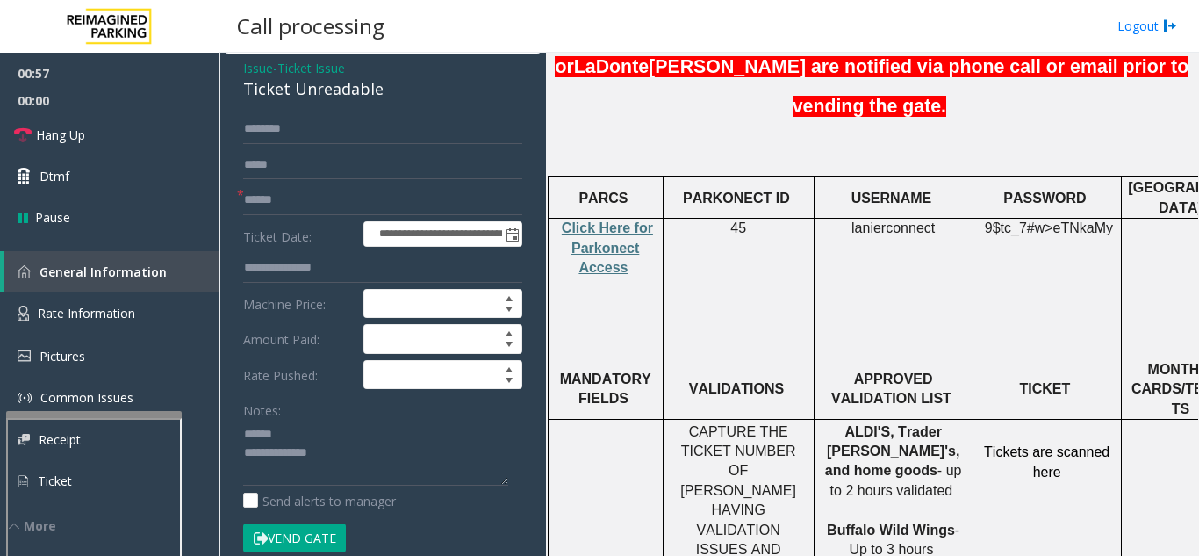
scroll to position [0, 0]
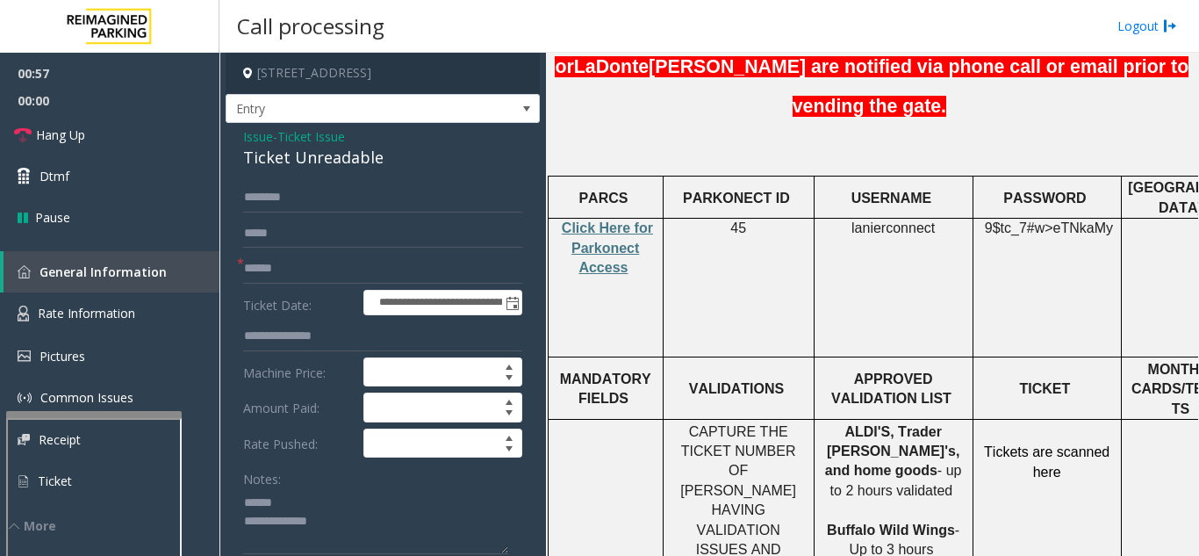
click at [302, 156] on div "Ticket Unreadable" at bounding box center [382, 158] width 279 height 24
click at [307, 162] on div "Ticket Unreadable" at bounding box center [382, 158] width 279 height 24
type textarea "**********"
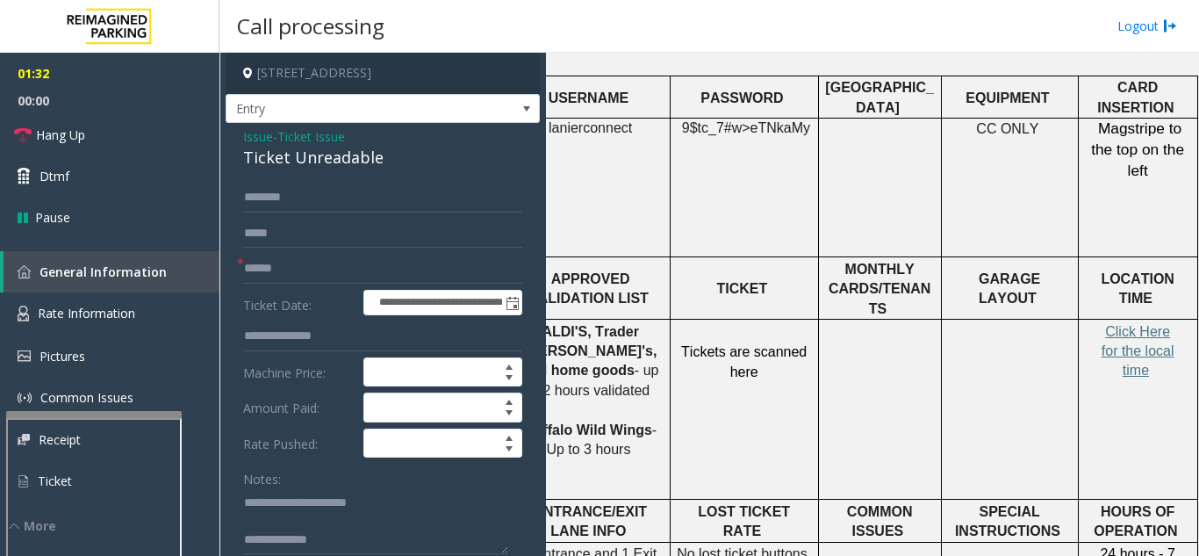
scroll to position [716, 317]
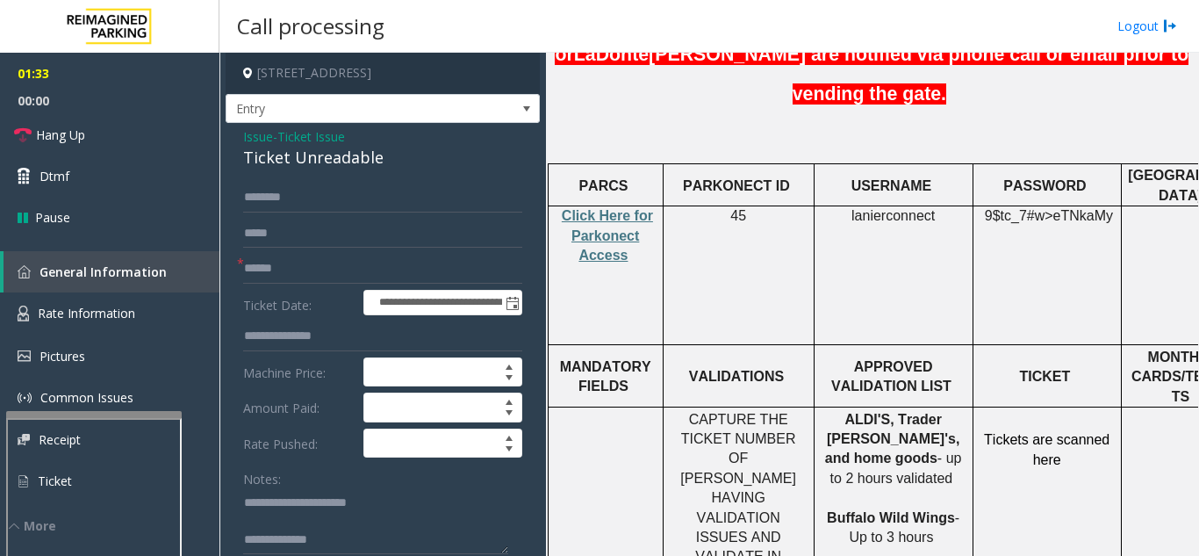
drag, startPoint x: 757, startPoint y: 270, endPoint x: 421, endPoint y: 220, distance: 339.8
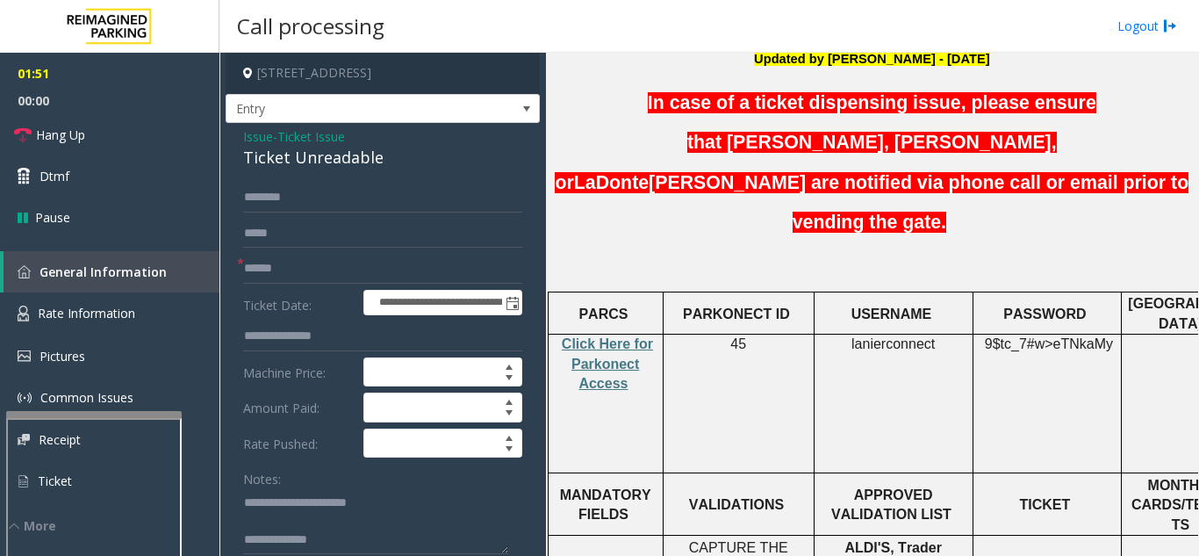
scroll to position [485, 0]
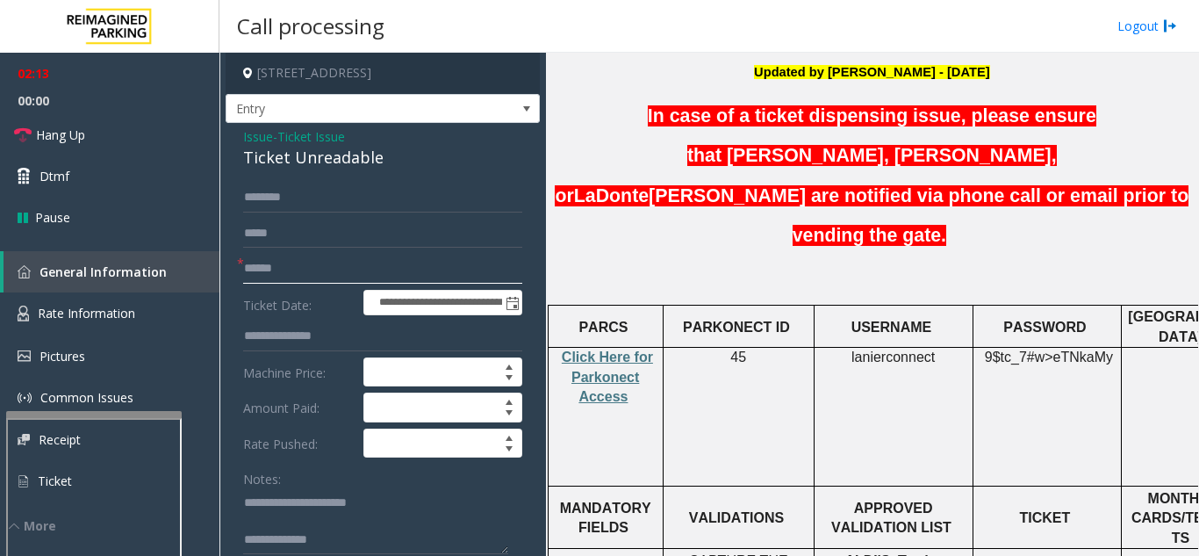
click at [277, 259] on input "text" at bounding box center [382, 269] width 279 height 30
type input "**"
click at [114, 126] on link "Hang Up" at bounding box center [109, 134] width 219 height 41
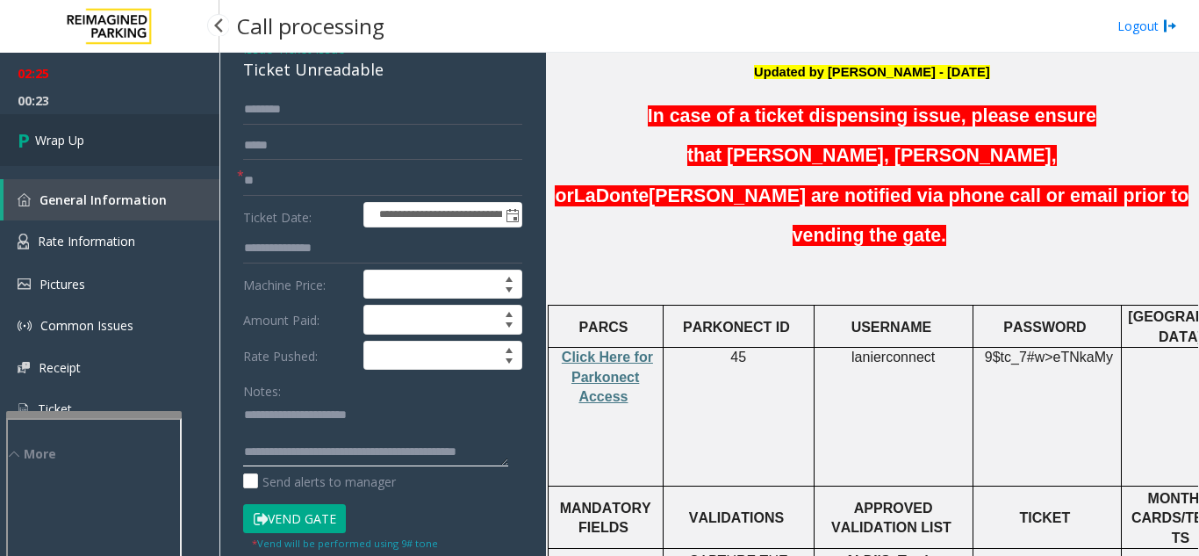
type textarea "**********"
click at [100, 148] on link "Wrap Up" at bounding box center [109, 140] width 219 height 52
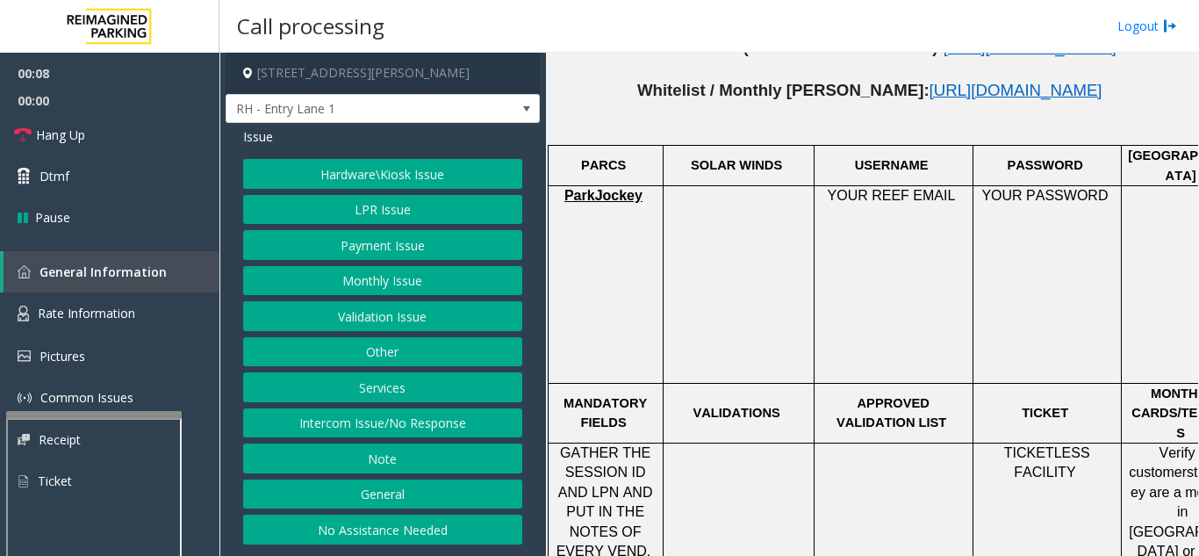
scroll to position [1229, 0]
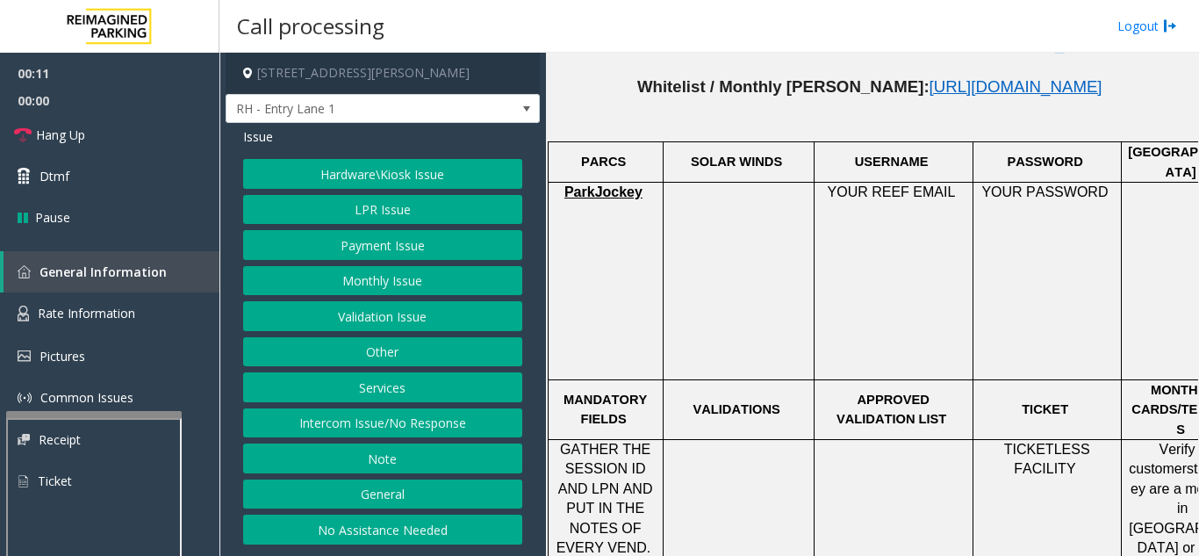
click at [374, 420] on button "Intercom Issue/No Response" at bounding box center [382, 423] width 279 height 30
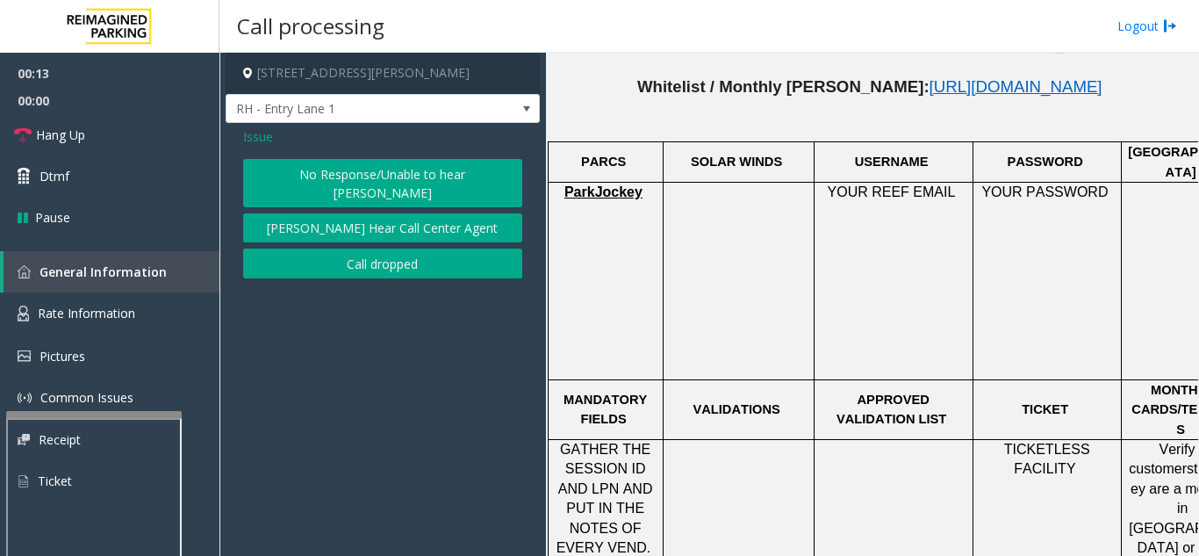
click at [348, 174] on button "No Response/Unable to hear [PERSON_NAME]" at bounding box center [382, 183] width 279 height 48
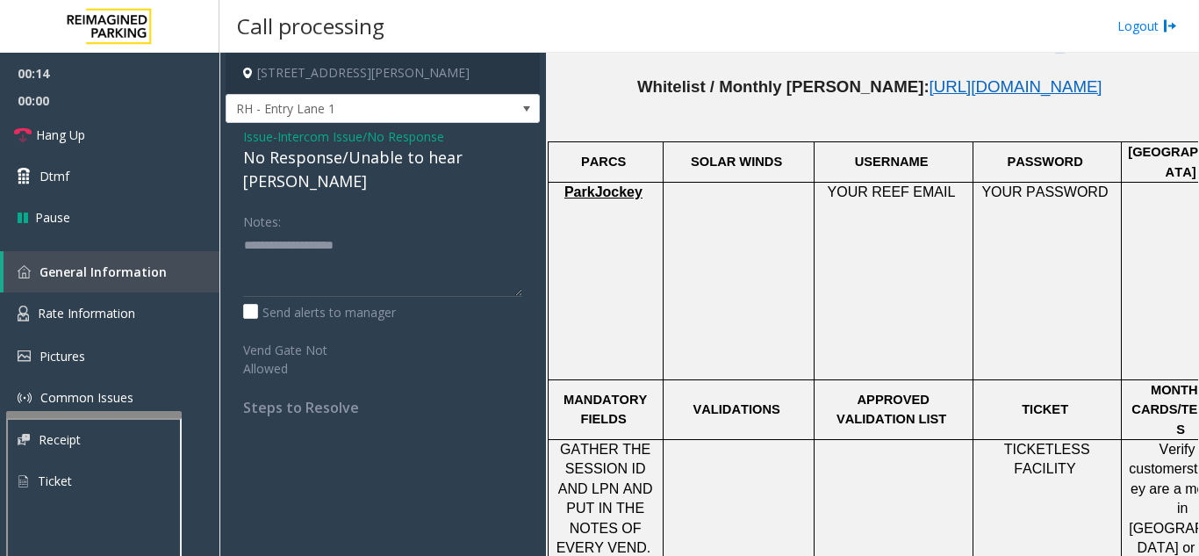
click at [334, 159] on div "No Response/Unable to hear [PERSON_NAME]" at bounding box center [382, 169] width 279 height 47
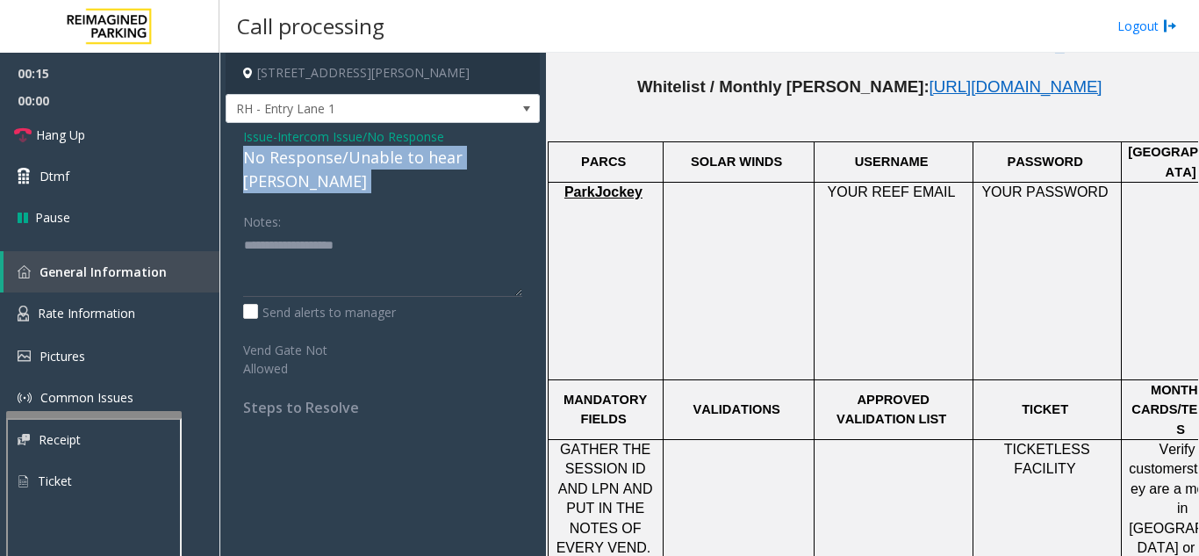
click at [334, 159] on div "No Response/Unable to hear [PERSON_NAME]" at bounding box center [382, 169] width 279 height 47
drag, startPoint x: 334, startPoint y: 159, endPoint x: 399, endPoint y: 270, distance: 127.8
click at [399, 270] on div "Issue - Intercom Issue/No Response No Response/Unable to hear parker Notes: Sen…" at bounding box center [383, 278] width 314 height 311
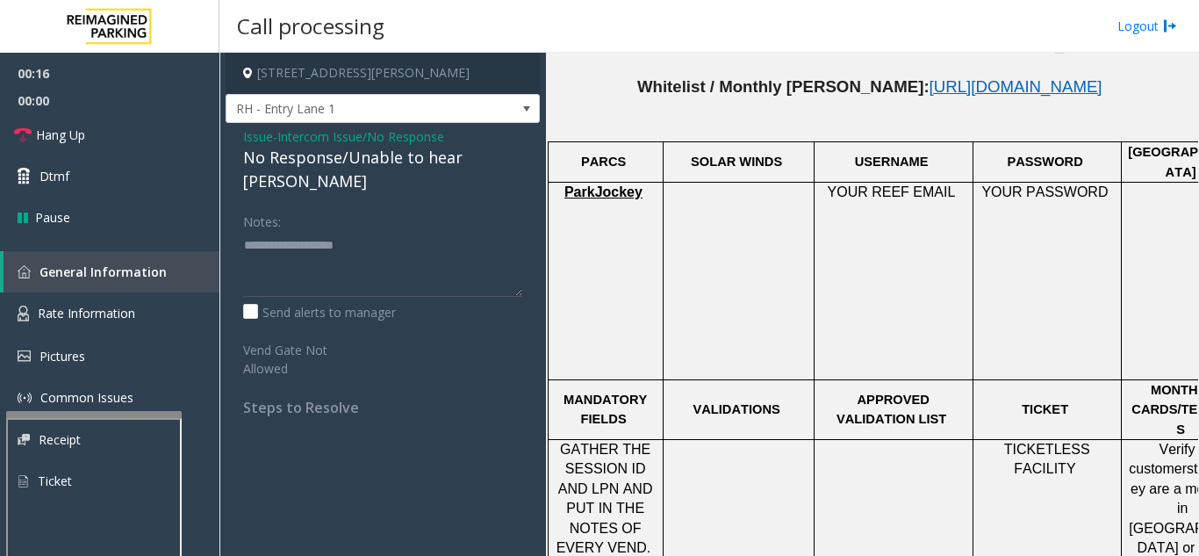
click at [384, 206] on div "Notes:" at bounding box center [382, 251] width 279 height 90
click at [371, 156] on div "No Response/Unable to hear [PERSON_NAME]" at bounding box center [382, 169] width 279 height 47
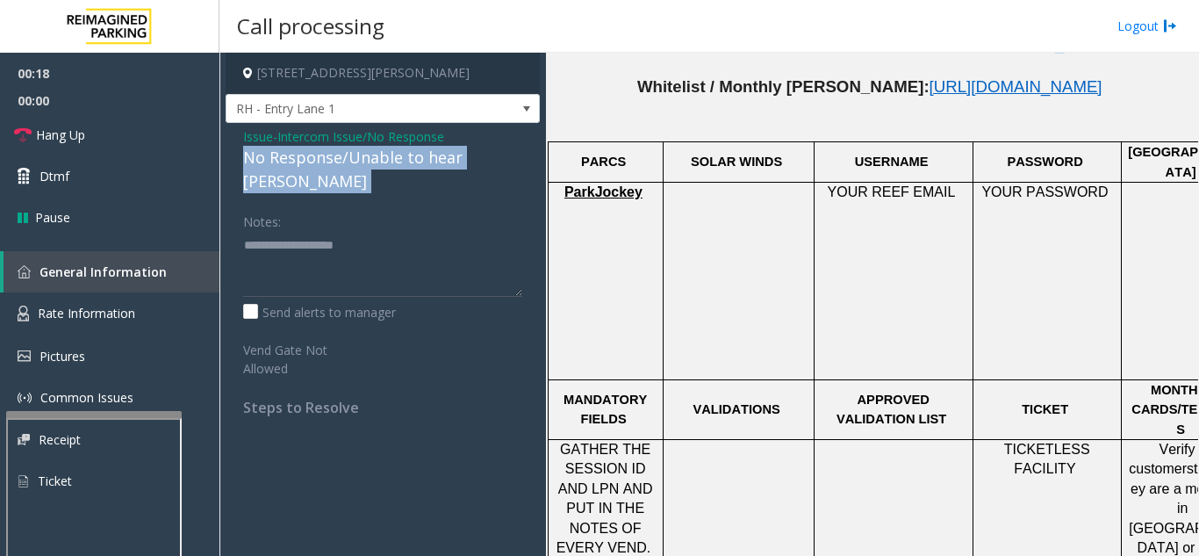
click at [371, 156] on div "No Response/Unable to hear [PERSON_NAME]" at bounding box center [382, 169] width 279 height 47
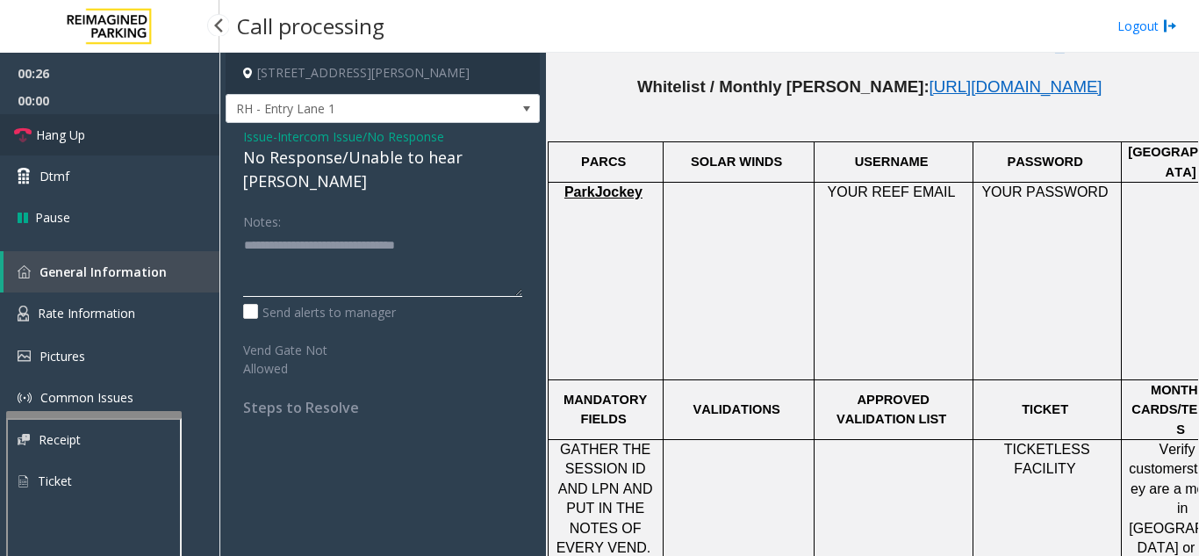
type textarea "**********"
click at [76, 141] on span "Hang Up" at bounding box center [60, 135] width 49 height 18
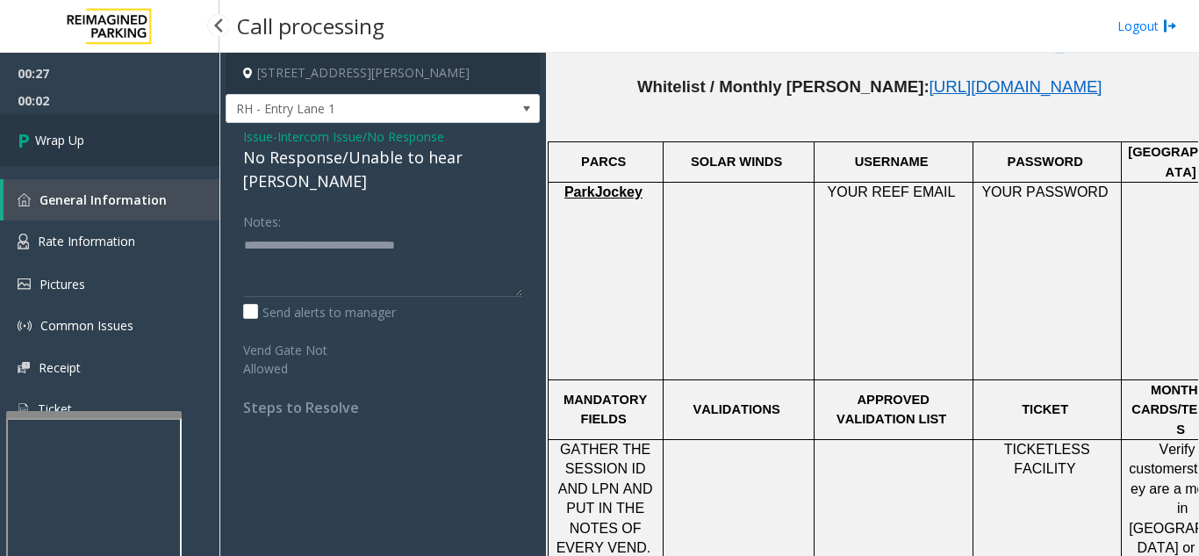
click at [84, 141] on span "Wrap Up" at bounding box center [59, 140] width 49 height 18
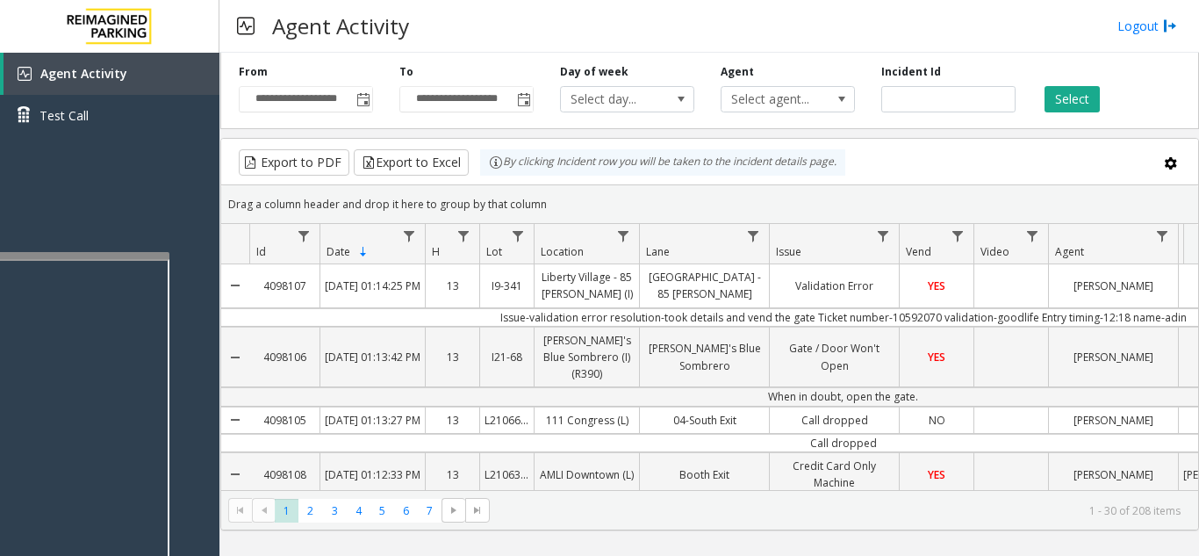
click at [111, 252] on div at bounding box center [82, 255] width 176 height 7
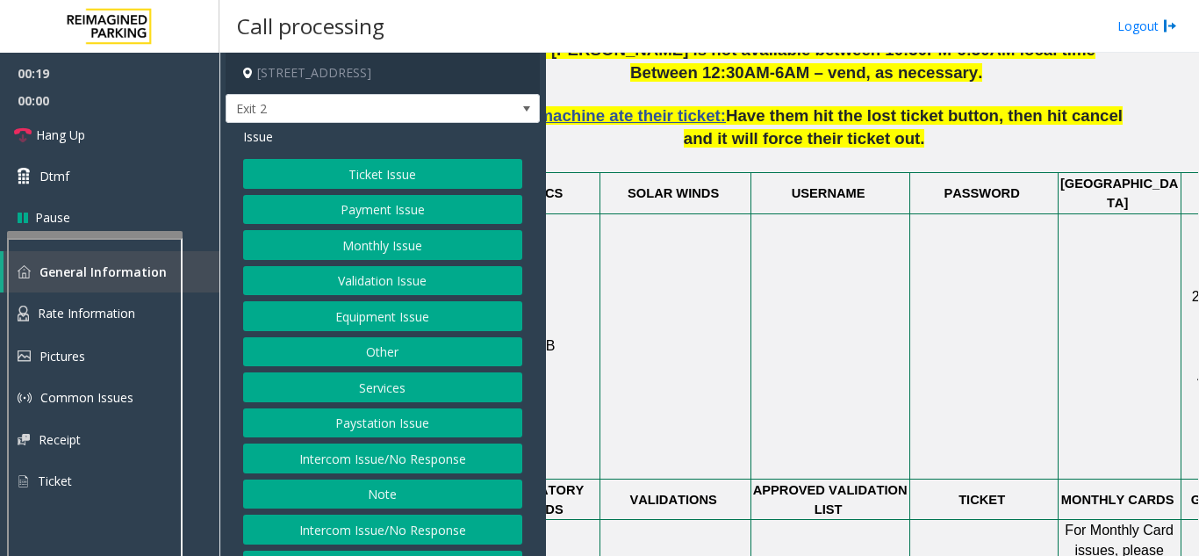
scroll to position [1053, 325]
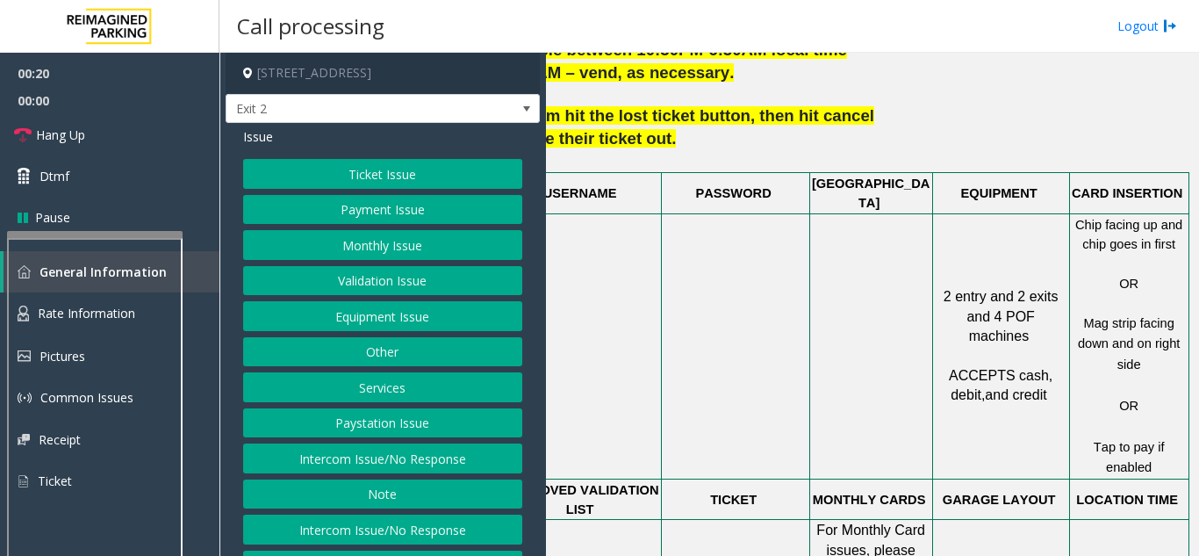
drag, startPoint x: 709, startPoint y: 315, endPoint x: 867, endPoint y: 319, distance: 158.1
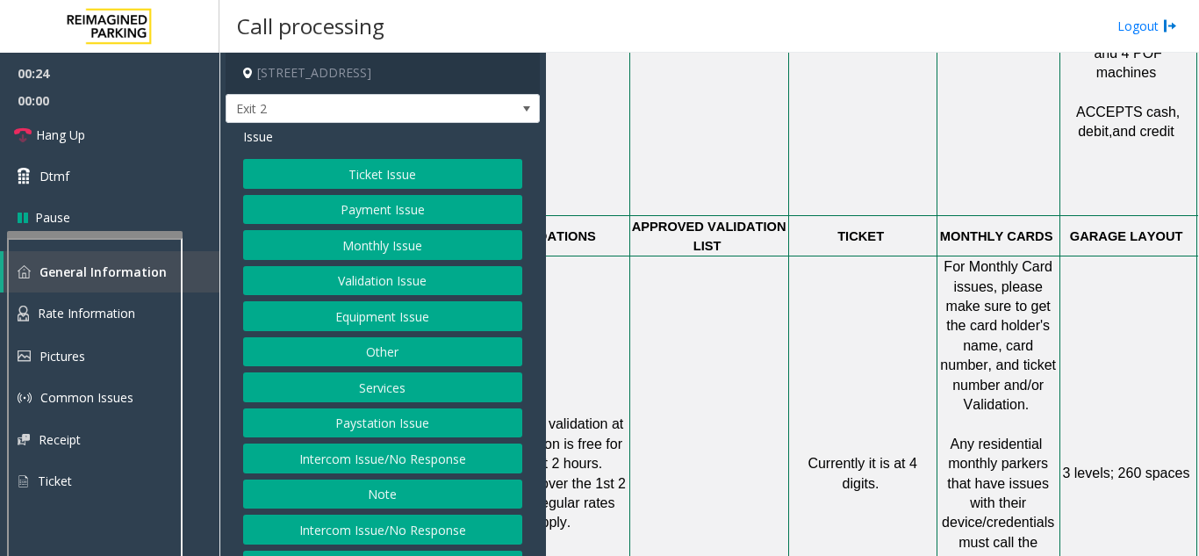
scroll to position [1317, 37]
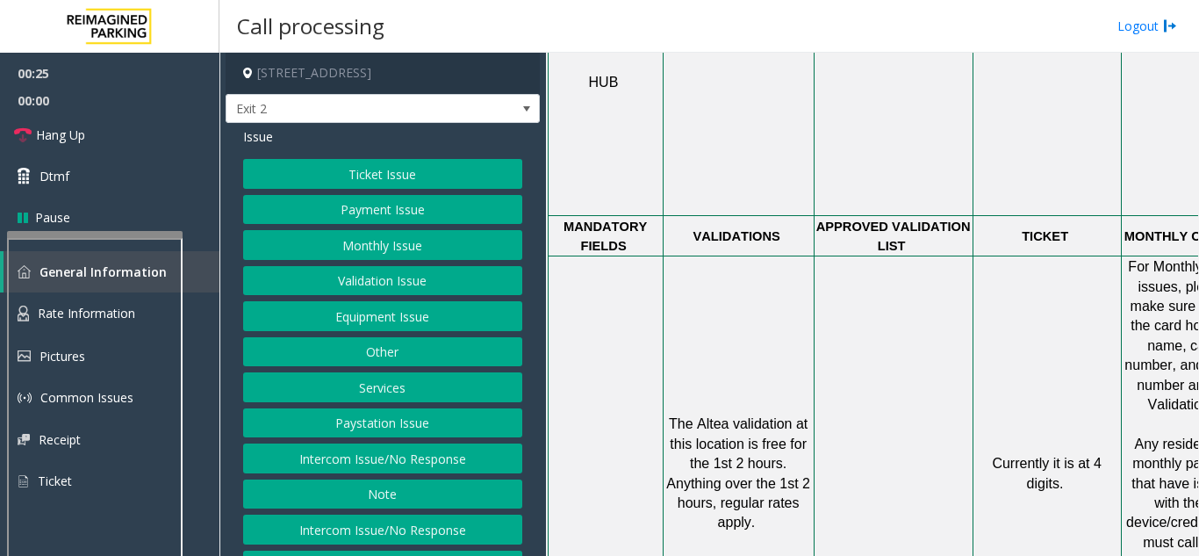
drag, startPoint x: 902, startPoint y: 298, endPoint x: 780, endPoint y: 302, distance: 121.2
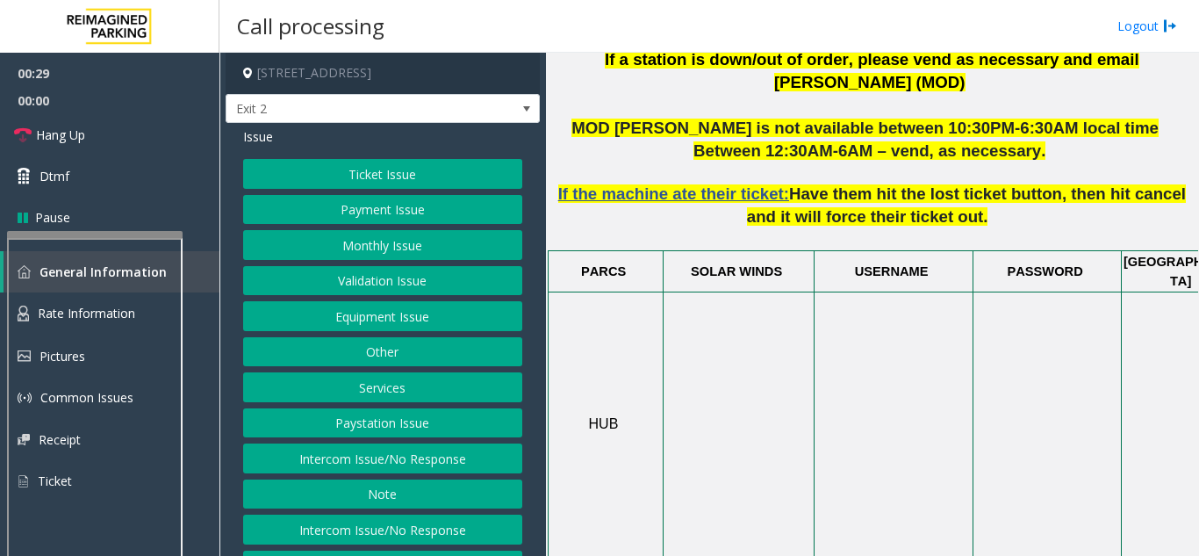
scroll to position [790, 0]
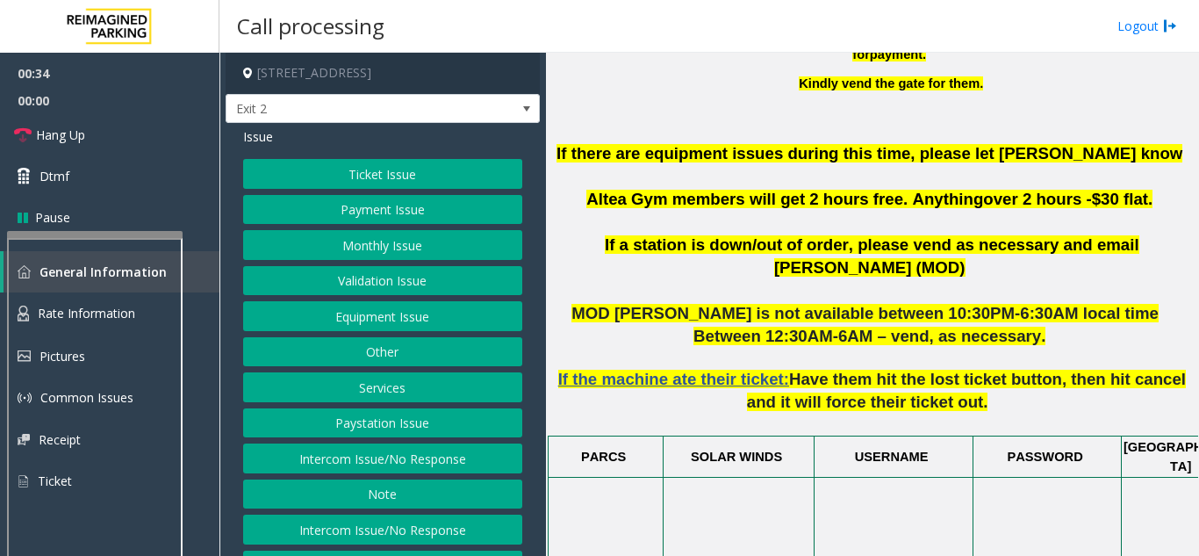
click at [371, 324] on button "Equipment Issue" at bounding box center [382, 316] width 279 height 30
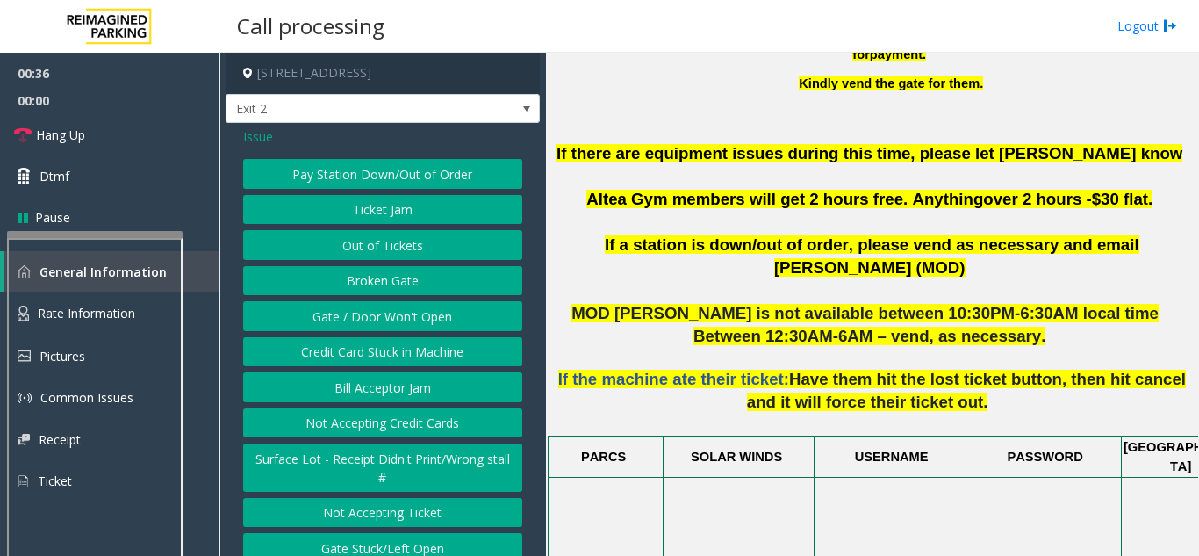
click at [358, 320] on button "Gate / Door Won't Open" at bounding box center [382, 316] width 279 height 30
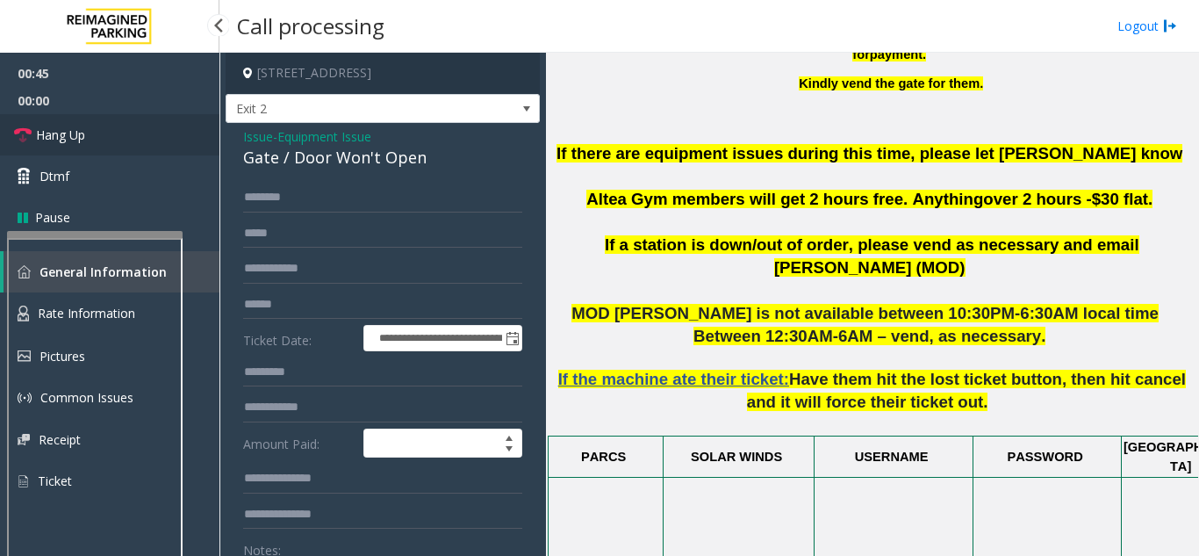
click at [97, 138] on link "Hang Up" at bounding box center [109, 134] width 219 height 41
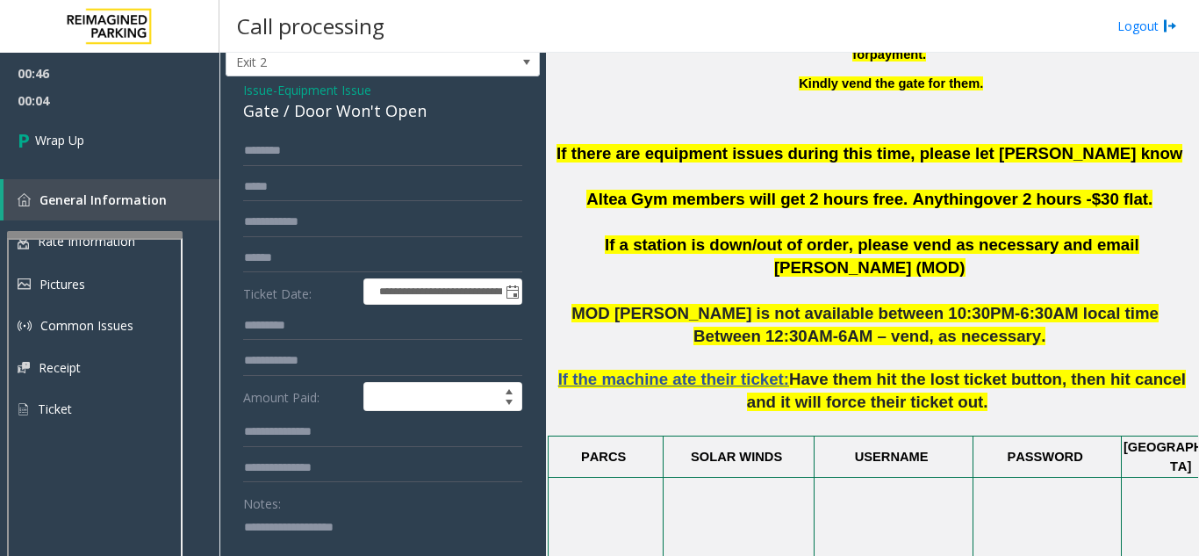
scroll to position [93, 0]
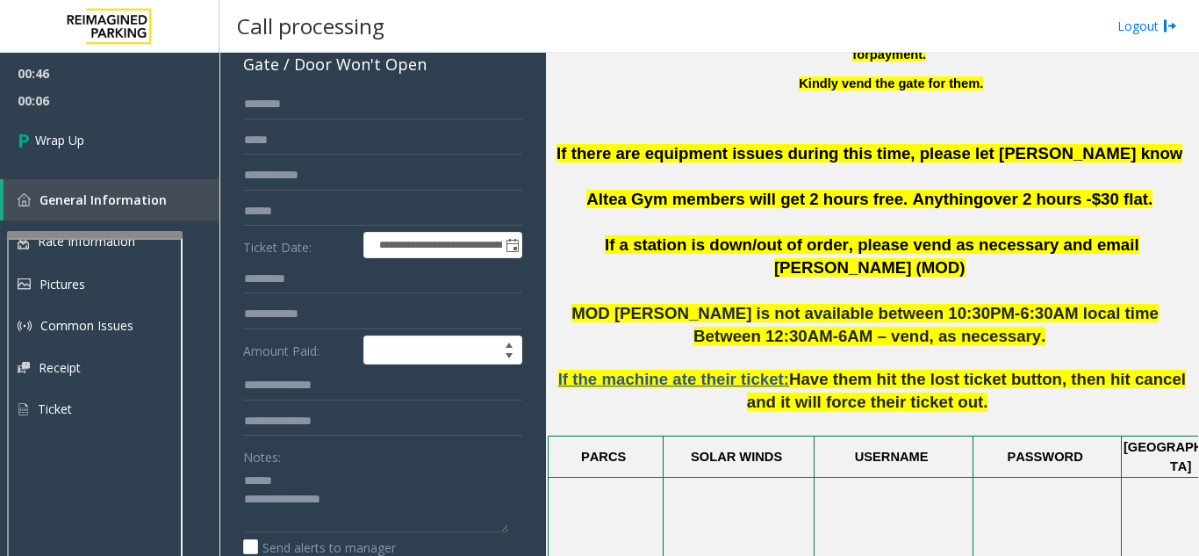
click at [285, 68] on div "Gate / Door Won't Open" at bounding box center [382, 65] width 279 height 24
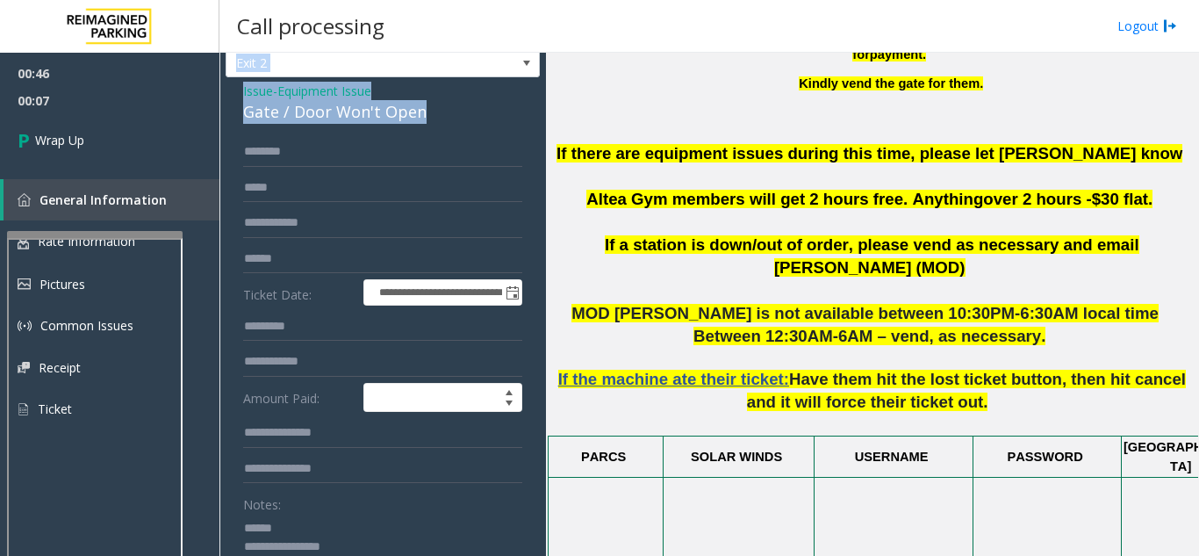
scroll to position [0, 0]
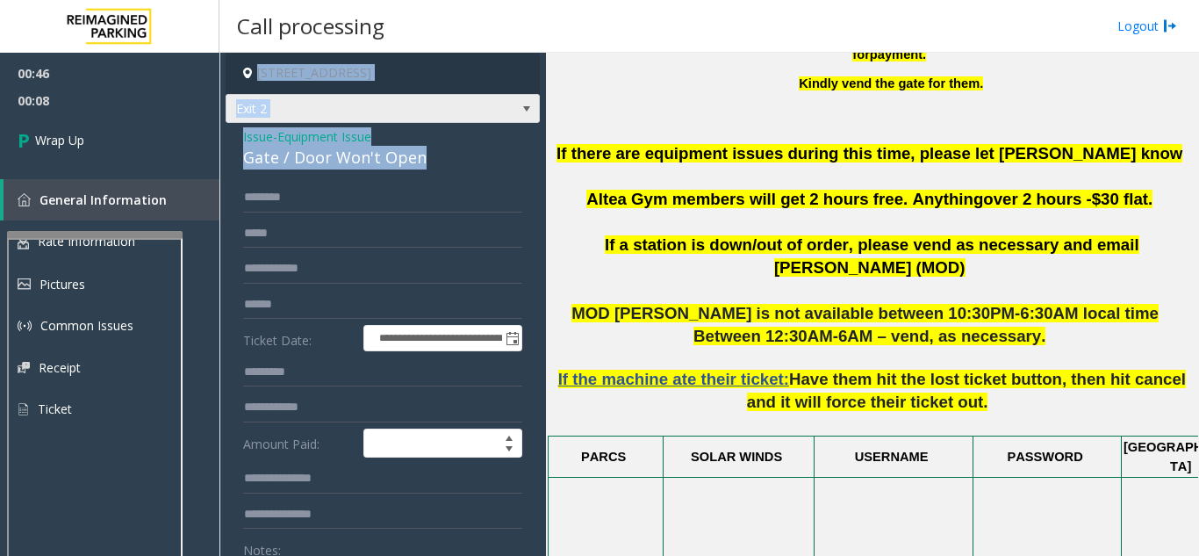
drag, startPoint x: 285, startPoint y: 68, endPoint x: 320, endPoint y: 107, distance: 52.9
click at [344, 66] on div "**********" at bounding box center [383, 533] width 314 height 960
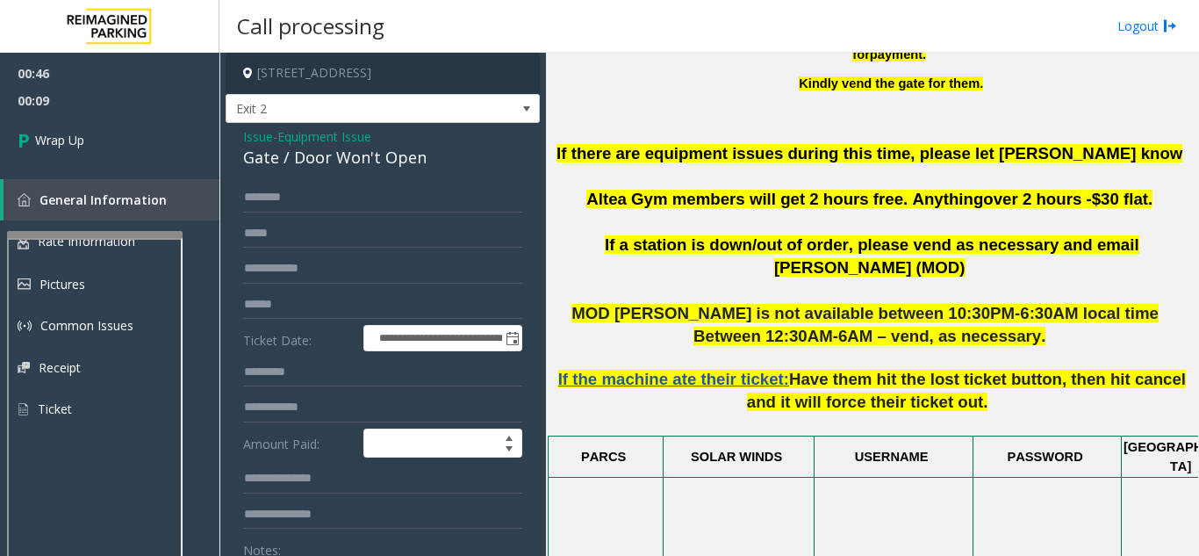
click at [315, 158] on div "Gate / Door Won't Open" at bounding box center [382, 158] width 279 height 24
drag, startPoint x: 315, startPoint y: 158, endPoint x: 350, endPoint y: 169, distance: 36.7
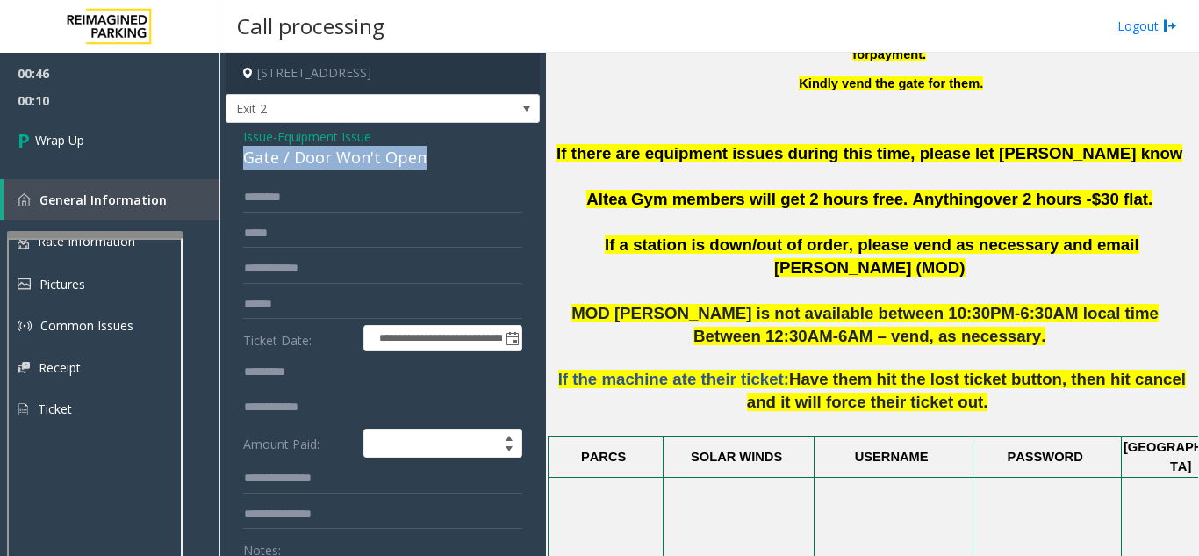
click at [350, 169] on div "Gate / Door Won't Open" at bounding box center [382, 158] width 279 height 24
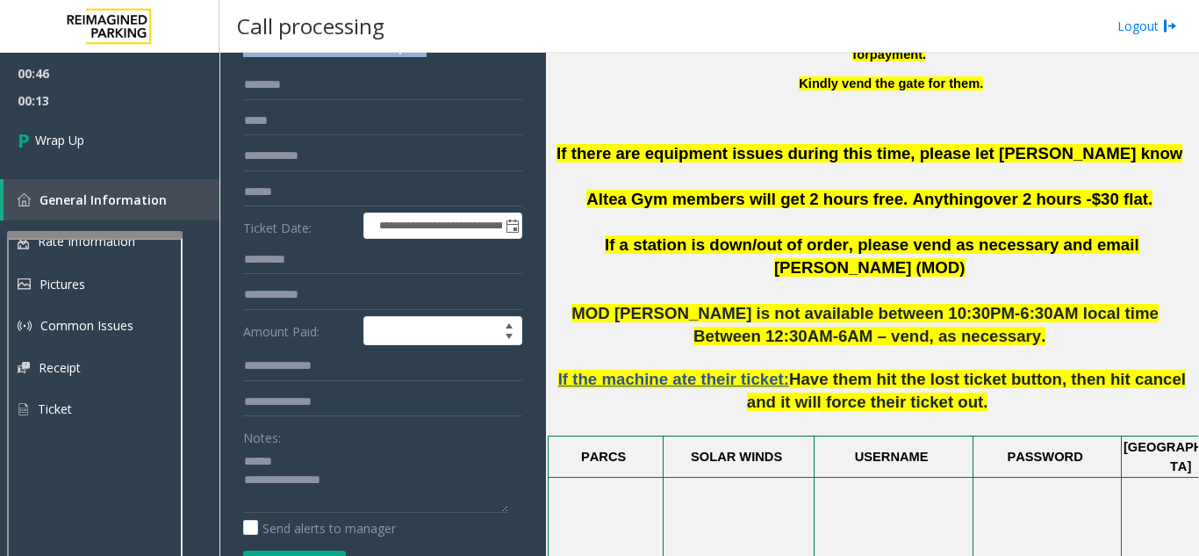
scroll to position [206, 0]
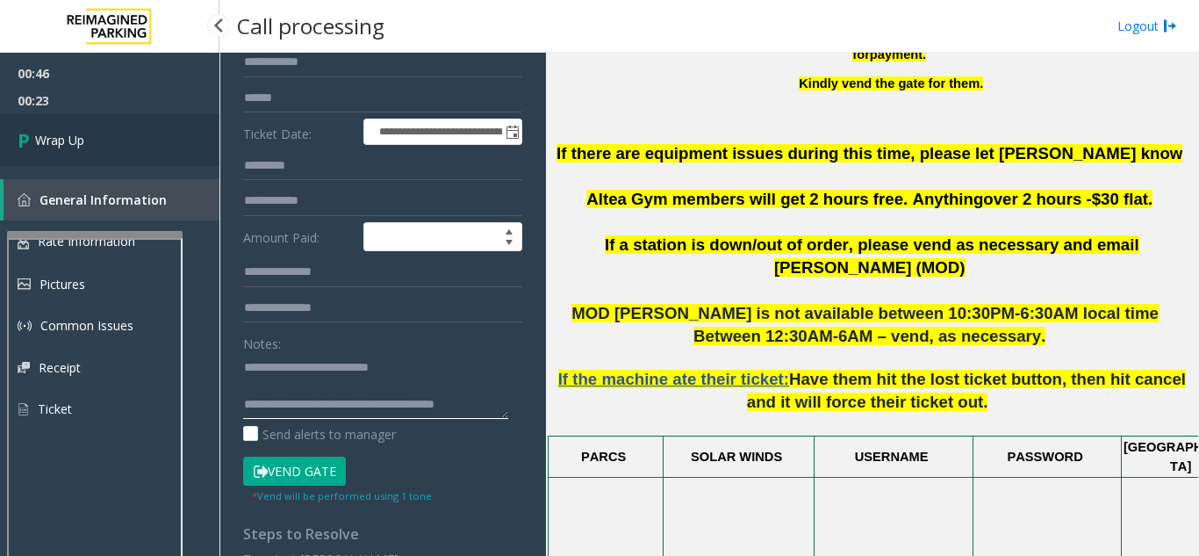
type textarea "**********"
click at [68, 137] on span "Wrap Up" at bounding box center [59, 140] width 49 height 18
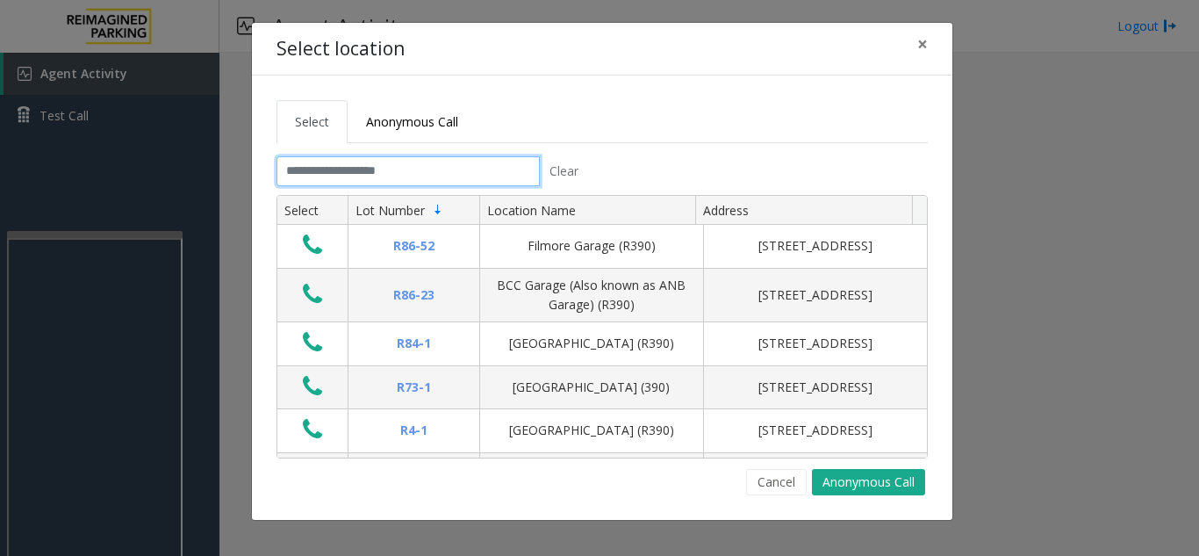
click at [363, 172] on input "text" at bounding box center [408, 171] width 263 height 30
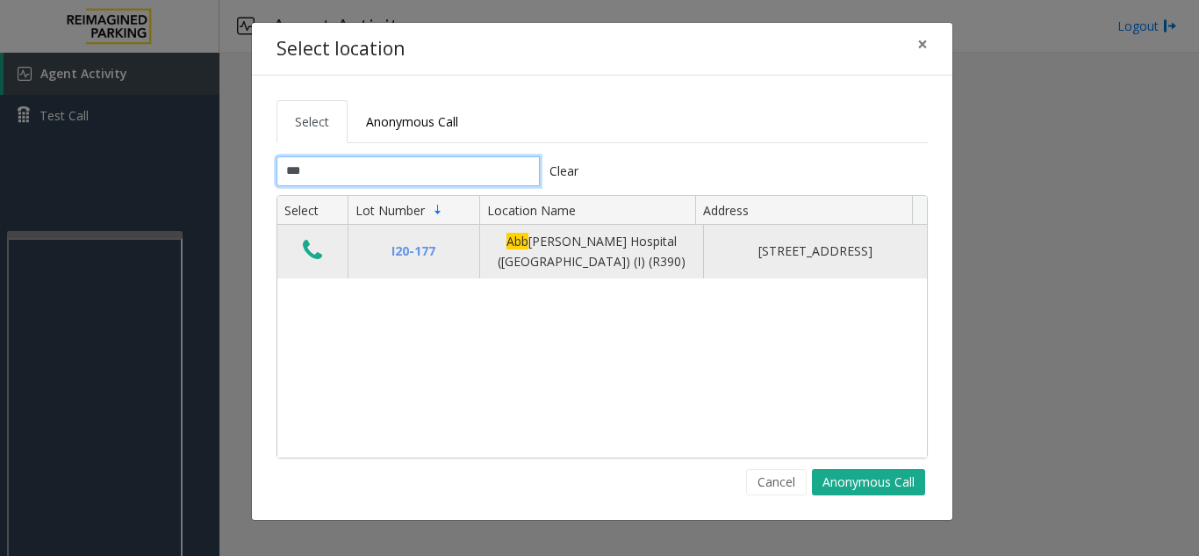
type input "***"
click at [306, 251] on icon "Data table" at bounding box center [312, 250] width 19 height 25
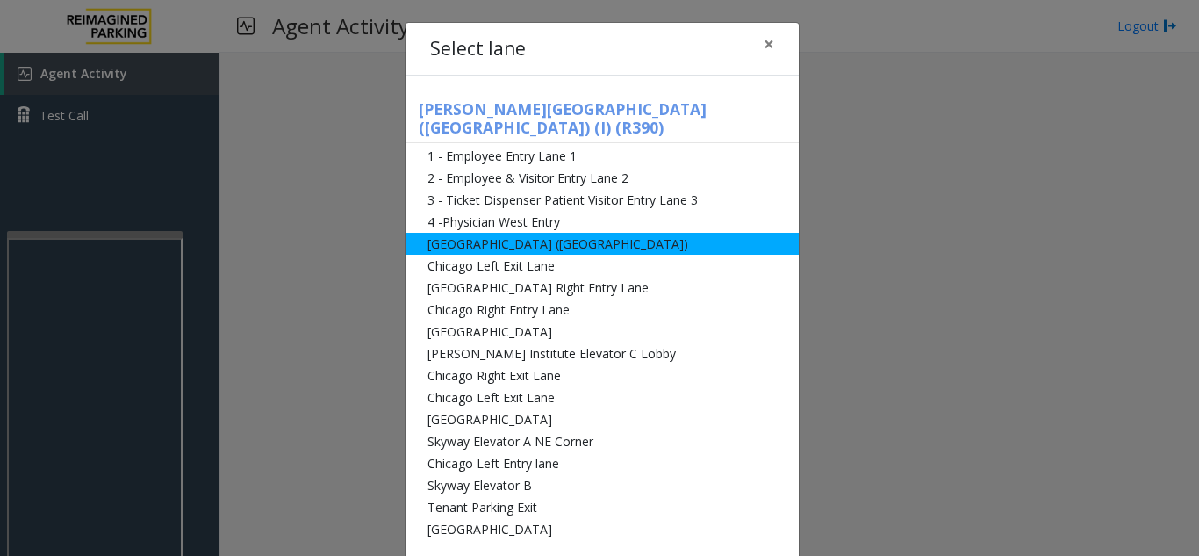
click at [478, 233] on li "[GEOGRAPHIC_DATA] ([GEOGRAPHIC_DATA])" at bounding box center [602, 244] width 393 height 22
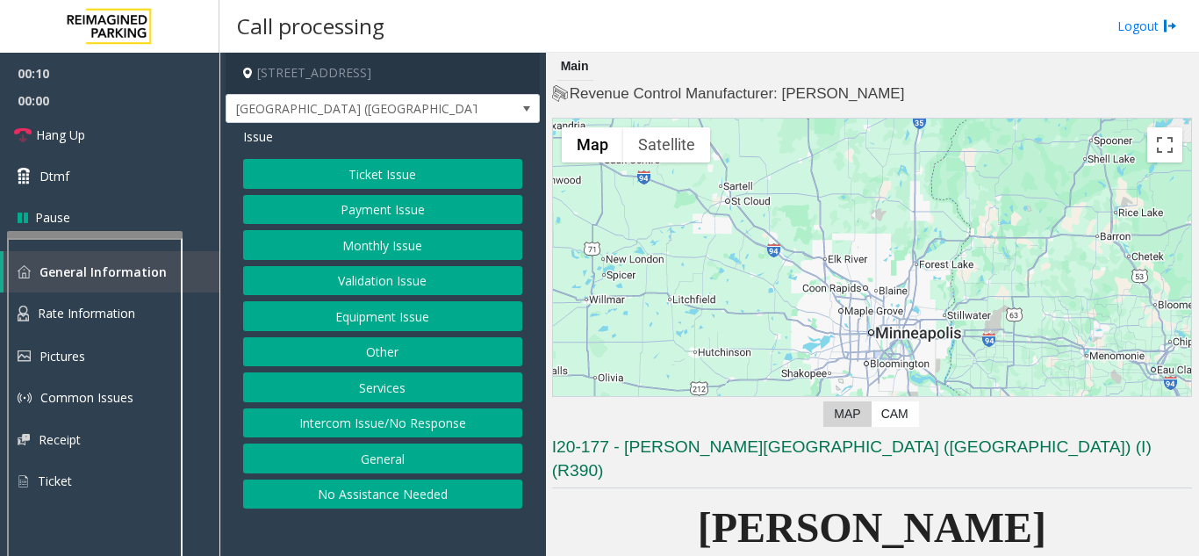
click at [392, 311] on button "Equipment Issue" at bounding box center [382, 316] width 279 height 30
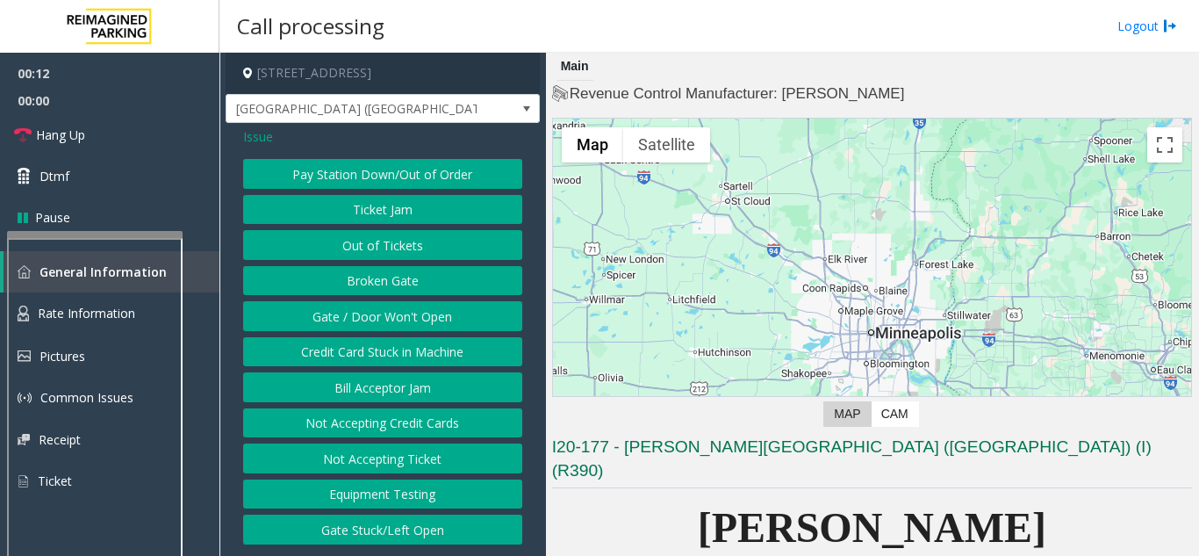
click at [350, 316] on button "Gate / Door Won't Open" at bounding box center [382, 316] width 279 height 30
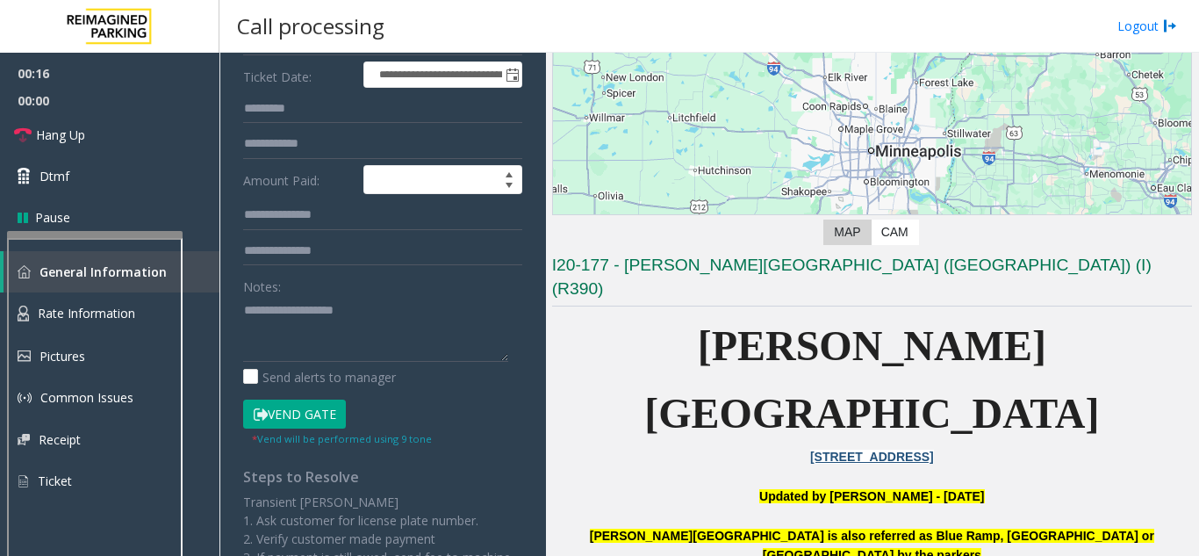
scroll to position [351, 0]
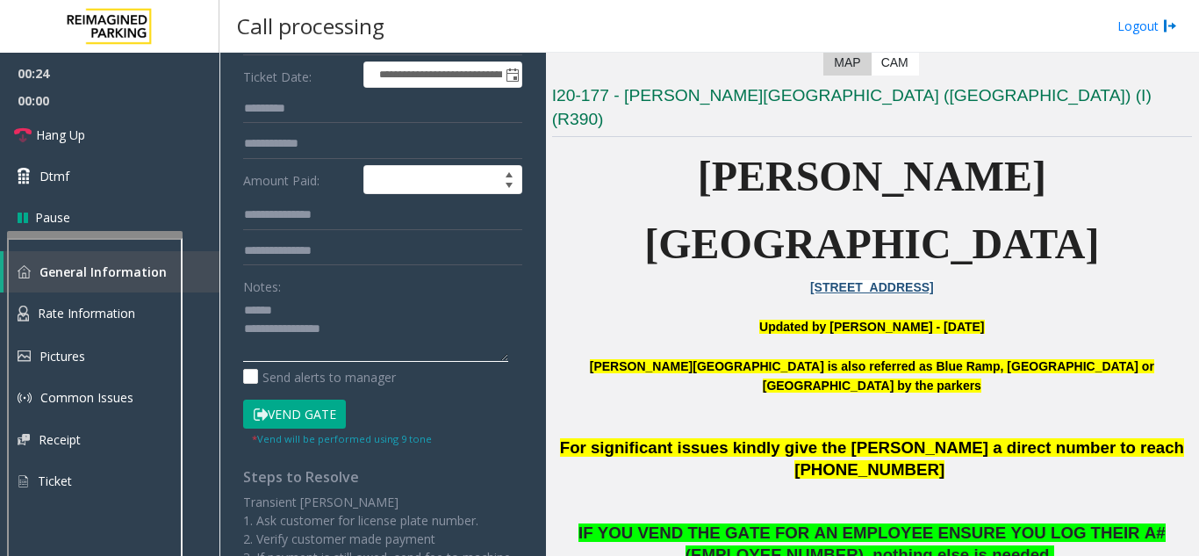
click at [387, 325] on textarea at bounding box center [375, 329] width 265 height 66
click at [293, 425] on button "Vend Gate" at bounding box center [294, 414] width 103 height 30
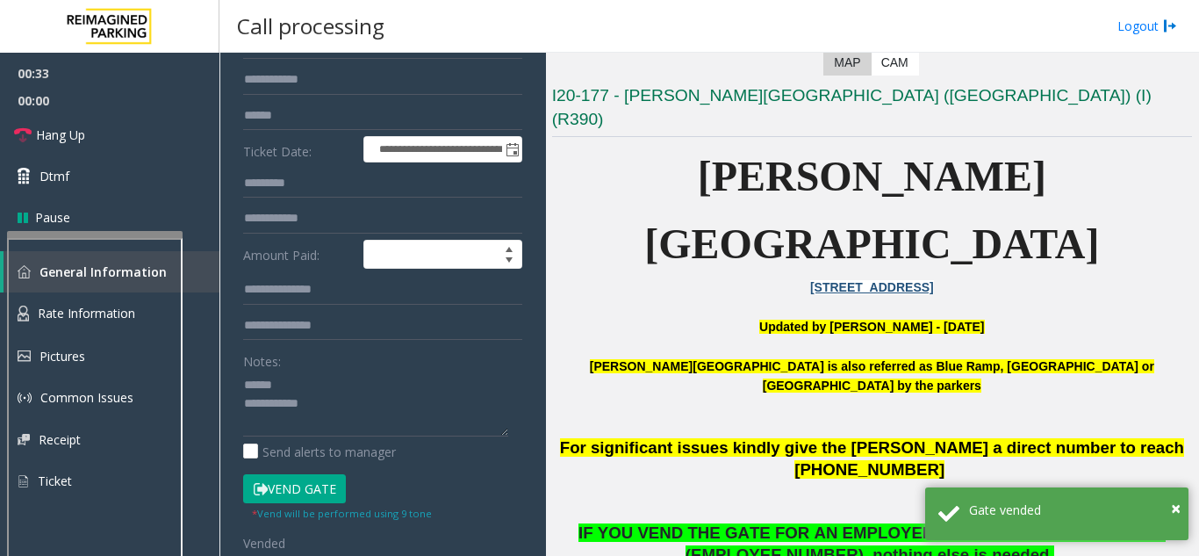
scroll to position [0, 0]
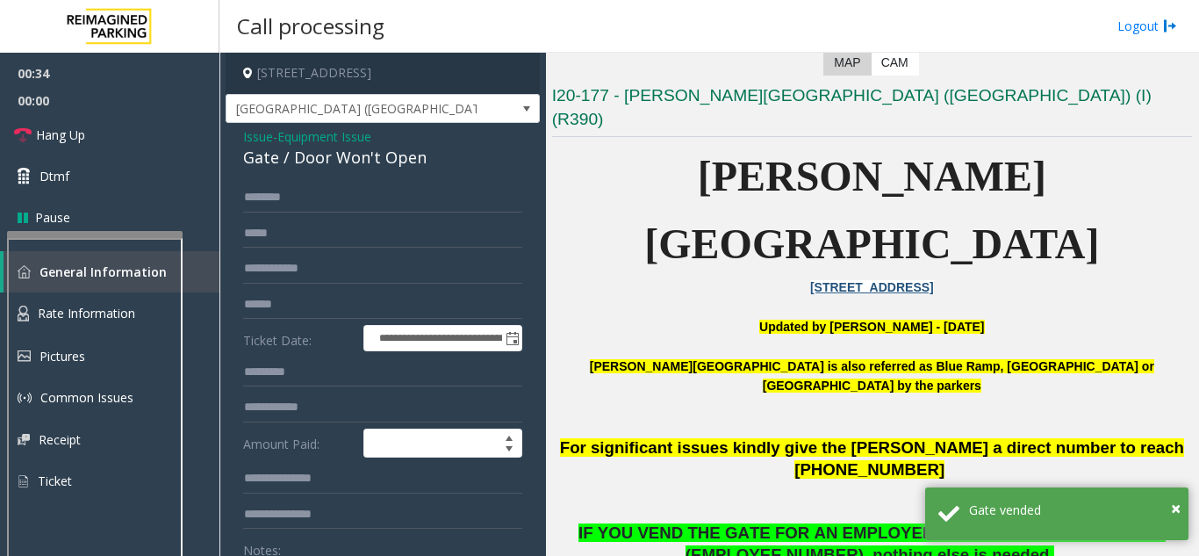
click at [314, 162] on div "Gate / Door Won't Open" at bounding box center [382, 158] width 279 height 24
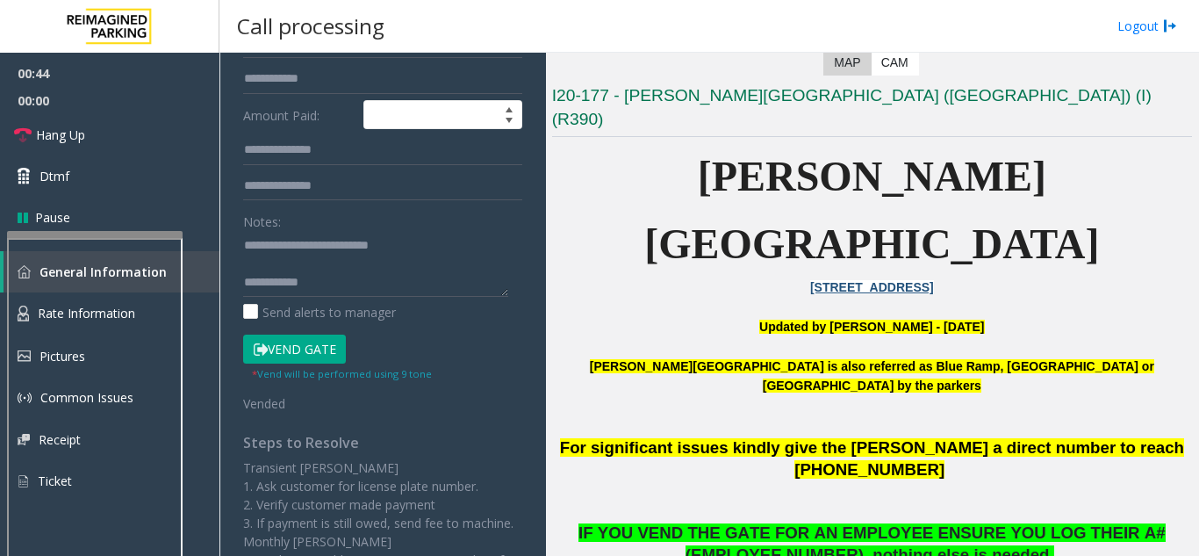
scroll to position [330, 0]
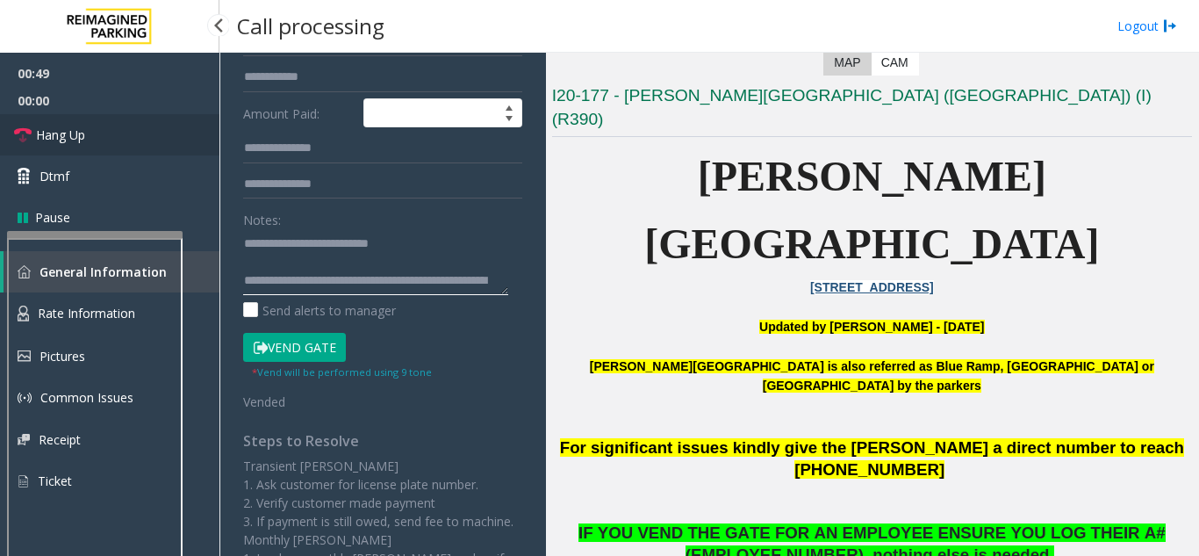
type textarea "**********"
click at [53, 147] on link "Hang Up" at bounding box center [109, 134] width 219 height 41
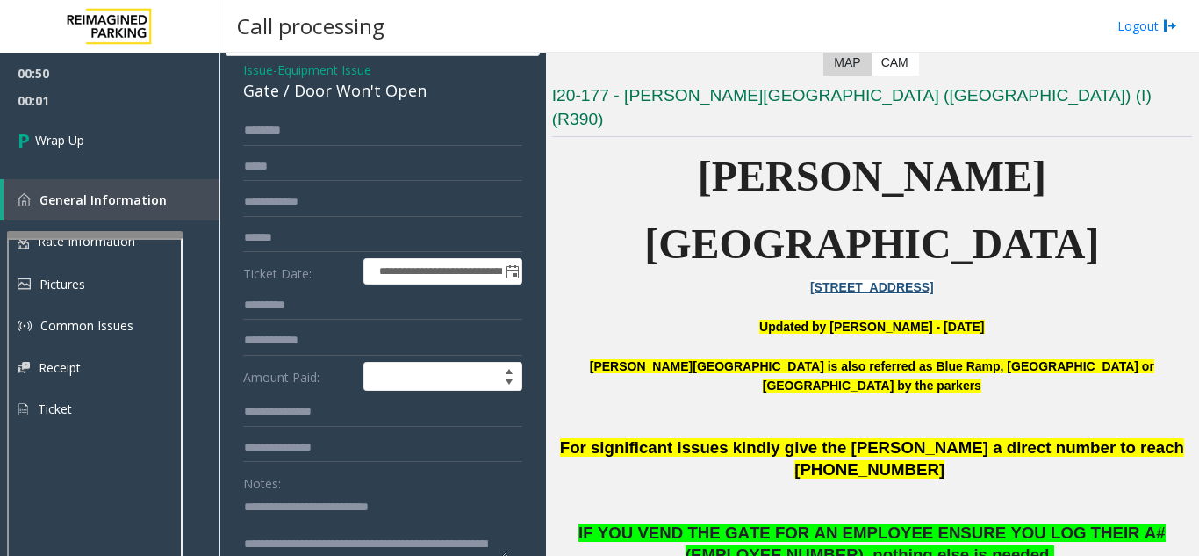
scroll to position [0, 0]
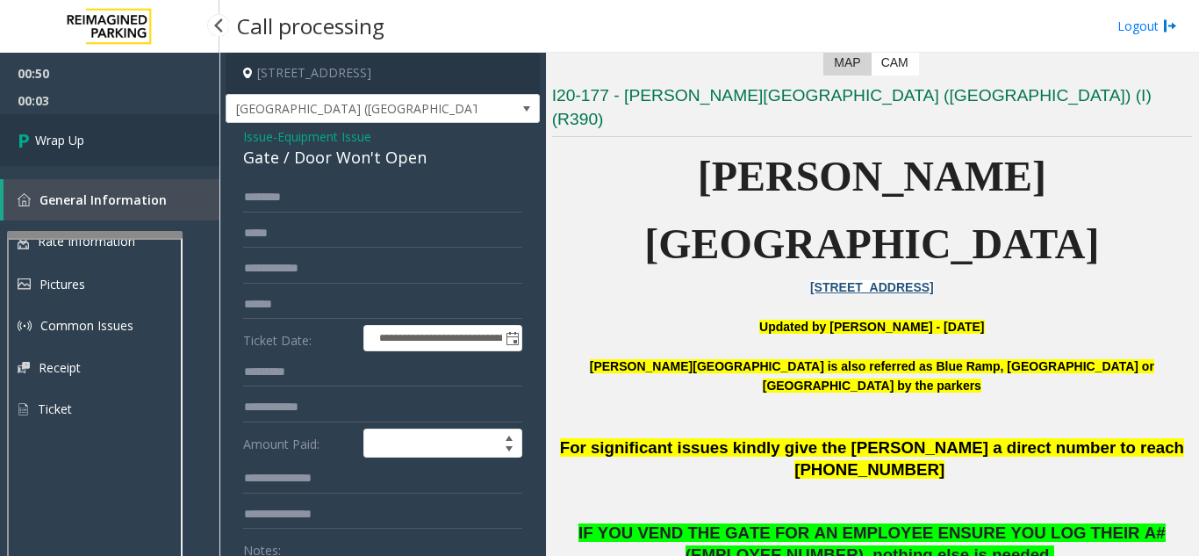
click at [88, 134] on link "Wrap Up" at bounding box center [109, 140] width 219 height 52
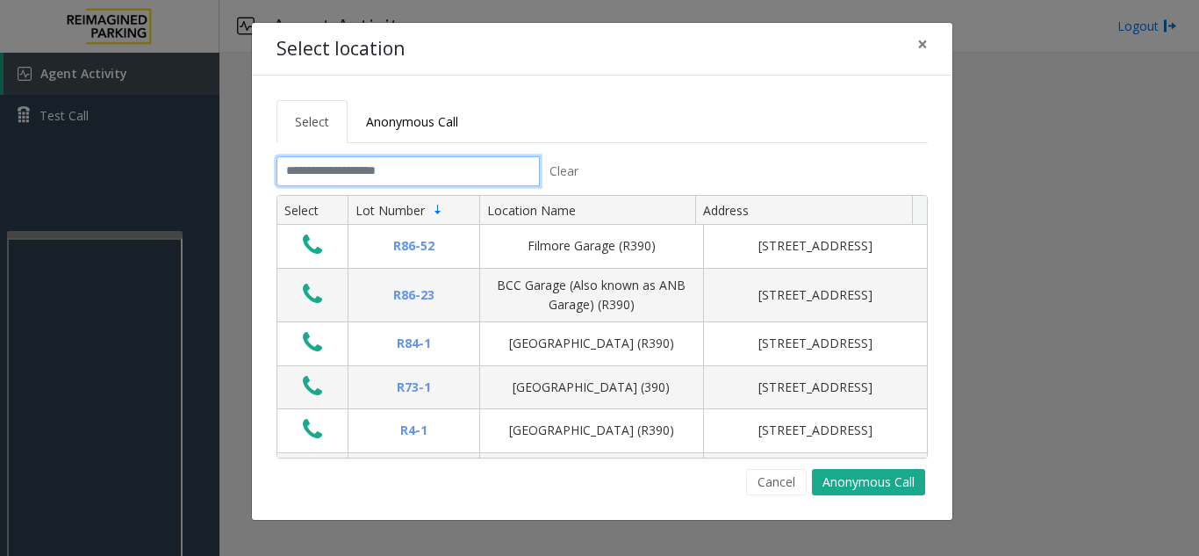
click at [450, 167] on input "text" at bounding box center [408, 171] width 263 height 30
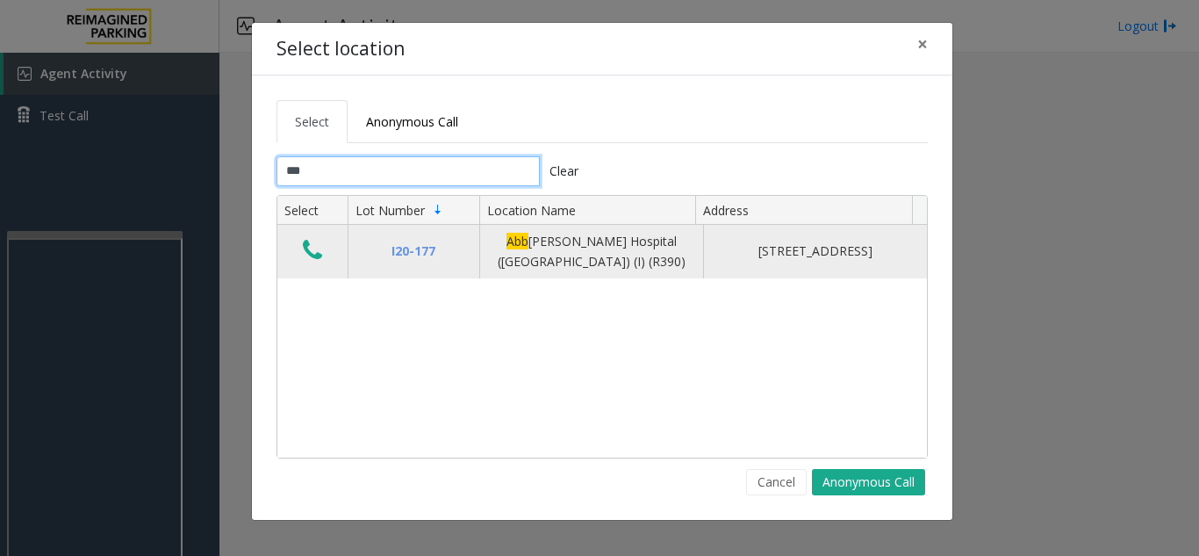
type input "***"
click at [326, 258] on button "Data table" at bounding box center [313, 251] width 30 height 28
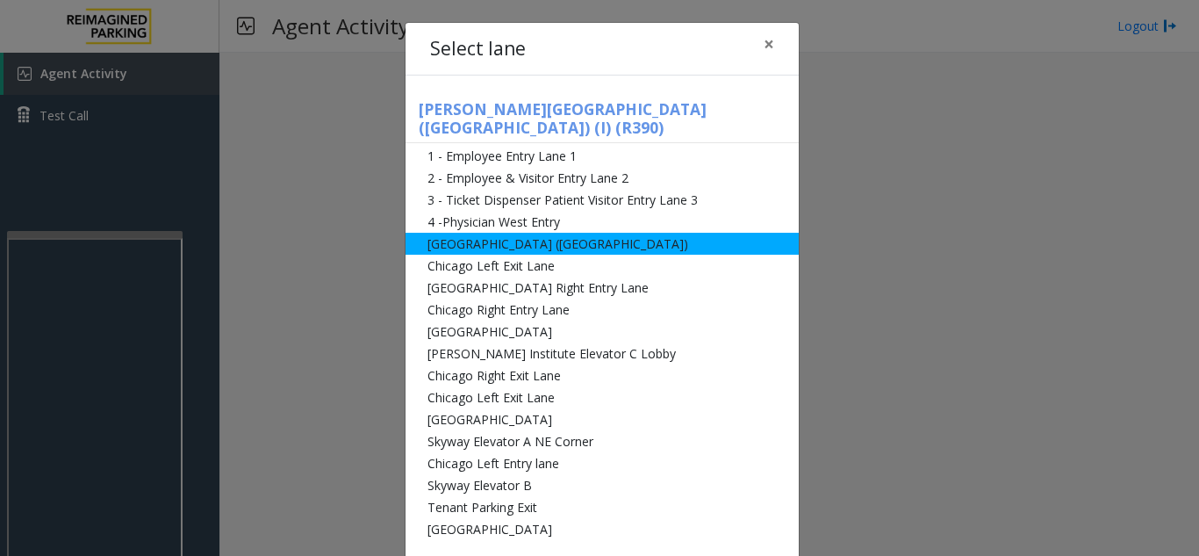
click at [537, 233] on li "[GEOGRAPHIC_DATA] ([GEOGRAPHIC_DATA])" at bounding box center [602, 244] width 393 height 22
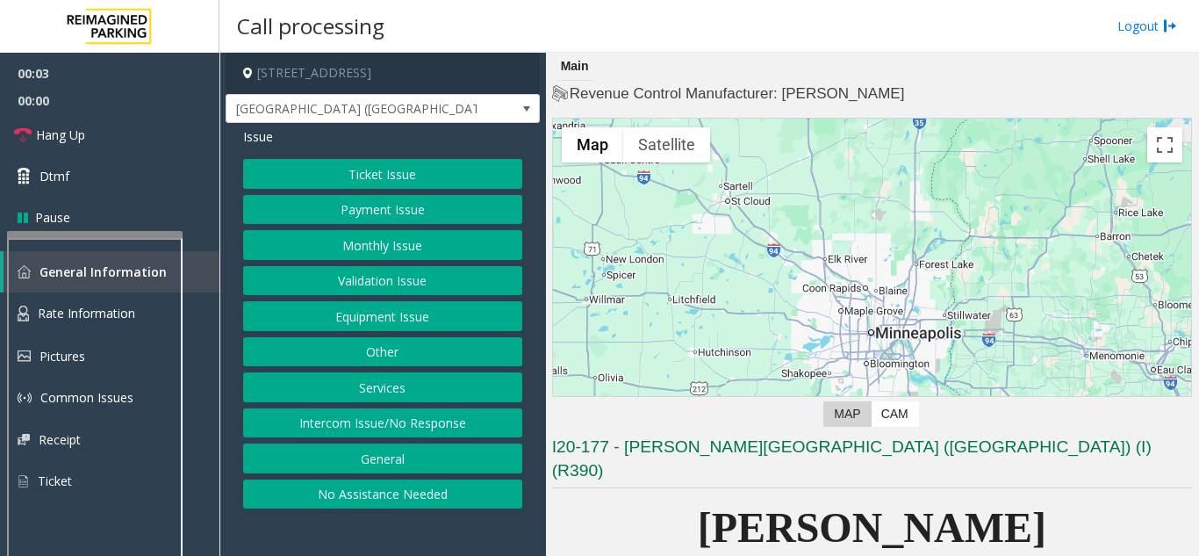
click at [370, 314] on button "Equipment Issue" at bounding box center [382, 316] width 279 height 30
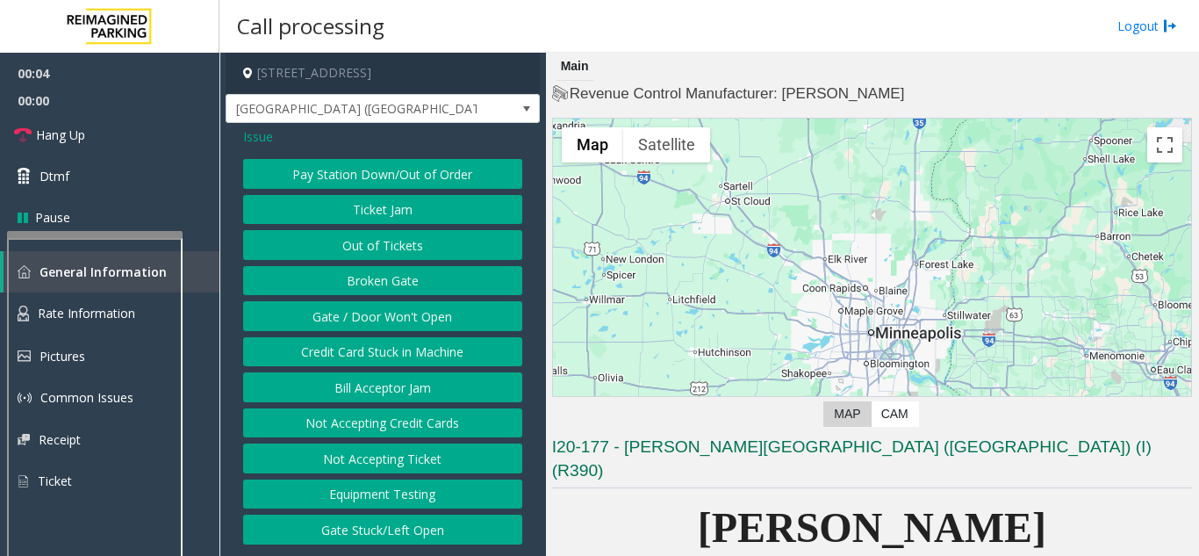
click at [366, 320] on button "Gate / Door Won't Open" at bounding box center [382, 316] width 279 height 30
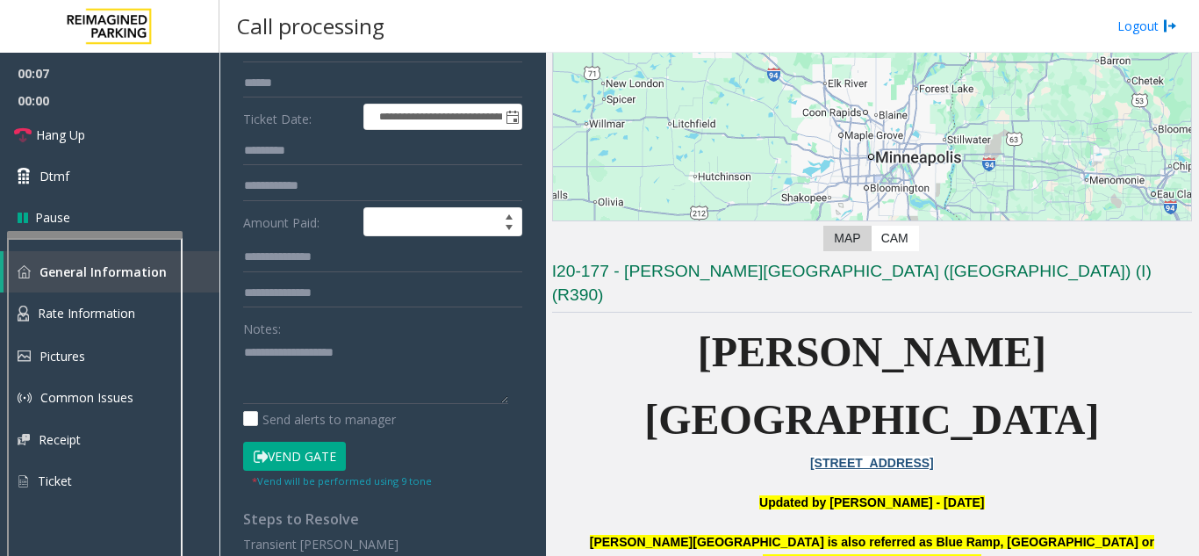
scroll to position [263, 0]
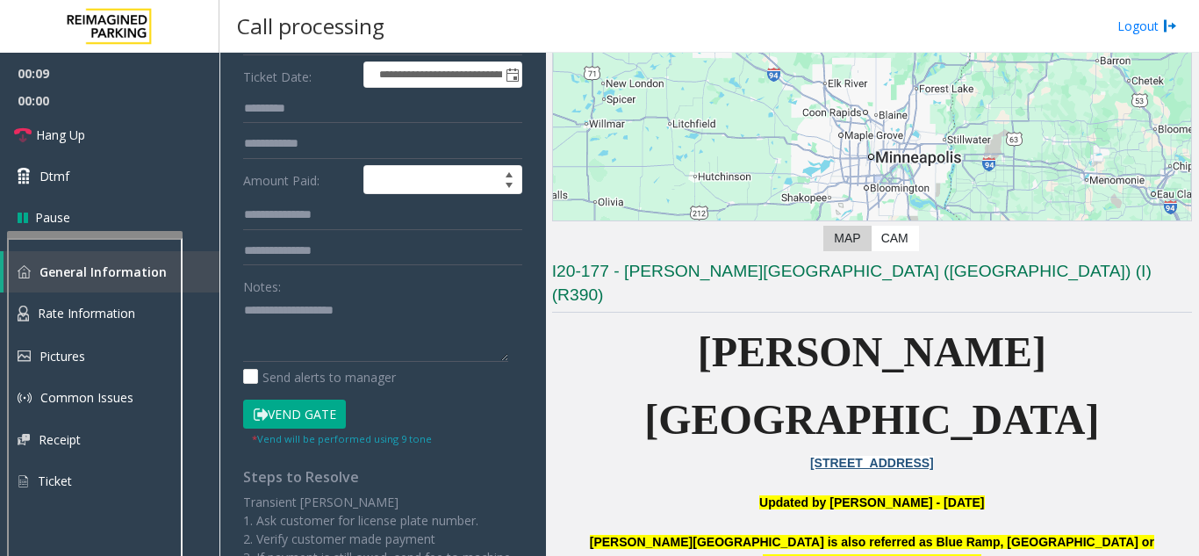
click at [266, 414] on icon at bounding box center [261, 414] width 14 height 12
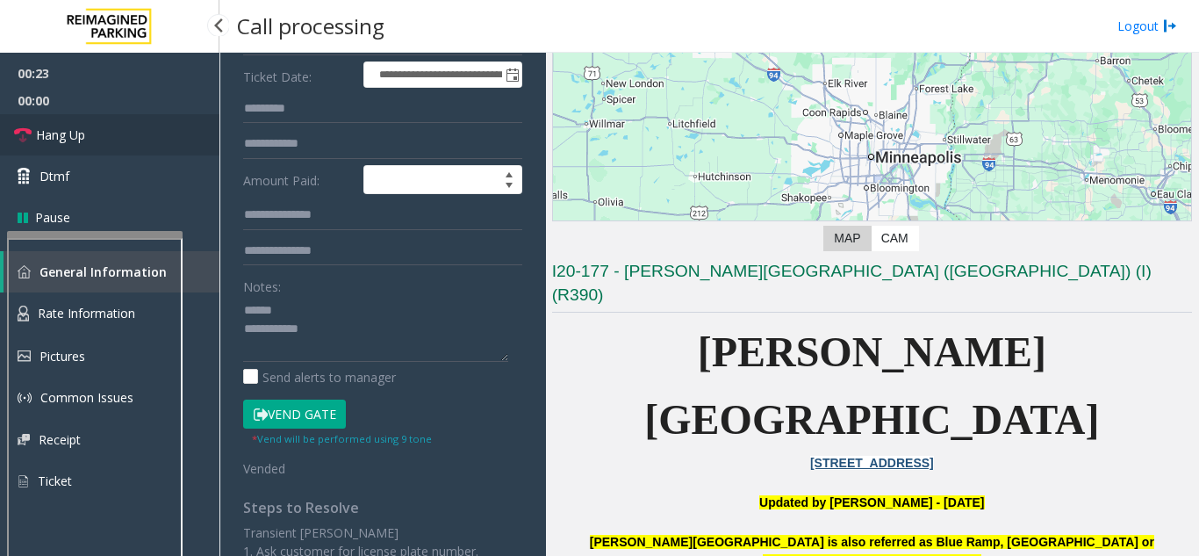
click at [116, 139] on link "Hang Up" at bounding box center [109, 134] width 219 height 41
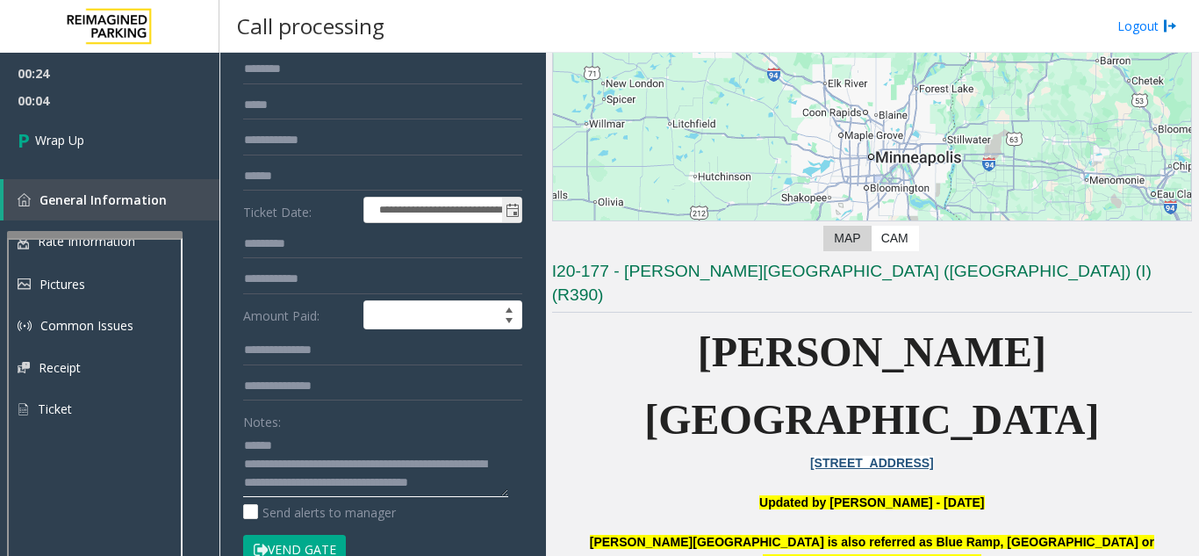
scroll to position [0, 0]
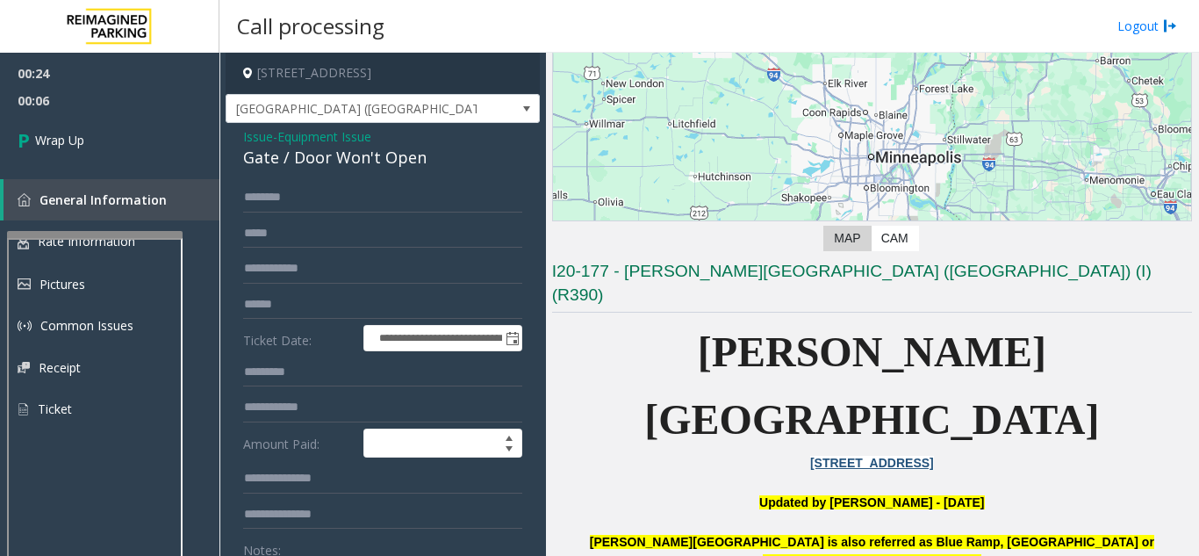
click at [346, 162] on div "Gate / Door Won't Open" at bounding box center [382, 158] width 279 height 24
click at [346, 161] on div "Gate / Door Won't Open" at bounding box center [382, 158] width 279 height 24
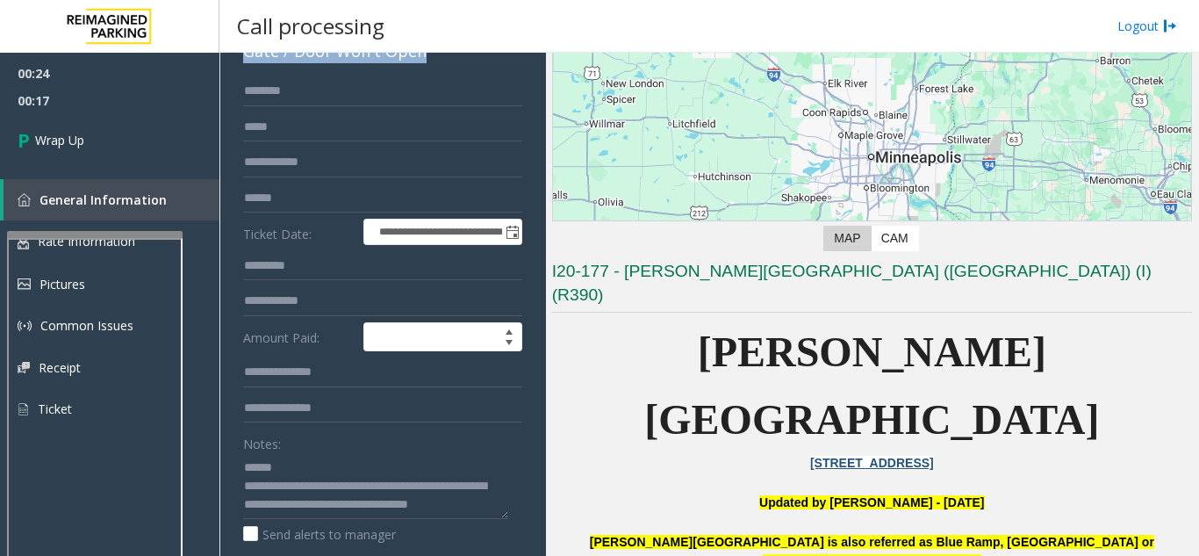
scroll to position [93, 0]
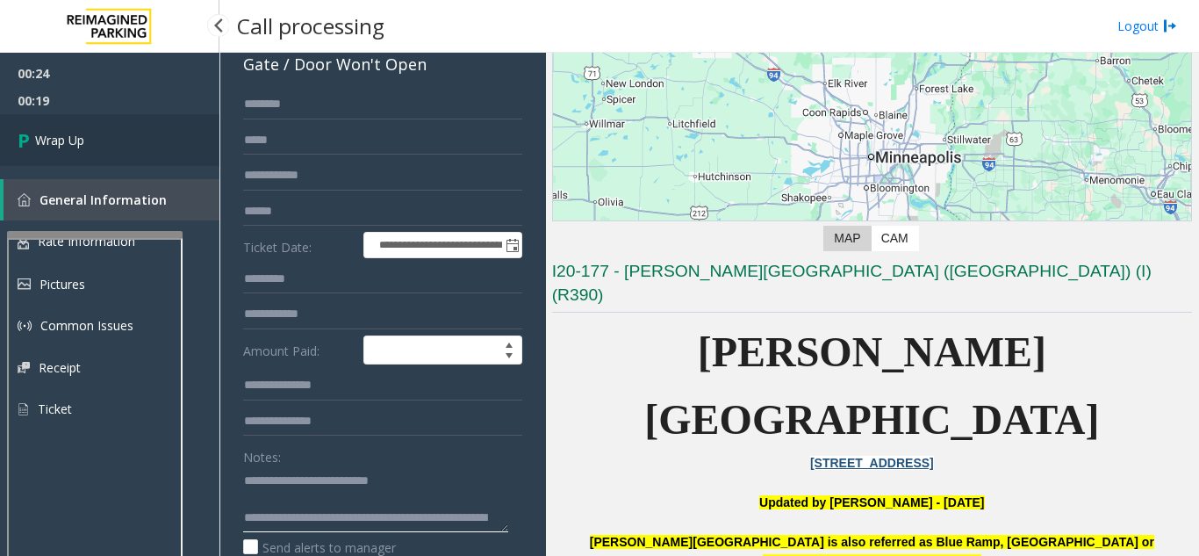
type textarea "**********"
click at [177, 143] on link "Wrap Up" at bounding box center [109, 140] width 219 height 52
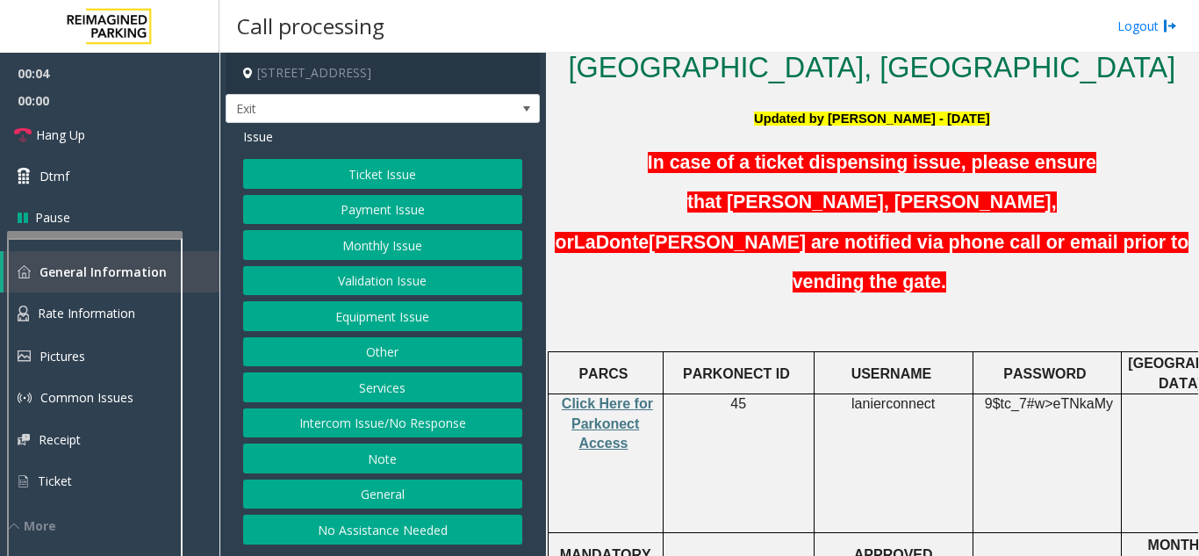
scroll to position [615, 0]
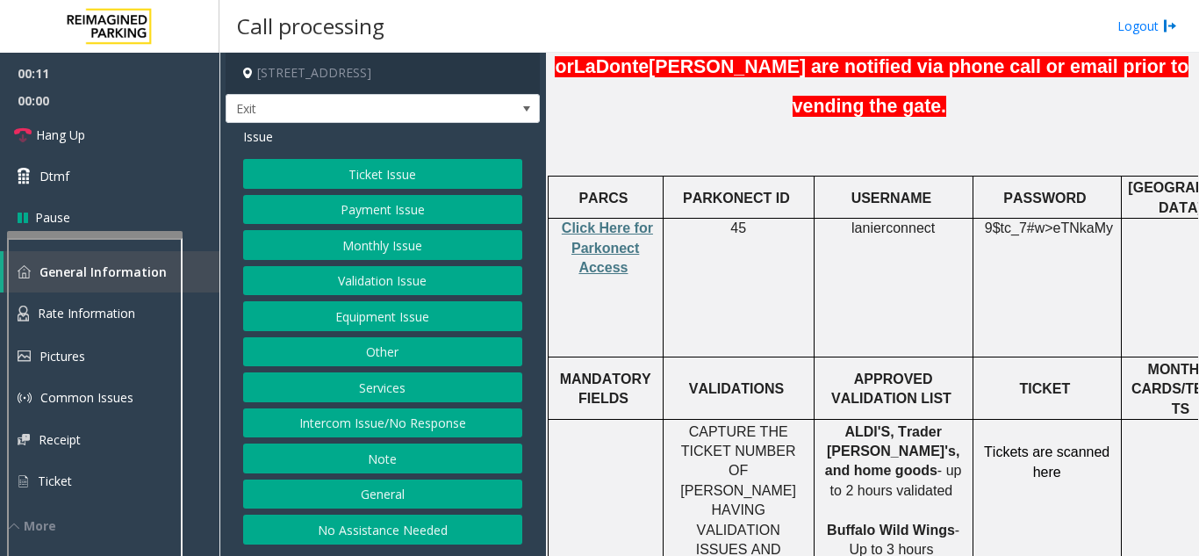
click at [421, 169] on button "Ticket Issue" at bounding box center [382, 174] width 279 height 30
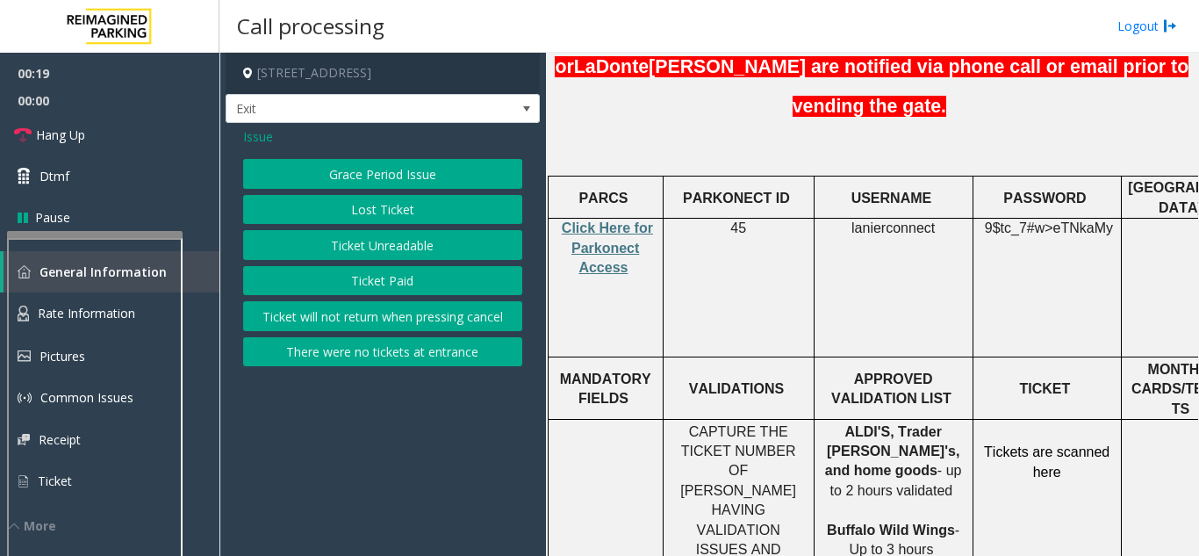
click at [906, 220] on span "lanierconnect" at bounding box center [893, 228] width 83 height 16
copy p "lanierconnect"
click at [845, 219] on td "lanierconnect" at bounding box center [893, 288] width 159 height 139
click at [264, 141] on span "Issue" at bounding box center [258, 136] width 30 height 18
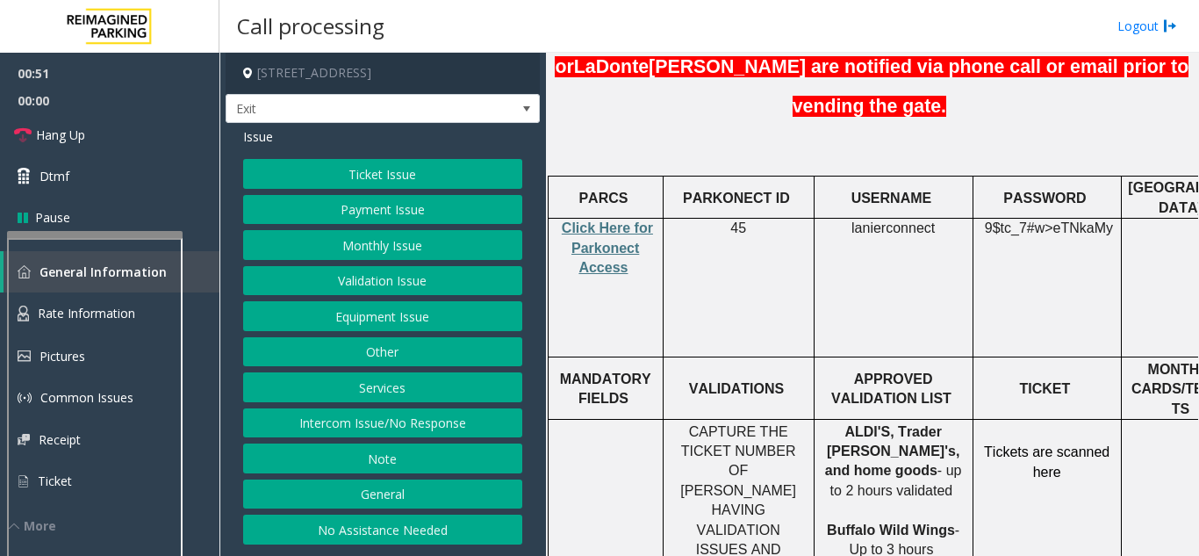
click at [321, 277] on button "Validation Issue" at bounding box center [382, 281] width 279 height 30
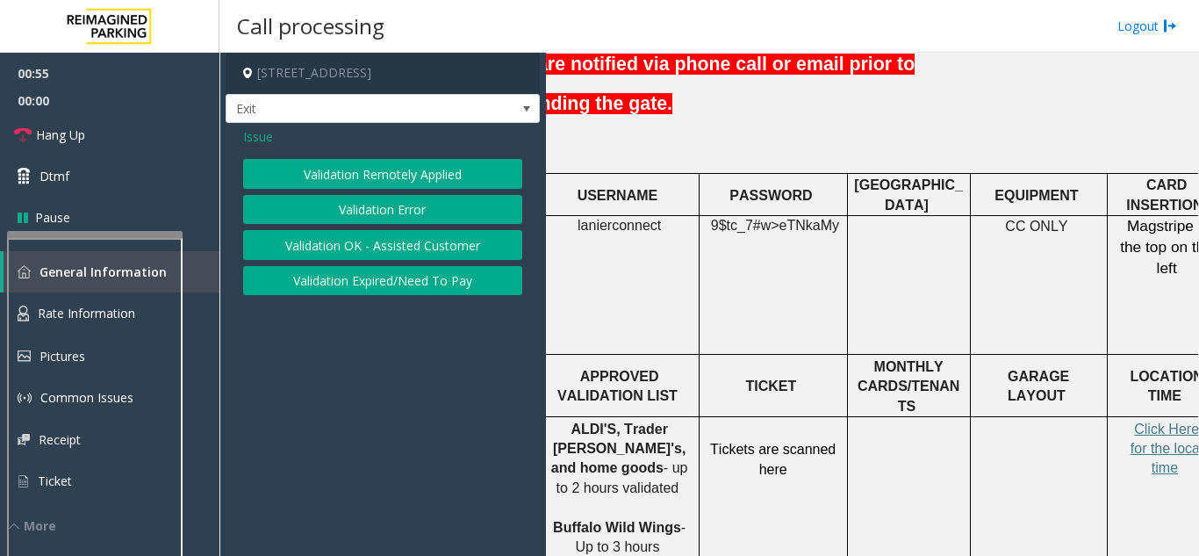
scroll to position [622, 79]
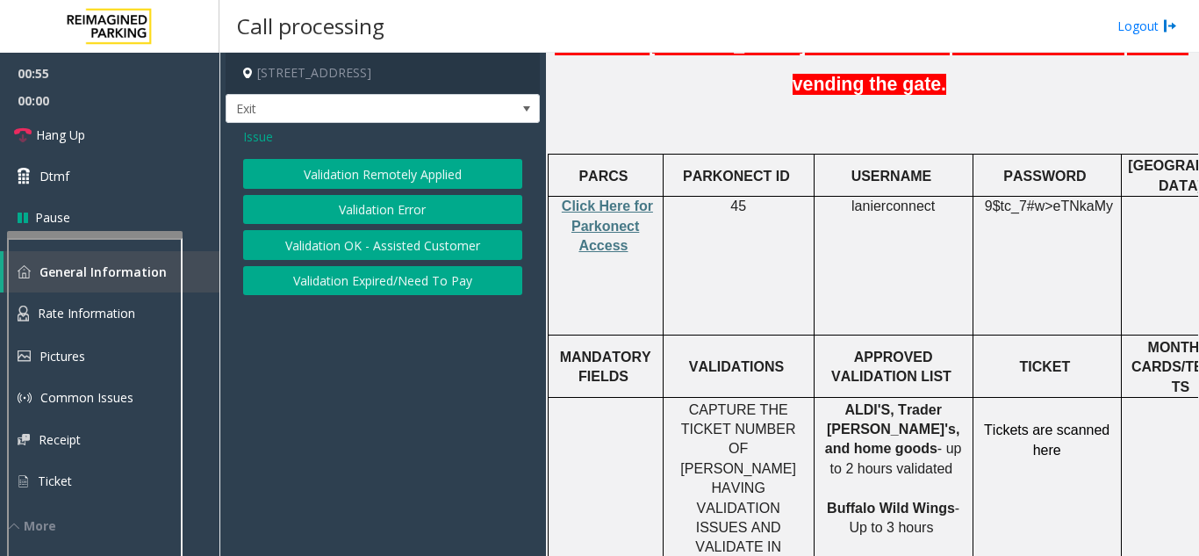
drag, startPoint x: 1025, startPoint y: 207, endPoint x: 859, endPoint y: 234, distance: 169.0
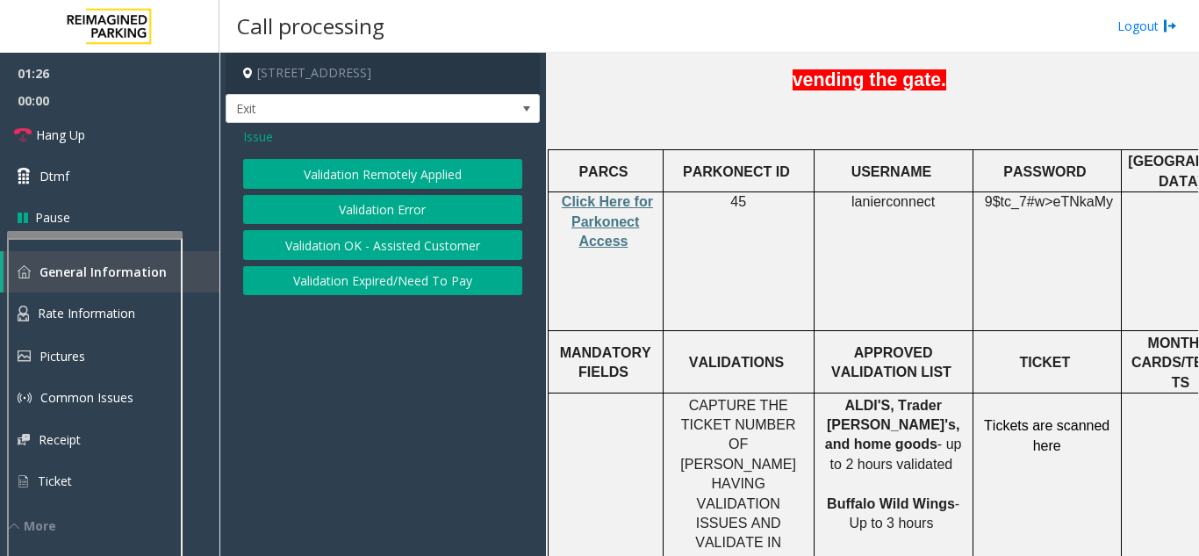
click at [350, 210] on button "Validation Error" at bounding box center [382, 210] width 279 height 30
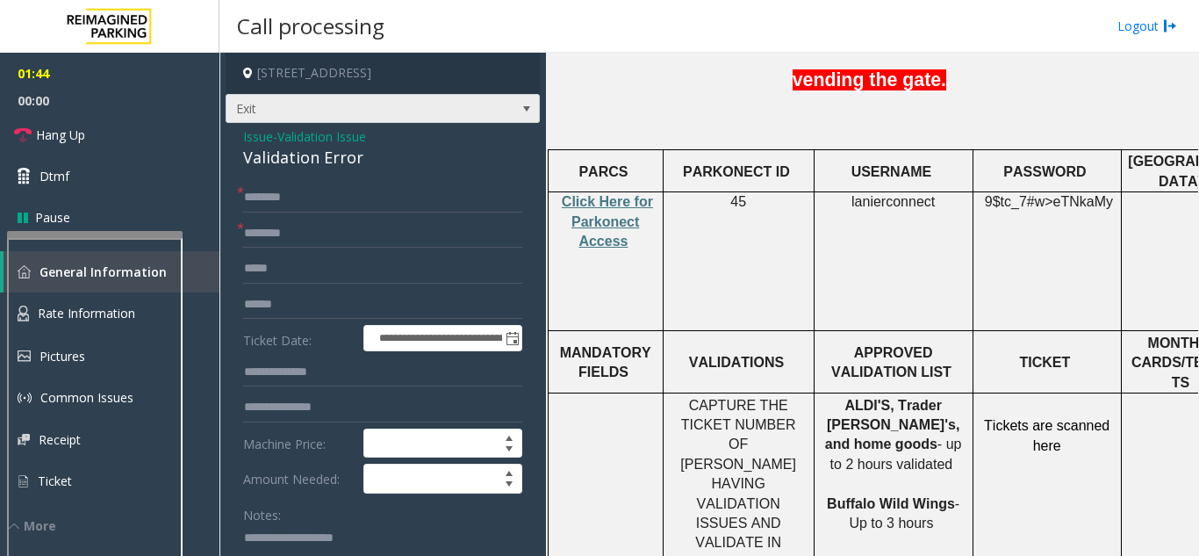
click at [459, 112] on span "Exit" at bounding box center [351, 109] width 250 height 28
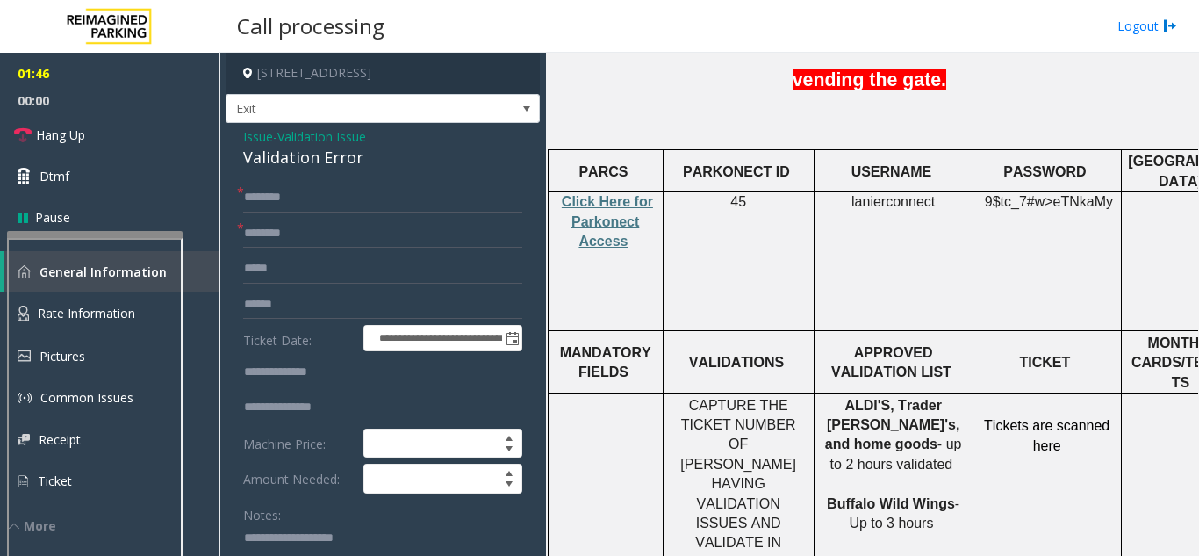
click at [694, 195] on td "45" at bounding box center [738, 261] width 151 height 139
click at [121, 124] on link "Hang Up" at bounding box center [109, 134] width 219 height 41
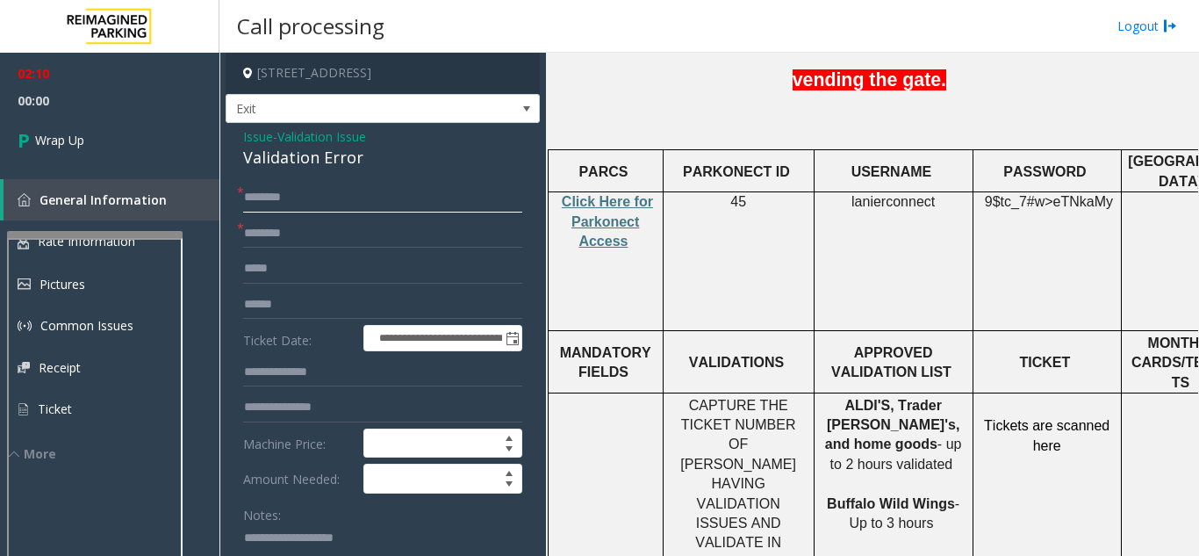
click at [294, 196] on input "text" at bounding box center [382, 198] width 279 height 30
type input "**"
click at [305, 223] on input "text" at bounding box center [382, 234] width 279 height 30
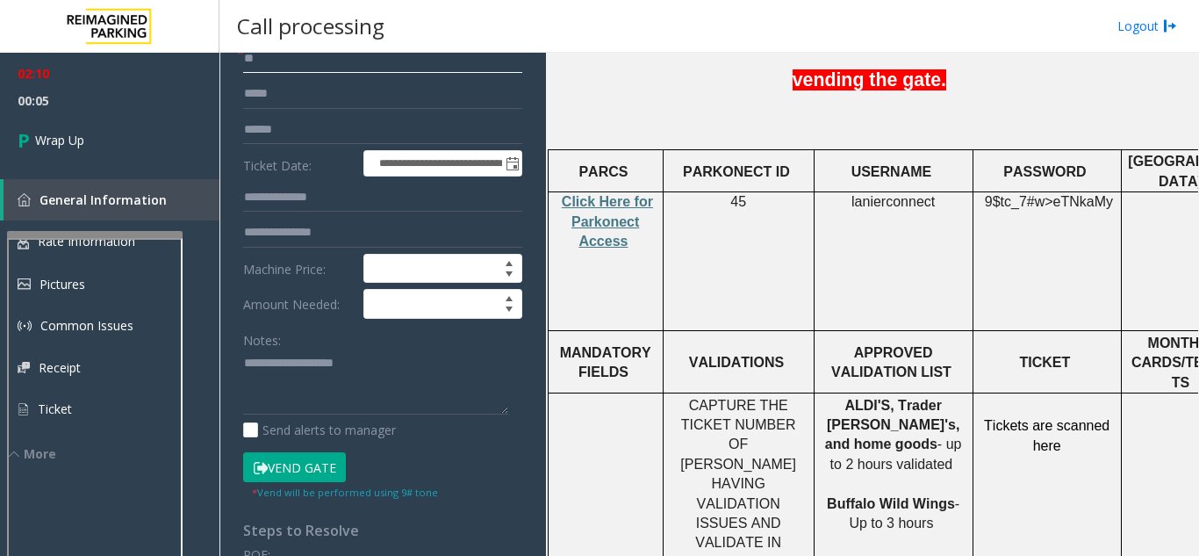
scroll to position [176, 0]
type input "**"
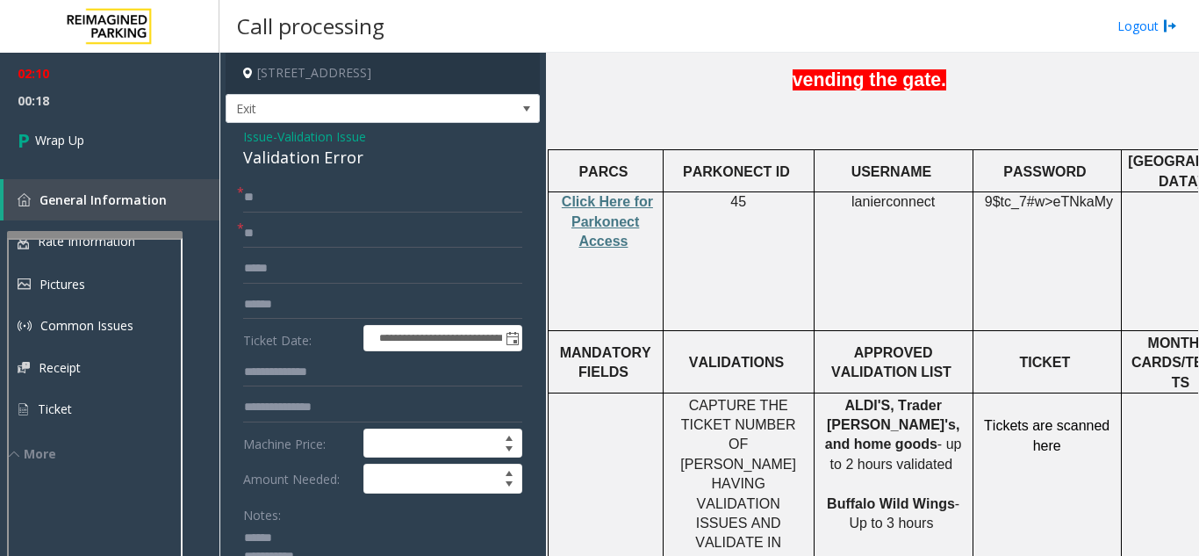
click at [281, 161] on div "Validation Error" at bounding box center [382, 158] width 279 height 24
click at [281, 159] on div "Validation Error" at bounding box center [382, 158] width 279 height 24
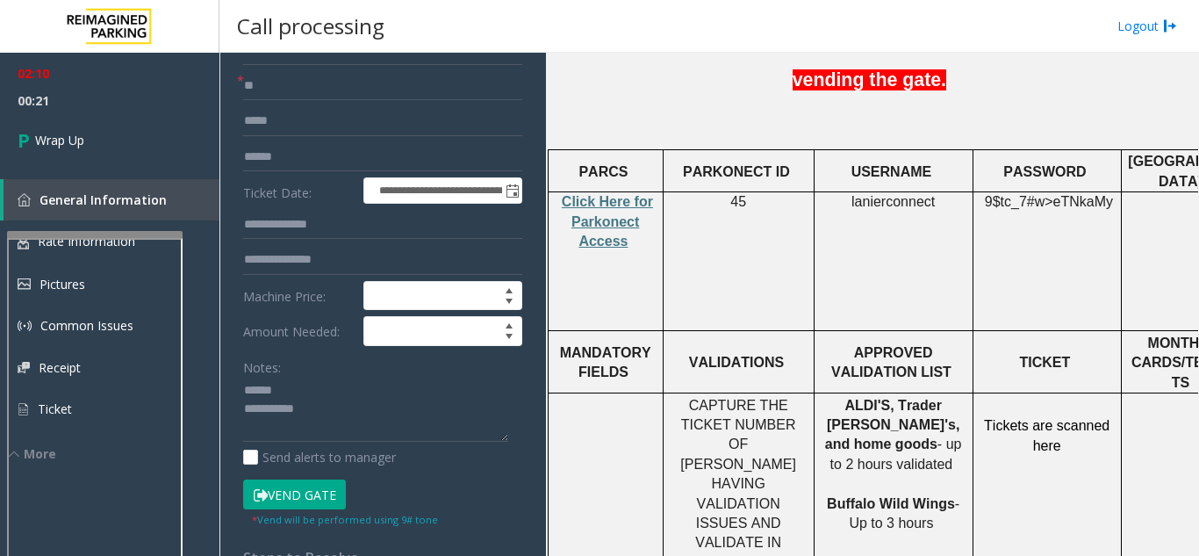
scroll to position [197, 0]
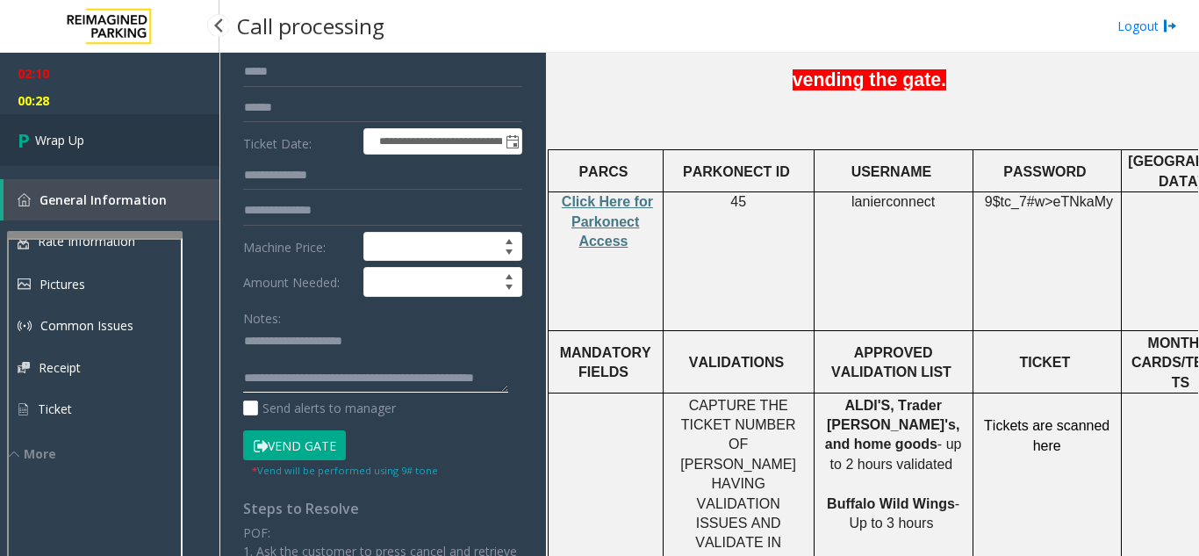
type textarea "**********"
click at [66, 152] on link "Wrap Up" at bounding box center [109, 140] width 219 height 52
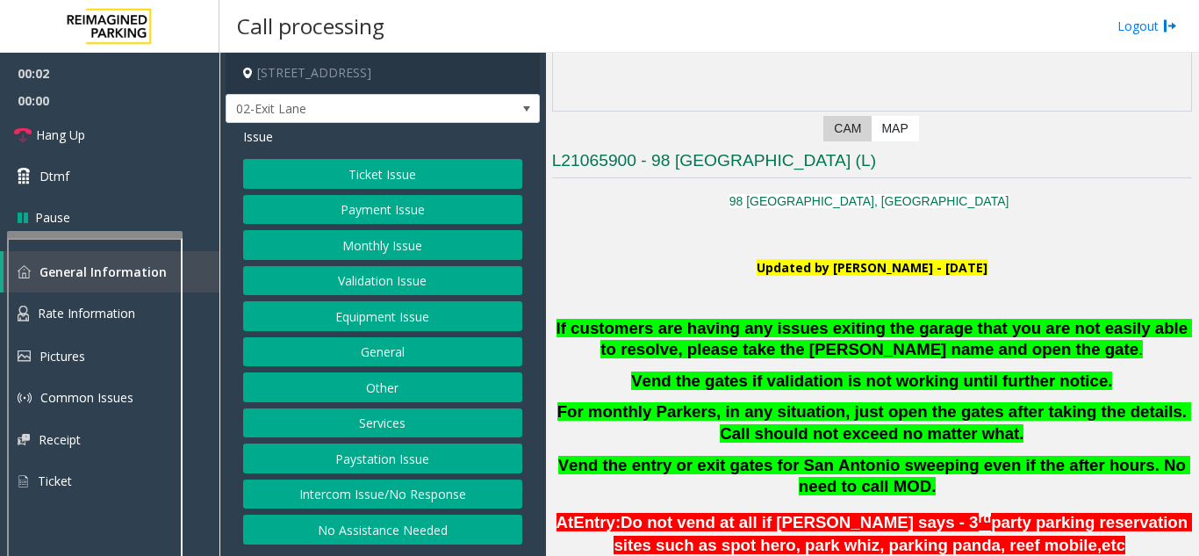
scroll to position [263, 0]
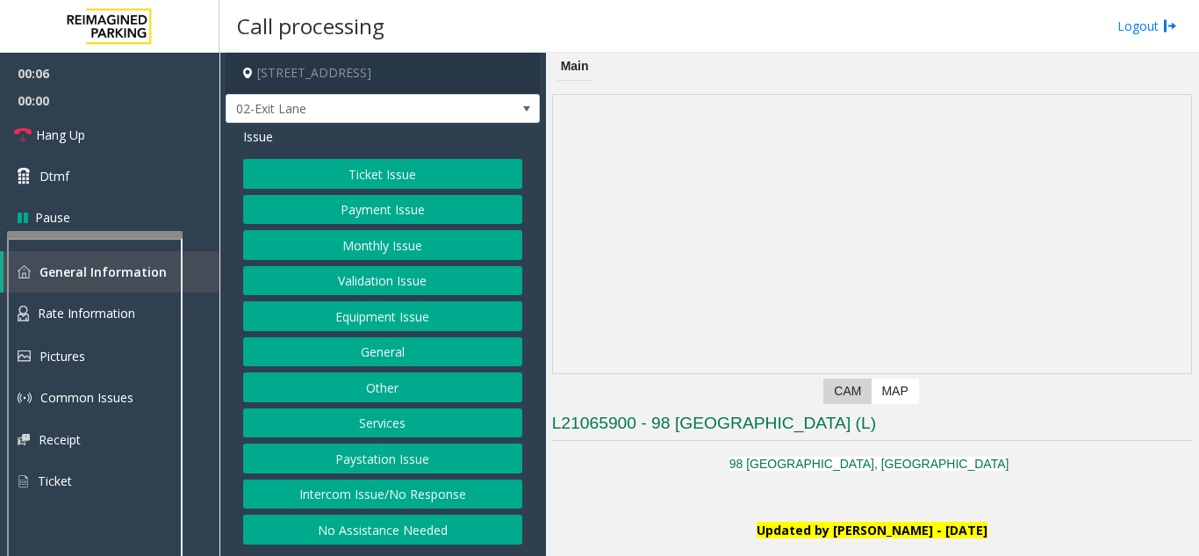
scroll to position [351, 0]
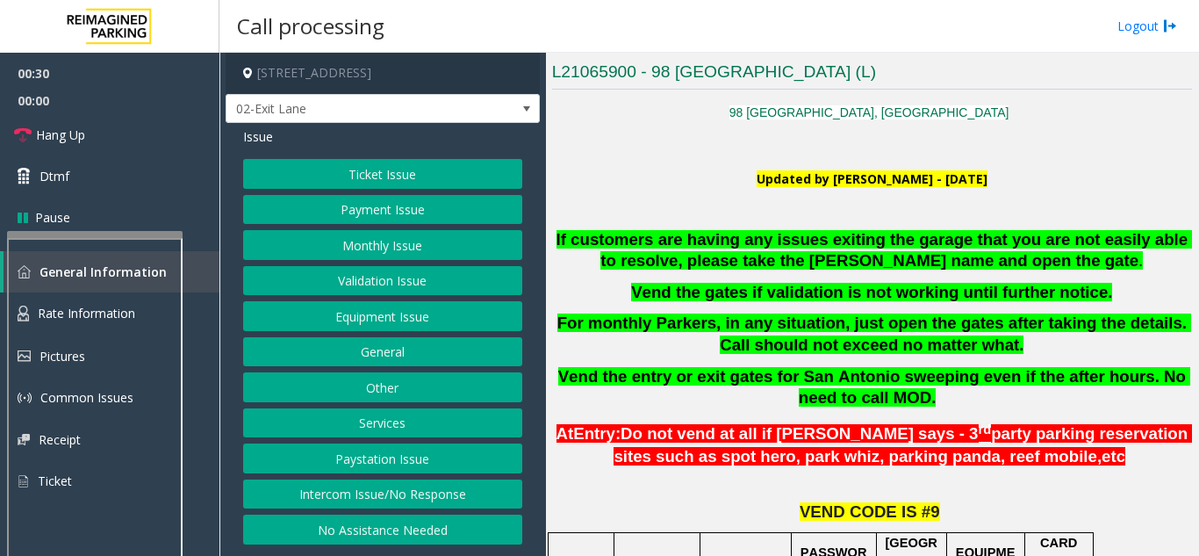
click at [417, 275] on button "Validation Issue" at bounding box center [382, 281] width 279 height 30
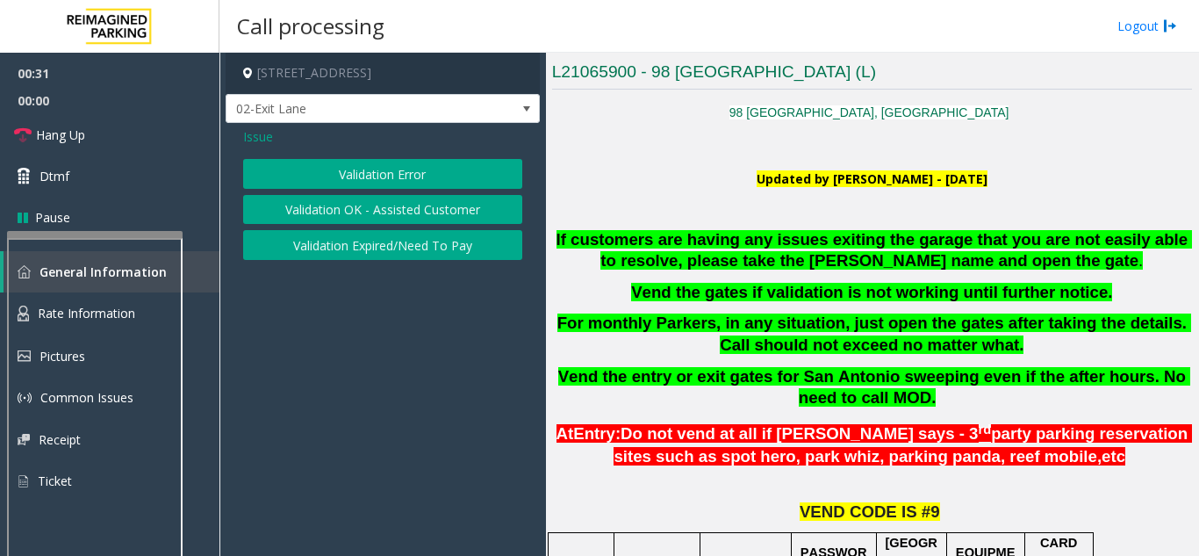
click at [370, 176] on button "Validation Error" at bounding box center [382, 174] width 279 height 30
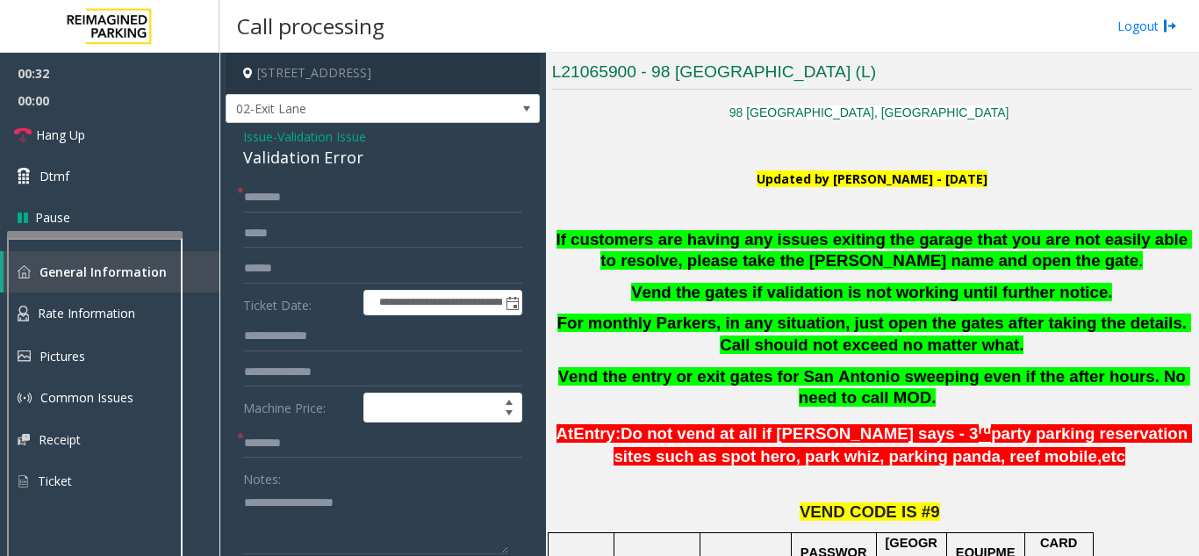
scroll to position [439, 0]
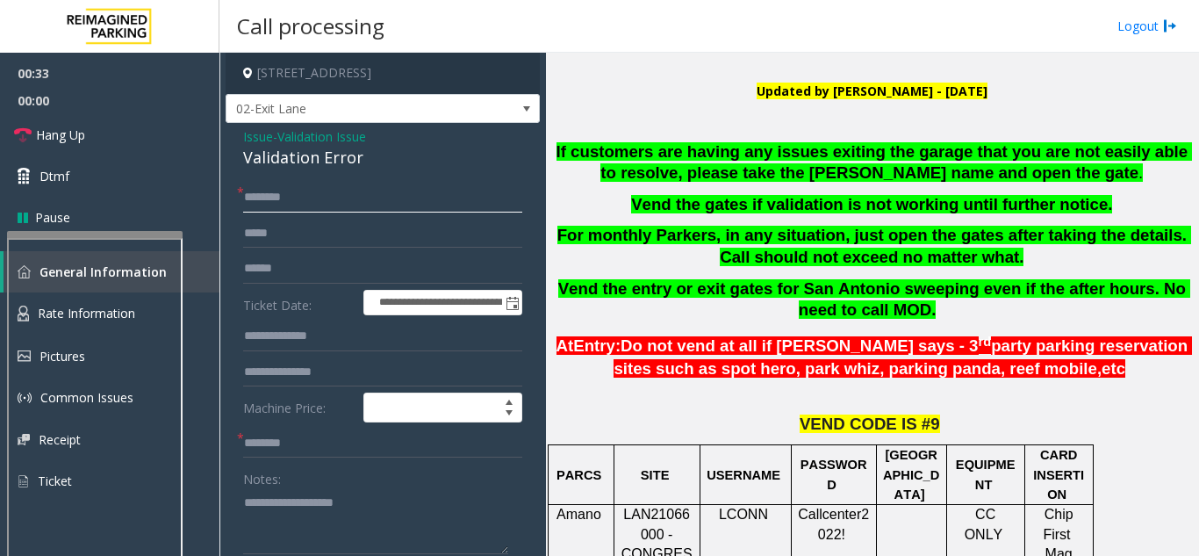
click at [271, 195] on input "text" at bounding box center [382, 198] width 279 height 30
type textarea "**********"
click at [262, 192] on input "text" at bounding box center [382, 198] width 279 height 30
type input "*******"
click at [293, 267] on input "text" at bounding box center [382, 269] width 279 height 30
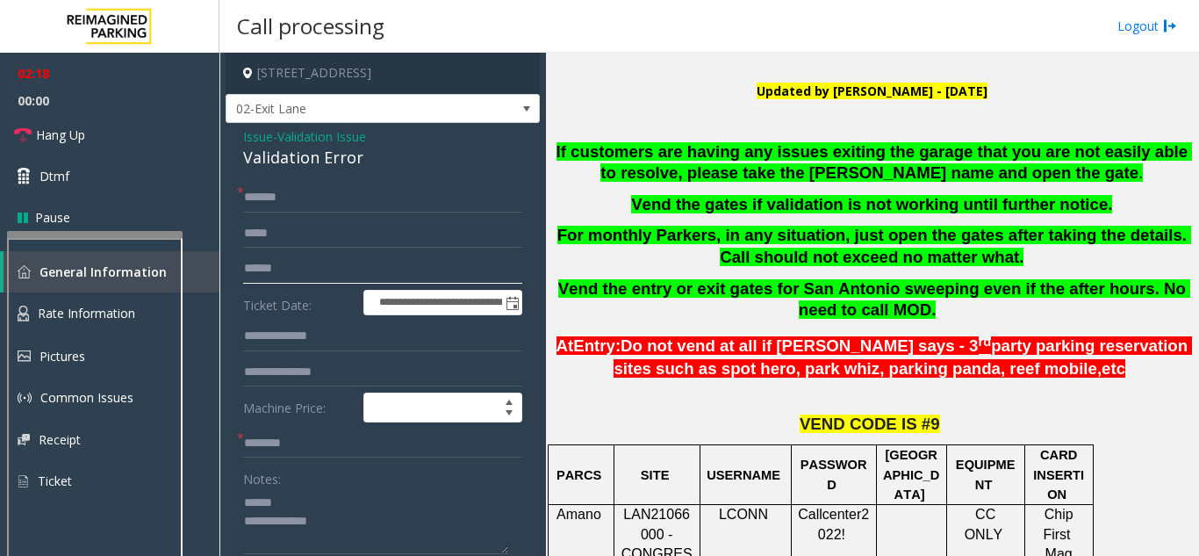
type input "******"
click at [277, 341] on input "text" at bounding box center [382, 336] width 279 height 30
click at [433, 417] on input at bounding box center [442, 407] width 157 height 28
click at [273, 369] on input "text" at bounding box center [382, 372] width 279 height 30
click at [277, 342] on input "text" at bounding box center [382, 336] width 279 height 30
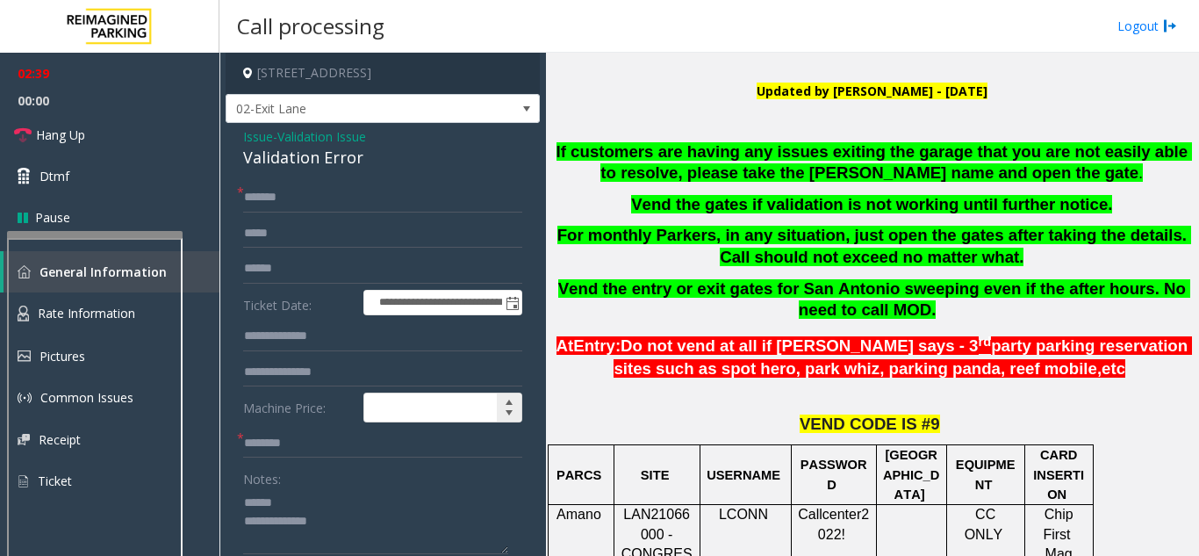
type input "*"
click at [502, 406] on span "Increase value" at bounding box center [509, 402] width 14 height 14
click at [449, 414] on input "*" at bounding box center [442, 407] width 157 height 28
click at [502, 413] on span "Decrease value" at bounding box center [509, 413] width 14 height 14
click at [291, 363] on input "text" at bounding box center [382, 372] width 279 height 30
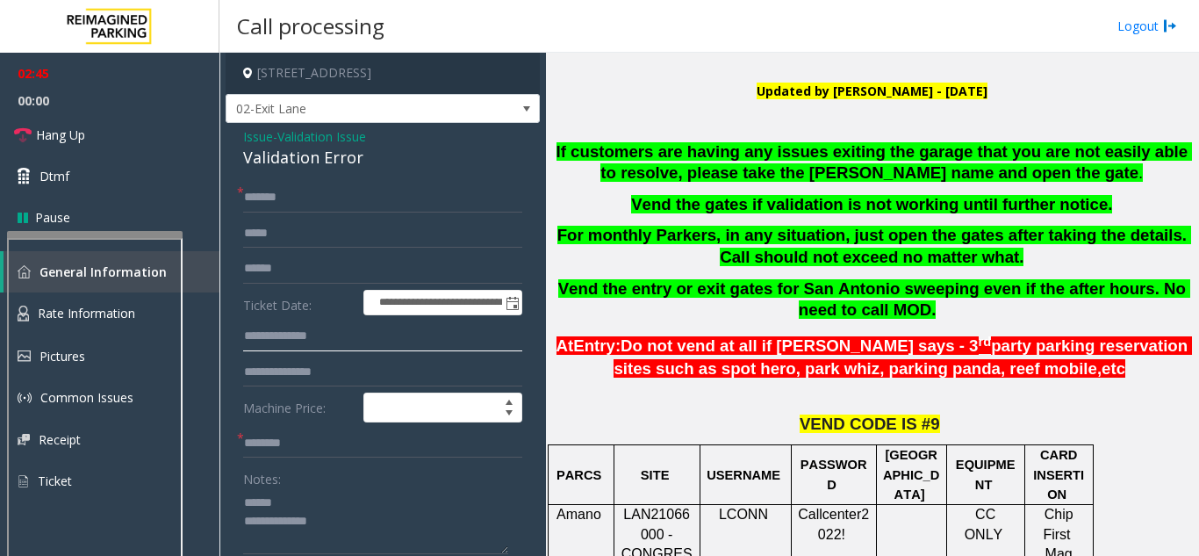
click at [270, 334] on input "text" at bounding box center [382, 336] width 279 height 30
click at [269, 368] on input "text" at bounding box center [382, 372] width 279 height 30
click at [256, 453] on input "text" at bounding box center [382, 443] width 279 height 30
type input "**********"
click at [289, 159] on div "Validation Error" at bounding box center [382, 158] width 279 height 24
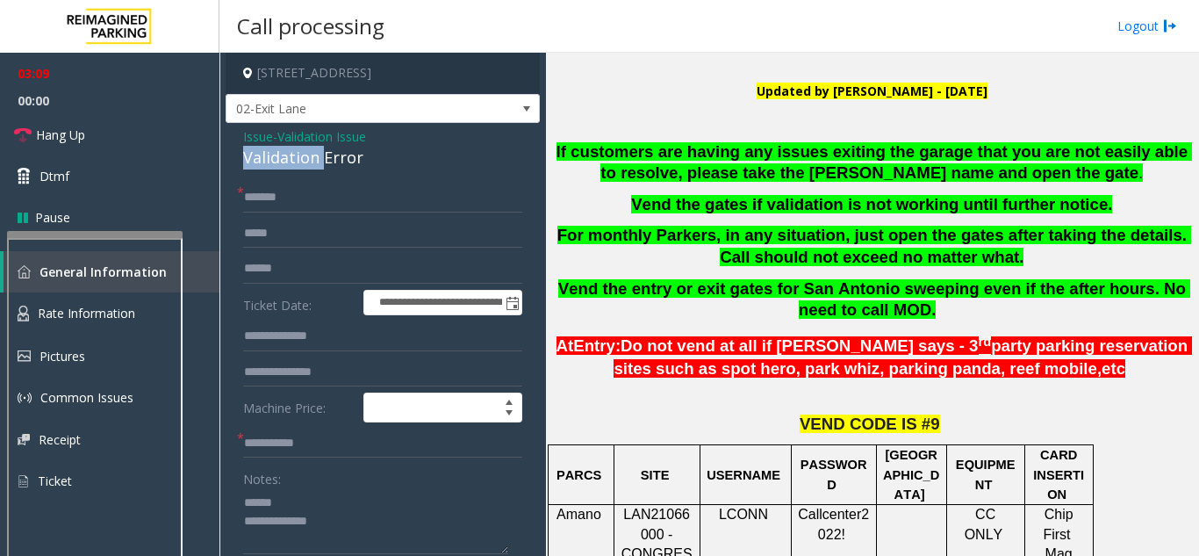
click at [289, 157] on div "Validation Error" at bounding box center [382, 158] width 279 height 24
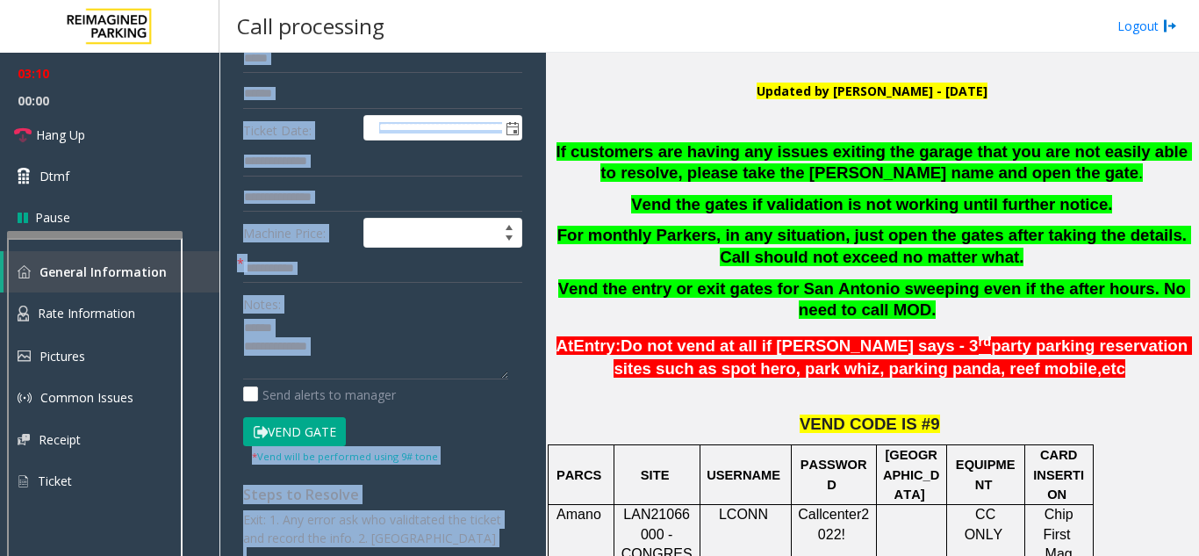
scroll to position [257, 0]
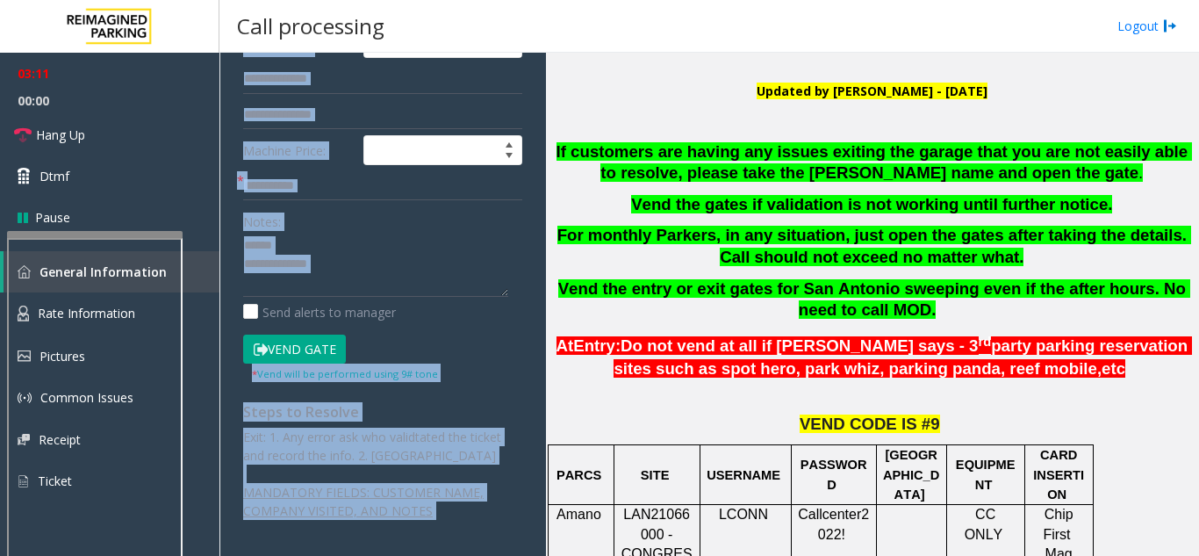
drag, startPoint x: 289, startPoint y: 157, endPoint x: 330, endPoint y: 565, distance: 410.3
click at [330, 555] on html "**********" at bounding box center [599, 278] width 1199 height 556
click at [457, 344] on div "Vend Gate * Vend will be performed using 9# tone" at bounding box center [383, 358] width 288 height 48
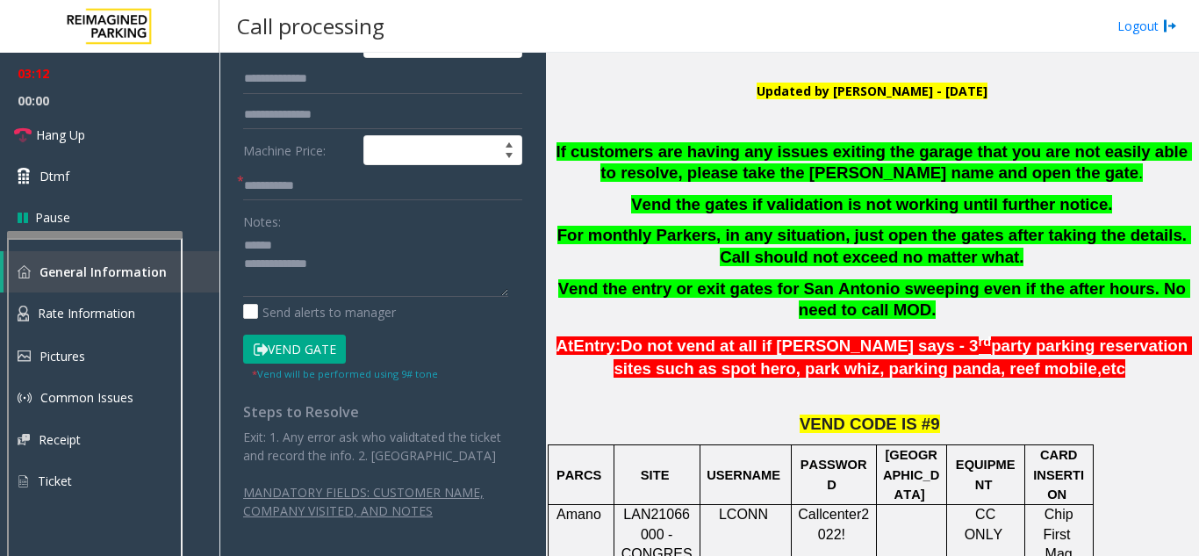
click at [303, 344] on button "Vend Gate" at bounding box center [294, 349] width 103 height 30
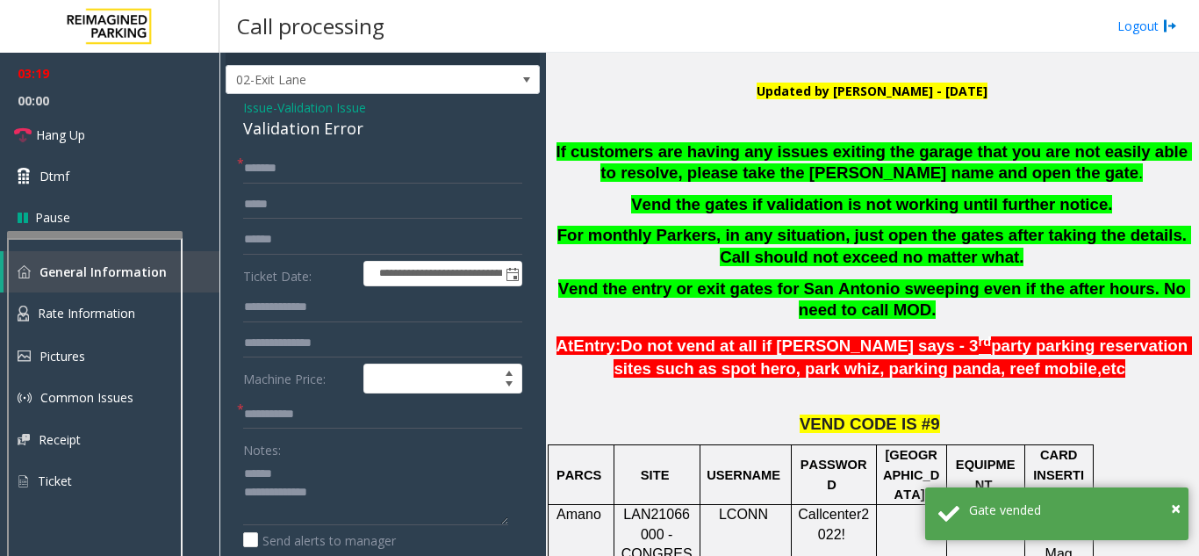
scroll to position [0, 0]
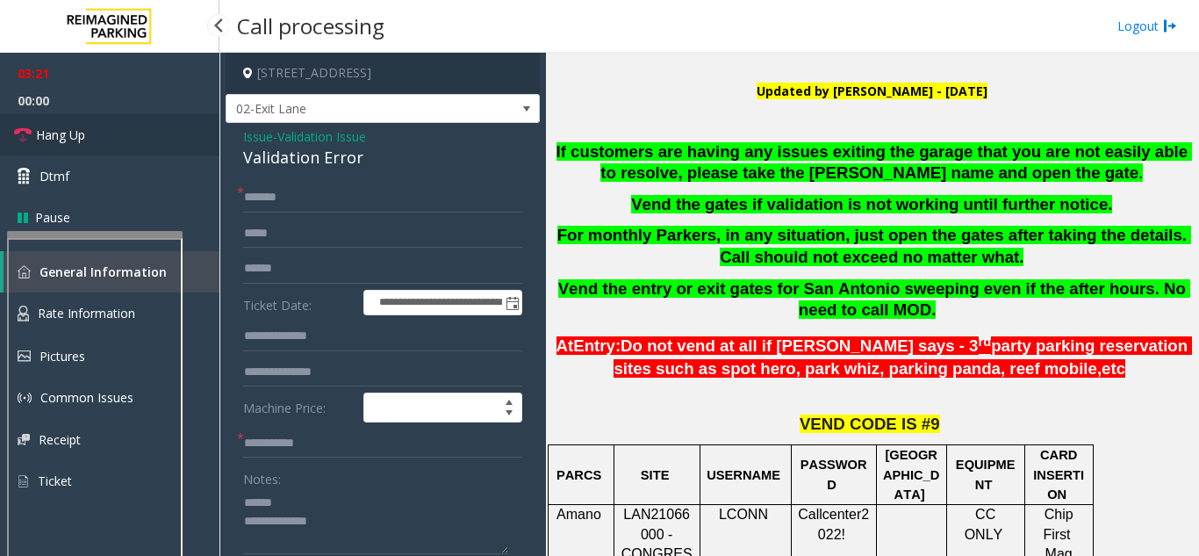
click at [44, 141] on span "Hang Up" at bounding box center [60, 135] width 49 height 18
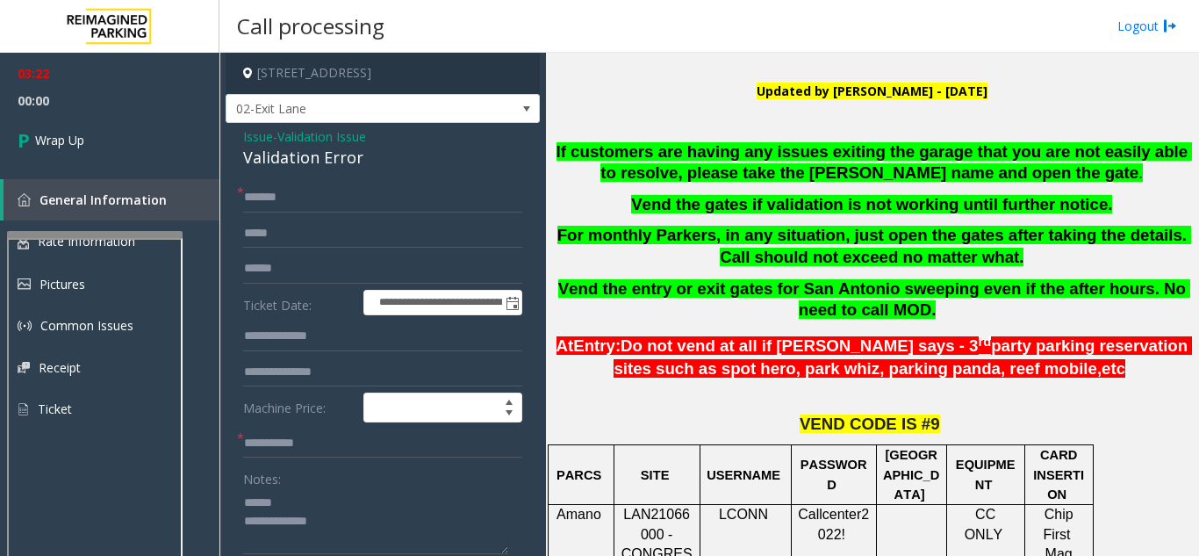
click at [289, 150] on div "Validation Error" at bounding box center [382, 158] width 279 height 24
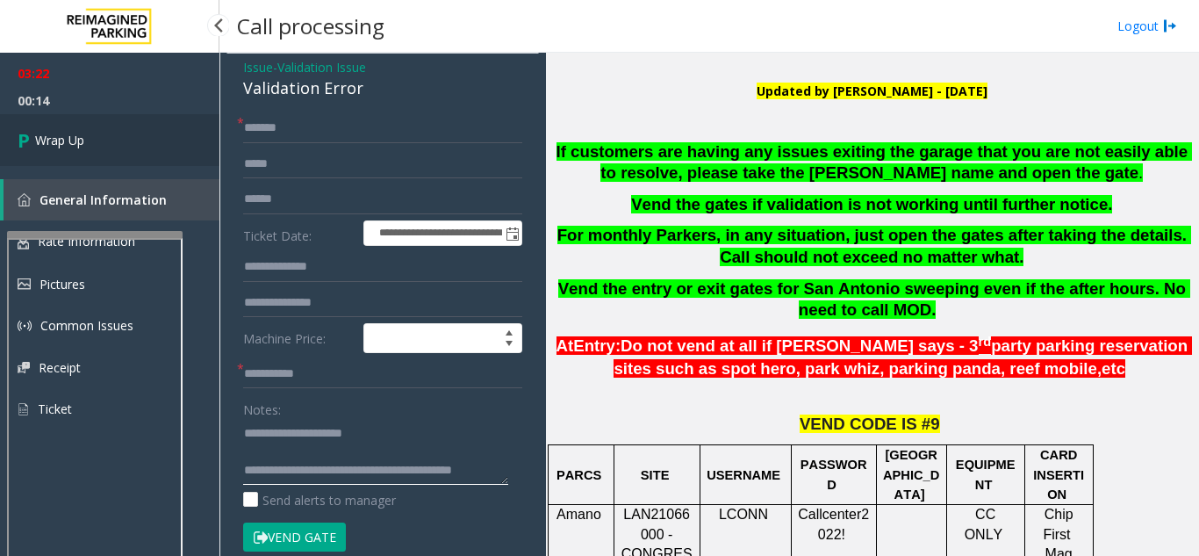
type textarea "**********"
click at [104, 146] on link "Wrap Up" at bounding box center [109, 140] width 219 height 52
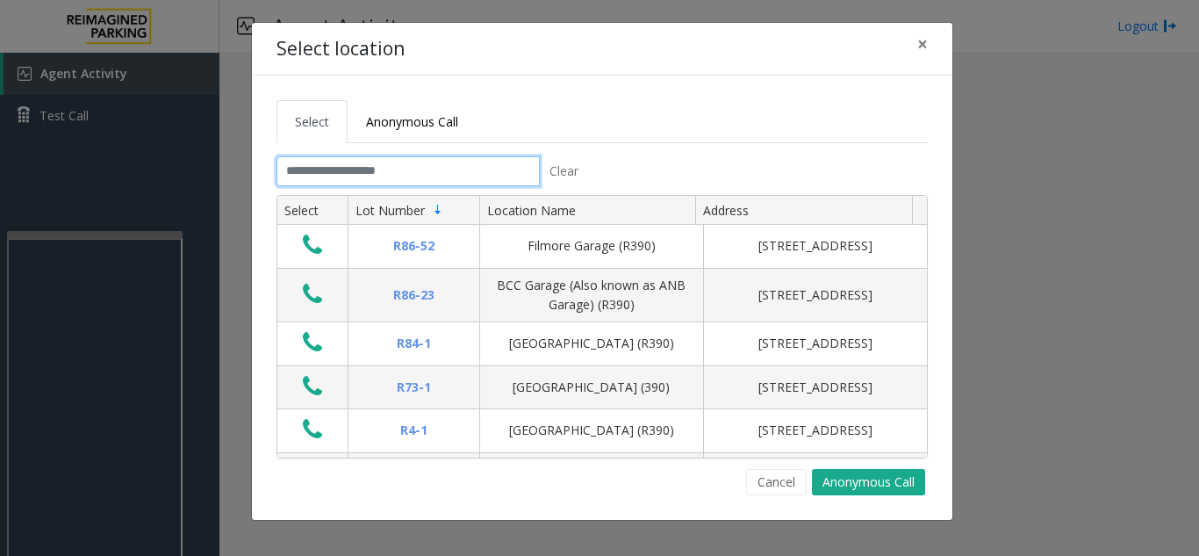
click at [327, 176] on input "text" at bounding box center [408, 171] width 263 height 30
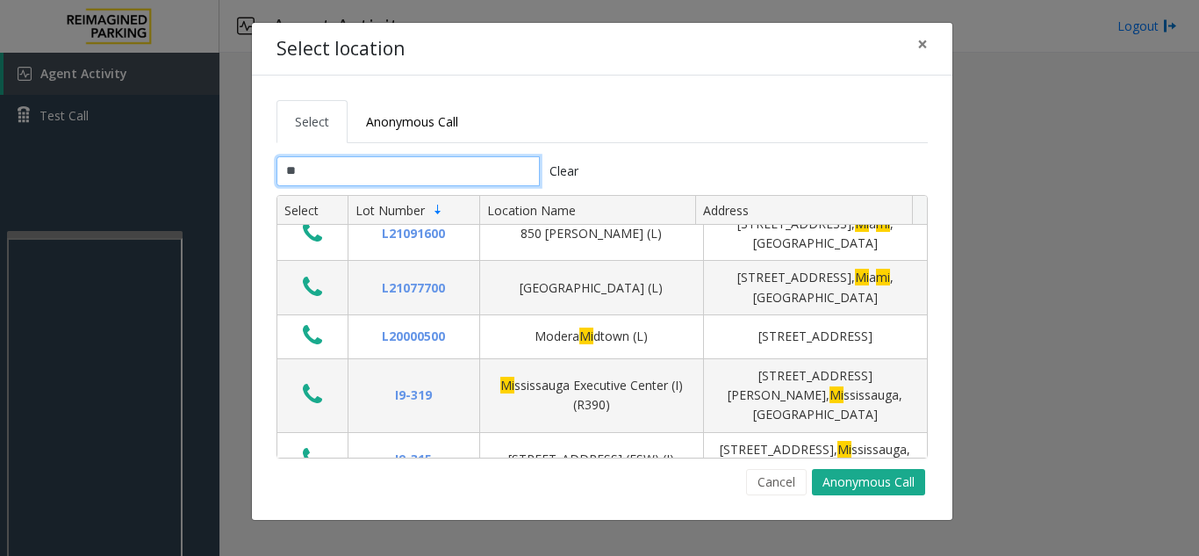
scroll to position [458, 0]
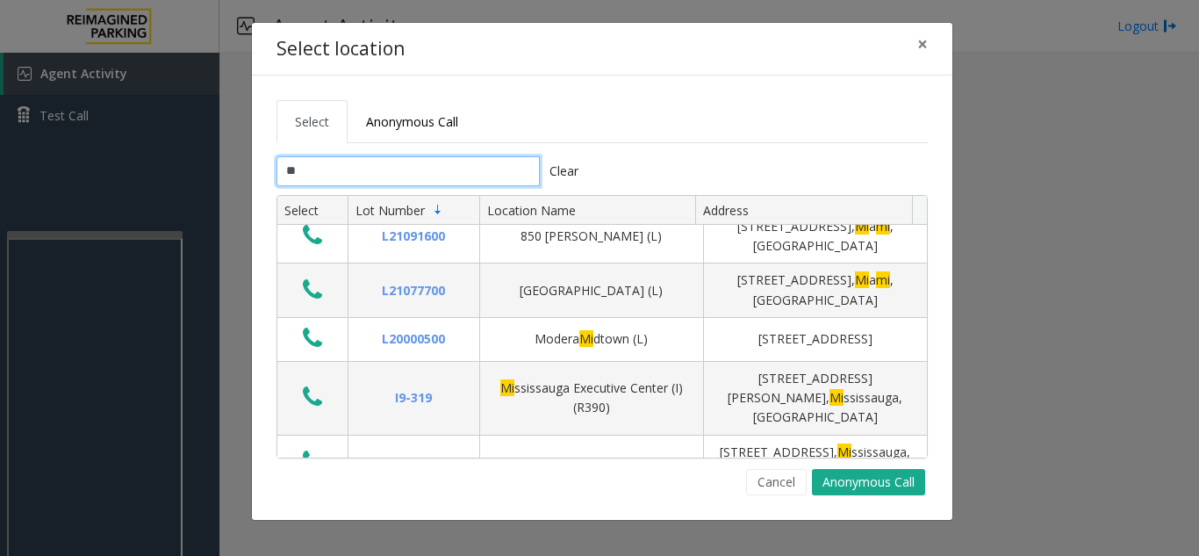
type input "*"
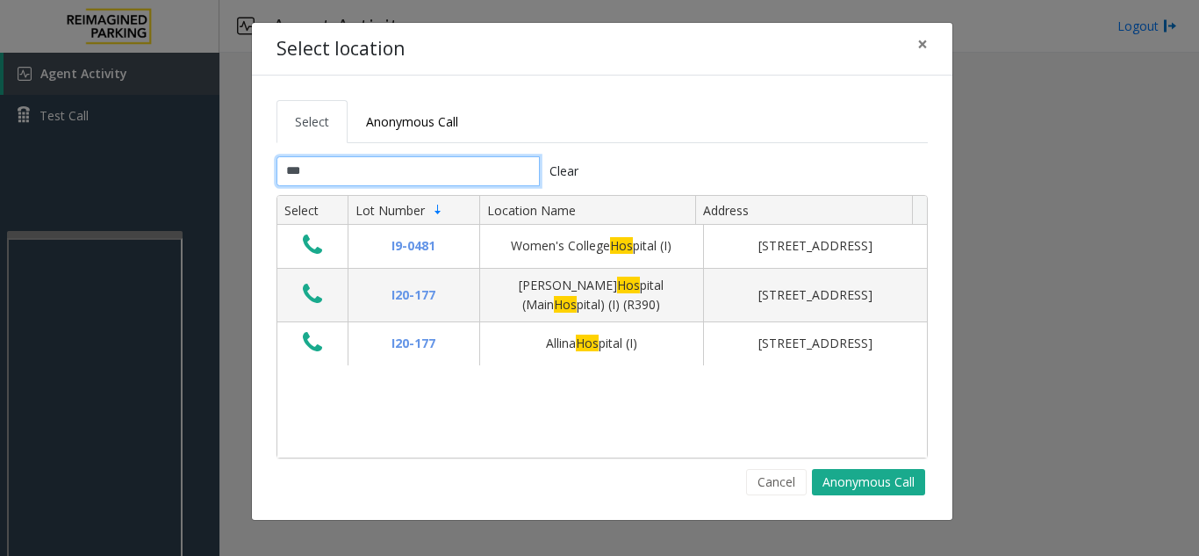
scroll to position [0, 0]
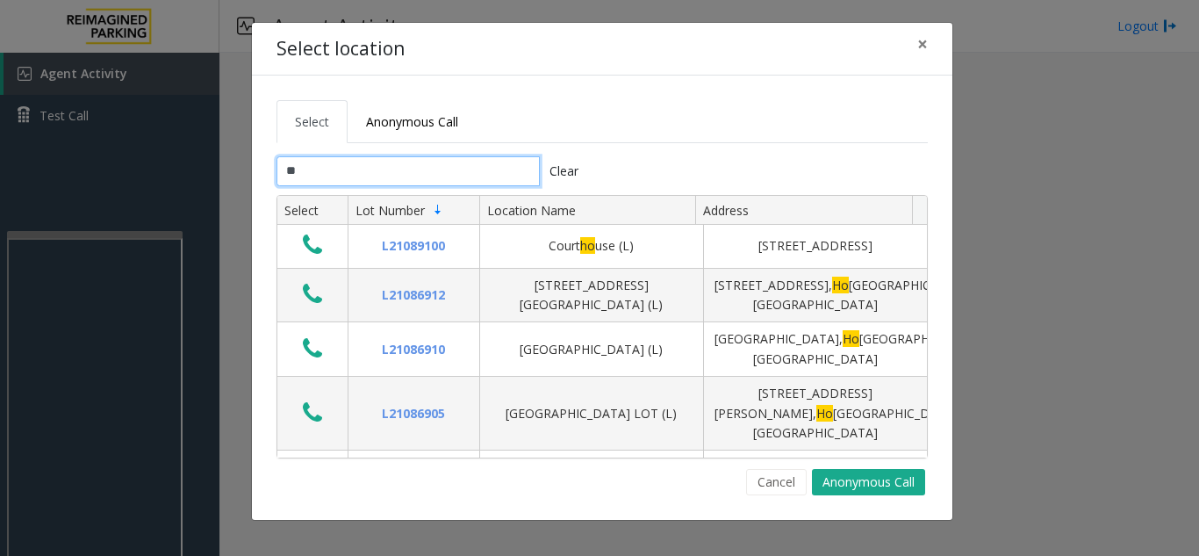
type input "*"
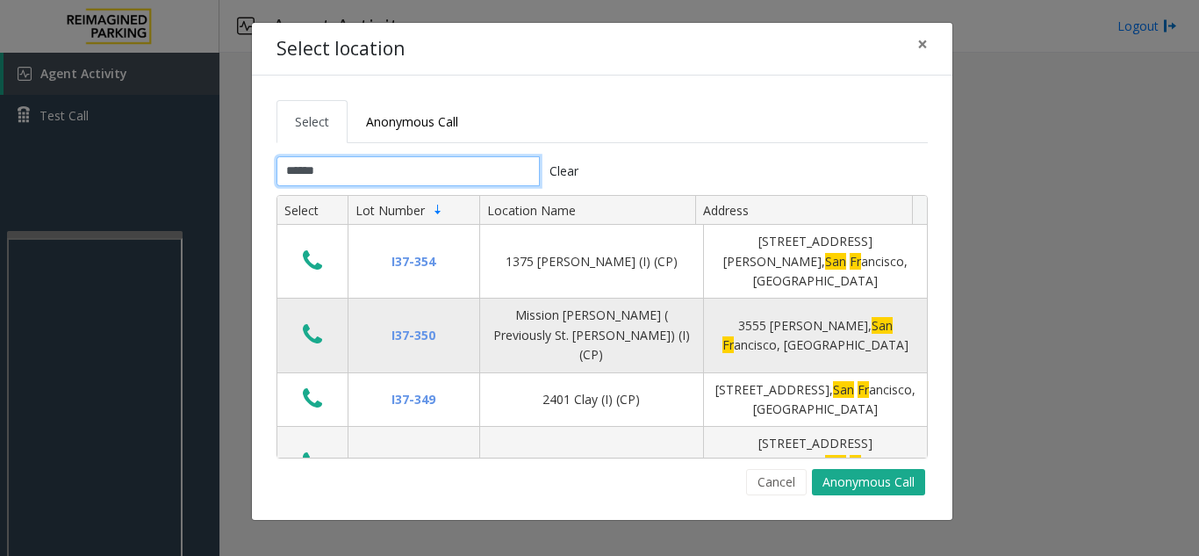
type input "******"
click at [313, 322] on icon "Data table" at bounding box center [312, 334] width 19 height 25
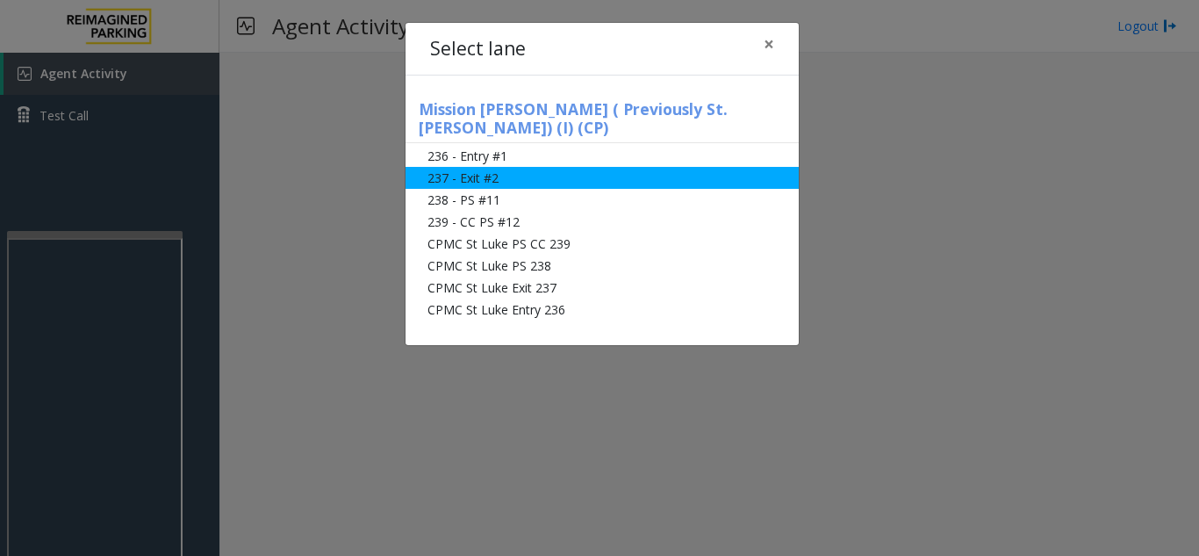
click at [485, 167] on li "237 - Exit #2" at bounding box center [602, 178] width 393 height 22
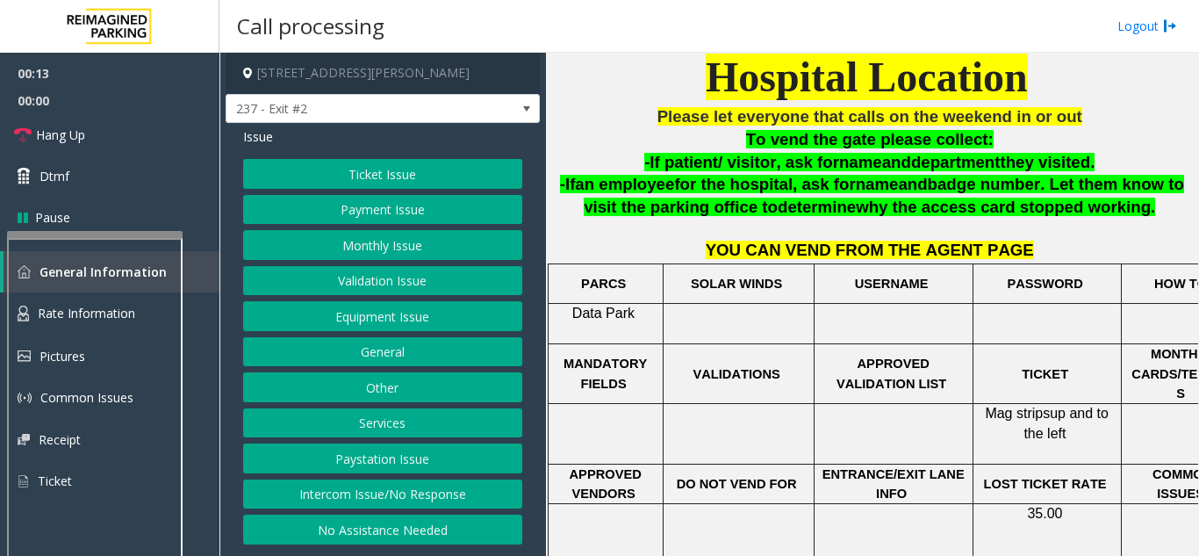
scroll to position [476, 0]
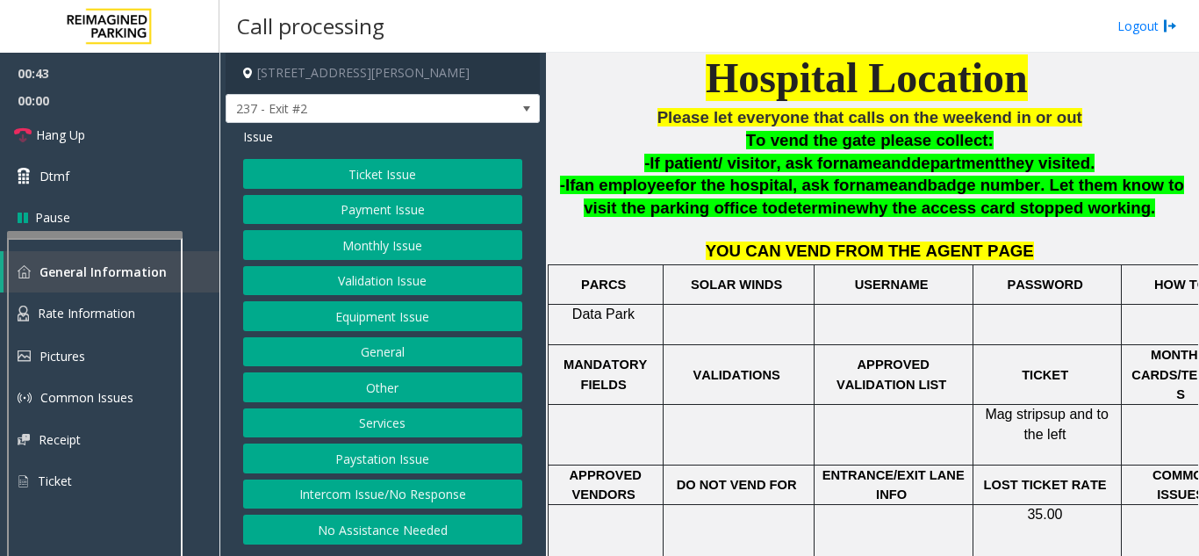
click at [408, 280] on button "Validation Issue" at bounding box center [382, 281] width 279 height 30
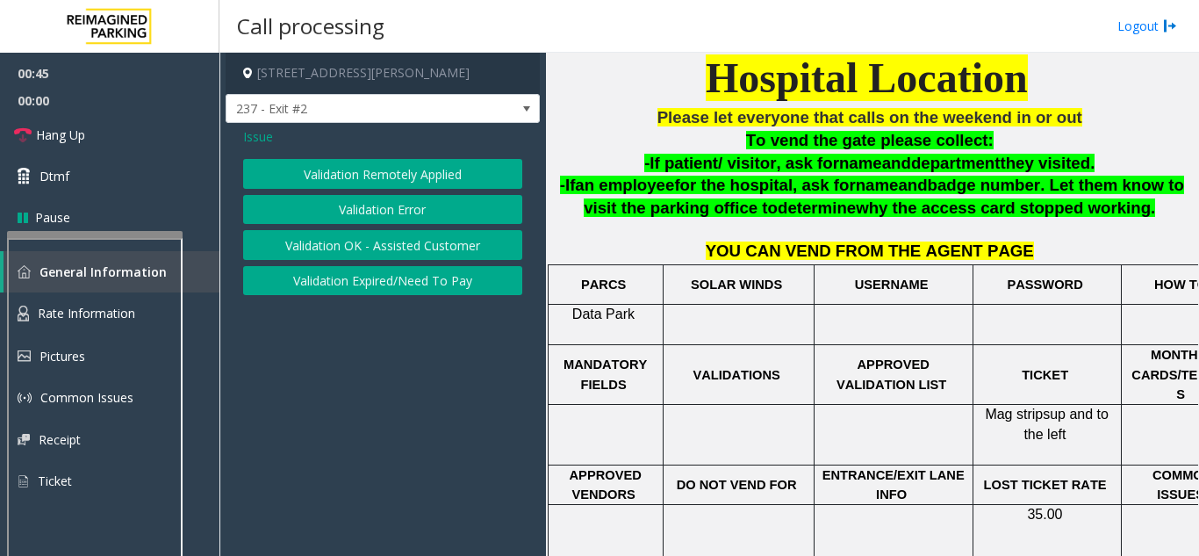
click at [347, 216] on button "Validation Error" at bounding box center [382, 210] width 279 height 30
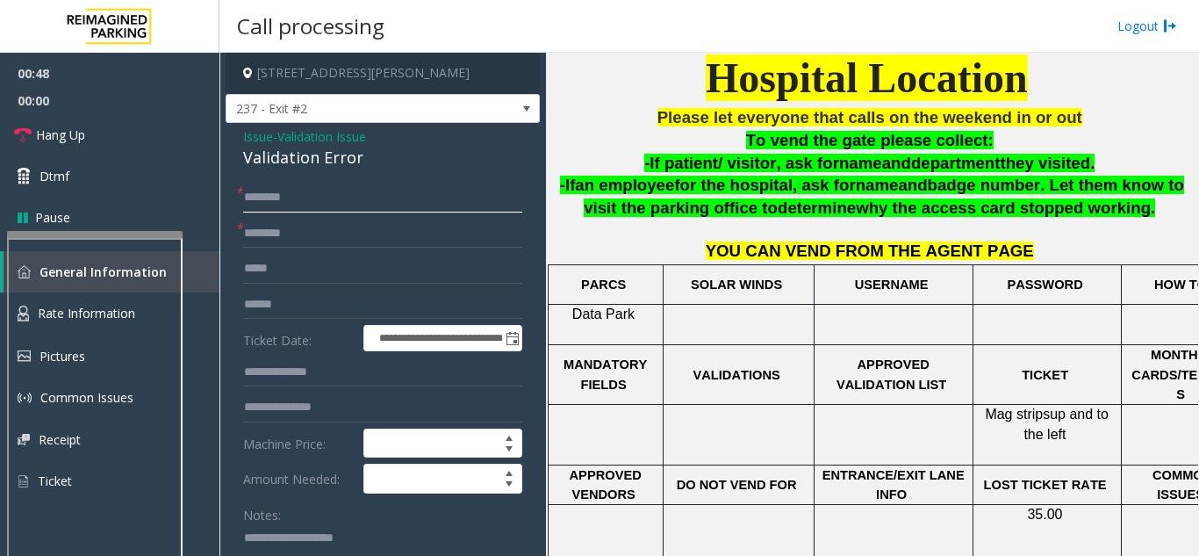
click at [293, 201] on input "text" at bounding box center [382, 198] width 279 height 30
click at [263, 198] on input "*******" at bounding box center [382, 198] width 279 height 30
type input "*******"
click at [291, 241] on input "text" at bounding box center [382, 234] width 279 height 30
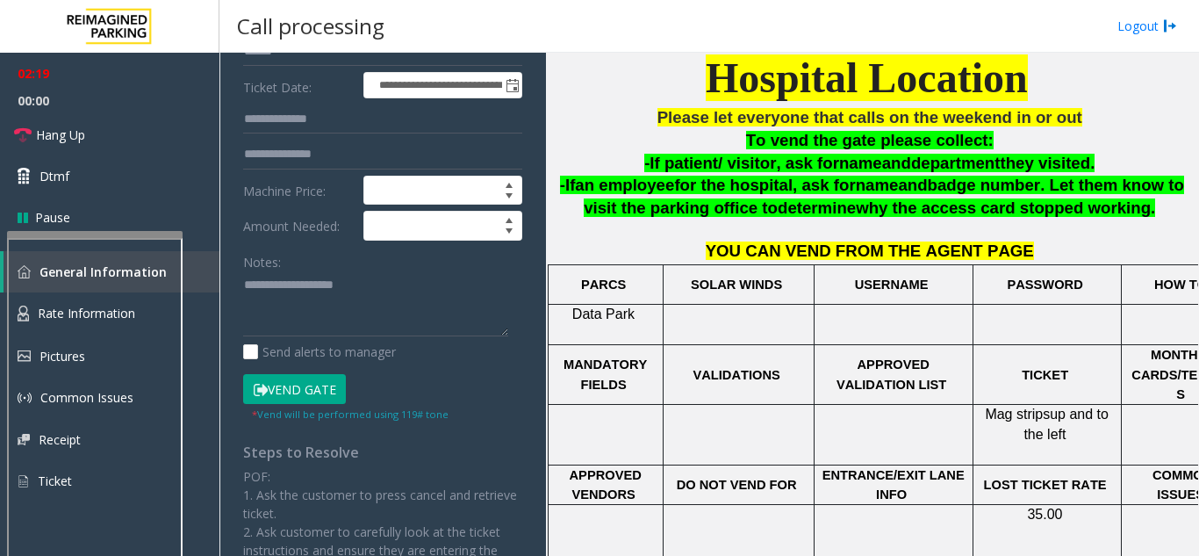
scroll to position [263, 0]
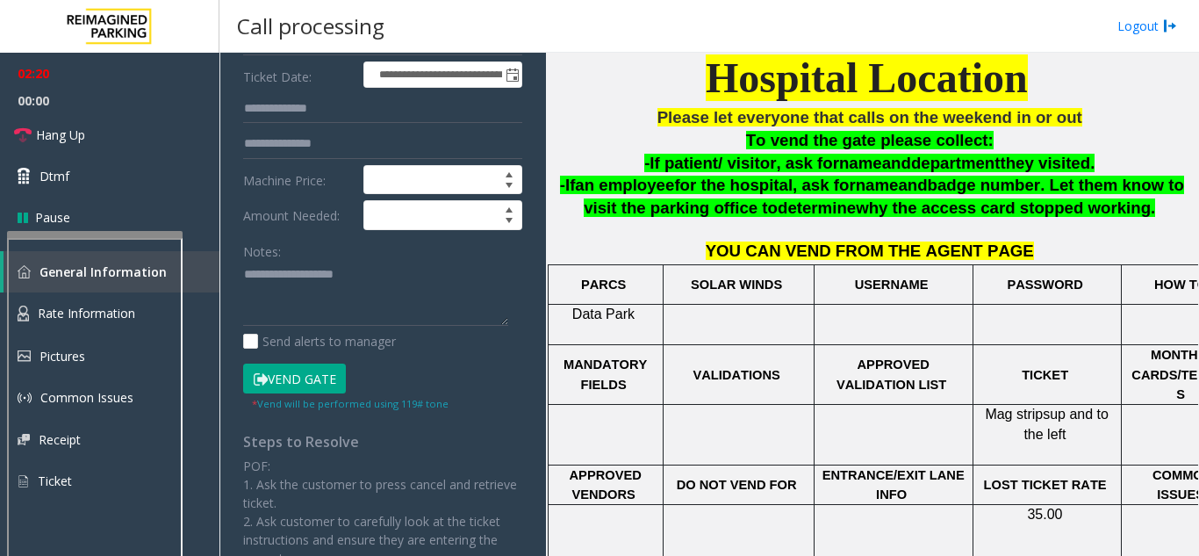
type input "**********"
click at [271, 383] on button "Vend Gate" at bounding box center [294, 378] width 103 height 30
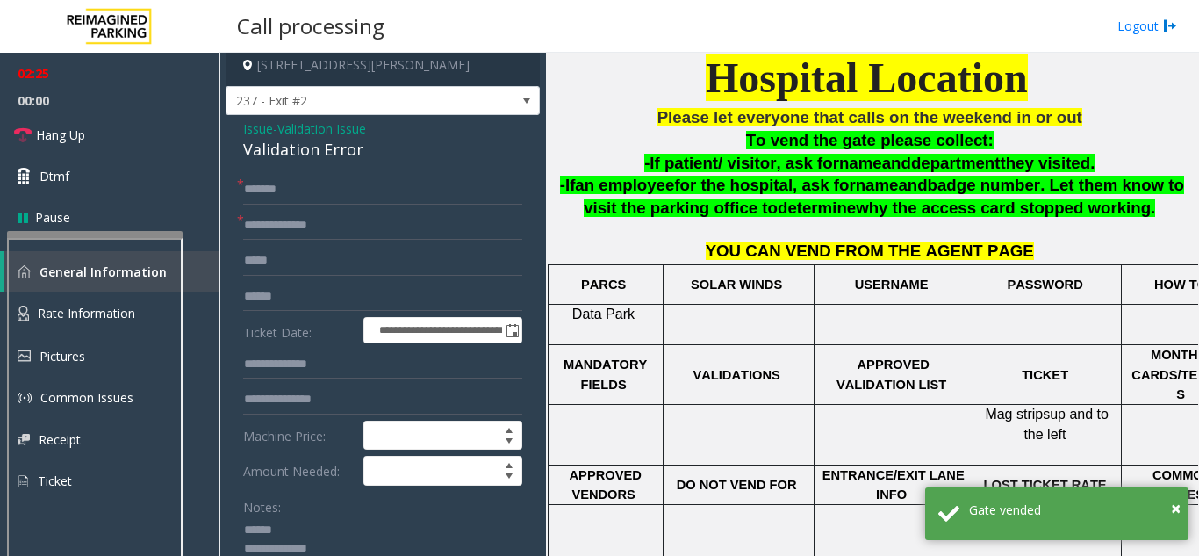
scroll to position [0, 0]
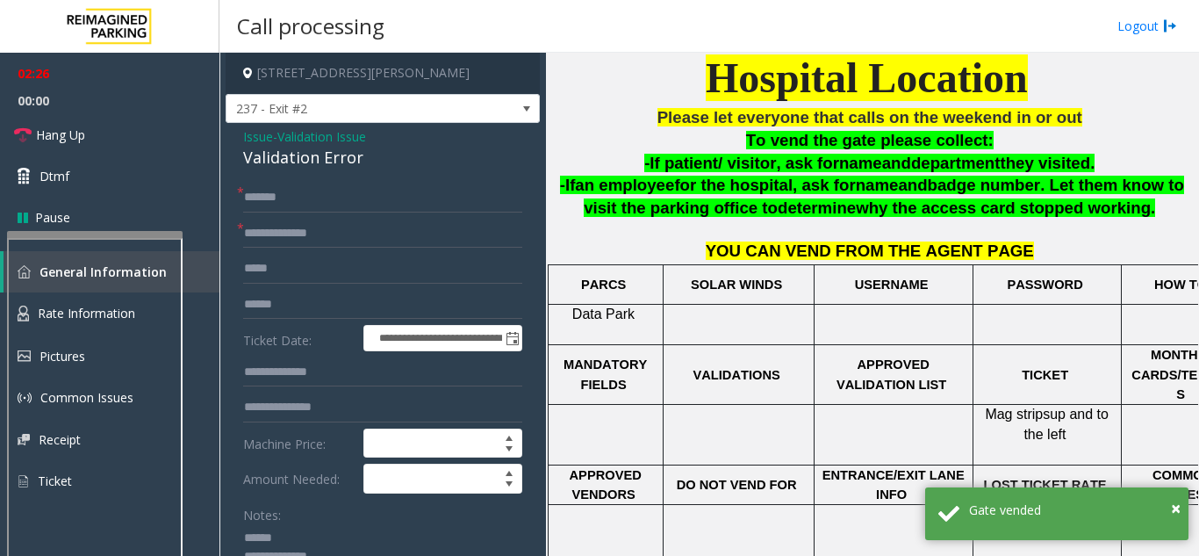
click at [284, 161] on div "Validation Error" at bounding box center [382, 158] width 279 height 24
drag, startPoint x: 284, startPoint y: 161, endPoint x: 345, endPoint y: 232, distance: 94.0
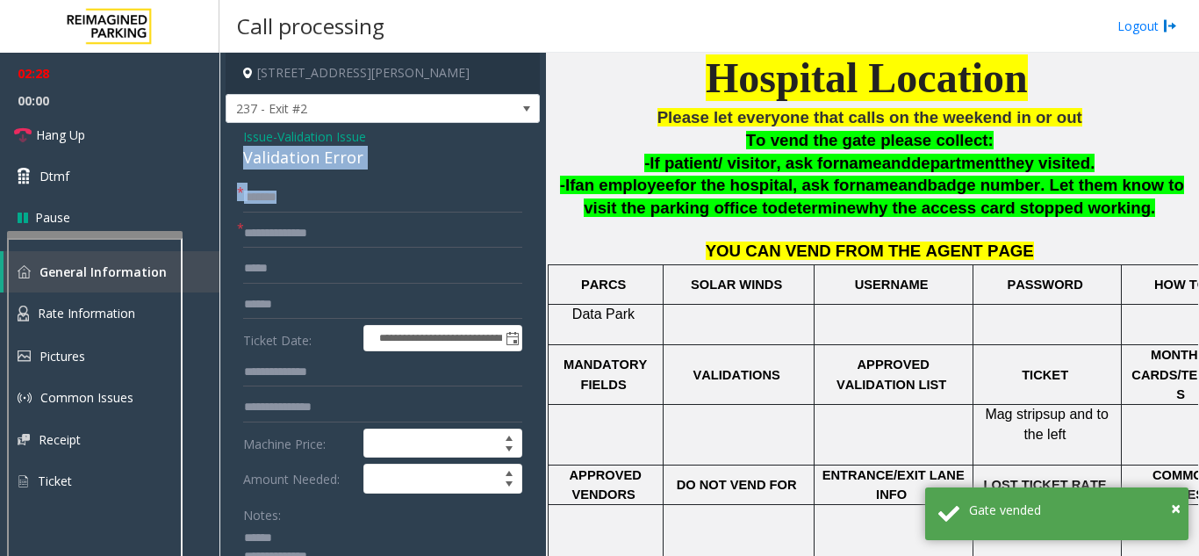
click at [319, 150] on div "Validation Error" at bounding box center [382, 158] width 279 height 24
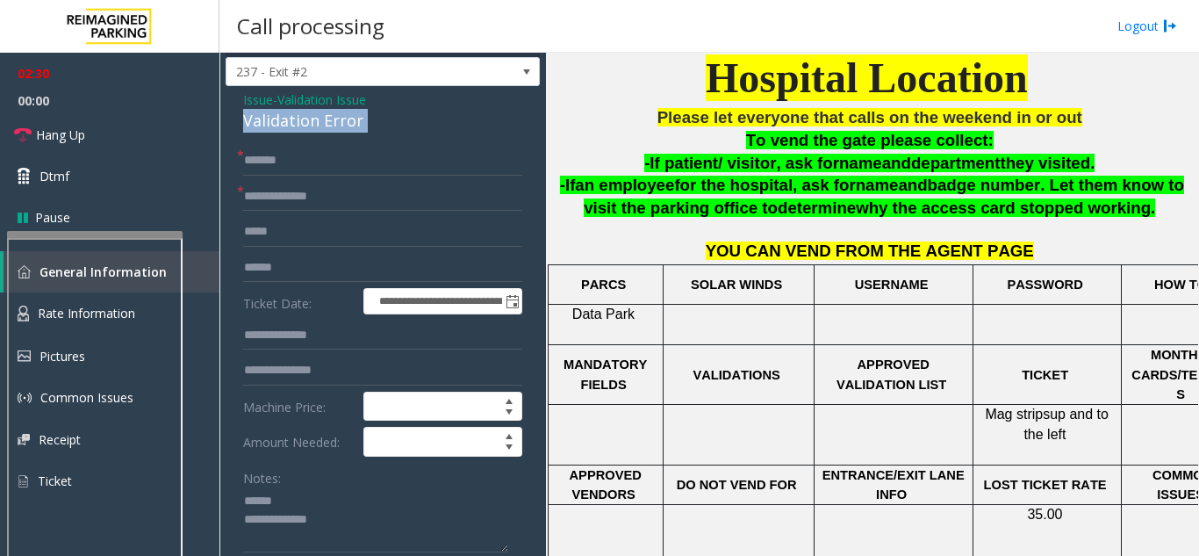
scroll to position [42, 0]
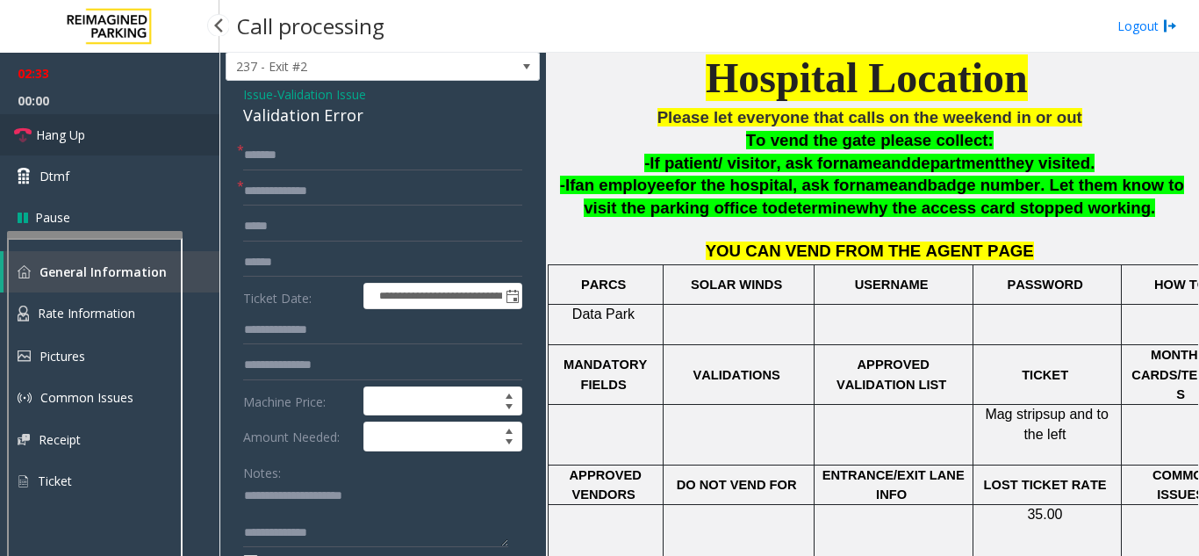
click at [73, 140] on span "Hang Up" at bounding box center [60, 135] width 49 height 18
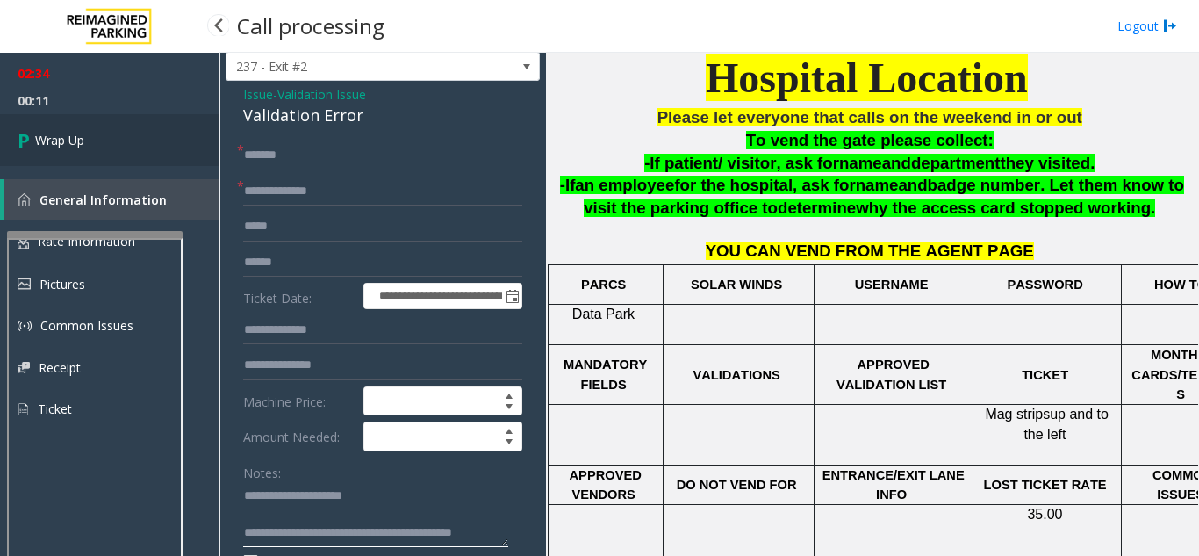
type textarea "**********"
click at [79, 138] on span "Wrap Up" at bounding box center [59, 140] width 49 height 18
